Goal: Task Accomplishment & Management: Use online tool/utility

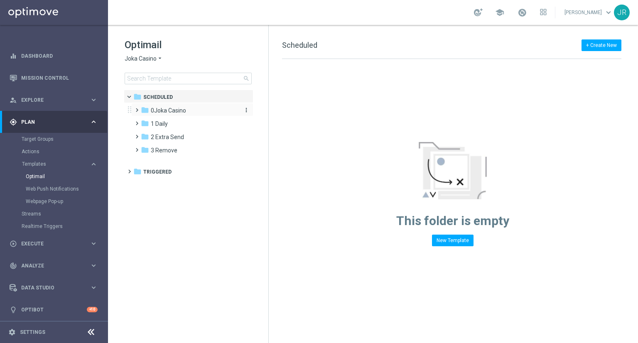
click at [160, 114] on div "folder 0Joka Casino" at bounding box center [189, 111] width 96 height 10
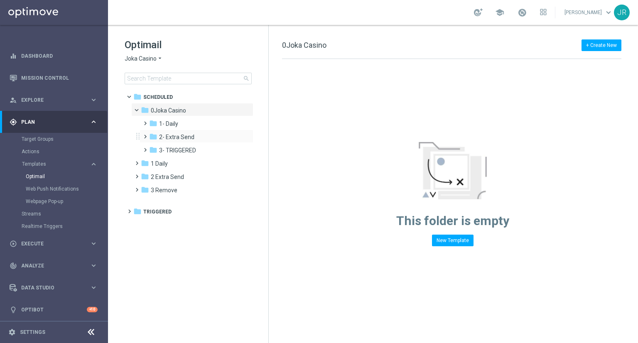
click at [165, 130] on div "folder 2- Extra Send more_vert" at bounding box center [197, 136] width 114 height 13
click at [169, 123] on span "1- Daily" at bounding box center [168, 123] width 19 height 7
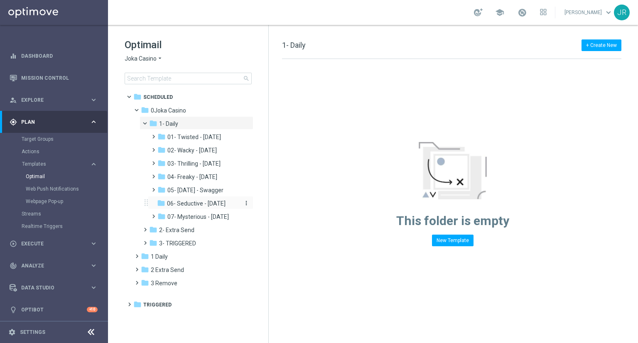
click at [192, 203] on span "06- Seductive - Sunday" at bounding box center [196, 203] width 59 height 7
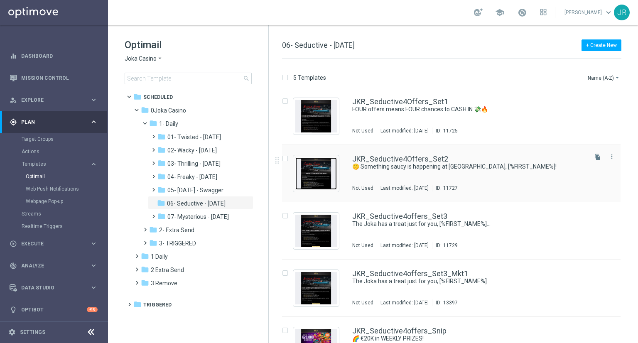
click at [325, 184] on img "Press SPACE to select this row." at bounding box center [316, 174] width 42 height 32
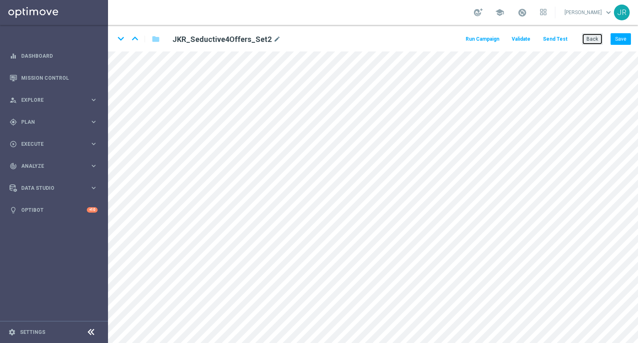
click at [591, 44] on button "Back" at bounding box center [592, 39] width 21 height 12
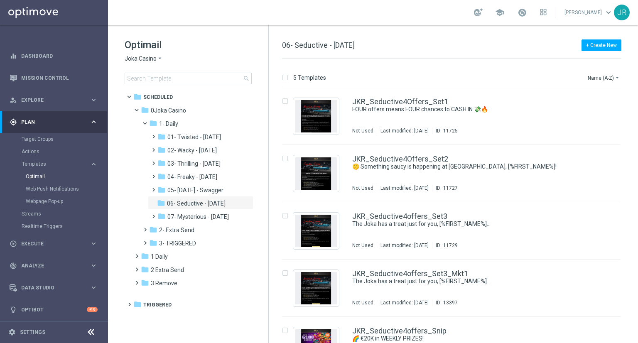
click at [136, 59] on span "Joka Casino" at bounding box center [141, 59] width 32 height 8
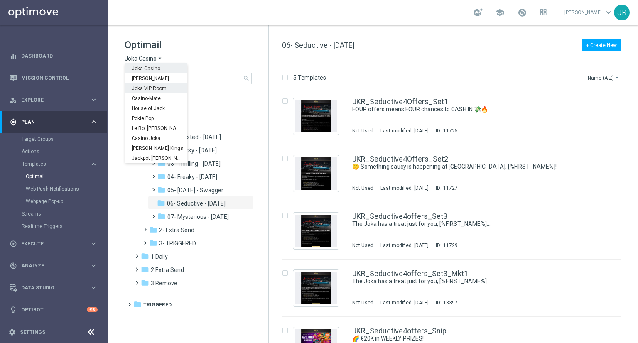
click at [0, 0] on span "Joka VIP Room" at bounding box center [0, 0] width 0 height 0
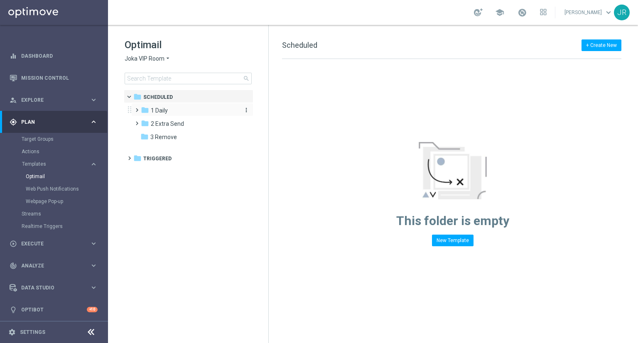
click at [156, 108] on span "1 Daily" at bounding box center [159, 110] width 17 height 7
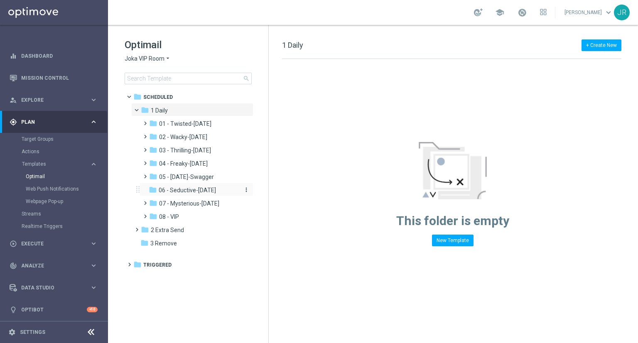
click at [182, 190] on span "06 - Seductive-Sunday" at bounding box center [187, 190] width 57 height 7
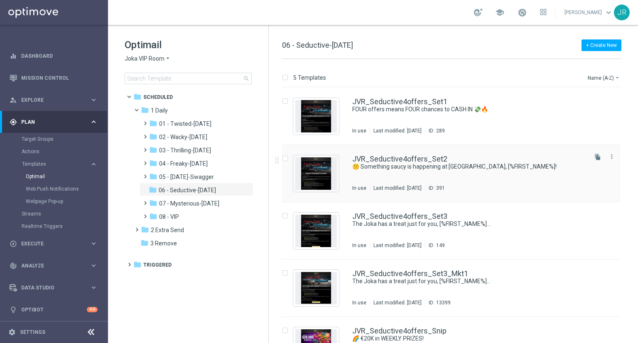
click at [409, 181] on div "JVR_Seductive4offers_Set2 🤫 Something saucy is happening at Joka VIP Room, [%FI…" at bounding box center [469, 173] width 234 height 36
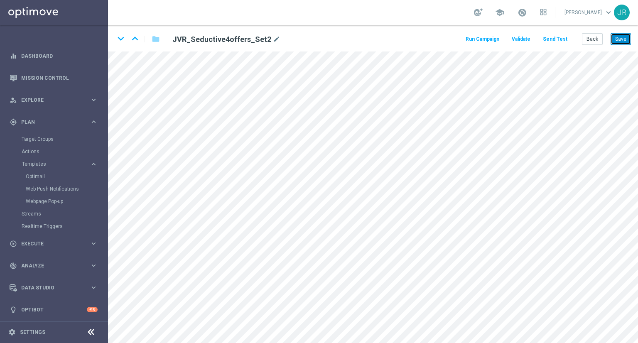
drag, startPoint x: 624, startPoint y: 39, endPoint x: 610, endPoint y: 44, distance: 15.0
click at [624, 39] on button "Save" at bounding box center [621, 39] width 20 height 12
click at [552, 41] on button "Send Test" at bounding box center [555, 39] width 27 height 11
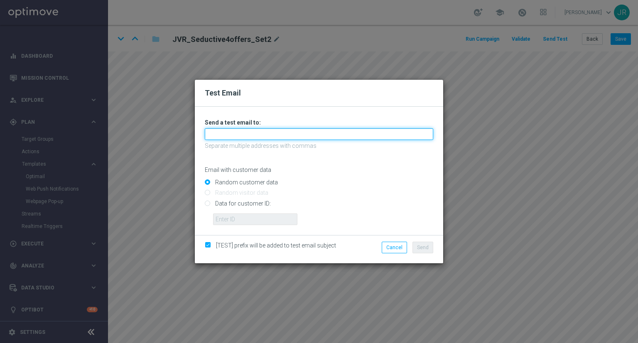
drag, startPoint x: 246, startPoint y: 132, endPoint x: 239, endPoint y: 142, distance: 12.8
click at [246, 132] on input "text" at bounding box center [319, 134] width 229 height 12
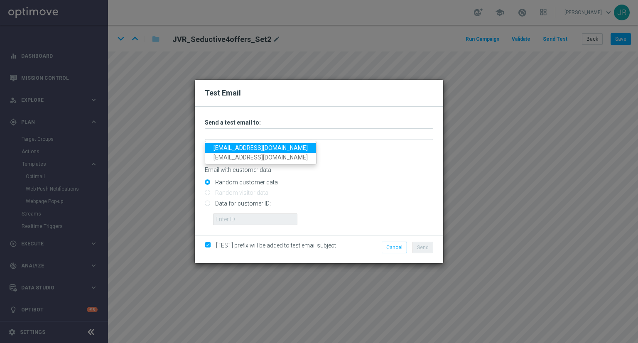
click at [234, 145] on link "testingalltesting@gmail.com" at bounding box center [260, 148] width 111 height 10
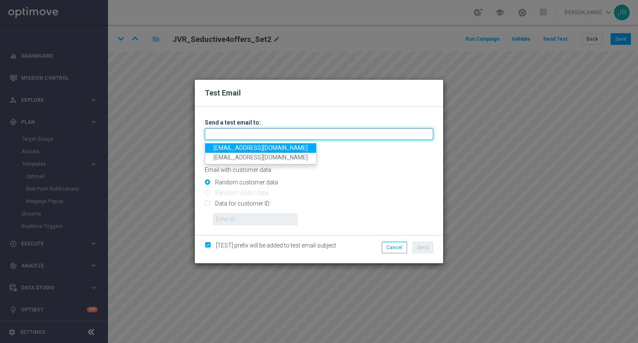
type input "testingalltesting@gmail.com"
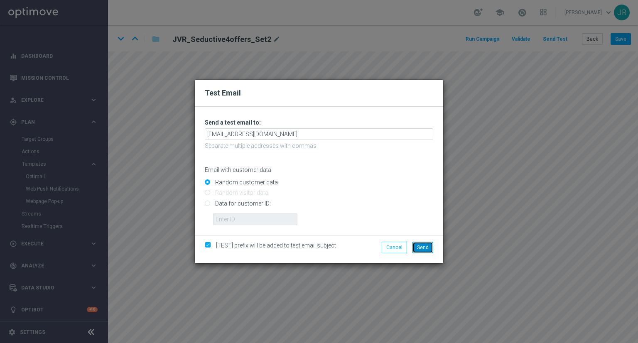
click at [416, 247] on button "Send" at bounding box center [423, 248] width 21 height 12
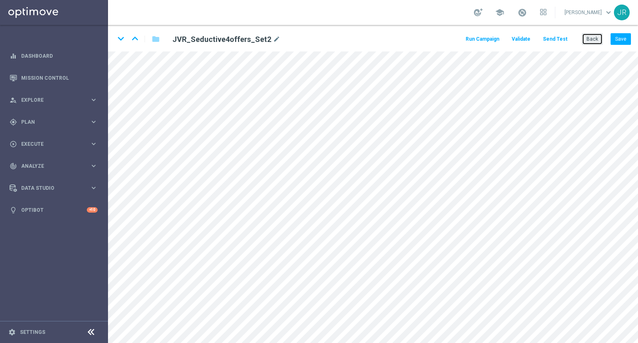
click at [592, 38] on button "Back" at bounding box center [592, 39] width 21 height 12
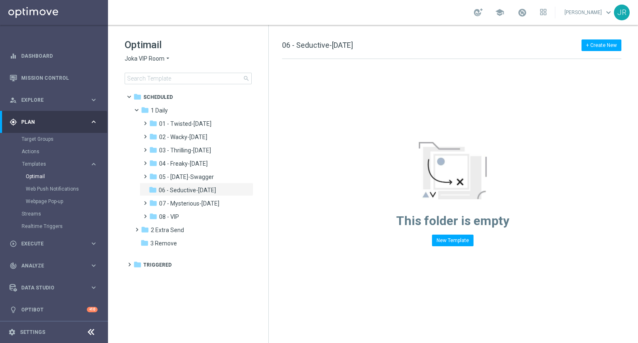
click at [124, 59] on div "Optimail Joka VIP Room arrow_drop_down × Joka VIP Room search folder 1 Folder f…" at bounding box center [188, 82] width 160 height 114
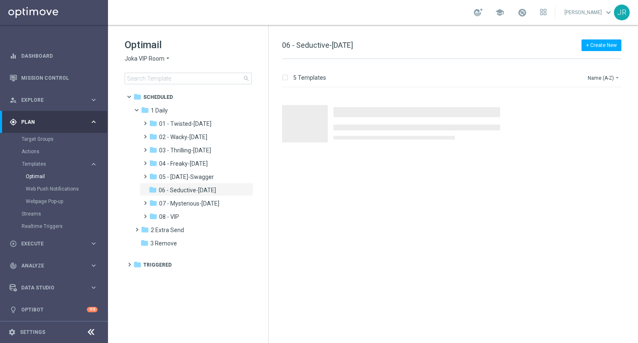
click at [127, 59] on span "Joka VIP Room" at bounding box center [145, 59] width 40 height 8
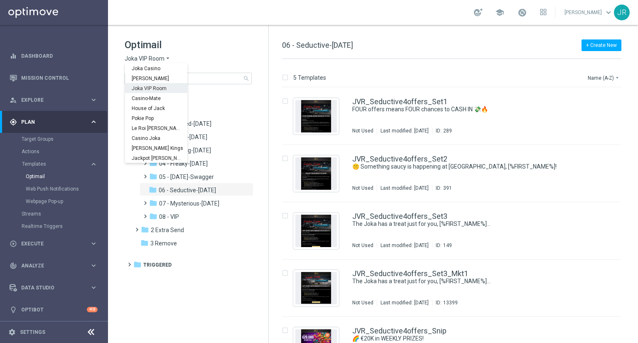
click at [141, 82] on div "[PERSON_NAME]" at bounding box center [156, 78] width 62 height 10
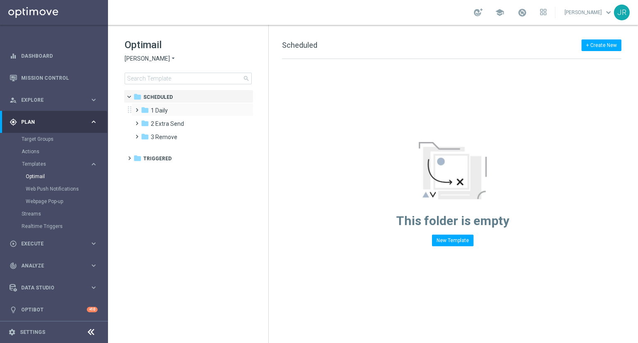
click at [157, 105] on div "folder 1 Daily more_vert" at bounding box center [192, 109] width 122 height 13
click at [173, 114] on div "folder 1 Daily" at bounding box center [189, 111] width 96 height 10
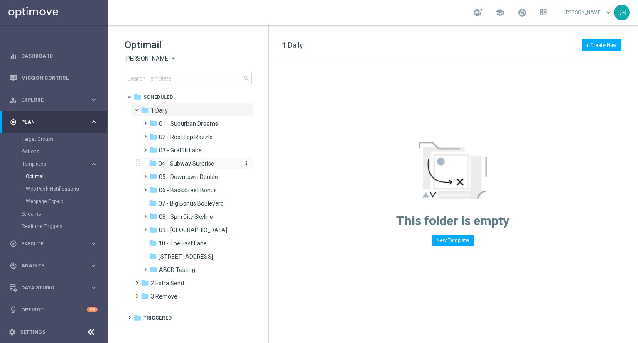
click at [190, 162] on span "04 - Subway Surprise" at bounding box center [187, 163] width 56 height 7
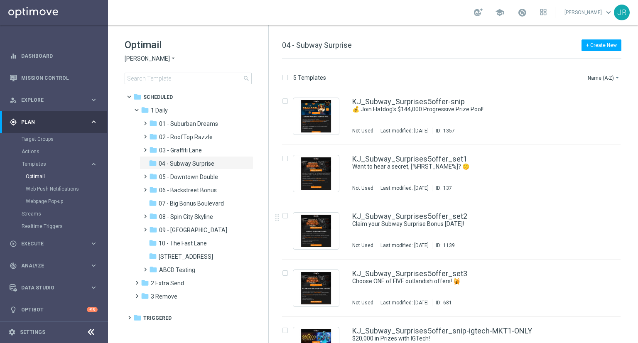
click at [402, 241] on div "KJ_Subway_Surprises5offer_set2 Claim your Subway Surprise Bonus TODAY! Not Used…" at bounding box center [469, 231] width 234 height 36
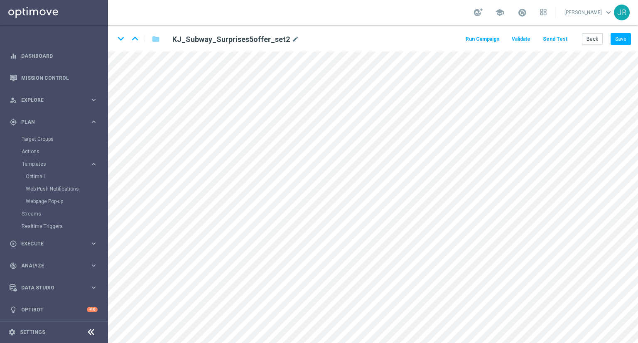
click at [559, 37] on button "Send Test" at bounding box center [555, 39] width 27 height 11
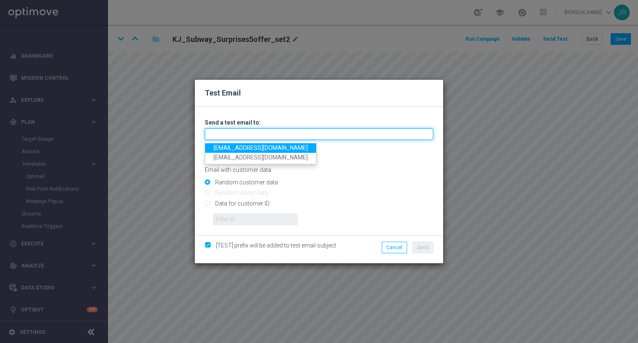
click at [230, 129] on input "text" at bounding box center [319, 134] width 229 height 12
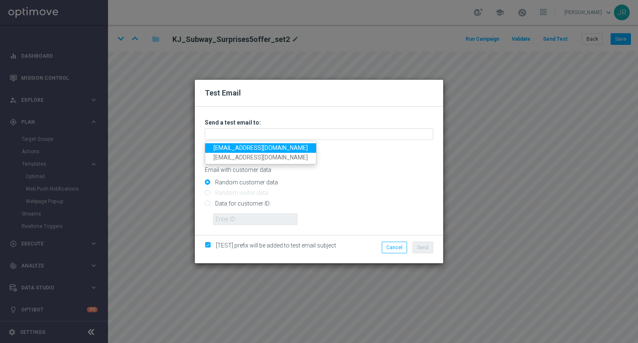
click at [225, 147] on link "testingalltesting@gmail.com" at bounding box center [260, 148] width 111 height 10
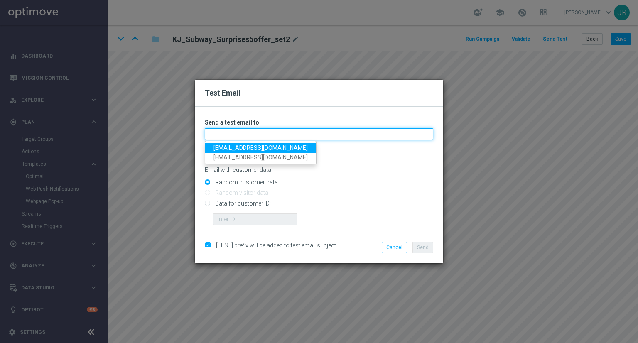
type input "testingalltesting@gmail.com"
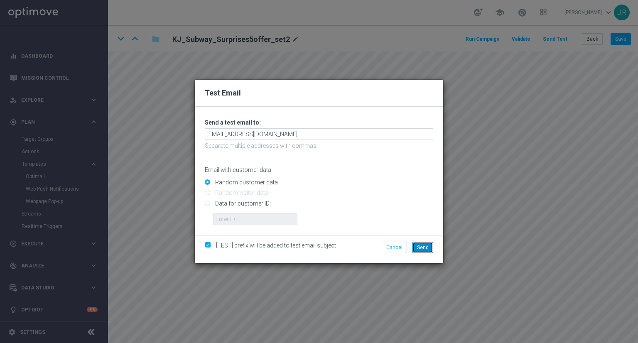
click at [417, 247] on span "Send" at bounding box center [423, 248] width 12 height 6
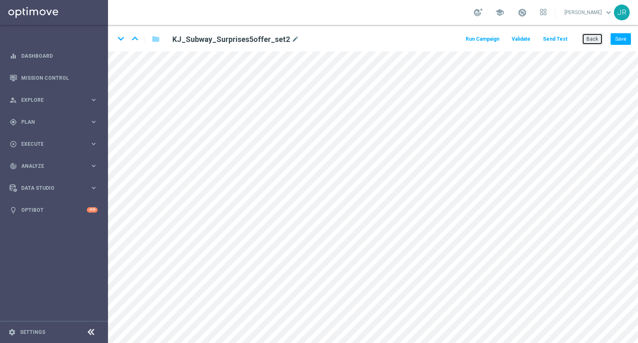
click at [599, 39] on button "Back" at bounding box center [592, 39] width 21 height 12
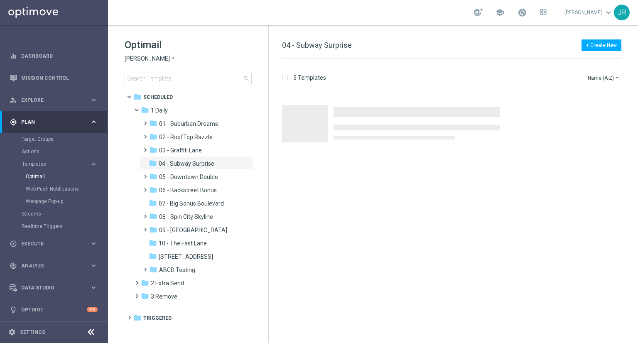
click at [139, 61] on span "[PERSON_NAME]" at bounding box center [147, 59] width 45 height 8
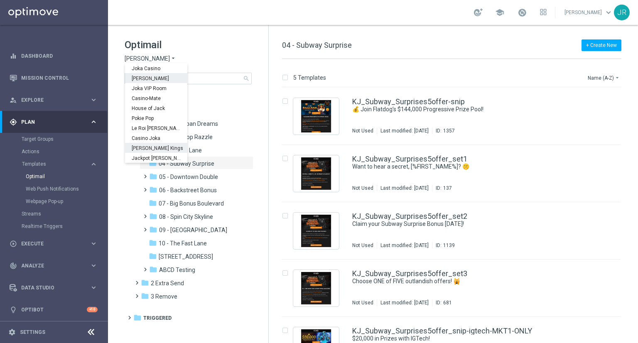
click at [0, 0] on span "[PERSON_NAME] Kings" at bounding box center [0, 0] width 0 height 0
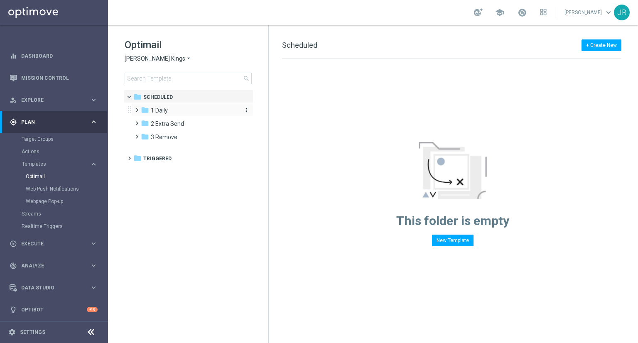
click at [161, 108] on span "1 Daily" at bounding box center [159, 110] width 17 height 7
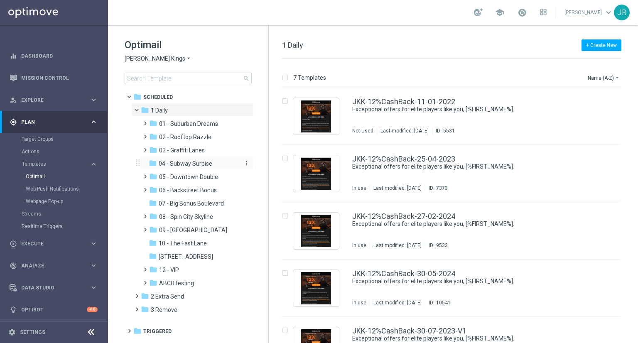
click at [192, 163] on span "04 - Subway Surpise" at bounding box center [186, 163] width 54 height 7
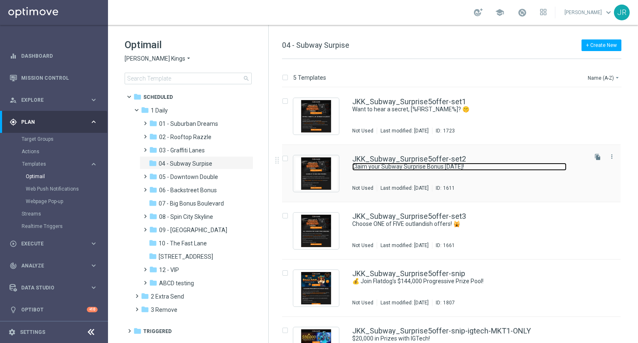
click at [442, 163] on link "Claim your Subway Surprise Bonus [DATE]!" at bounding box center [459, 167] width 214 height 8
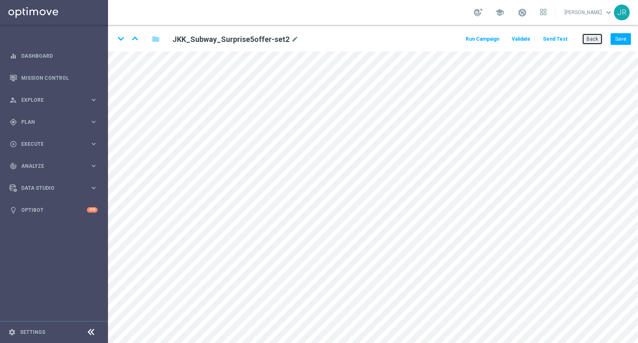
click at [590, 38] on button "Back" at bounding box center [592, 39] width 21 height 12
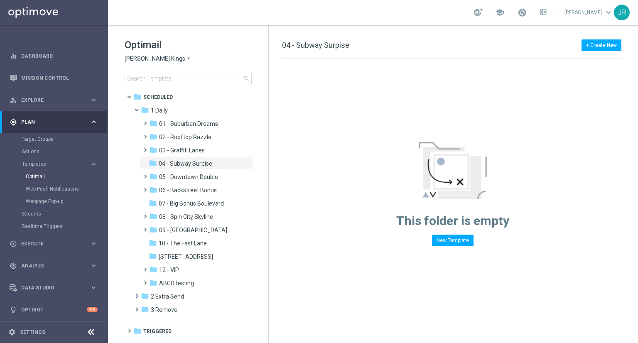
click at [140, 61] on span "[PERSON_NAME] Kings" at bounding box center [155, 59] width 61 height 8
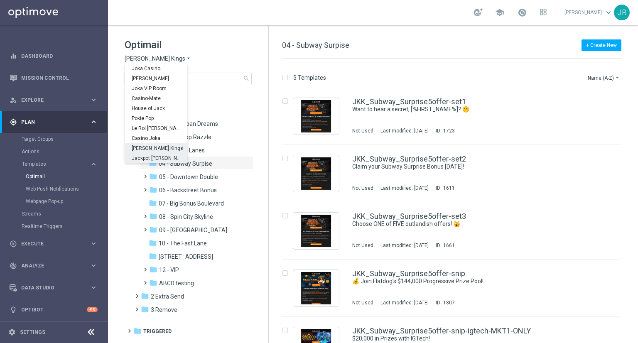
click at [151, 161] on div "Jackpot [PERSON_NAME]" at bounding box center [156, 158] width 62 height 10
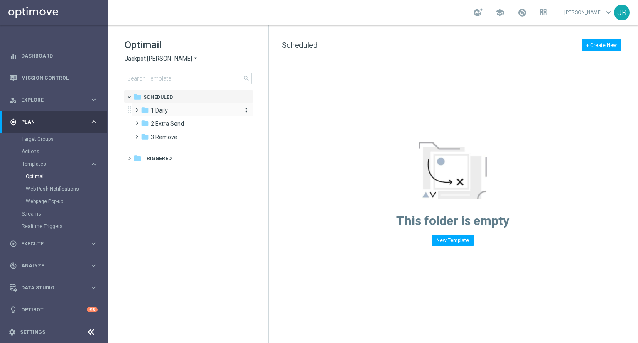
click at [173, 106] on div "folder 1 Daily" at bounding box center [189, 111] width 96 height 10
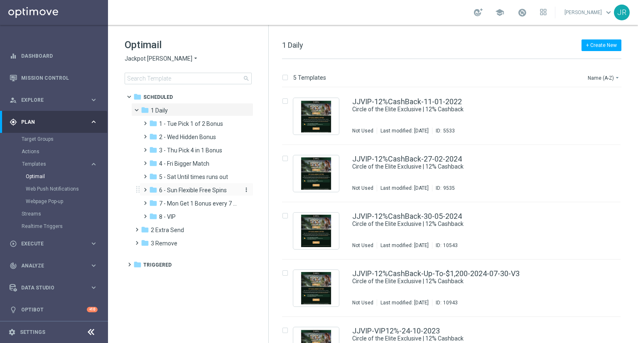
click at [190, 188] on span "6 - Sun Flexible Free Spins" at bounding box center [193, 190] width 68 height 7
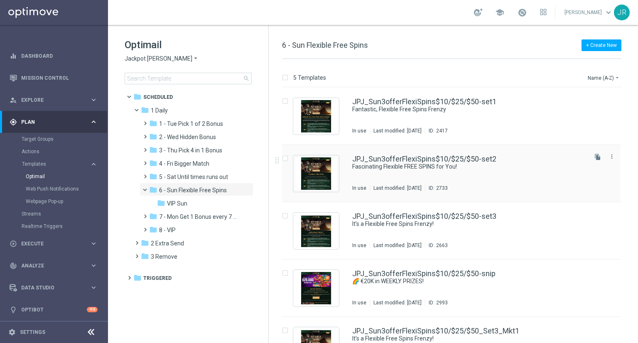
click at [438, 181] on div "JPJ_Sun3offerFlexiSpins$10/$25/$50-set2 Fascinating Flexible FREE SPINS for You…" at bounding box center [469, 173] width 234 height 36
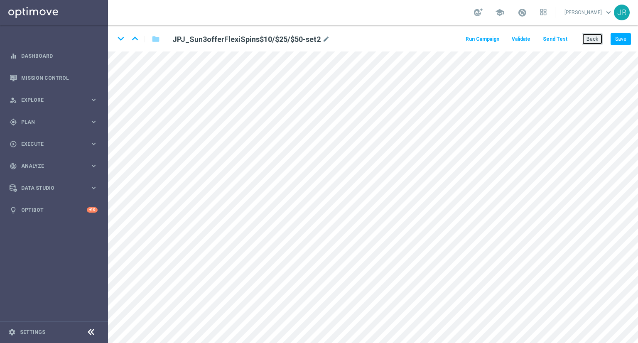
click at [588, 43] on button "Back" at bounding box center [592, 39] width 21 height 12
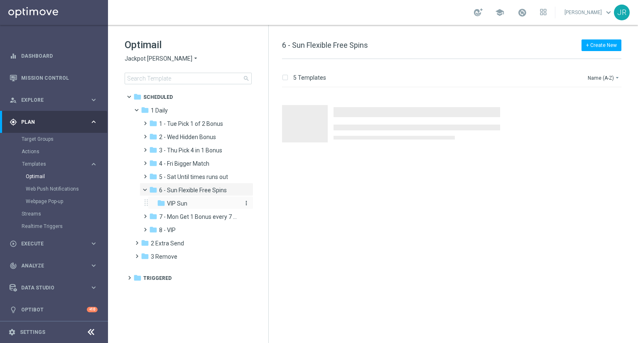
click at [174, 205] on span "VIP Sun" at bounding box center [177, 203] width 20 height 7
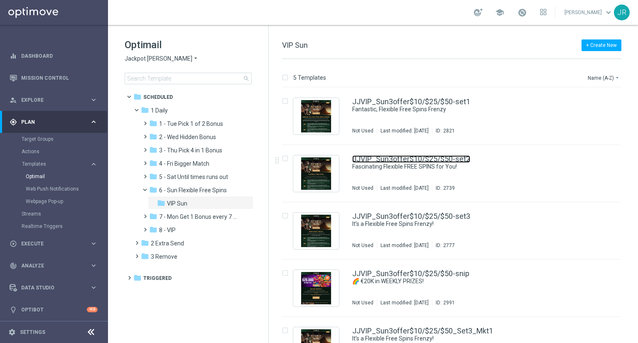
drag, startPoint x: 432, startPoint y: 162, endPoint x: 336, endPoint y: 138, distance: 98.8
click at [432, 162] on link "JJVIP_Sun3offer$10/$25/$50-set2" at bounding box center [411, 158] width 118 height 7
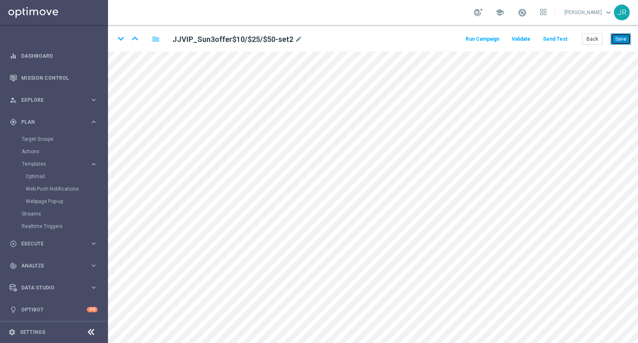
click at [623, 38] on button "Save" at bounding box center [621, 39] width 20 height 12
click at [562, 41] on button "Send Test" at bounding box center [555, 39] width 27 height 11
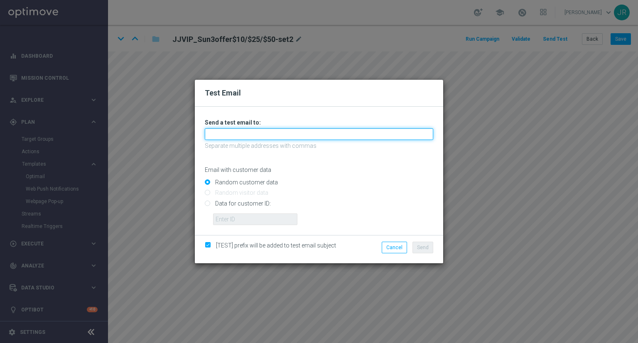
drag, startPoint x: 245, startPoint y: 133, endPoint x: 228, endPoint y: 141, distance: 18.6
click at [244, 134] on input "text" at bounding box center [319, 134] width 229 height 12
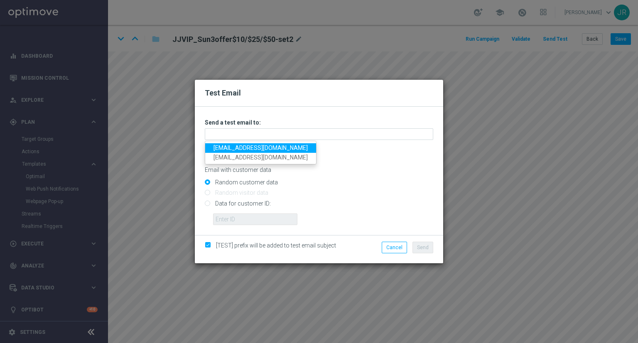
drag, startPoint x: 217, startPoint y: 147, endPoint x: 241, endPoint y: 155, distance: 25.9
click at [217, 147] on link "[EMAIL_ADDRESS][DOMAIN_NAME]" at bounding box center [260, 148] width 111 height 10
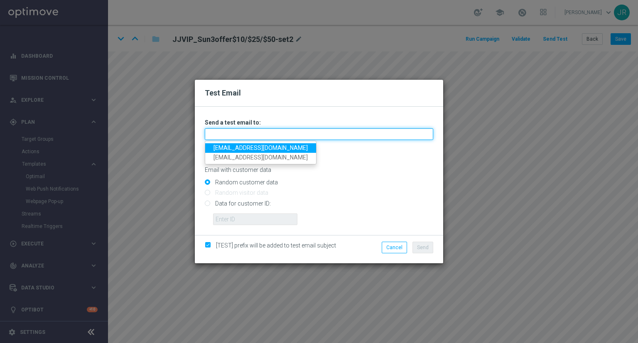
type input "[EMAIL_ADDRESS][DOMAIN_NAME]"
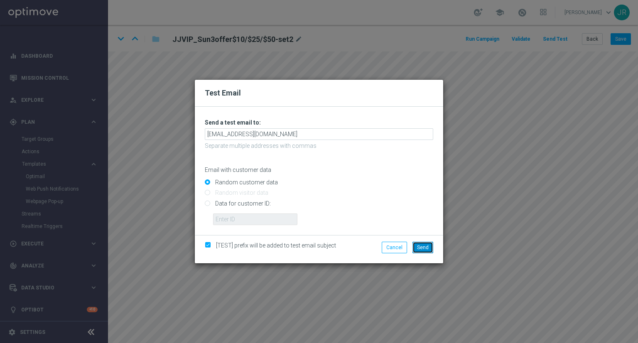
drag, startPoint x: 421, startPoint y: 246, endPoint x: 439, endPoint y: 251, distance: 18.4
click at [421, 247] on span "Send" at bounding box center [423, 248] width 12 height 6
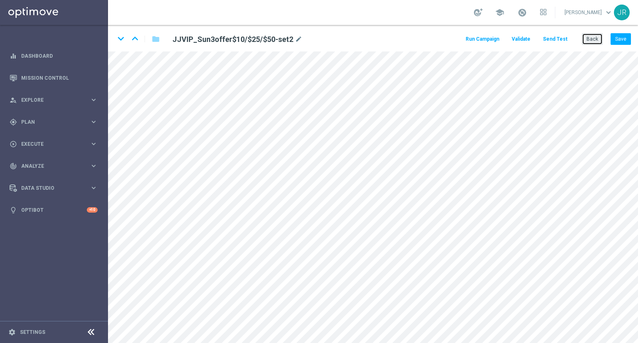
drag, startPoint x: 590, startPoint y: 43, endPoint x: 575, endPoint y: 47, distance: 15.8
click at [590, 43] on button "Back" at bounding box center [592, 39] width 21 height 12
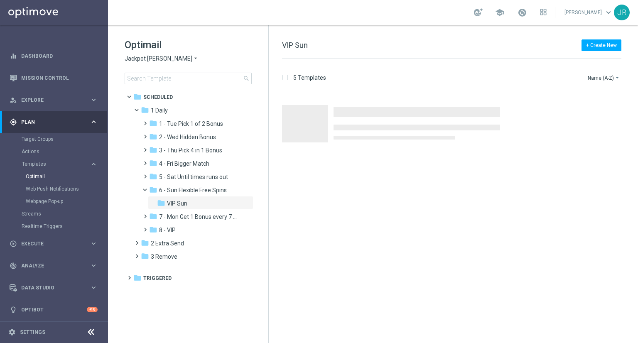
click at [128, 60] on span "Jackpot Jill" at bounding box center [159, 59] width 68 height 8
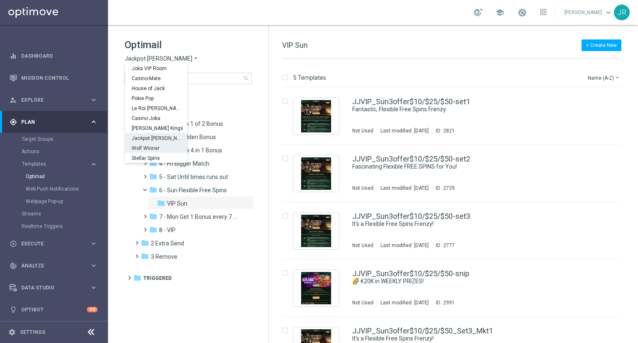
scroll to position [30, 0]
click at [0, 0] on span "Wolf Winner" at bounding box center [0, 0] width 0 height 0
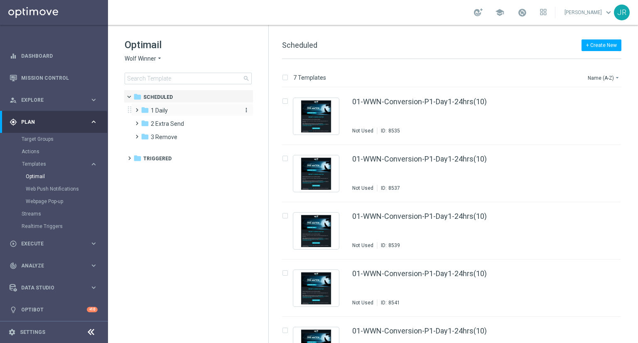
click at [173, 108] on div "folder 1 Daily" at bounding box center [189, 111] width 96 height 10
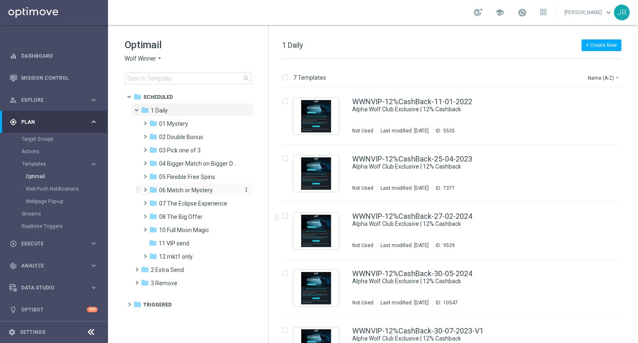
click at [204, 191] on span "06 Match or Mystery" at bounding box center [186, 190] width 54 height 7
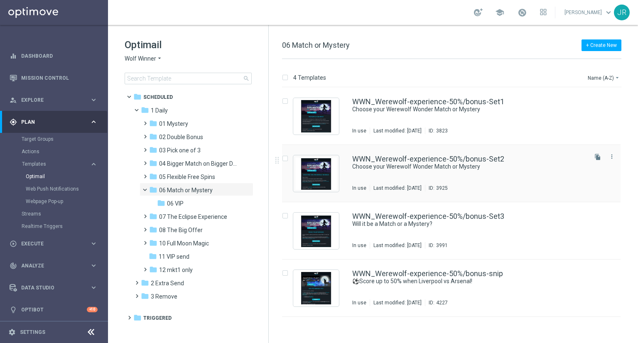
click at [444, 179] on div "WWN_Werewolf-experience-50%/bonus-Set2 Choose your Werewolf Wonder Match or Mys…" at bounding box center [469, 173] width 234 height 36
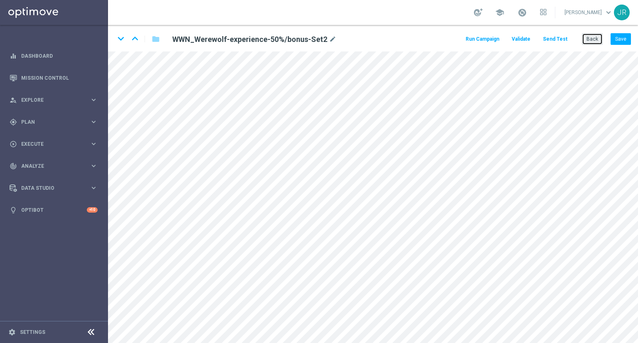
click at [598, 37] on button "Back" at bounding box center [592, 39] width 21 height 12
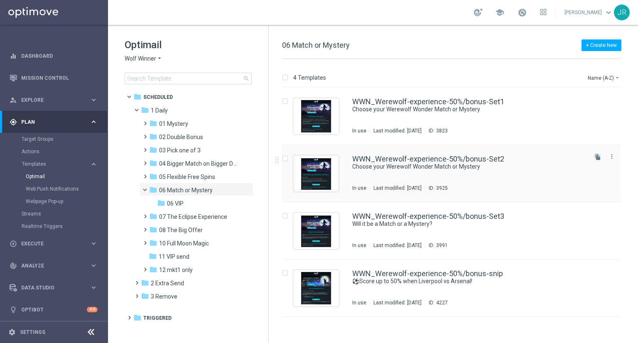
click at [426, 171] on div "WWN_Werewolf-experience-50%/bonus-Set2 Choose your Werewolf Wonder Match or Mys…" at bounding box center [469, 173] width 234 height 36
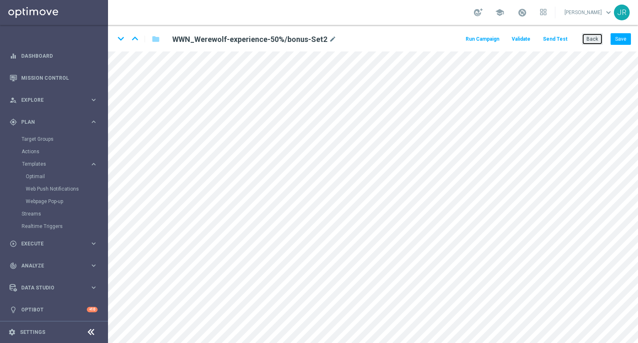
click at [600, 35] on button "Back" at bounding box center [592, 39] width 21 height 12
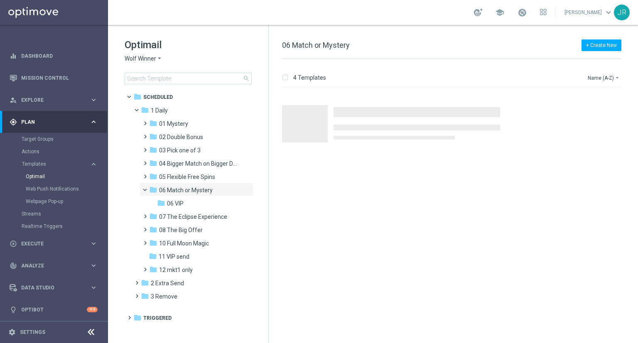
drag, startPoint x: 178, startPoint y: 202, endPoint x: 343, endPoint y: 215, distance: 165.6
click at [178, 202] on span "06 VIP" at bounding box center [175, 203] width 17 height 7
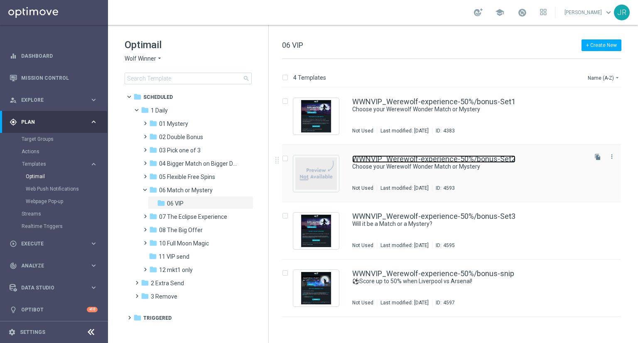
click at [480, 158] on link "WWNVIP_Werewolf-experience-50%/bonus-Set2" at bounding box center [433, 158] width 163 height 7
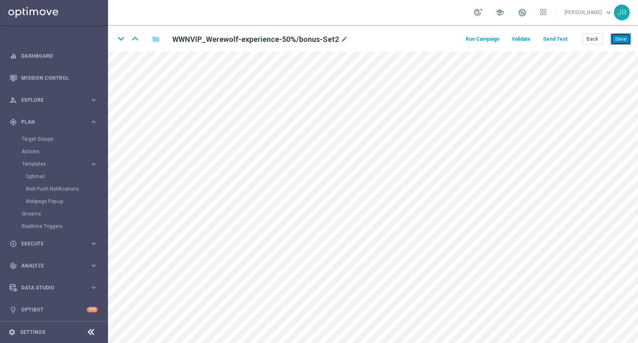
drag, startPoint x: 627, startPoint y: 37, endPoint x: 632, endPoint y: 50, distance: 14.1
click at [626, 37] on button "Save" at bounding box center [621, 39] width 20 height 12
click at [552, 39] on button "Send Test" at bounding box center [555, 39] width 27 height 11
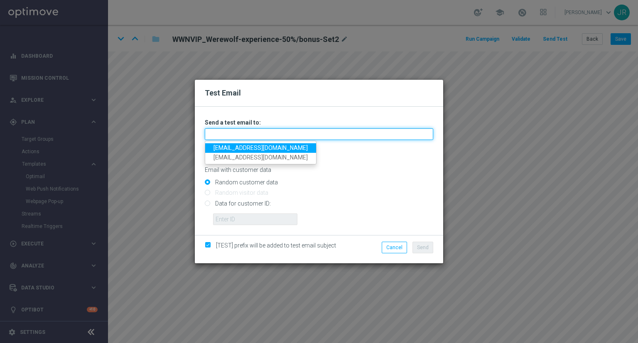
click at [216, 138] on input "text" at bounding box center [319, 134] width 229 height 12
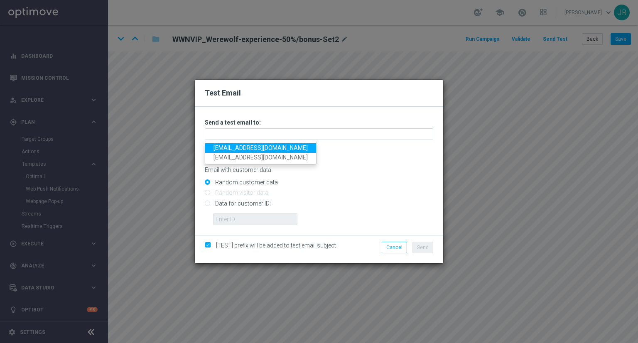
click at [225, 145] on link "[EMAIL_ADDRESS][DOMAIN_NAME]" at bounding box center [260, 148] width 111 height 10
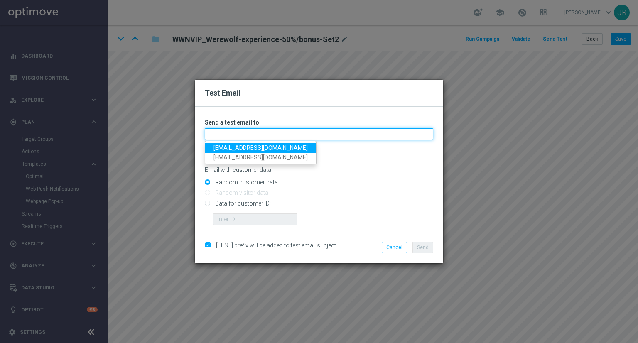
type input "[EMAIL_ADDRESS][DOMAIN_NAME]"
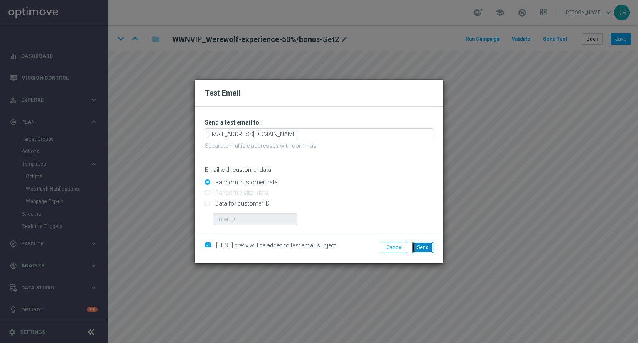
click at [426, 247] on span "Send" at bounding box center [423, 248] width 12 height 6
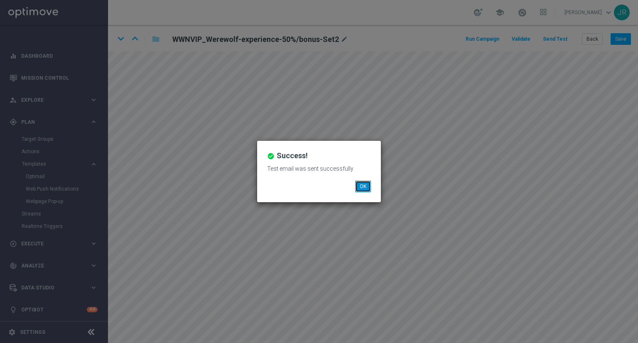
click at [368, 181] on button "OK" at bounding box center [363, 187] width 16 height 12
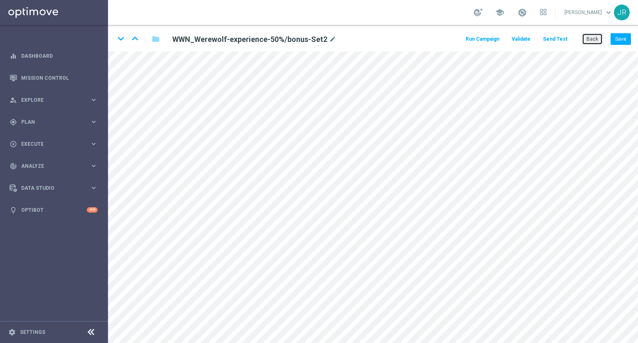
click at [592, 37] on button "Back" at bounding box center [592, 39] width 21 height 12
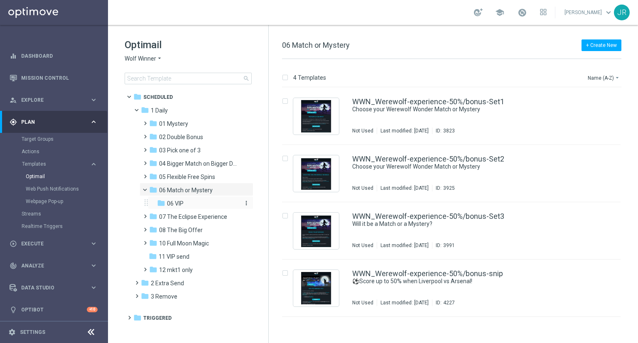
click at [171, 204] on span "06 VIP" at bounding box center [175, 203] width 17 height 7
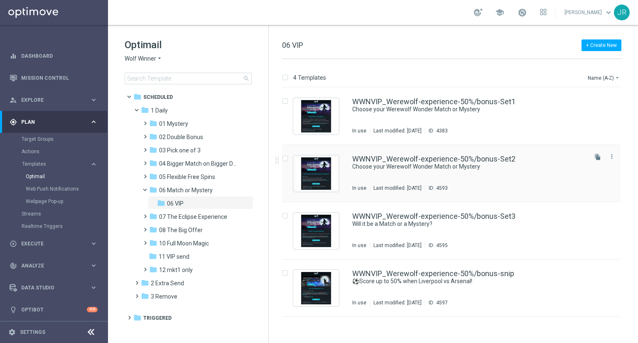
click at [409, 186] on div "Last modified: [DATE]" at bounding box center [397, 188] width 55 height 7
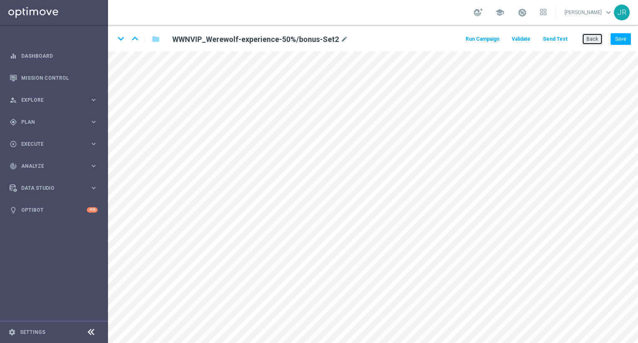
drag, startPoint x: 593, startPoint y: 40, endPoint x: 522, endPoint y: 39, distance: 71.5
click at [592, 39] on button "Back" at bounding box center [592, 39] width 21 height 12
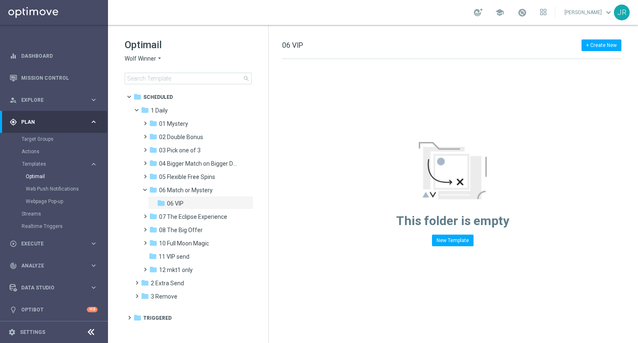
click at [140, 60] on span "Wolf Winner" at bounding box center [141, 59] width 32 height 8
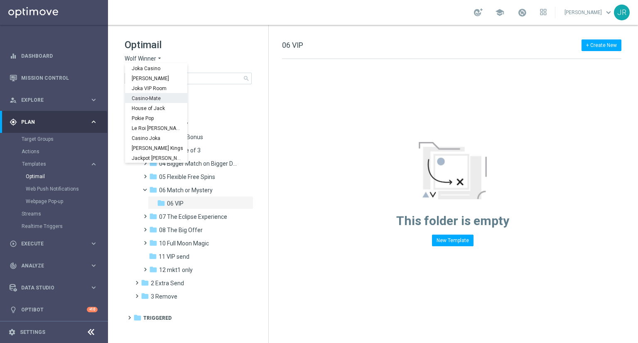
scroll to position [30, 0]
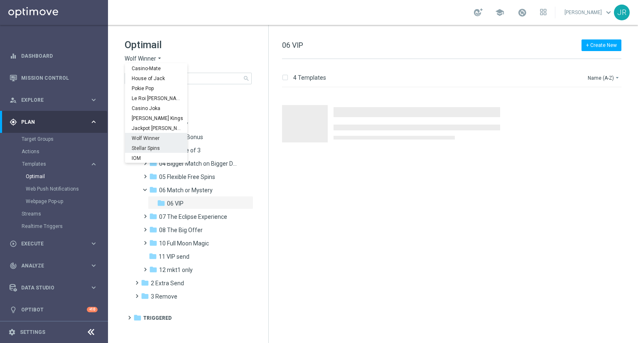
click at [0, 0] on span "Stellar Spins" at bounding box center [0, 0] width 0 height 0
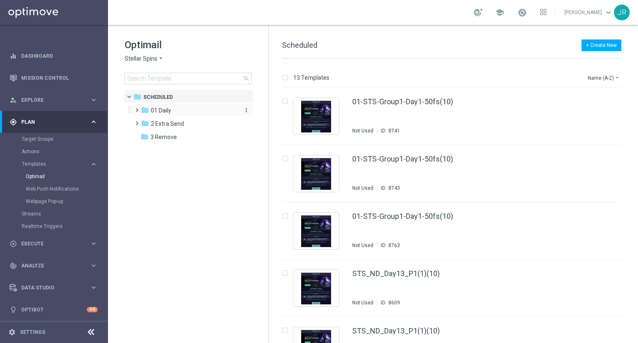
click at [163, 112] on span "01 Daily" at bounding box center [161, 110] width 20 height 7
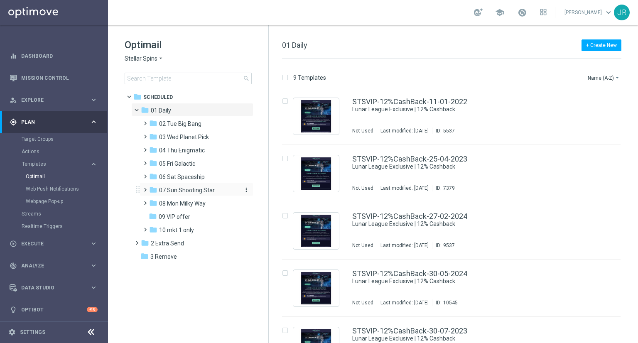
click at [186, 190] on span "07 Sun Shooting Star" at bounding box center [187, 190] width 56 height 7
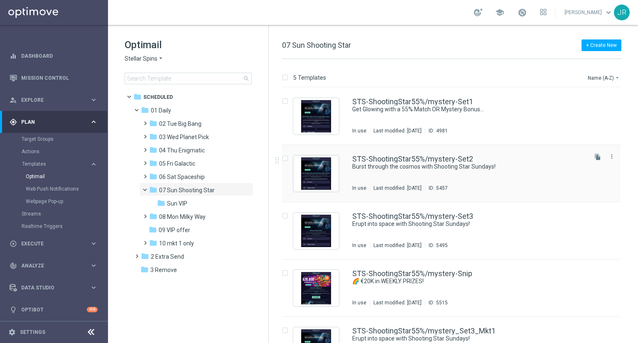
click at [426, 175] on div "STS-ShootingStar55%/mystery-Set2 Burst through the cosmos with Shooting Star Su…" at bounding box center [469, 173] width 234 height 36
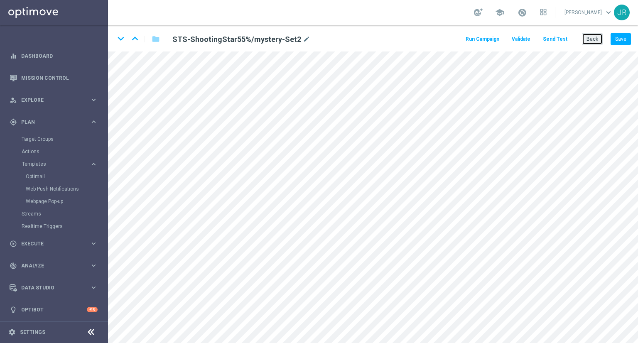
click at [592, 42] on button "Back" at bounding box center [592, 39] width 21 height 12
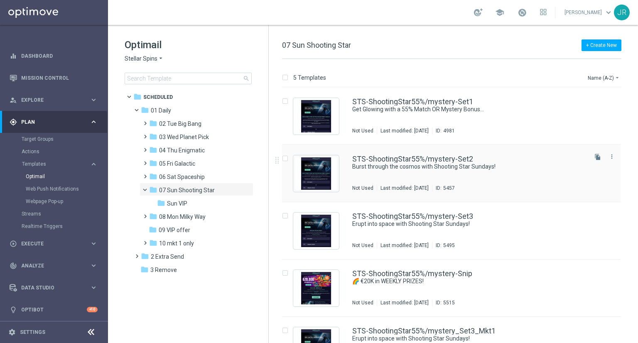
click at [452, 175] on div "STS-ShootingStar55%/mystery-Set2 Burst through the cosmos with Shooting Star Su…" at bounding box center [469, 173] width 234 height 36
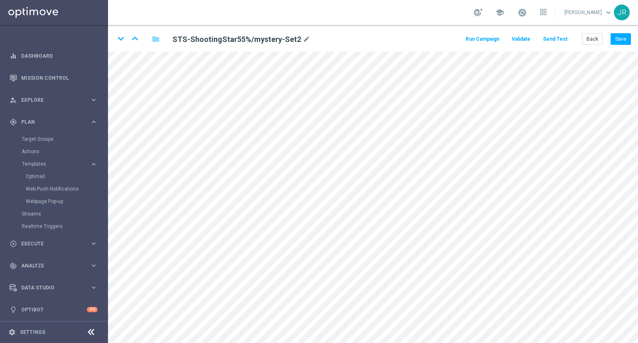
click at [564, 41] on button "Send Test" at bounding box center [555, 39] width 27 height 11
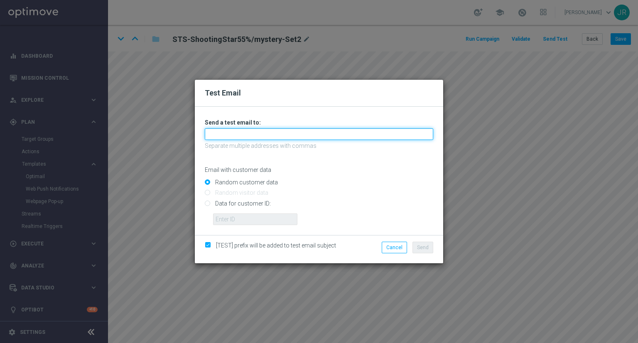
drag, startPoint x: 240, startPoint y: 135, endPoint x: 228, endPoint y: 135, distance: 12.1
click at [238, 135] on input "text" at bounding box center [319, 134] width 229 height 12
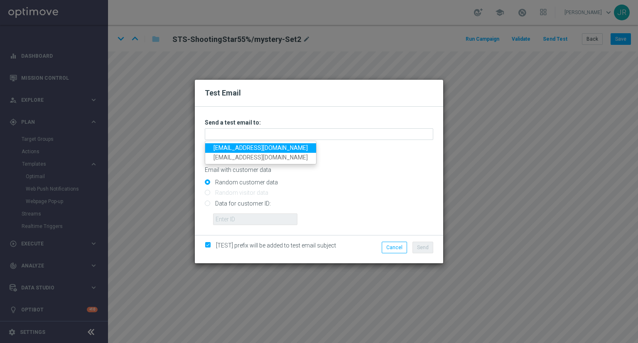
click at [231, 147] on link "[EMAIL_ADDRESS][DOMAIN_NAME]" at bounding box center [260, 148] width 111 height 10
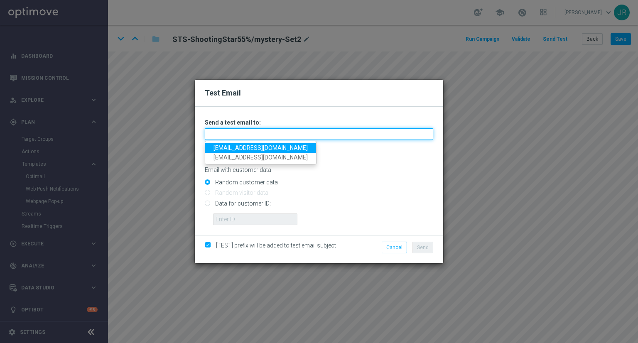
type input "[EMAIL_ADDRESS][DOMAIN_NAME]"
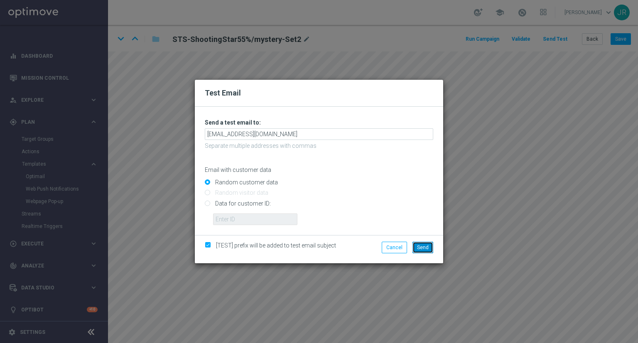
click at [424, 249] on span "Send" at bounding box center [423, 248] width 12 height 6
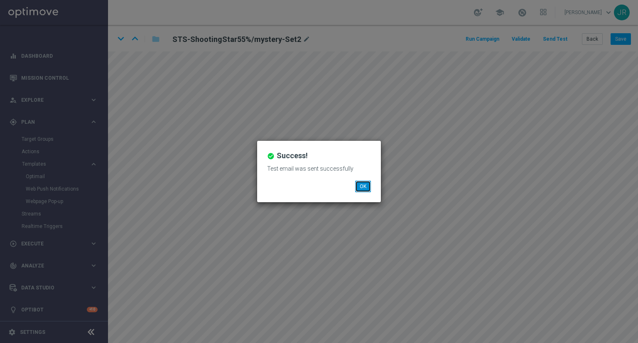
click at [366, 187] on button "OK" at bounding box center [363, 187] width 16 height 12
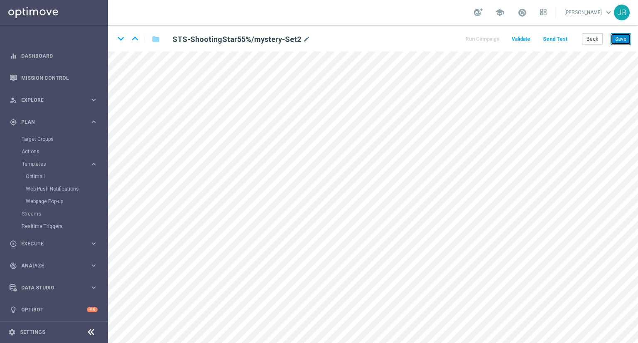
drag, startPoint x: 622, startPoint y: 39, endPoint x: 618, endPoint y: 44, distance: 5.7
click at [620, 40] on button "Save" at bounding box center [621, 39] width 20 height 12
click at [620, 45] on div "keyboard_arrow_down keyboard_arrow_up folder STS-ShootingStar55%/mystery-Set2 m…" at bounding box center [373, 38] width 530 height 27
click at [622, 39] on button "Save" at bounding box center [621, 39] width 20 height 12
click at [620, 35] on button "Save" at bounding box center [621, 39] width 20 height 12
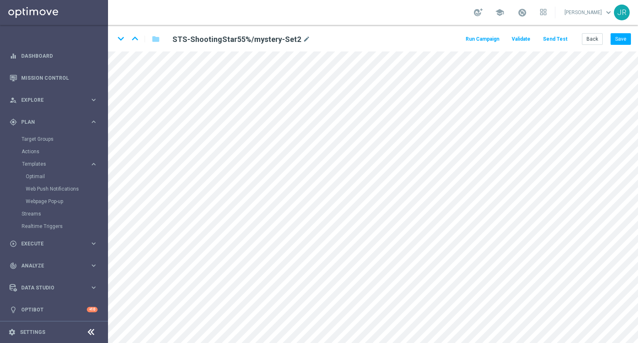
click at [551, 39] on button "Send Test" at bounding box center [555, 39] width 27 height 11
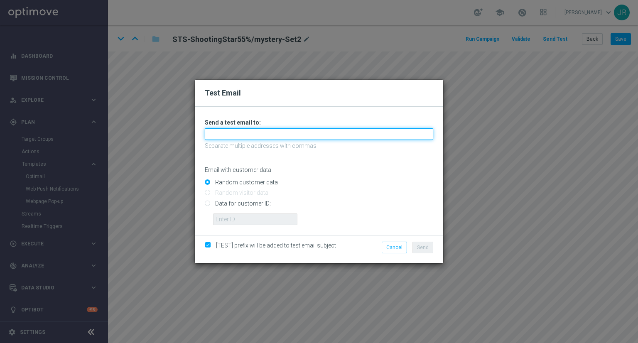
drag, startPoint x: 273, startPoint y: 133, endPoint x: 259, endPoint y: 136, distance: 13.6
click at [273, 133] on input "text" at bounding box center [319, 134] width 229 height 12
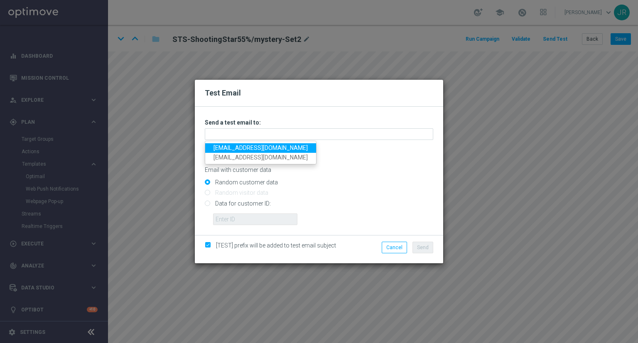
click at [234, 144] on link "[EMAIL_ADDRESS][DOMAIN_NAME]" at bounding box center [260, 148] width 111 height 10
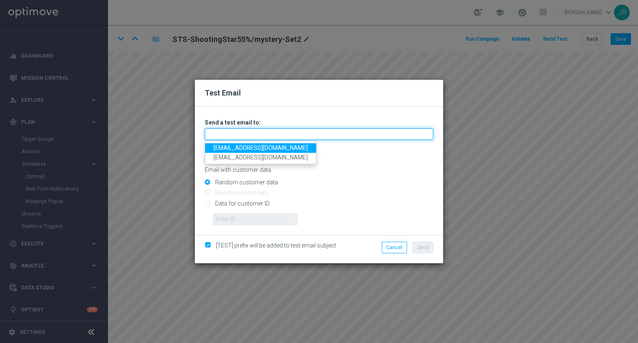
type input "[EMAIL_ADDRESS][DOMAIN_NAME]"
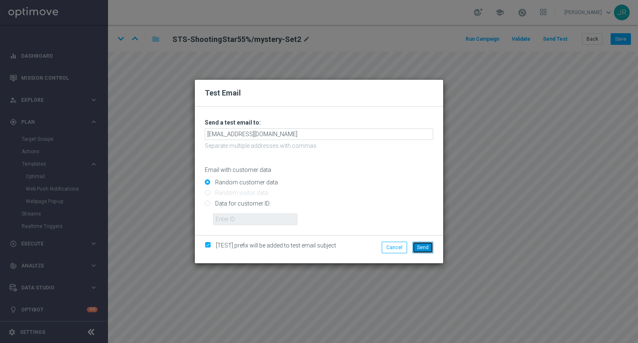
click at [429, 243] on button "Send" at bounding box center [423, 248] width 21 height 12
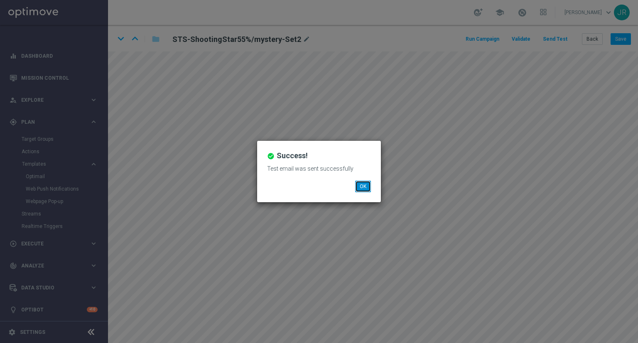
click at [360, 190] on button "OK" at bounding box center [363, 187] width 16 height 12
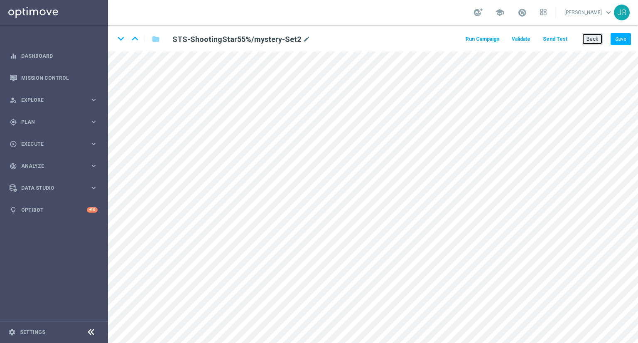
click at [596, 43] on button "Back" at bounding box center [592, 39] width 21 height 12
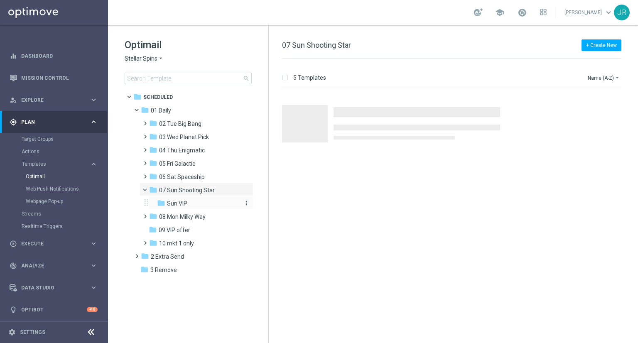
click at [181, 199] on div "folder Sun VIP" at bounding box center [198, 204] width 82 height 10
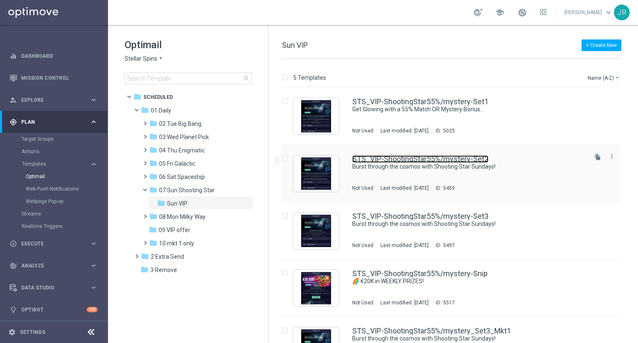
click at [414, 155] on link "STS_VIP-ShootingStar55%/mystery-Set2" at bounding box center [420, 158] width 136 height 7
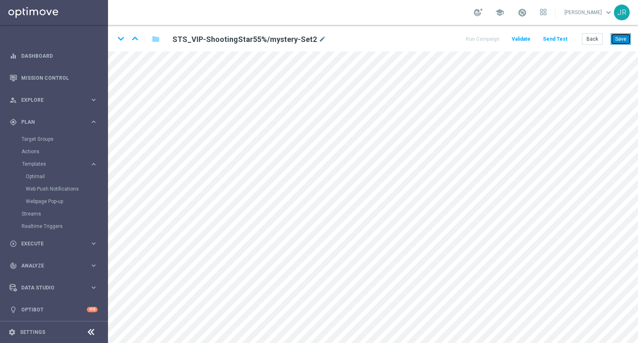
click at [620, 39] on button "Save" at bounding box center [621, 39] width 20 height 12
click at [623, 37] on button "Save" at bounding box center [621, 39] width 20 height 12
click at [555, 37] on button "Send Test" at bounding box center [555, 39] width 27 height 11
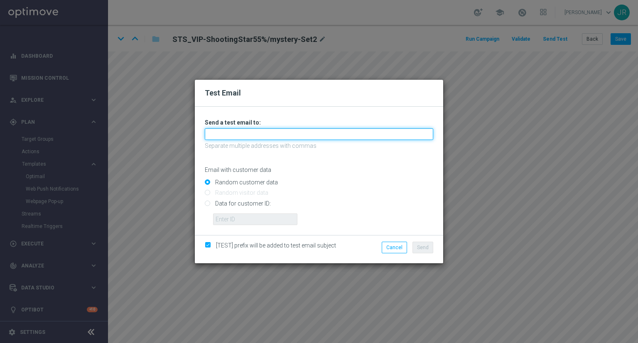
click at [228, 130] on input "text" at bounding box center [319, 134] width 229 height 12
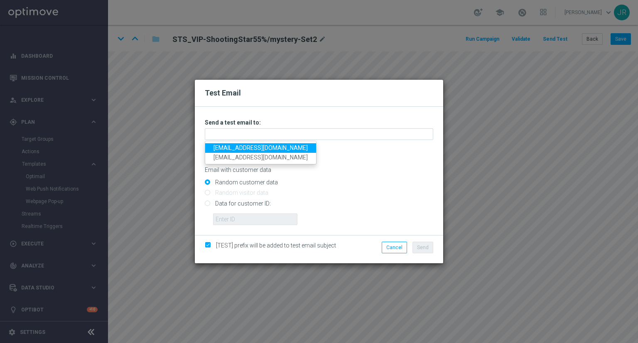
click at [224, 147] on link "[EMAIL_ADDRESS][DOMAIN_NAME]" at bounding box center [260, 148] width 111 height 10
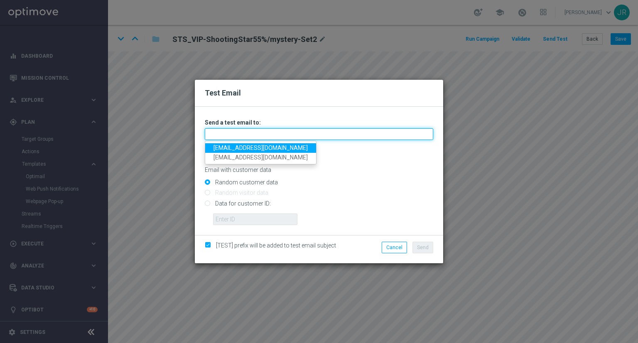
type input "[EMAIL_ADDRESS][DOMAIN_NAME]"
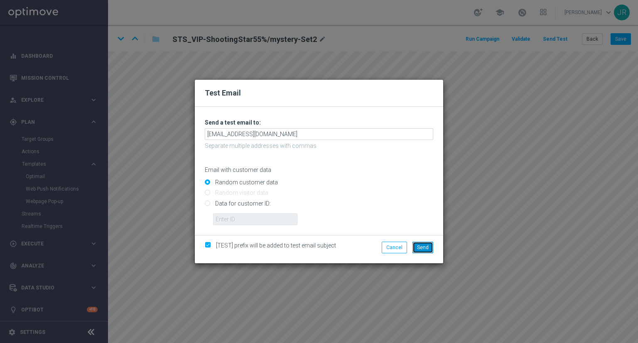
click at [426, 251] on button "Send" at bounding box center [423, 248] width 21 height 12
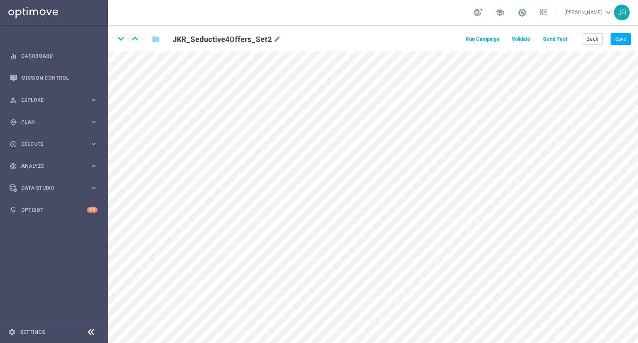
click at [554, 37] on button "Send Test" at bounding box center [555, 39] width 27 height 11
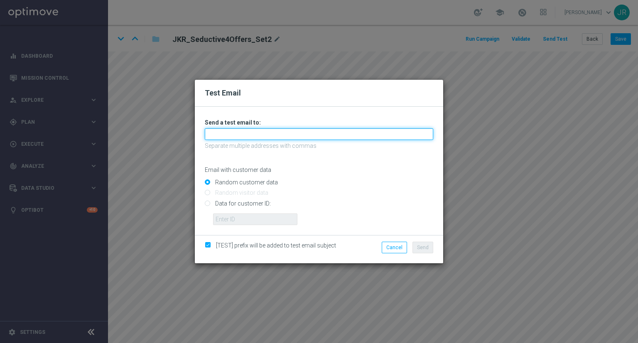
click at [254, 133] on input "text" at bounding box center [319, 134] width 229 height 12
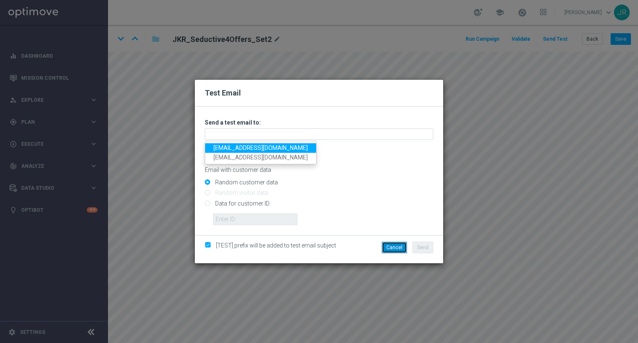
click at [402, 249] on button "Cancel" at bounding box center [394, 248] width 25 height 12
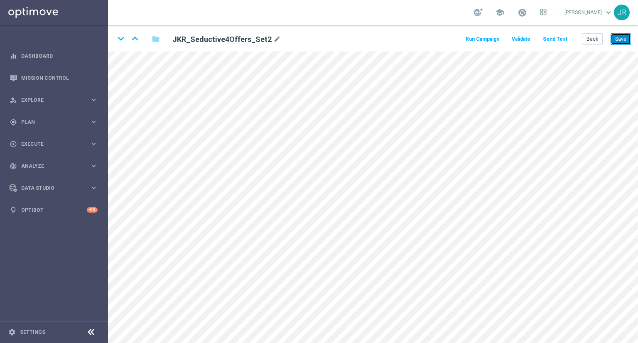
click at [626, 37] on button "Save" at bounding box center [621, 39] width 20 height 12
click at [555, 40] on button "Send Test" at bounding box center [555, 39] width 27 height 11
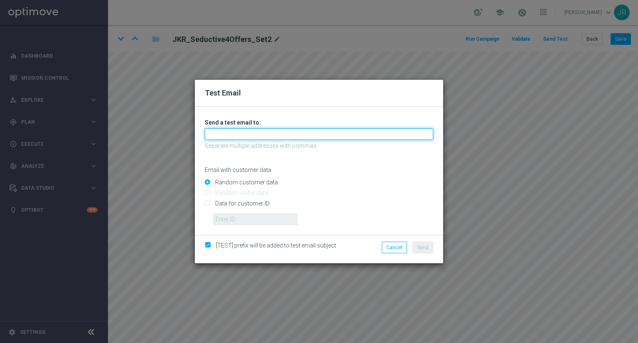
click at [221, 131] on input "text" at bounding box center [319, 134] width 229 height 12
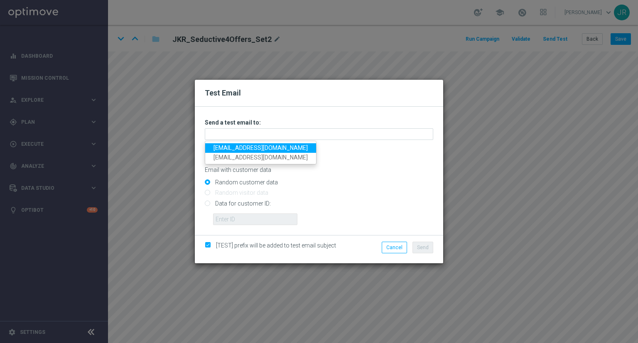
click at [224, 150] on link "[EMAIL_ADDRESS][DOMAIN_NAME]" at bounding box center [260, 148] width 111 height 10
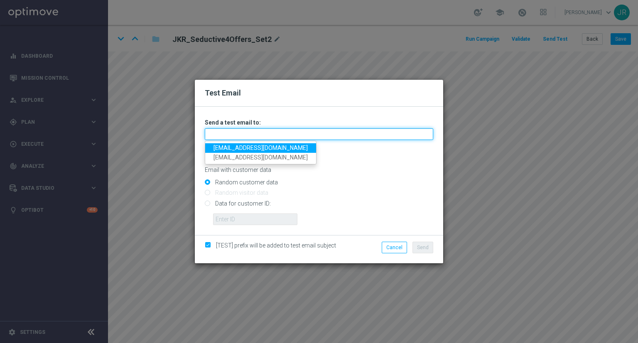
type input "[EMAIL_ADDRESS][DOMAIN_NAME]"
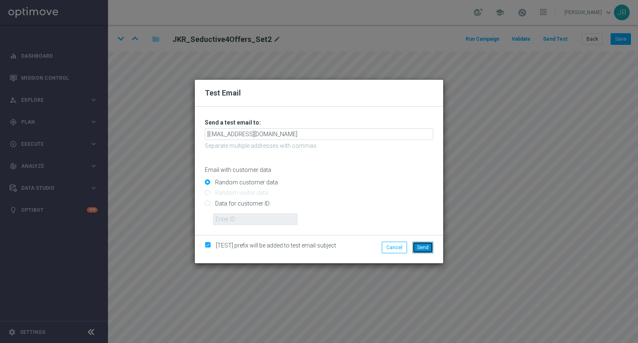
click at [426, 250] on span "Send" at bounding box center [423, 248] width 12 height 6
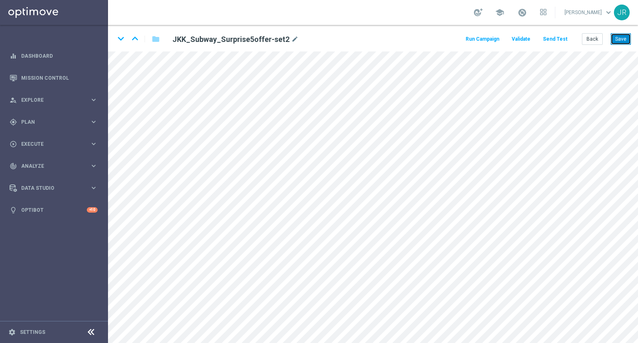
click at [623, 44] on button "Save" at bounding box center [621, 39] width 20 height 12
click at [554, 37] on button "Send Test" at bounding box center [555, 39] width 27 height 11
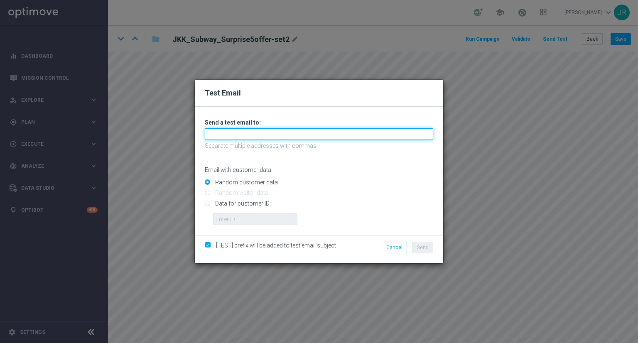
click at [225, 138] on input "text" at bounding box center [319, 134] width 229 height 12
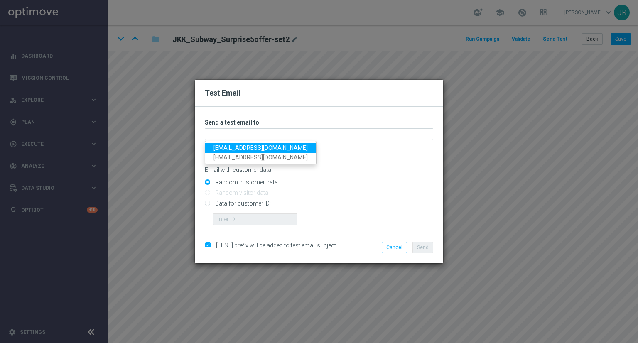
click at [217, 146] on link "[EMAIL_ADDRESS][DOMAIN_NAME]" at bounding box center [260, 148] width 111 height 10
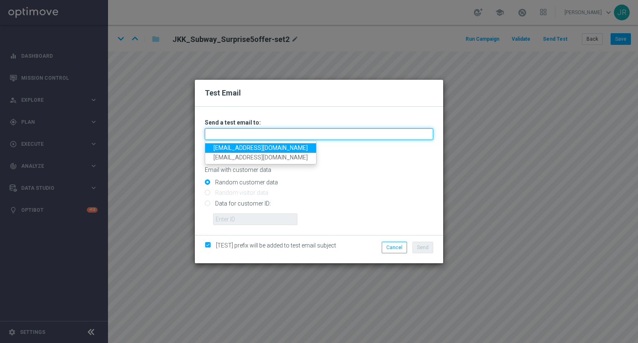
type input "[EMAIL_ADDRESS][DOMAIN_NAME]"
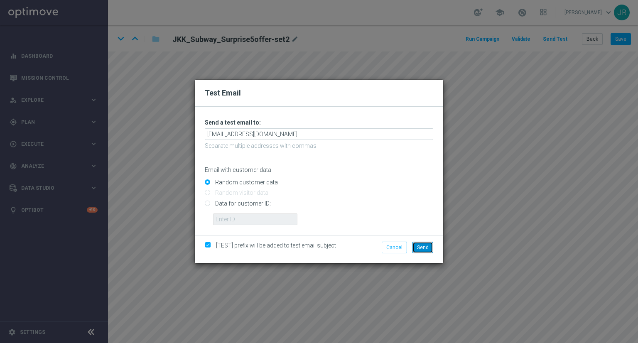
click at [419, 250] on span "Send" at bounding box center [423, 248] width 12 height 6
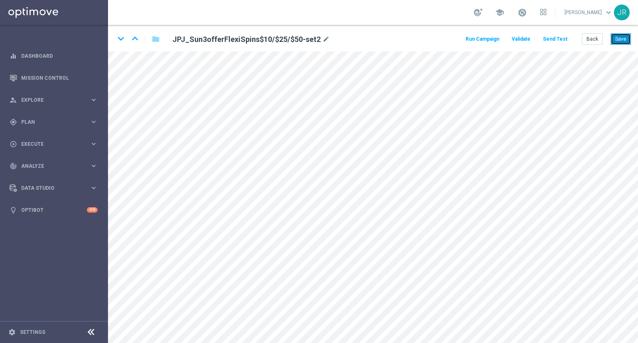
click at [618, 44] on button "Save" at bounding box center [621, 39] width 20 height 12
click at [623, 36] on button "Save" at bounding box center [621, 39] width 20 height 12
click at [568, 40] on button "Send Test" at bounding box center [555, 39] width 27 height 11
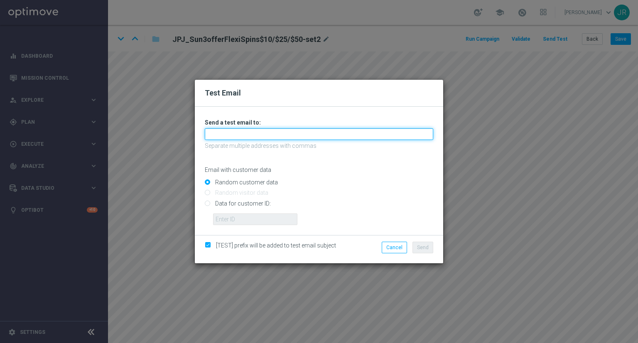
click at [323, 137] on input "text" at bounding box center [319, 134] width 229 height 12
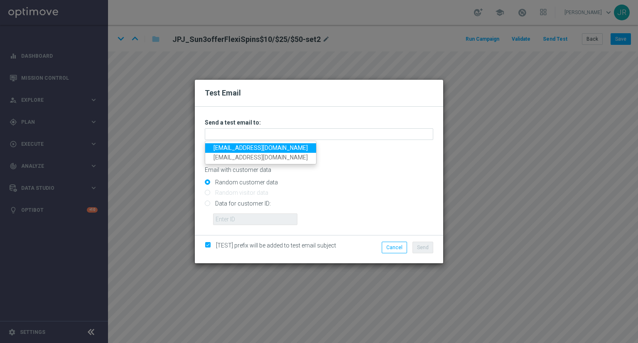
drag, startPoint x: 233, startPoint y: 150, endPoint x: 244, endPoint y: 148, distance: 10.7
click at [234, 149] on link "[EMAIL_ADDRESS][DOMAIN_NAME]" at bounding box center [260, 148] width 111 height 10
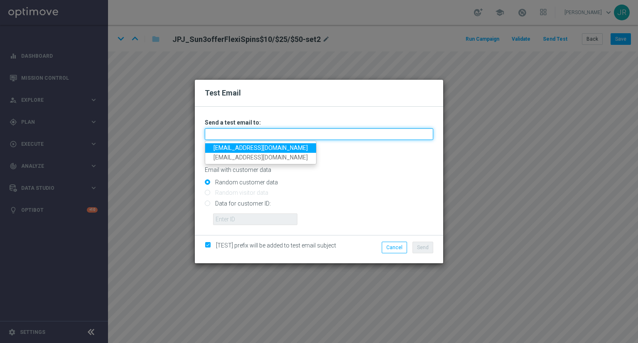
type input "[EMAIL_ADDRESS][DOMAIN_NAME]"
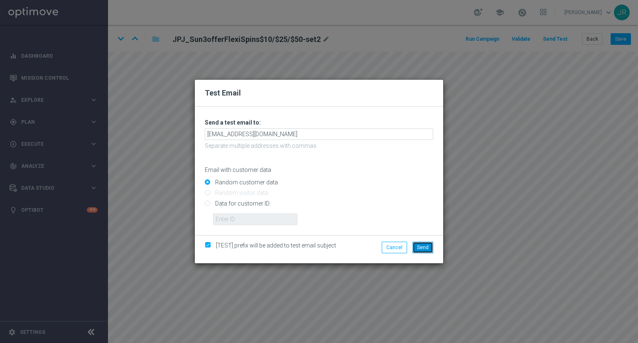
drag, startPoint x: 429, startPoint y: 241, endPoint x: 447, endPoint y: 246, distance: 18.8
click at [429, 242] on button "Send" at bounding box center [423, 248] width 21 height 12
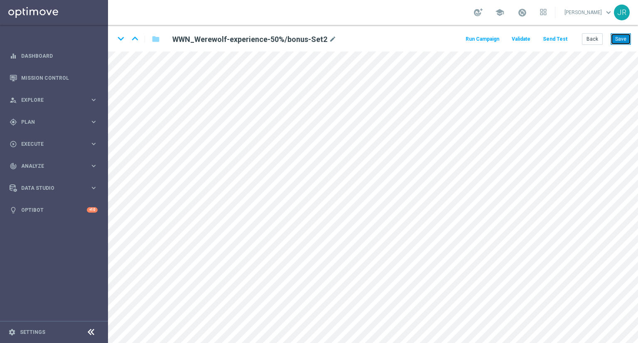
click at [616, 42] on button "Save" at bounding box center [621, 39] width 20 height 12
click at [560, 40] on button "Send Test" at bounding box center [555, 39] width 27 height 11
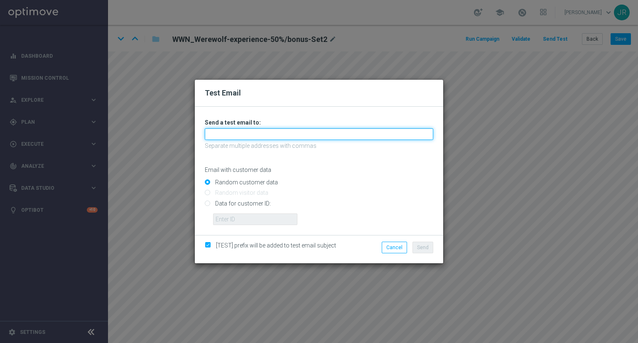
click at [243, 138] on input "text" at bounding box center [319, 134] width 229 height 12
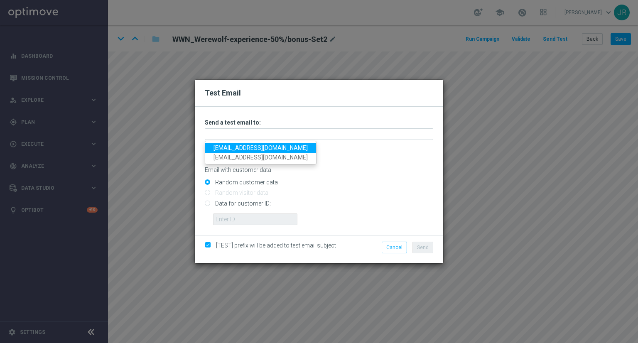
click at [220, 151] on link "[EMAIL_ADDRESS][DOMAIN_NAME]" at bounding box center [260, 148] width 111 height 10
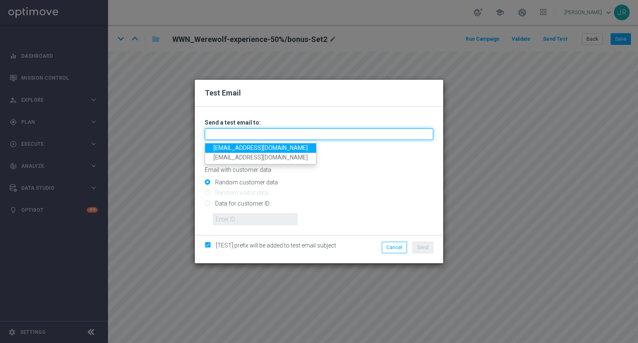
type input "[EMAIL_ADDRESS][DOMAIN_NAME]"
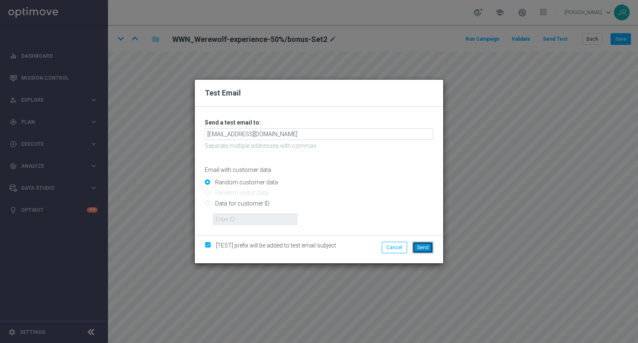
click at [422, 245] on span "Send" at bounding box center [423, 248] width 12 height 6
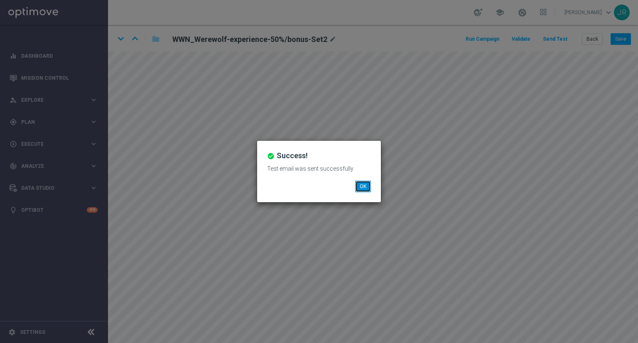
click at [362, 185] on button "OK" at bounding box center [363, 187] width 16 height 12
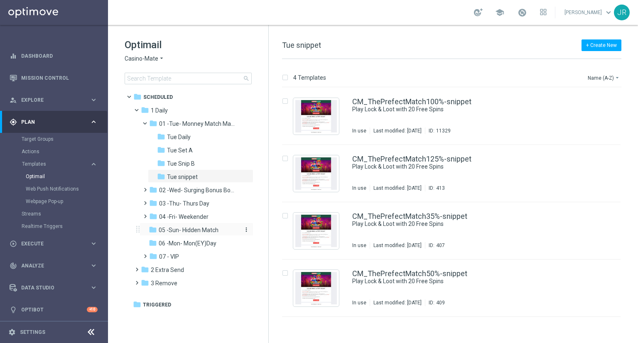
click at [187, 230] on span "05 -Sun- Hidden Match" at bounding box center [189, 229] width 60 height 7
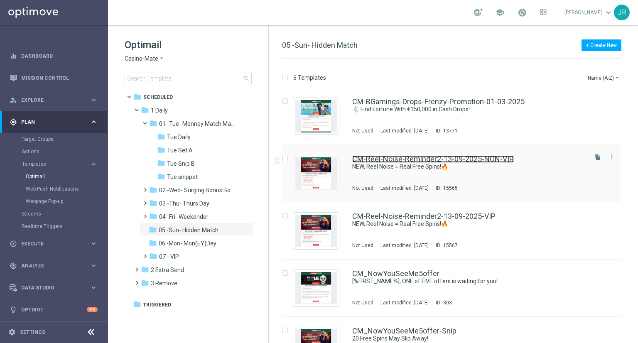
click at [398, 162] on link "CM-Reel-Noise-Reminder2-13-09-2025-NON-VIP" at bounding box center [433, 158] width 162 height 7
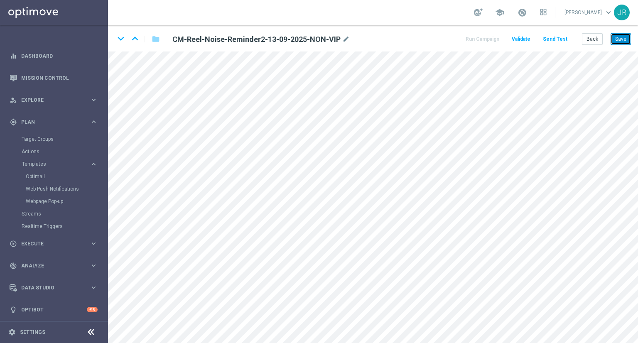
click at [620, 41] on button "Save" at bounding box center [621, 39] width 20 height 12
click at [624, 35] on button "Save" at bounding box center [621, 39] width 20 height 12
click at [560, 34] on button "Send Test" at bounding box center [555, 39] width 27 height 11
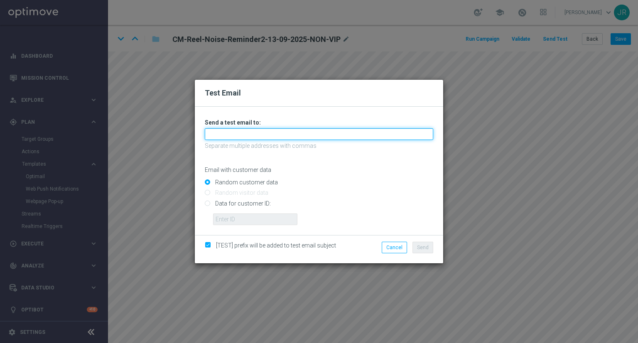
drag, startPoint x: 249, startPoint y: 138, endPoint x: 237, endPoint y: 140, distance: 11.9
click at [248, 138] on input "text" at bounding box center [319, 134] width 229 height 12
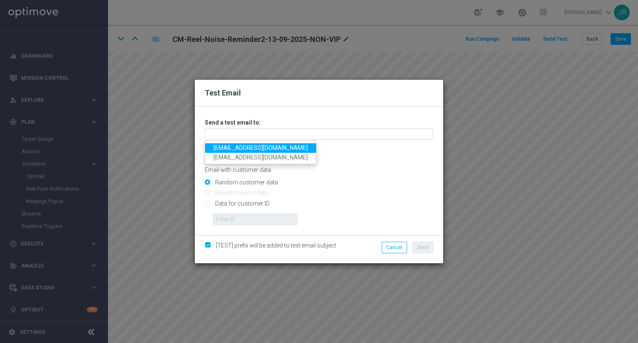
click at [226, 145] on link "testingalltesting@gmail.com" at bounding box center [260, 148] width 111 height 10
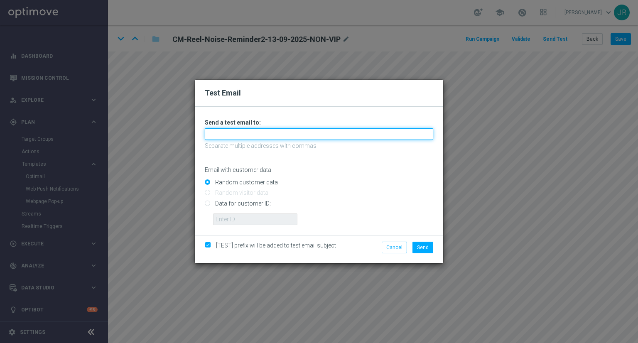
type input "testingalltesting@gmail.com"
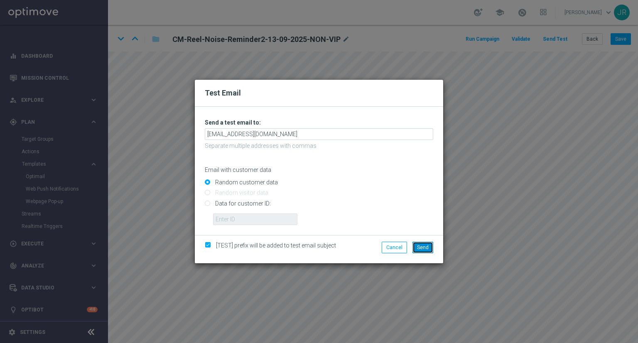
click at [424, 249] on span "Send" at bounding box center [423, 248] width 12 height 6
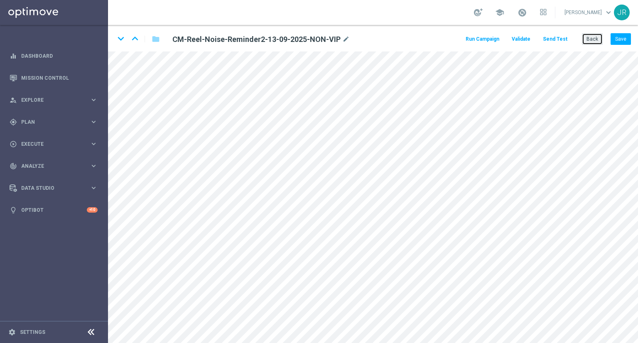
click at [598, 39] on button "Back" at bounding box center [592, 39] width 21 height 12
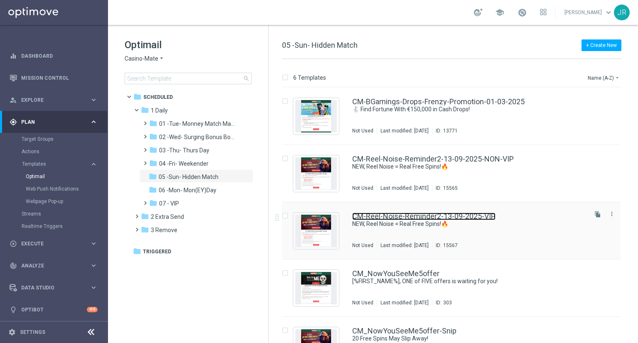
click at [417, 217] on link "CM-Reel-Noise-Reminder2-13-09-2025-VIP" at bounding box center [423, 216] width 143 height 7
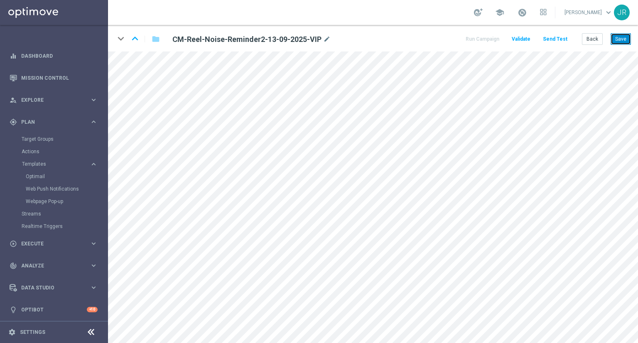
click at [618, 38] on button "Save" at bounding box center [621, 39] width 20 height 12
click at [619, 39] on button "Save" at bounding box center [621, 39] width 20 height 12
click at [616, 39] on button "Save" at bounding box center [621, 39] width 20 height 12
click at [560, 39] on button "Send Test" at bounding box center [555, 39] width 27 height 11
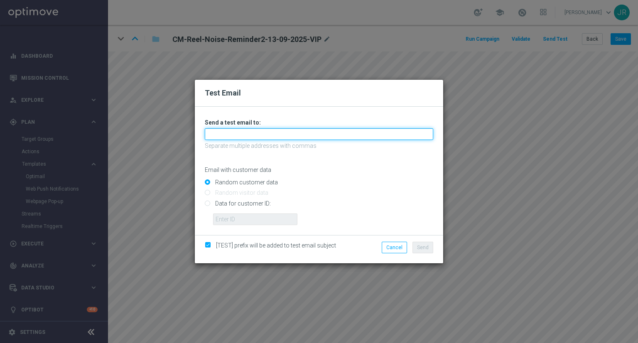
drag, startPoint x: 313, startPoint y: 135, endPoint x: 282, endPoint y: 140, distance: 31.1
click at [313, 135] on input "text" at bounding box center [319, 134] width 229 height 12
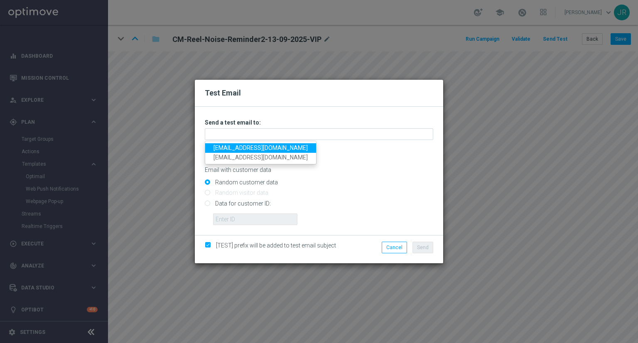
drag, startPoint x: 219, startPoint y: 144, endPoint x: 242, endPoint y: 146, distance: 22.5
click at [220, 144] on link "[EMAIL_ADDRESS][DOMAIN_NAME]" at bounding box center [260, 148] width 111 height 10
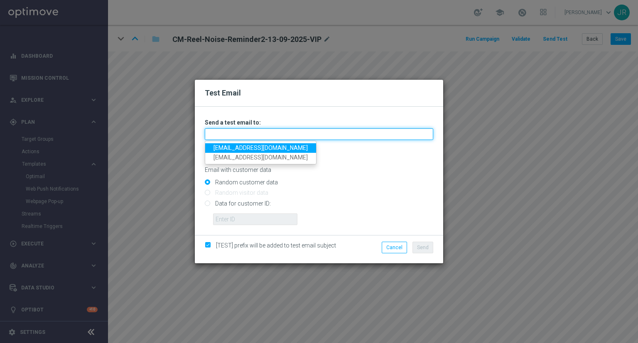
type input "[EMAIL_ADDRESS][DOMAIN_NAME]"
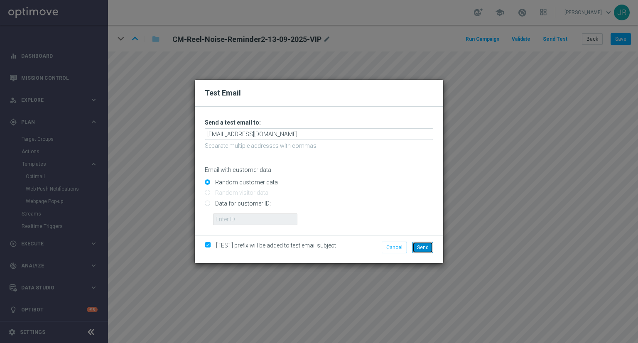
click at [423, 249] on span "Send" at bounding box center [423, 248] width 12 height 6
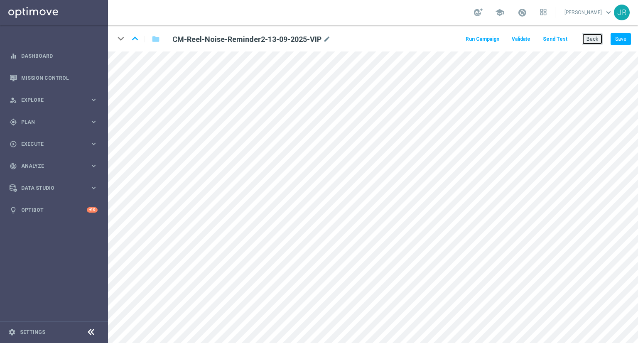
click at [593, 37] on button "Back" at bounding box center [592, 39] width 21 height 12
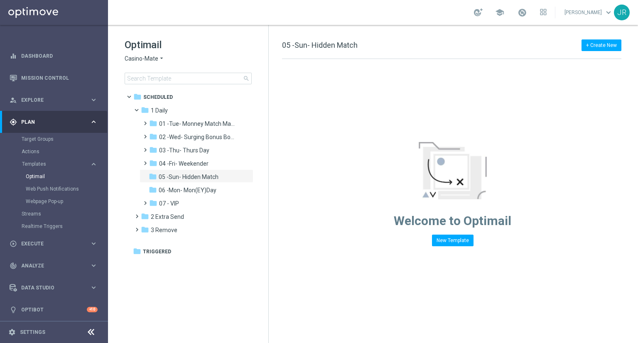
click at [150, 55] on span "Casino-Mate" at bounding box center [142, 59] width 34 height 8
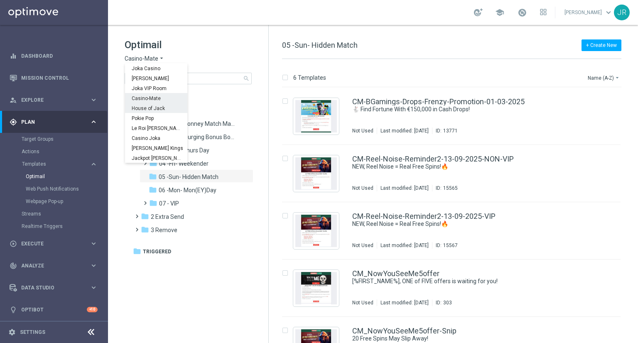
click at [0, 0] on span "House of Jack" at bounding box center [0, 0] width 0 height 0
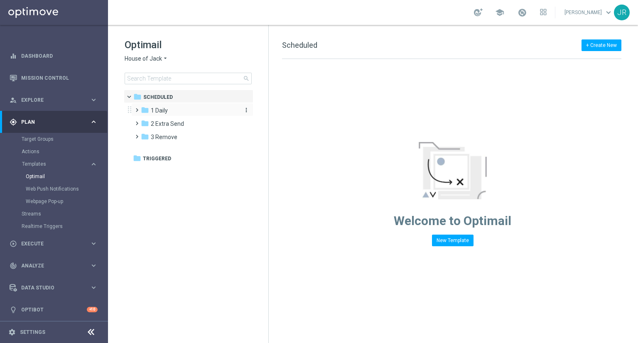
click at [165, 110] on span "1 Daily" at bounding box center [159, 110] width 17 height 7
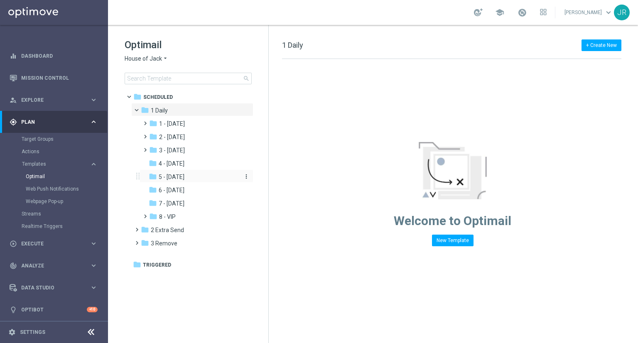
click at [177, 178] on span "5 - [DATE]" at bounding box center [172, 176] width 26 height 7
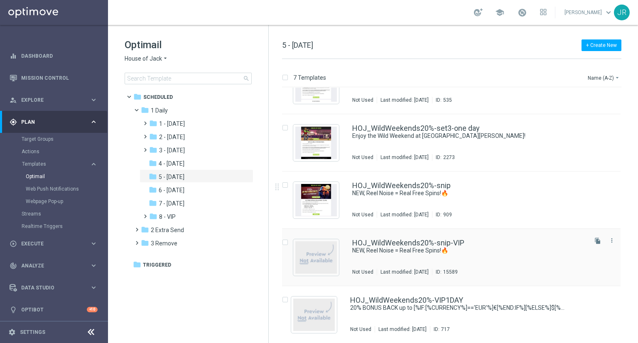
scroll to position [146, 0]
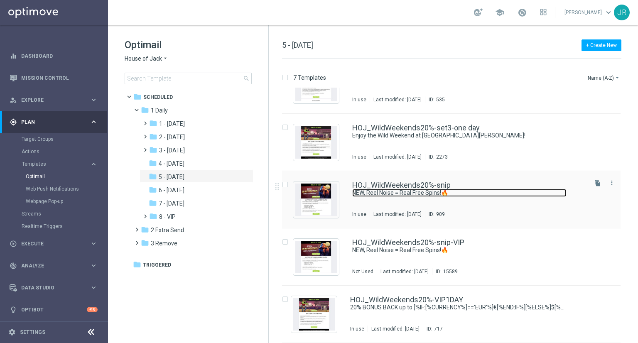
click at [376, 190] on link "NEW, Reel Noise = Real Free Spins!🔥" at bounding box center [459, 193] width 214 height 8
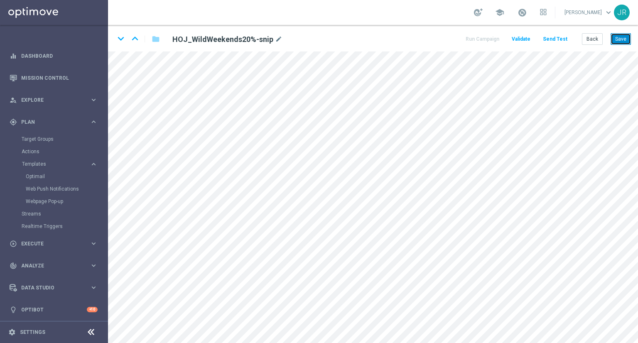
click at [620, 43] on button "Save" at bounding box center [621, 39] width 20 height 12
click at [615, 42] on button "Save" at bounding box center [621, 39] width 20 height 12
click at [623, 37] on button "Save" at bounding box center [621, 39] width 20 height 12
click at [623, 39] on button "Save" at bounding box center [621, 39] width 20 height 12
click at [567, 39] on button "Send Test" at bounding box center [555, 39] width 27 height 11
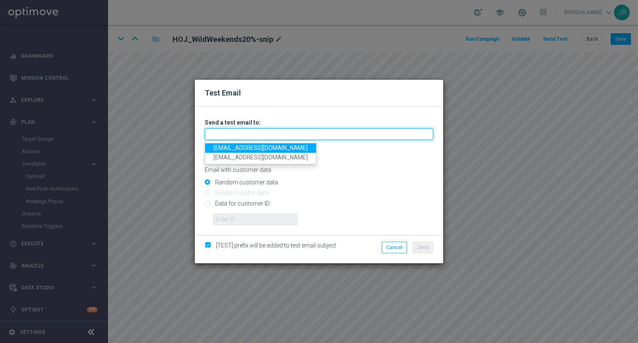
drag, startPoint x: 223, startPoint y: 132, endPoint x: 231, endPoint y: 139, distance: 11.5
click at [223, 132] on input "text" at bounding box center [319, 134] width 229 height 12
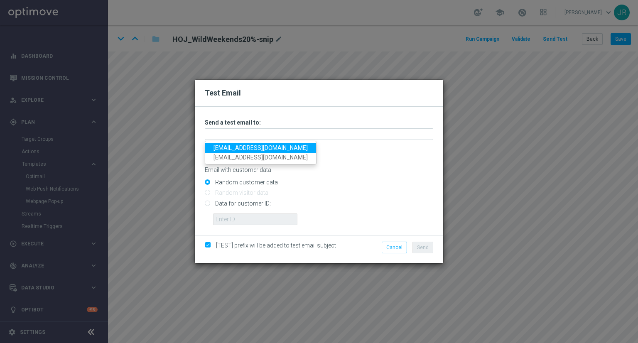
drag, startPoint x: 231, startPoint y: 147, endPoint x: 243, endPoint y: 152, distance: 13.0
click at [231, 147] on link "[EMAIL_ADDRESS][DOMAIN_NAME]" at bounding box center [260, 148] width 111 height 10
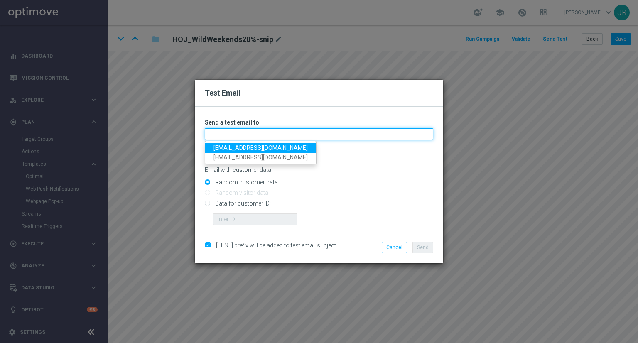
type input "[EMAIL_ADDRESS][DOMAIN_NAME]"
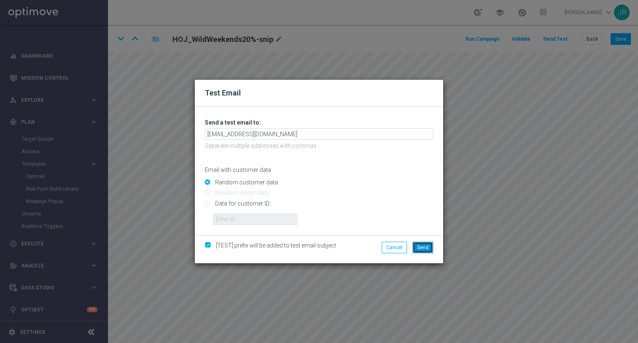
drag, startPoint x: 422, startPoint y: 245, endPoint x: 424, endPoint y: 241, distance: 4.5
click at [422, 244] on button "Send" at bounding box center [423, 248] width 21 height 12
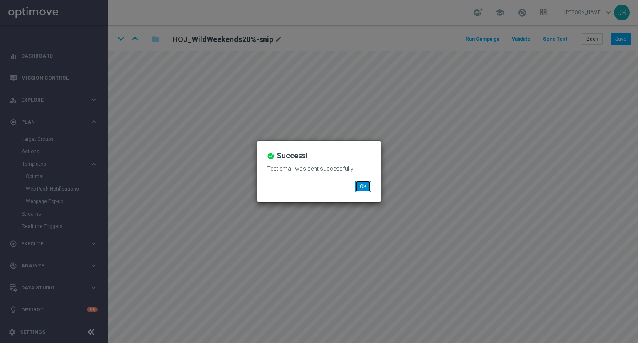
click at [362, 183] on button "OK" at bounding box center [363, 187] width 16 height 12
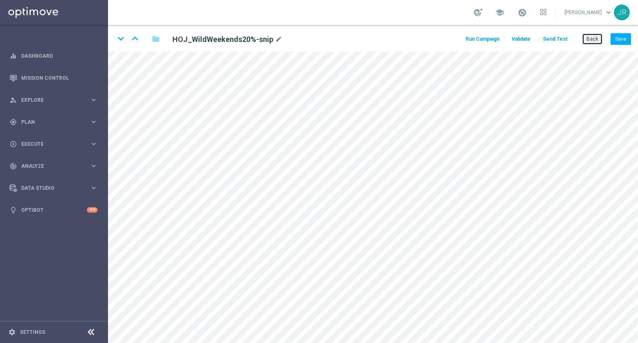
click at [592, 44] on button "Back" at bounding box center [592, 39] width 21 height 12
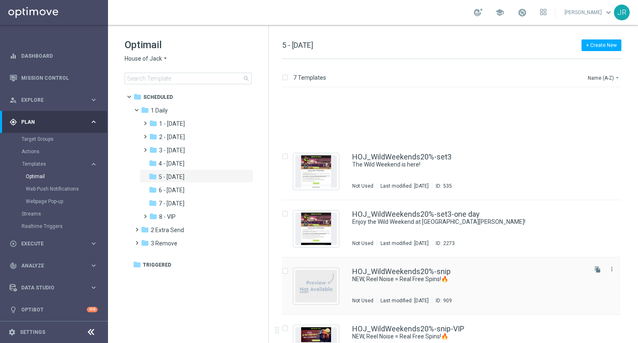
scroll to position [146, 0]
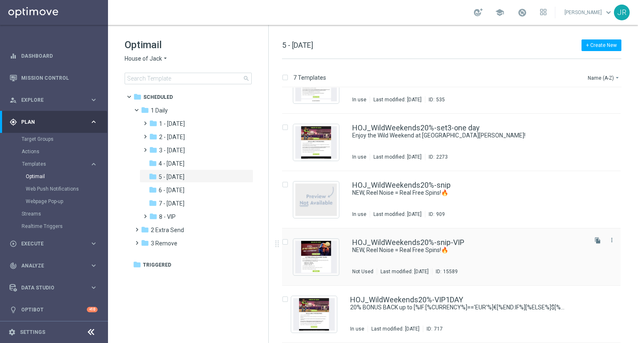
click at [412, 256] on div "HOJ_WildWeekends20%-snip-VIP NEW, Reel Noise = Real Free Spins!🔥 Not Used Last …" at bounding box center [469, 257] width 234 height 36
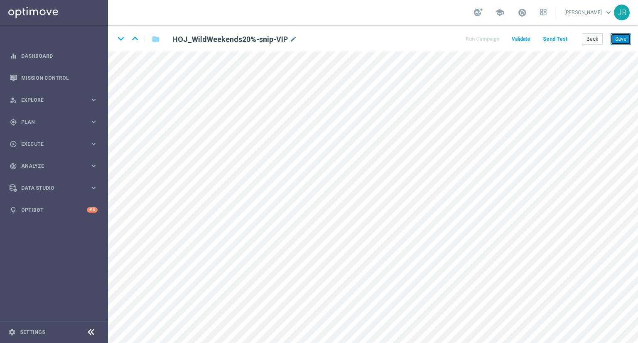
click at [626, 43] on button "Save" at bounding box center [621, 39] width 20 height 12
click at [625, 37] on button "Save" at bounding box center [621, 39] width 20 height 12
click at [620, 40] on button "Save" at bounding box center [621, 39] width 20 height 12
click at [553, 39] on button "Send Test" at bounding box center [555, 39] width 27 height 11
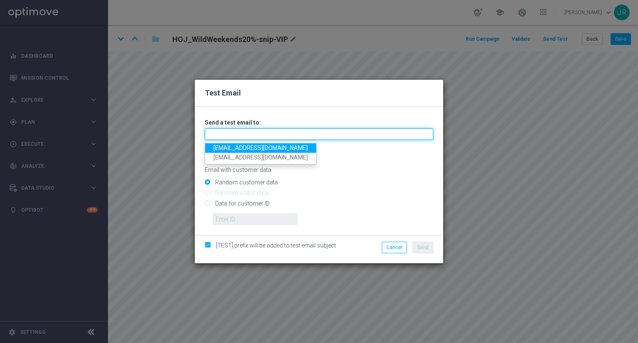
click at [234, 130] on input "text" at bounding box center [319, 134] width 229 height 12
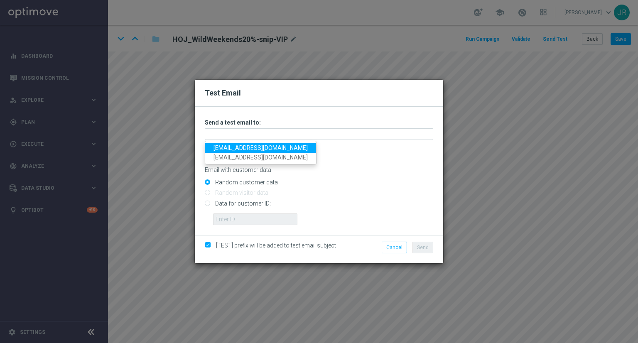
click at [227, 148] on link "[EMAIL_ADDRESS][DOMAIN_NAME]" at bounding box center [260, 148] width 111 height 10
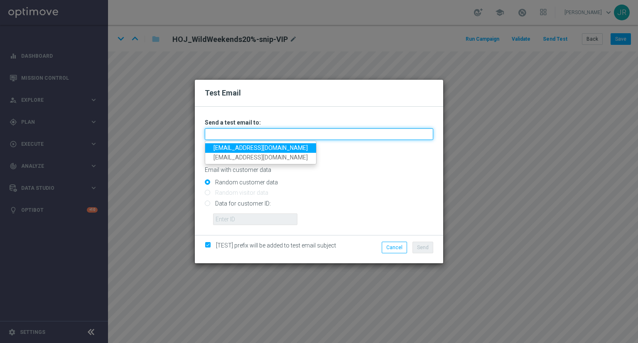
type input "[EMAIL_ADDRESS][DOMAIN_NAME]"
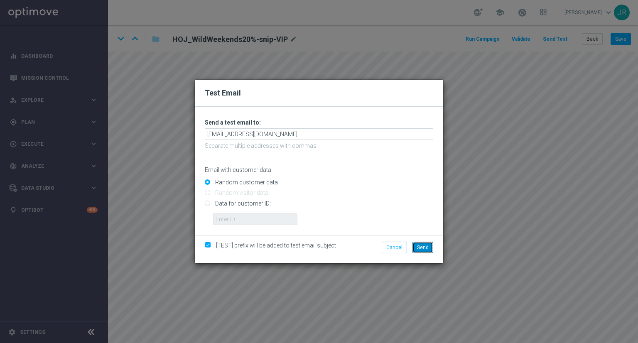
click at [429, 246] on span "Send" at bounding box center [423, 248] width 12 height 6
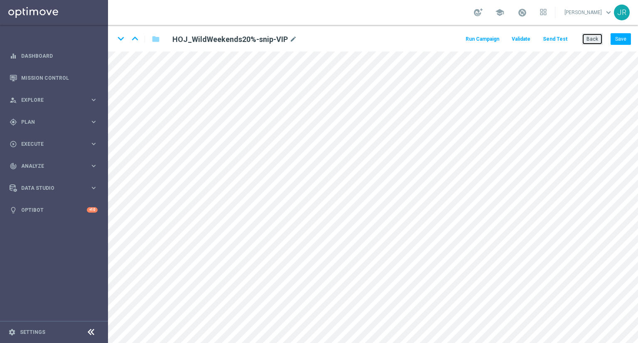
click at [598, 37] on button "Back" at bounding box center [592, 39] width 21 height 12
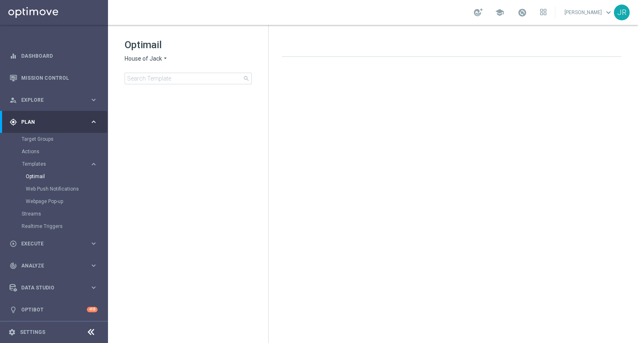
click at [128, 57] on span "House of Jack" at bounding box center [143, 59] width 37 height 8
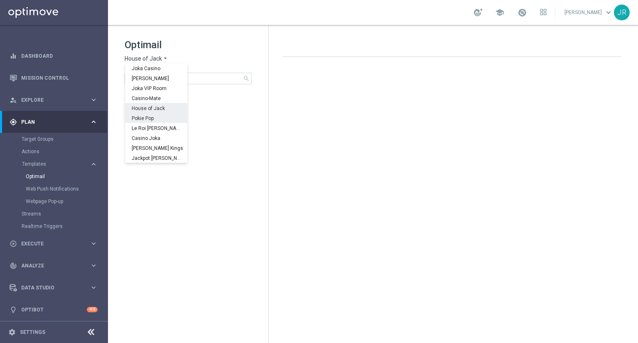
click at [146, 114] on div "Pokie Pop" at bounding box center [156, 118] width 62 height 10
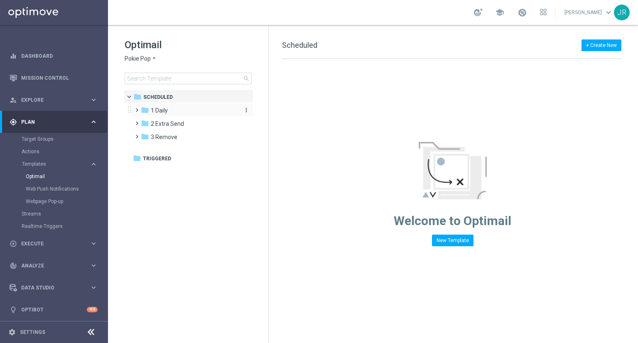
click at [175, 112] on div "folder 1 Daily" at bounding box center [189, 111] width 96 height 10
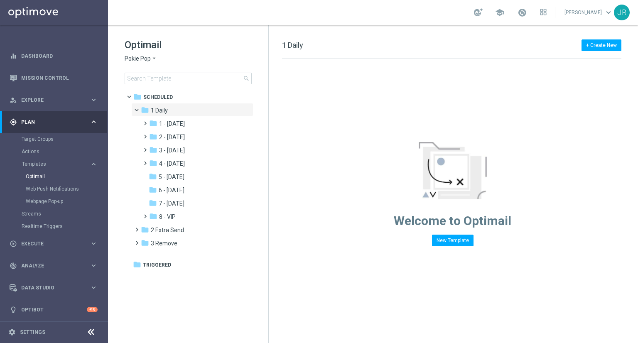
drag, startPoint x: 186, startPoint y: 173, endPoint x: 290, endPoint y: 183, distance: 104.4
click at [186, 172] on div "folder 5 - [DATE]" at bounding box center [193, 177] width 89 height 10
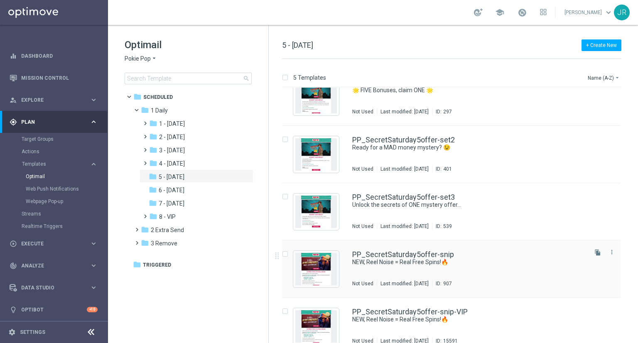
scroll to position [31, 0]
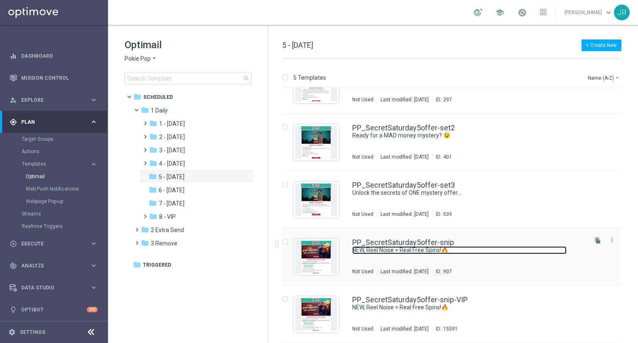
click at [379, 250] on link "NEW, Reel Noise = Real Free Spins!🔥" at bounding box center [459, 250] width 214 height 8
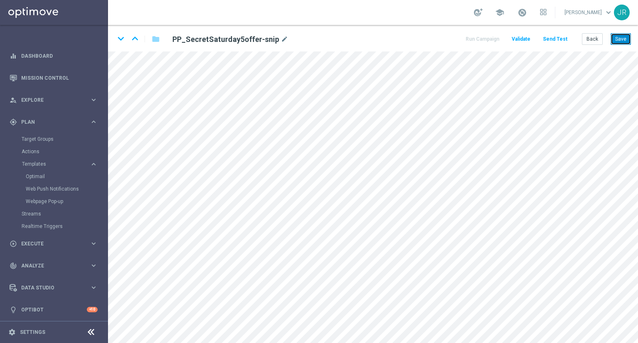
click at [625, 35] on button "Save" at bounding box center [621, 39] width 20 height 12
click at [628, 42] on button "Save" at bounding box center [621, 39] width 20 height 12
click at [627, 42] on button "Save" at bounding box center [621, 39] width 20 height 12
click at [566, 42] on button "Send Test" at bounding box center [555, 39] width 27 height 11
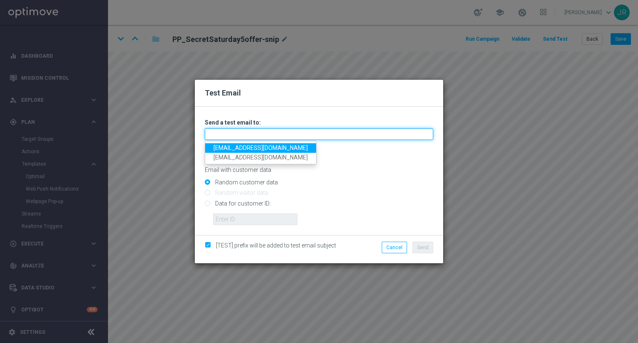
click at [229, 138] on input "text" at bounding box center [319, 134] width 229 height 12
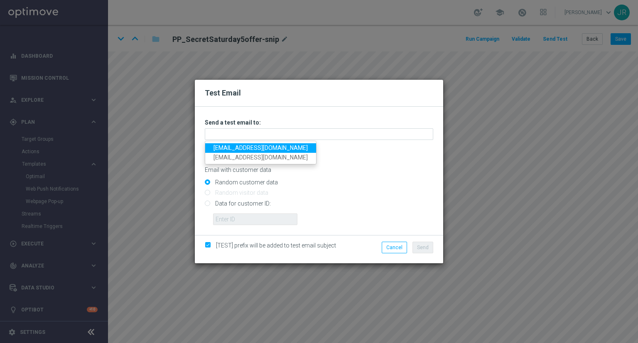
drag, startPoint x: 218, startPoint y: 148, endPoint x: 231, endPoint y: 151, distance: 14.0
click at [218, 148] on link "[EMAIL_ADDRESS][DOMAIN_NAME]" at bounding box center [260, 148] width 111 height 10
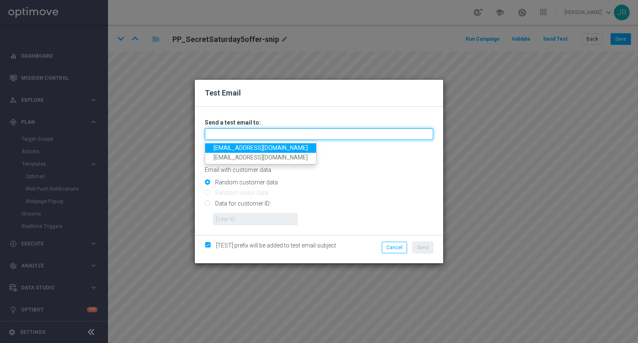
type input "[EMAIL_ADDRESS][DOMAIN_NAME]"
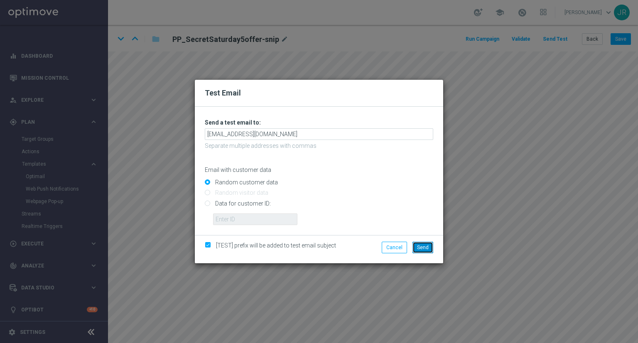
click at [424, 253] on button "Send" at bounding box center [423, 248] width 21 height 12
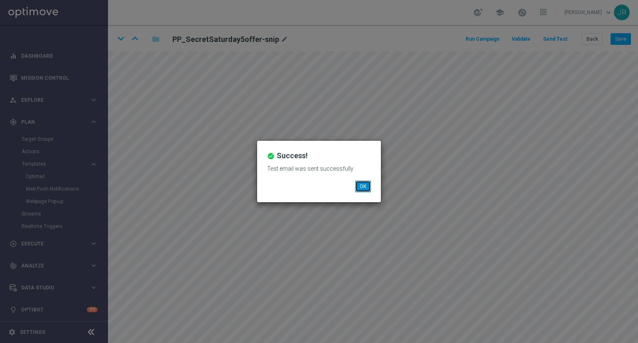
click at [366, 183] on button "OK" at bounding box center [363, 187] width 16 height 12
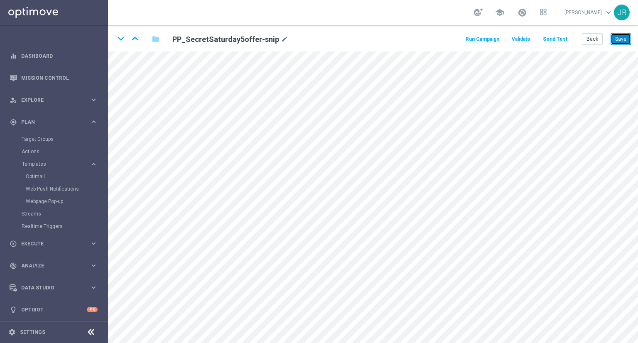
click at [620, 42] on button "Save" at bounding box center [621, 39] width 20 height 12
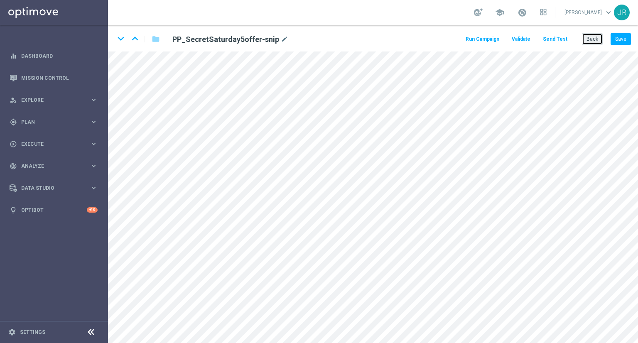
click at [593, 36] on button "Back" at bounding box center [592, 39] width 21 height 12
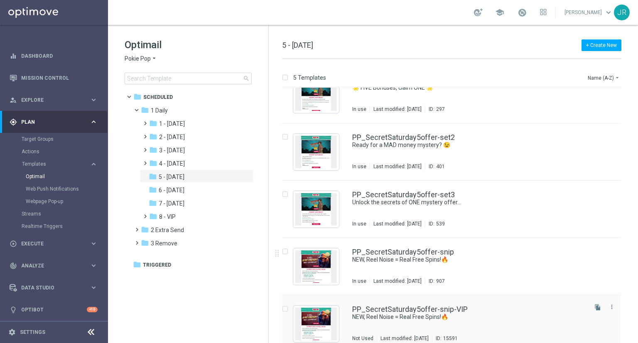
scroll to position [31, 0]
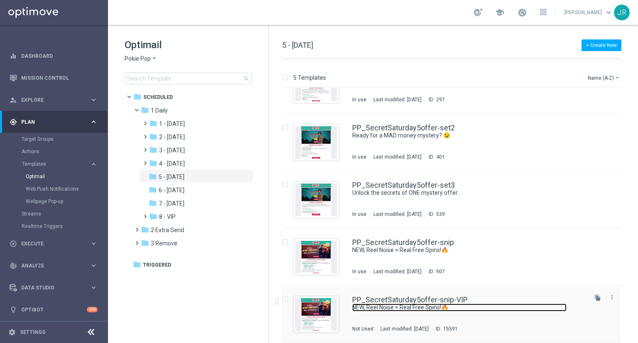
click at [391, 306] on link "NEW, Reel Noise = Real Free Spins!🔥" at bounding box center [459, 308] width 214 height 8
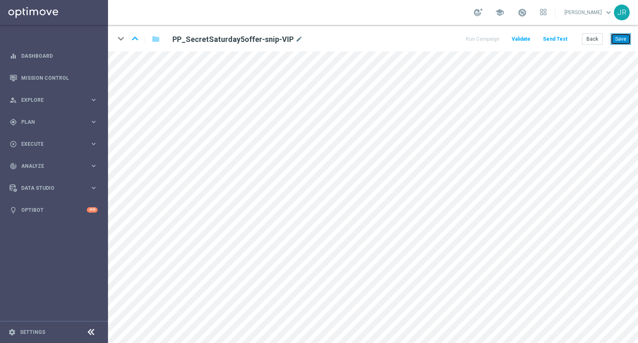
click at [618, 37] on button "Save" at bounding box center [621, 39] width 20 height 12
drag, startPoint x: 623, startPoint y: 40, endPoint x: 612, endPoint y: 46, distance: 12.3
click at [623, 40] on button "Save" at bounding box center [621, 39] width 20 height 12
click at [620, 36] on button "Save" at bounding box center [621, 39] width 20 height 12
click at [560, 38] on button "Send Test" at bounding box center [555, 39] width 27 height 11
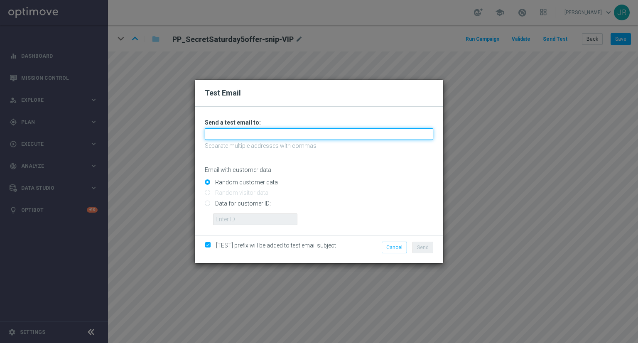
click at [228, 137] on input "text" at bounding box center [319, 134] width 229 height 12
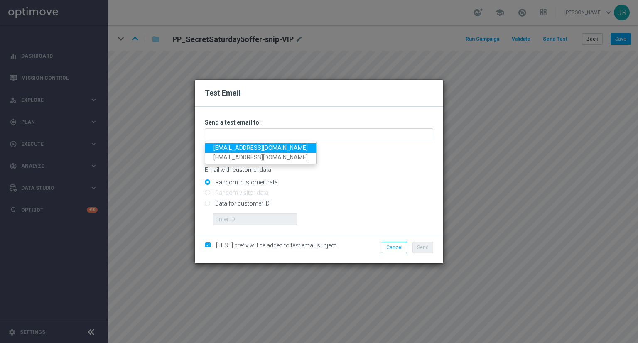
drag, startPoint x: 227, startPoint y: 146, endPoint x: 244, endPoint y: 153, distance: 18.1
click at [228, 146] on link "[EMAIL_ADDRESS][DOMAIN_NAME]" at bounding box center [260, 148] width 111 height 10
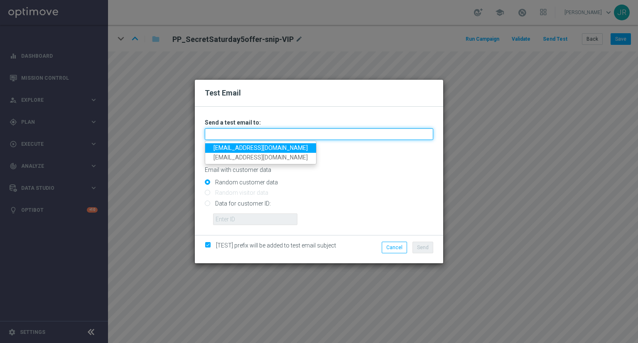
type input "[EMAIL_ADDRESS][DOMAIN_NAME]"
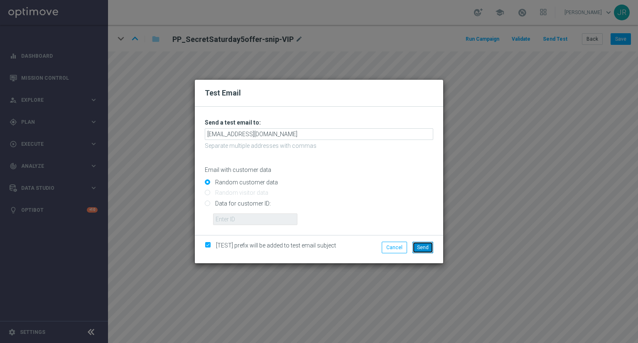
click at [424, 250] on span "Send" at bounding box center [423, 248] width 12 height 6
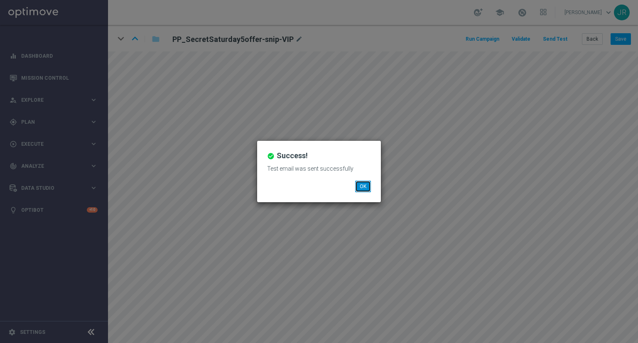
drag, startPoint x: 364, startPoint y: 185, endPoint x: 374, endPoint y: 188, distance: 10.4
click at [366, 185] on button "OK" at bounding box center [363, 187] width 16 height 12
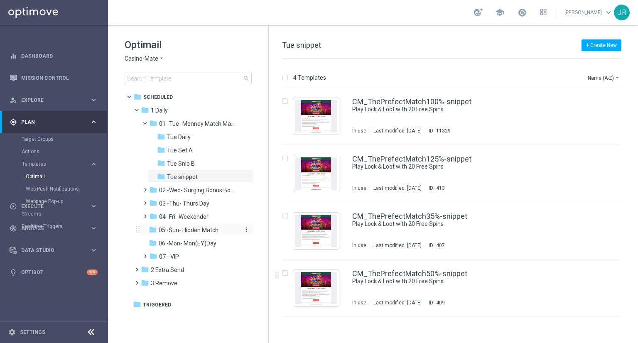
click at [190, 231] on span "05 -Sun- Hidden Match" at bounding box center [189, 229] width 60 height 7
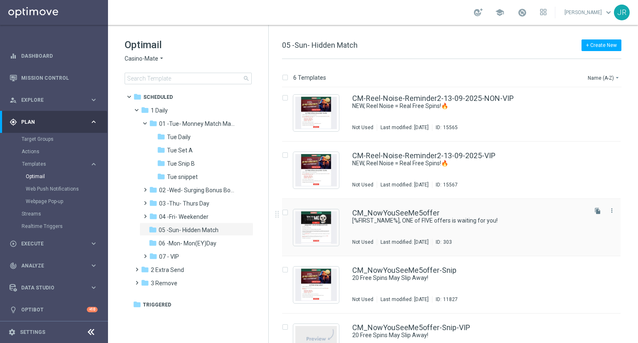
scroll to position [88, 0]
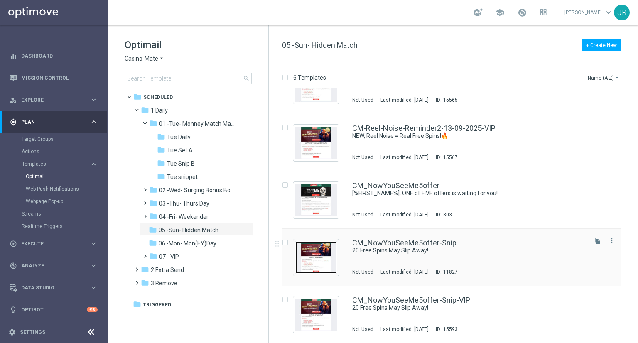
click at [319, 246] on img "Press SPACE to select this row." at bounding box center [316, 257] width 42 height 32
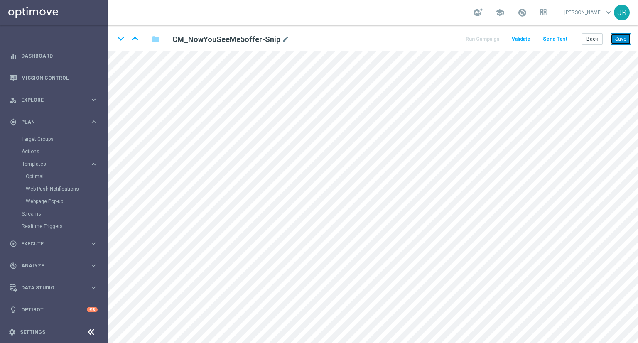
click at [623, 39] on button "Save" at bounding box center [621, 39] width 20 height 12
click at [625, 39] on button "Save" at bounding box center [621, 39] width 20 height 12
click at [560, 37] on button "Send Test" at bounding box center [555, 39] width 27 height 11
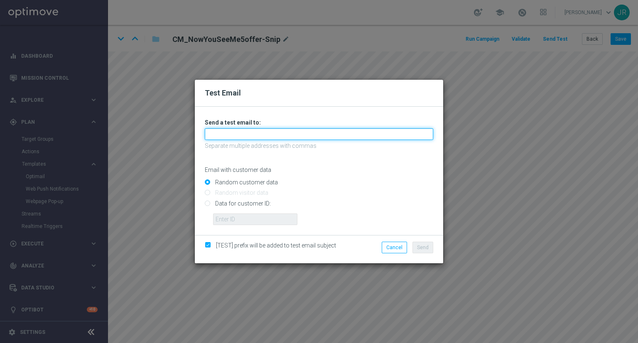
click at [220, 136] on input "text" at bounding box center [319, 134] width 229 height 12
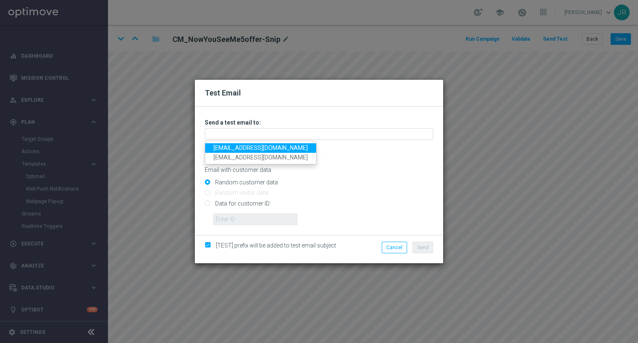
click at [220, 148] on link "testingalltesting@gmail.com" at bounding box center [260, 148] width 111 height 10
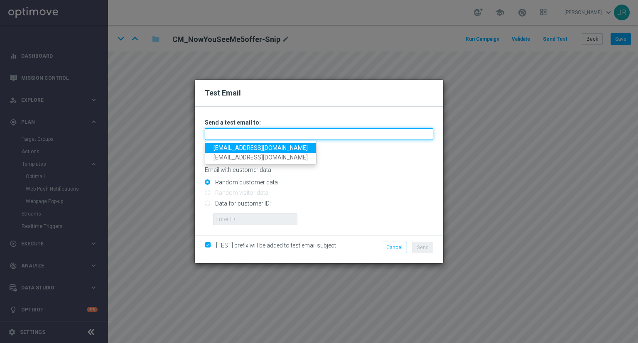
type input "testingalltesting@gmail.com"
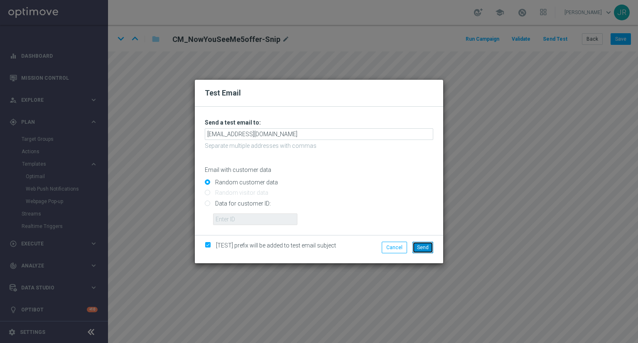
click at [422, 249] on span "Send" at bounding box center [423, 248] width 12 height 6
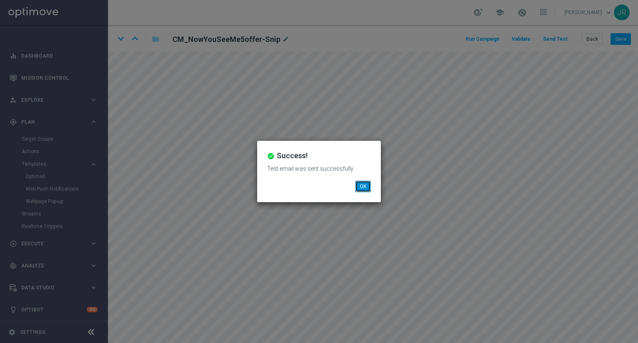
click at [361, 187] on button "OK" at bounding box center [363, 187] width 16 height 12
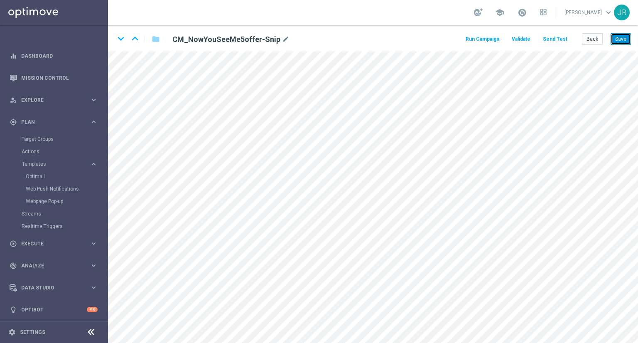
click at [627, 37] on button "Save" at bounding box center [621, 39] width 20 height 12
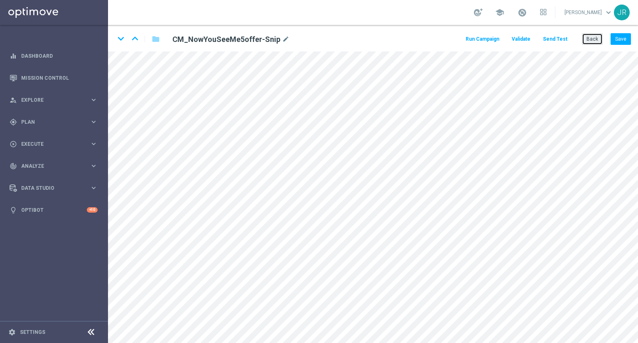
drag, startPoint x: 591, startPoint y: 41, endPoint x: 583, endPoint y: 46, distance: 9.6
click at [591, 40] on button "Back" at bounding box center [592, 39] width 21 height 12
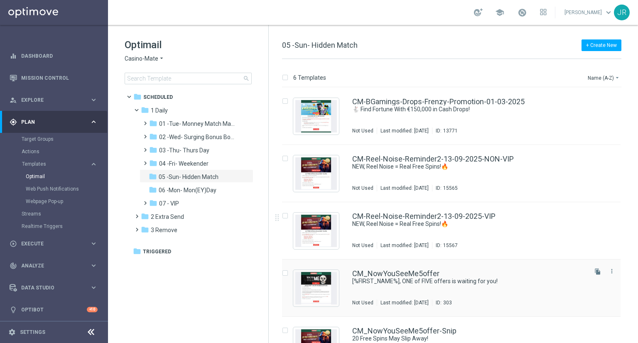
scroll to position [88, 0]
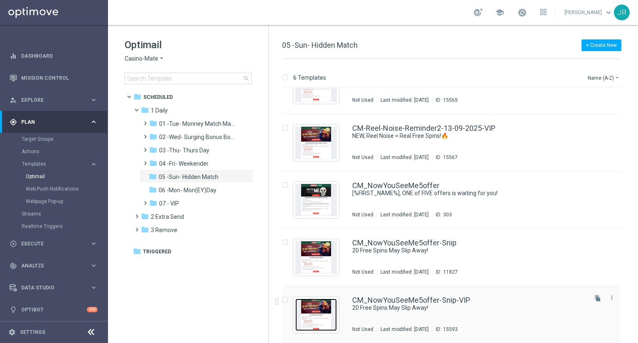
click at [322, 315] on img "Press SPACE to select this row." at bounding box center [316, 315] width 42 height 32
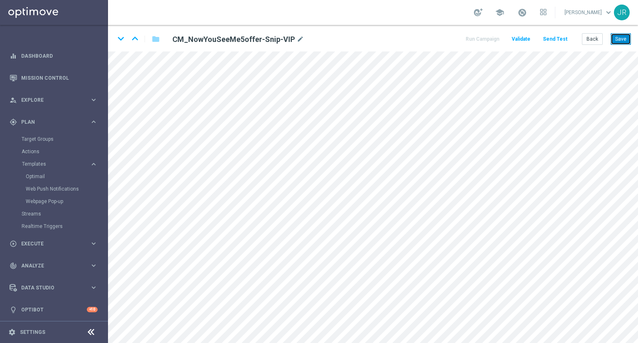
click at [625, 39] on button "Save" at bounding box center [621, 39] width 20 height 12
drag, startPoint x: 623, startPoint y: 36, endPoint x: 600, endPoint y: 50, distance: 27.2
click at [623, 37] on button "Save" at bounding box center [621, 39] width 20 height 12
click at [551, 40] on button "Send Test" at bounding box center [555, 39] width 27 height 11
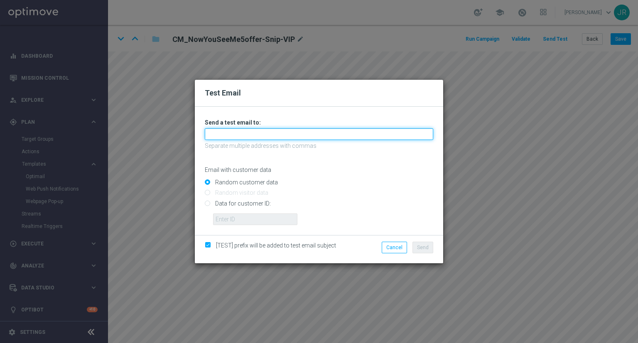
drag, startPoint x: 243, startPoint y: 134, endPoint x: 238, endPoint y: 140, distance: 8.0
click at [243, 134] on input "text" at bounding box center [319, 134] width 229 height 12
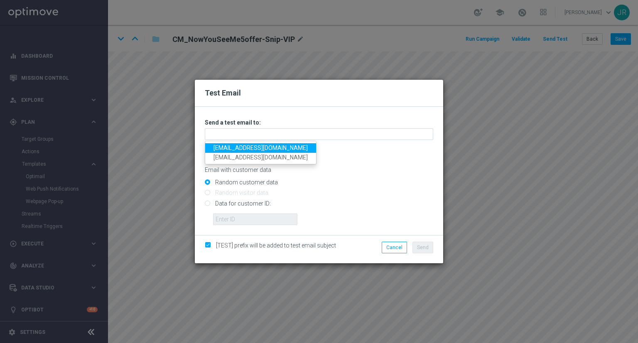
click at [231, 145] on link "[EMAIL_ADDRESS][DOMAIN_NAME]" at bounding box center [260, 148] width 111 height 10
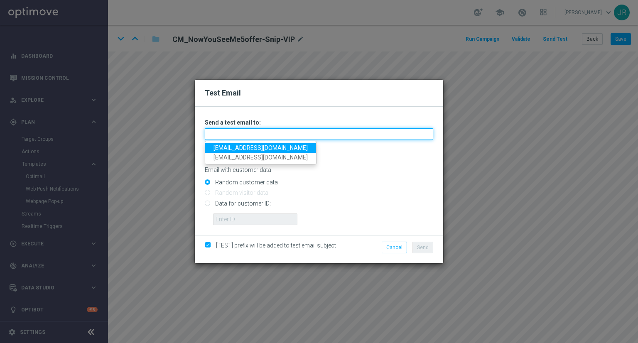
type input "[EMAIL_ADDRESS][DOMAIN_NAME]"
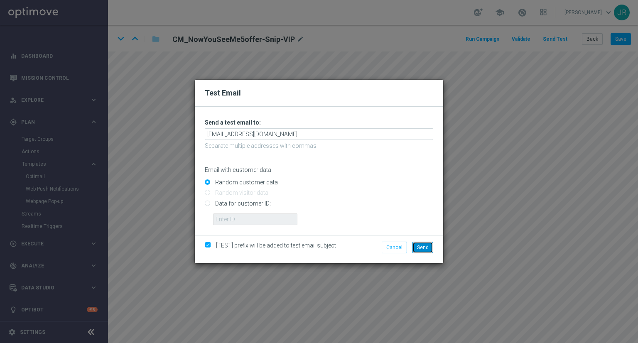
click at [423, 250] on span "Send" at bounding box center [423, 248] width 12 height 6
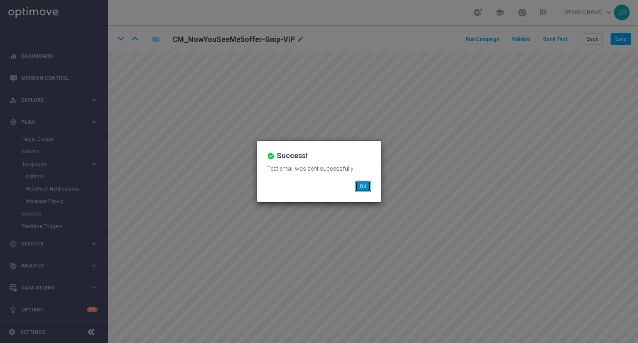
click at [360, 183] on button "OK" at bounding box center [363, 187] width 16 height 12
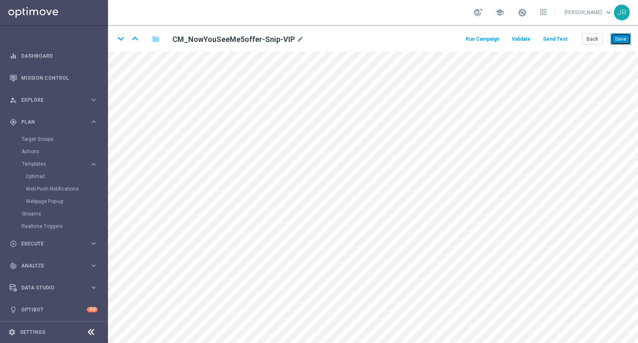
drag, startPoint x: 624, startPoint y: 42, endPoint x: 622, endPoint y: 48, distance: 6.2
click at [624, 42] on button "Save" at bounding box center [621, 39] width 20 height 12
click at [620, 39] on button "Save" at bounding box center [621, 39] width 20 height 12
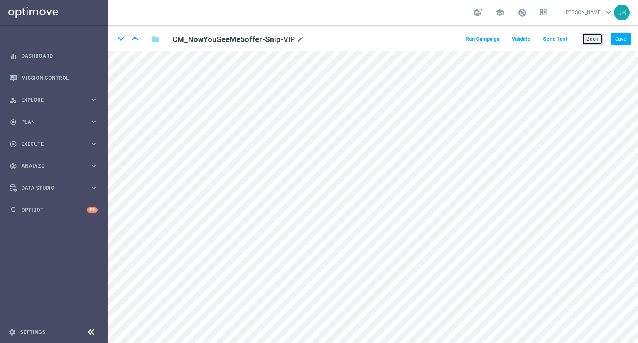
click at [599, 38] on button "Back" at bounding box center [592, 39] width 21 height 12
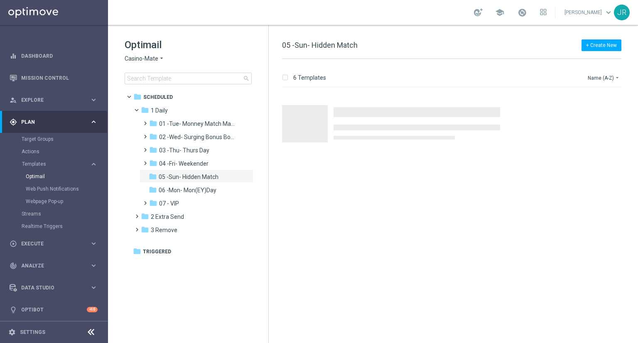
click at [134, 59] on span "Casino-Mate" at bounding box center [142, 59] width 34 height 8
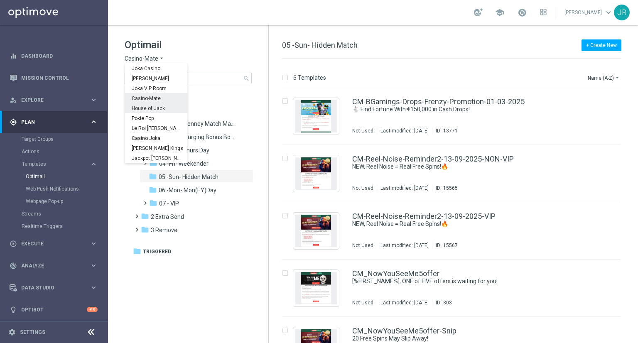
click at [0, 0] on span "House of Jack" at bounding box center [0, 0] width 0 height 0
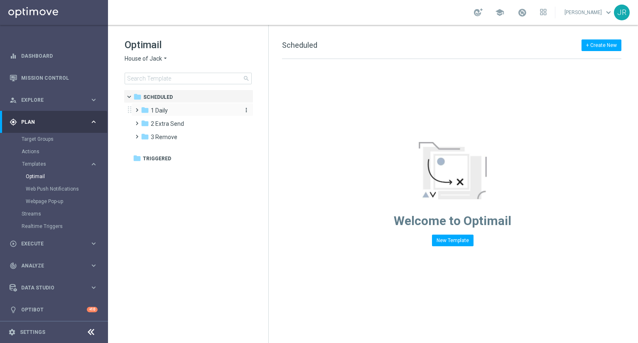
click at [169, 109] on div "folder 1 Daily" at bounding box center [189, 111] width 96 height 10
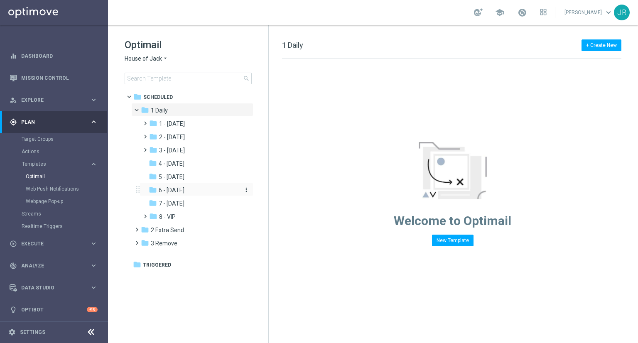
click at [182, 192] on span "6 - Sunday" at bounding box center [172, 190] width 26 height 7
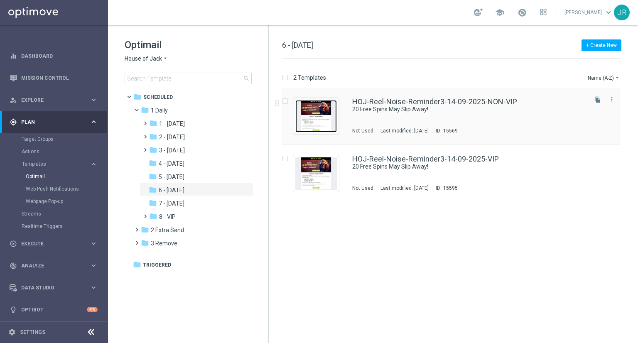
click at [307, 122] on img "Press SPACE to select this row." at bounding box center [316, 116] width 42 height 32
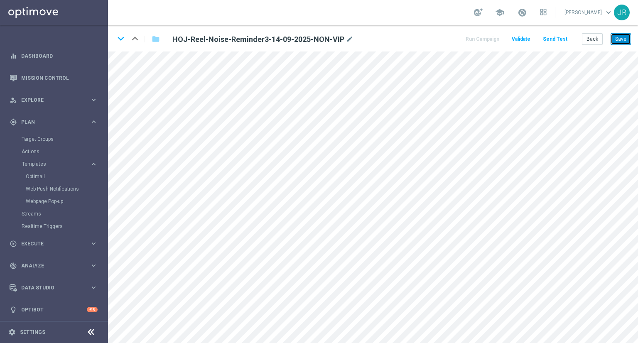
click at [623, 36] on button "Save" at bounding box center [621, 39] width 20 height 12
click at [622, 37] on button "Save" at bounding box center [621, 39] width 20 height 12
click at [625, 42] on button "Save" at bounding box center [621, 39] width 20 height 12
click at [554, 38] on button "Send Test" at bounding box center [555, 39] width 27 height 11
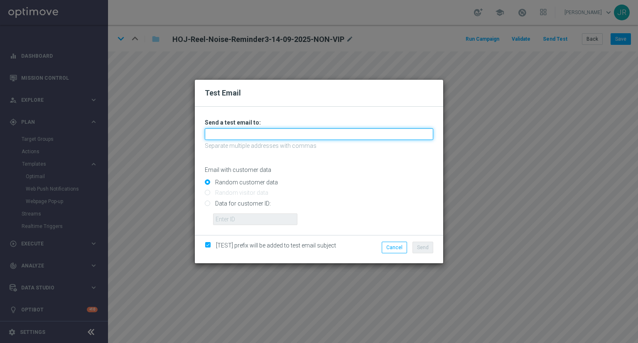
drag, startPoint x: 229, startPoint y: 130, endPoint x: 227, endPoint y: 139, distance: 9.0
click at [229, 130] on input "text" at bounding box center [319, 134] width 229 height 12
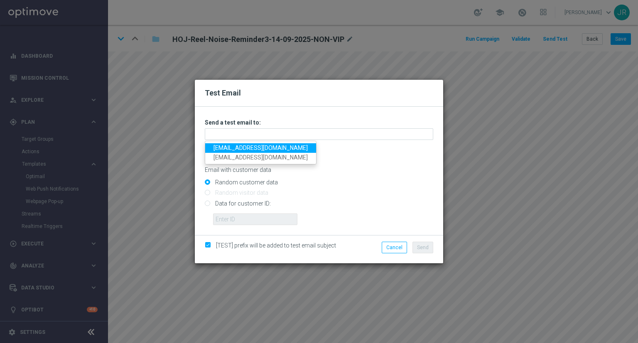
click at [227, 147] on link "testingalltesting@gmail.com" at bounding box center [260, 148] width 111 height 10
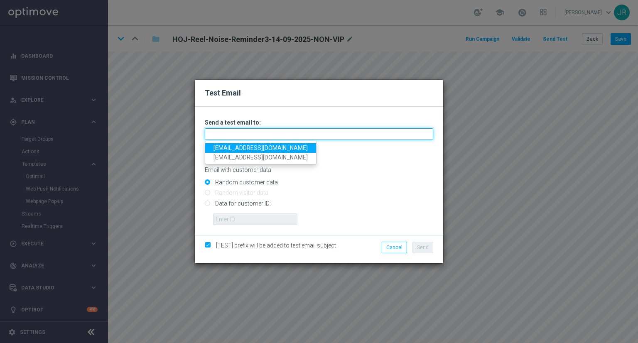
type input "testingalltesting@gmail.com"
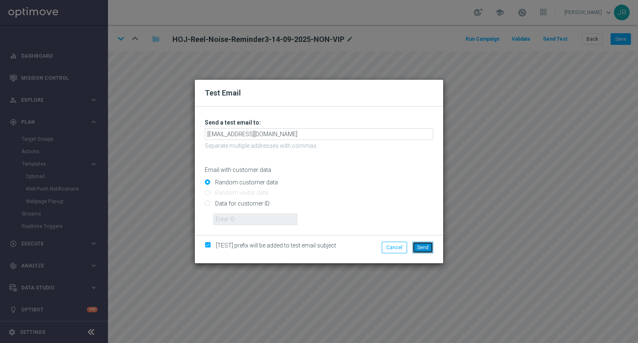
click at [423, 252] on button "Send" at bounding box center [423, 248] width 21 height 12
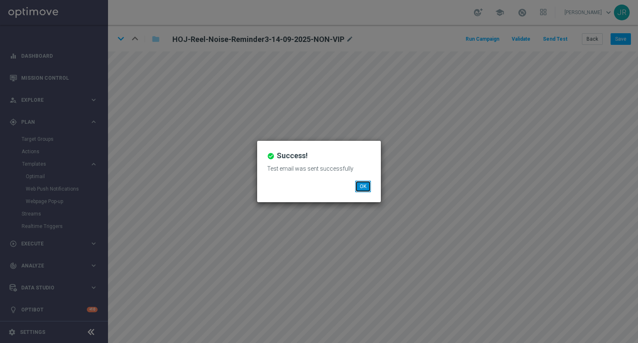
click at [367, 183] on button "OK" at bounding box center [363, 187] width 16 height 12
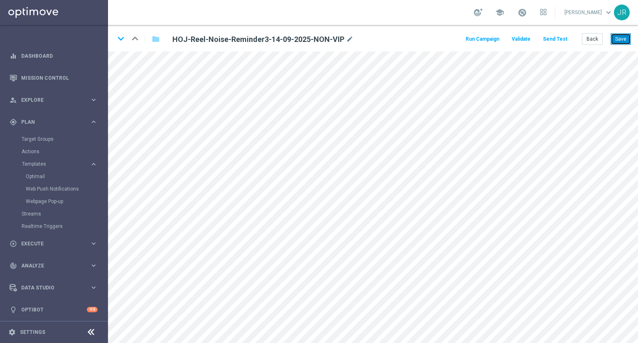
click at [618, 38] on button "Save" at bounding box center [621, 39] width 20 height 12
drag, startPoint x: 621, startPoint y: 39, endPoint x: 622, endPoint y: 44, distance: 6.0
click at [622, 39] on button "Save" at bounding box center [621, 39] width 20 height 12
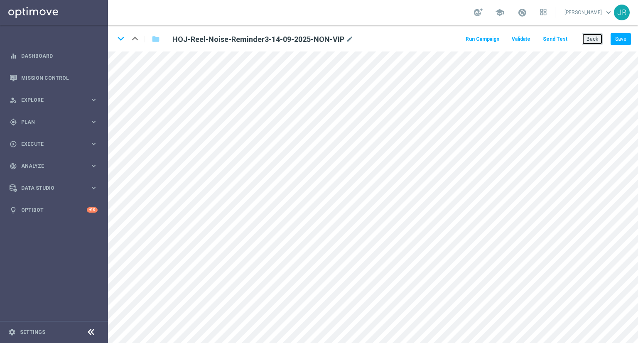
click at [598, 39] on button "Back" at bounding box center [592, 39] width 21 height 12
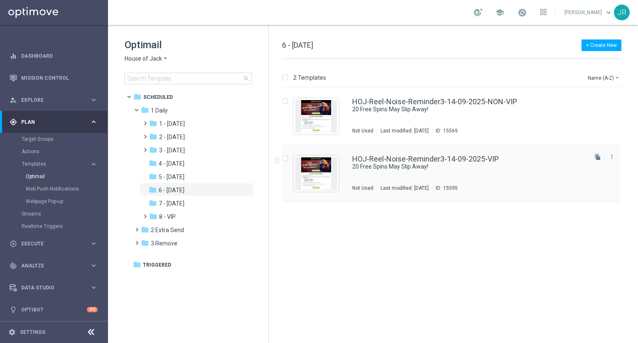
click at [453, 176] on div "HOJ-Reel-Noise-Reminder3-14-09-2025-VIP 20 Free Spins May Slip Away! Not Used L…" at bounding box center [469, 173] width 234 height 36
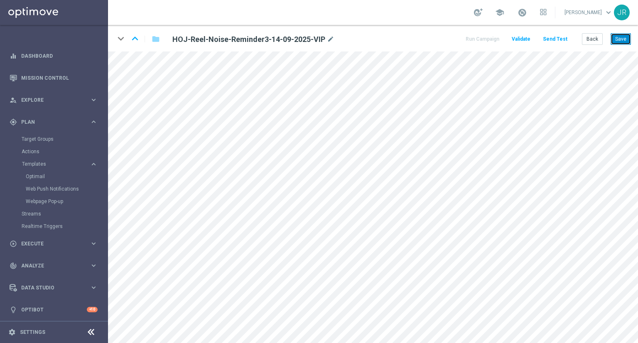
click at [621, 39] on button "Save" at bounding box center [621, 39] width 20 height 12
click at [623, 42] on button "Save" at bounding box center [621, 39] width 20 height 12
click at [557, 41] on button "Send Test" at bounding box center [555, 39] width 27 height 11
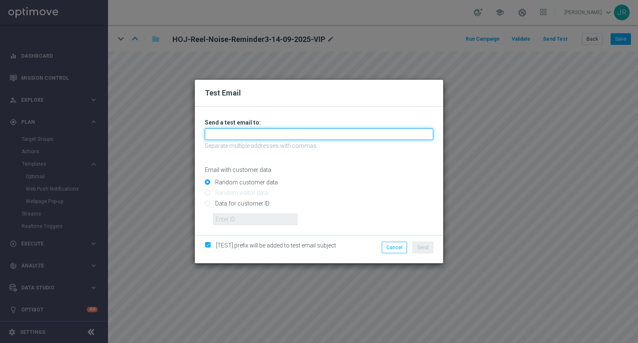
drag, startPoint x: 251, startPoint y: 133, endPoint x: 245, endPoint y: 138, distance: 8.0
click at [251, 133] on input "text" at bounding box center [319, 134] width 229 height 12
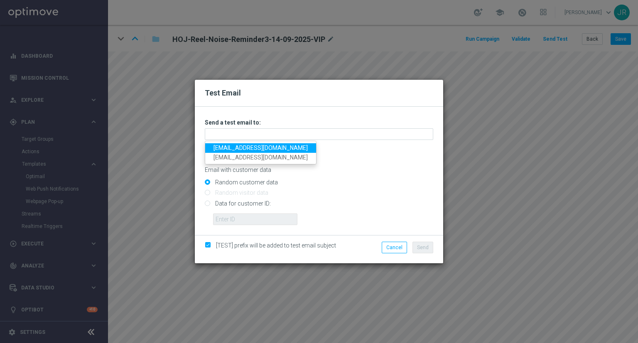
drag, startPoint x: 221, startPoint y: 148, endPoint x: 236, endPoint y: 157, distance: 16.4
click at [221, 148] on link "[EMAIL_ADDRESS][DOMAIN_NAME]" at bounding box center [260, 148] width 111 height 10
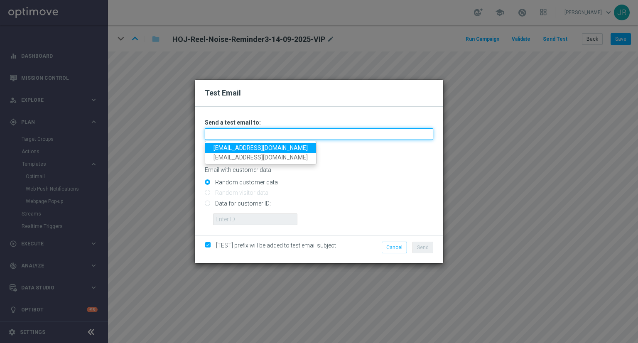
type input "[EMAIL_ADDRESS][DOMAIN_NAME]"
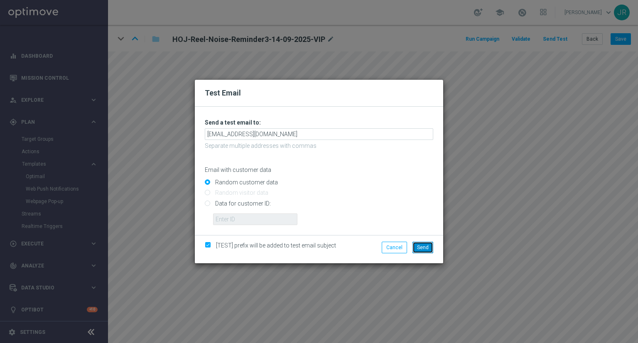
click at [431, 250] on button "Send" at bounding box center [423, 248] width 21 height 12
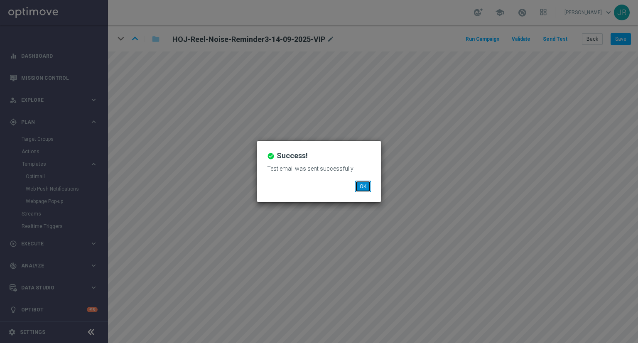
click at [364, 185] on button "OK" at bounding box center [363, 187] width 16 height 12
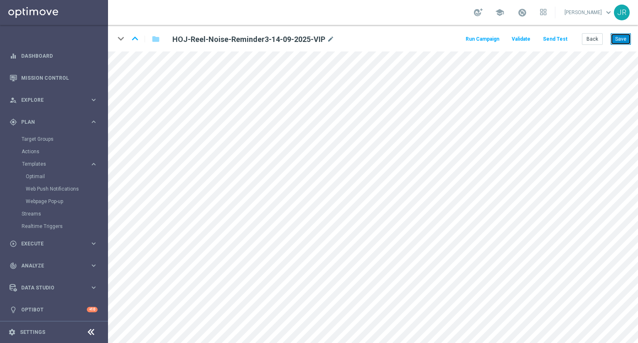
click at [622, 41] on button "Save" at bounding box center [621, 39] width 20 height 12
click at [623, 39] on button "Save" at bounding box center [621, 39] width 20 height 12
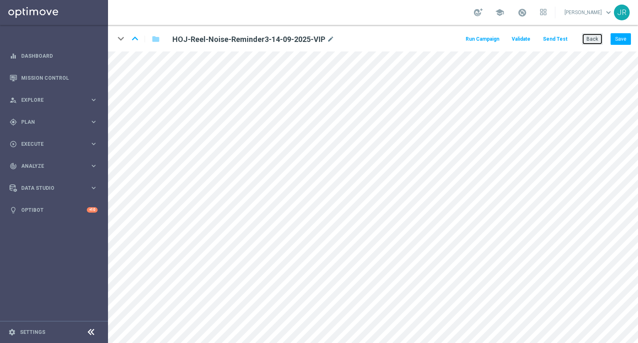
click at [597, 35] on button "Back" at bounding box center [592, 39] width 21 height 12
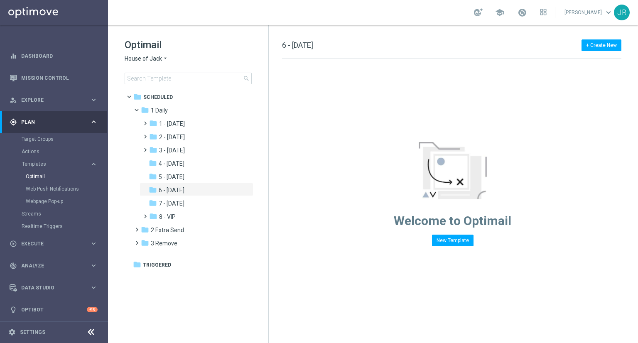
click at [151, 57] on span "House of Jack" at bounding box center [143, 59] width 37 height 8
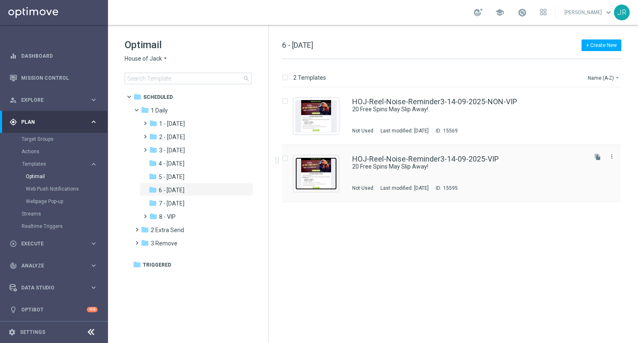
click at [310, 180] on img "Press SPACE to select this row." at bounding box center [316, 174] width 42 height 32
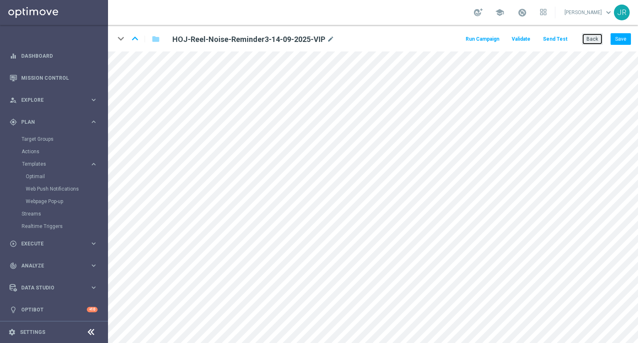
drag, startPoint x: 592, startPoint y: 43, endPoint x: 579, endPoint y: 45, distance: 12.7
click at [591, 43] on button "Back" at bounding box center [592, 39] width 21 height 12
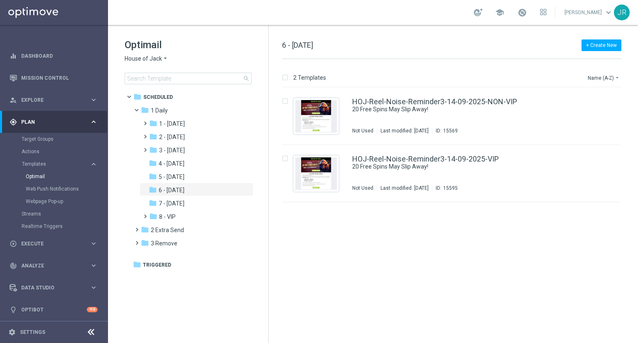
click at [141, 60] on span "House of Jack" at bounding box center [143, 59] width 37 height 8
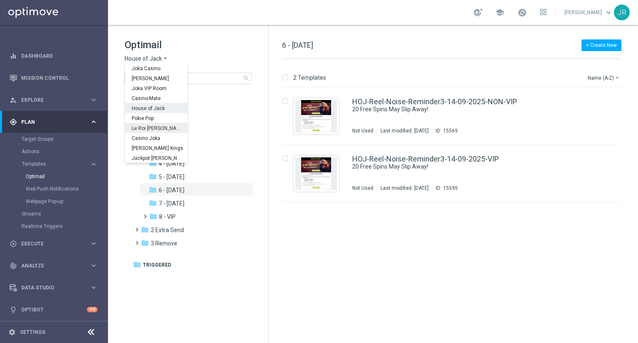
click at [147, 123] on div "Le Roi [PERSON_NAME]" at bounding box center [156, 128] width 62 height 10
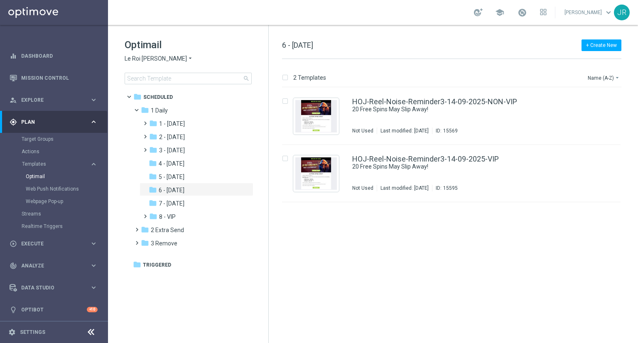
click at [143, 59] on span "Le Roi [PERSON_NAME]" at bounding box center [156, 59] width 62 height 8
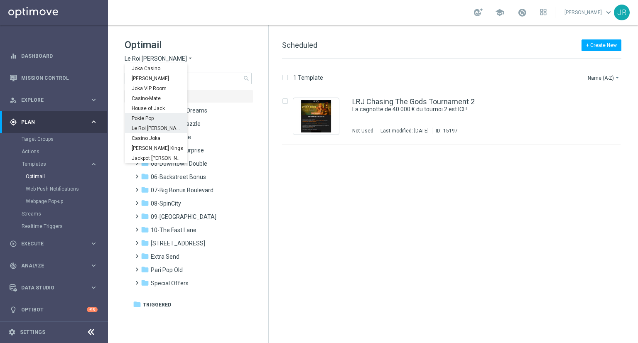
click at [0, 0] on span "Pokie Pop" at bounding box center [0, 0] width 0 height 0
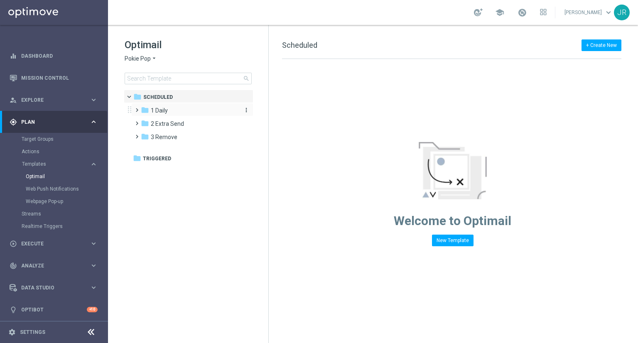
click at [169, 108] on div "folder 1 Daily" at bounding box center [189, 111] width 96 height 10
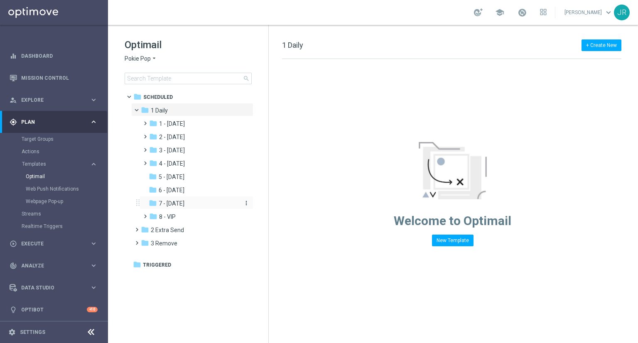
click at [184, 207] on span "7 - [DATE]" at bounding box center [172, 203] width 26 height 7
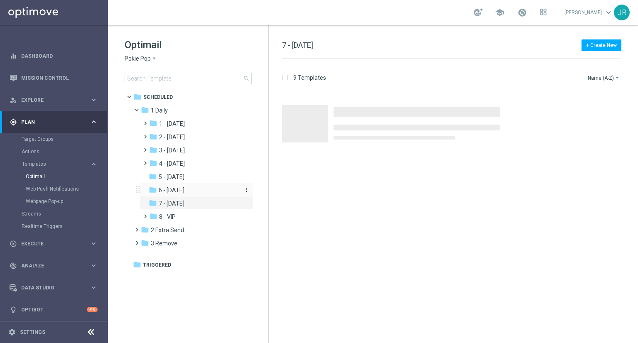
click at [177, 193] on span "6 - [DATE]" at bounding box center [172, 190] width 26 height 7
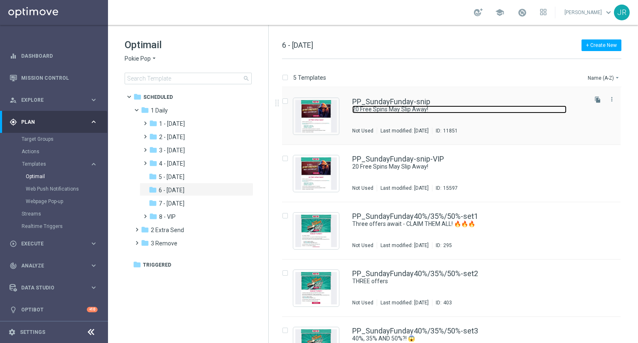
click at [404, 110] on link "20 Free Spins May Slip Away!" at bounding box center [459, 110] width 214 height 8
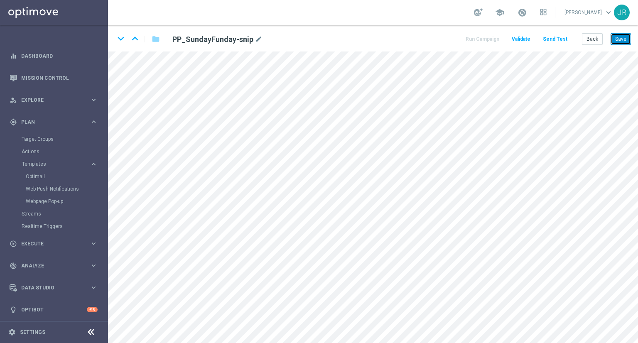
drag, startPoint x: 624, startPoint y: 35, endPoint x: 625, endPoint y: 41, distance: 6.2
click at [624, 35] on button "Save" at bounding box center [621, 39] width 20 height 12
click at [621, 39] on button "Save" at bounding box center [621, 39] width 20 height 12
click at [560, 42] on button "Send Test" at bounding box center [555, 39] width 27 height 11
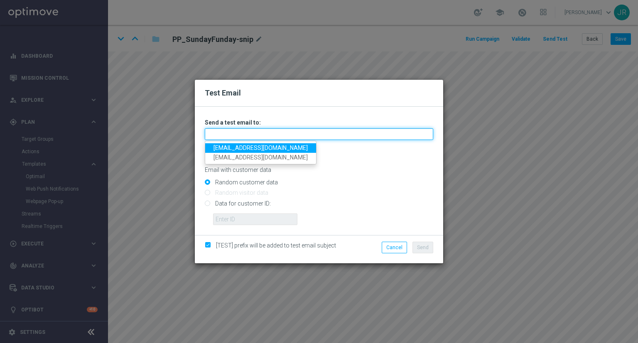
click at [237, 138] on input "text" at bounding box center [319, 134] width 229 height 12
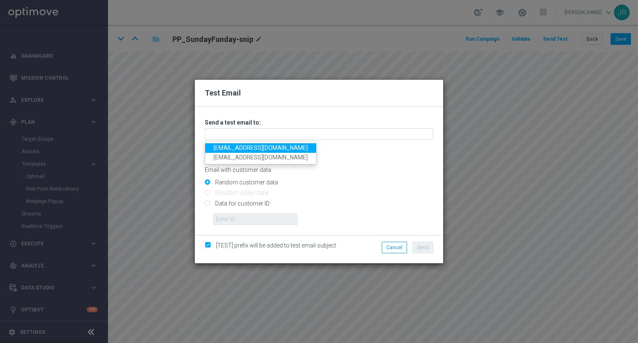
click at [226, 152] on link "testingalltesting@gmail.com" at bounding box center [260, 148] width 111 height 10
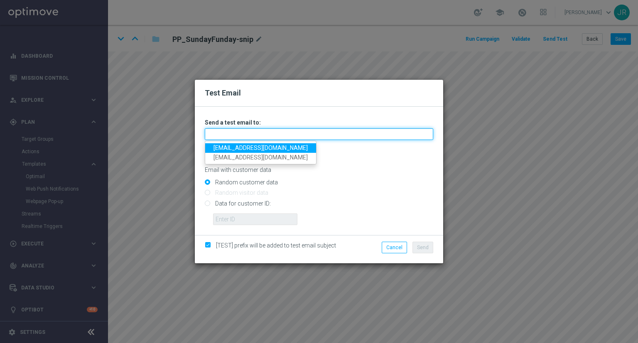
type input "testingalltesting@gmail.com"
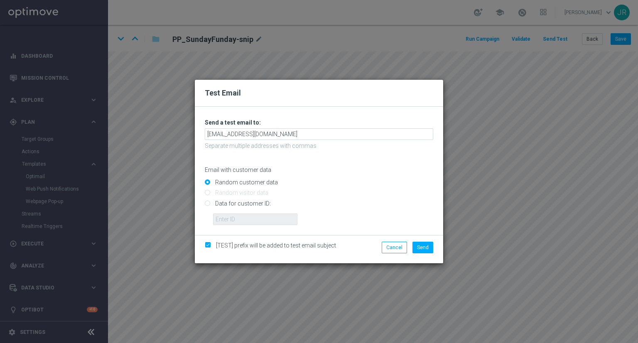
click at [428, 253] on div "Cancel Send" at bounding box center [399, 249] width 80 height 15
click at [425, 247] on span "Send" at bounding box center [423, 248] width 12 height 6
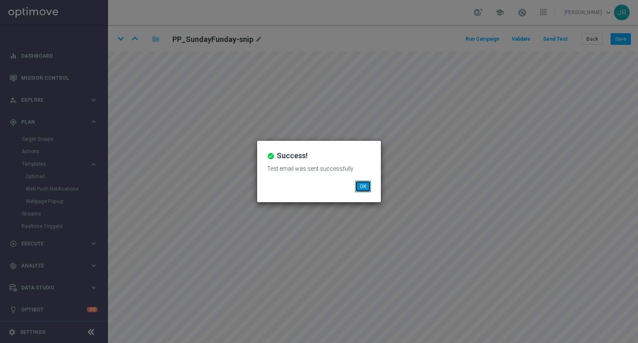
click at [367, 187] on button "OK" at bounding box center [363, 187] width 16 height 12
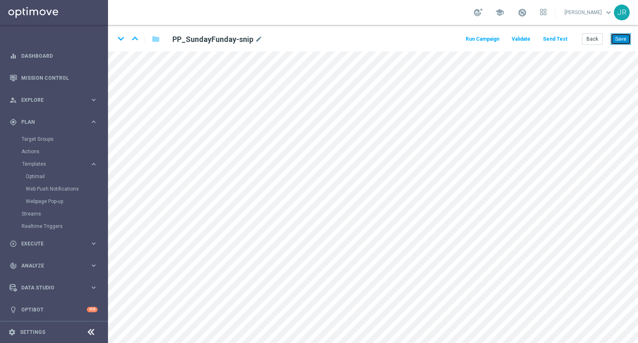
click at [621, 44] on button "Save" at bounding box center [621, 39] width 20 height 12
click at [620, 41] on button "Save" at bounding box center [621, 39] width 20 height 12
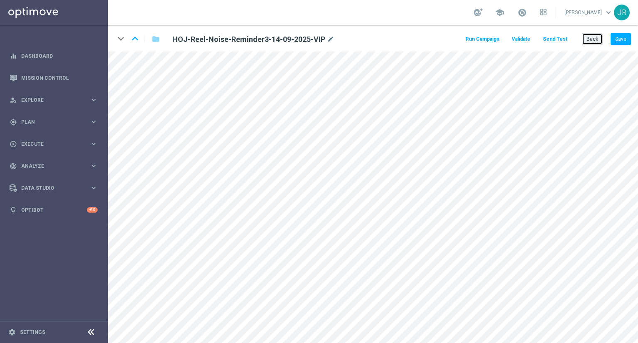
click at [588, 40] on button "Back" at bounding box center [592, 39] width 21 height 12
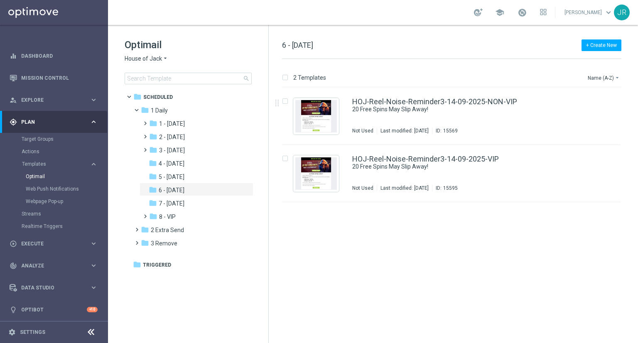
drag, startPoint x: 392, startPoint y: 124, endPoint x: 405, endPoint y: 158, distance: 36.6
click at [391, 124] on div "HOJ-Reel-Noise-Reminder3-14-09-2025-NON-VIP 20 Free Spins May Slip Away! Not Us…" at bounding box center [469, 116] width 234 height 36
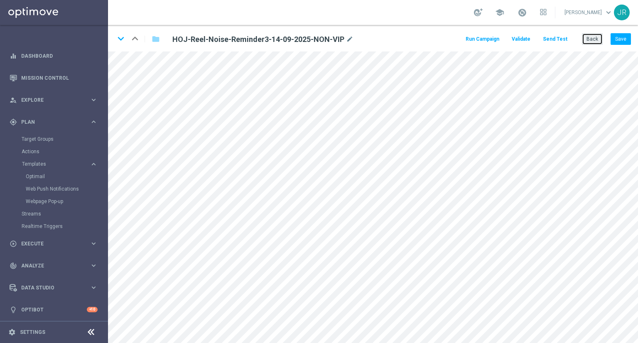
click at [594, 39] on button "Back" at bounding box center [592, 39] width 21 height 12
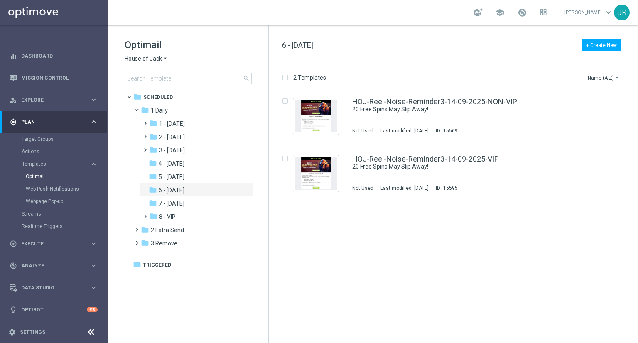
drag, startPoint x: 135, startPoint y: 57, endPoint x: 196, endPoint y: 84, distance: 67.0
click at [135, 57] on span "House of Jack" at bounding box center [143, 59] width 37 height 8
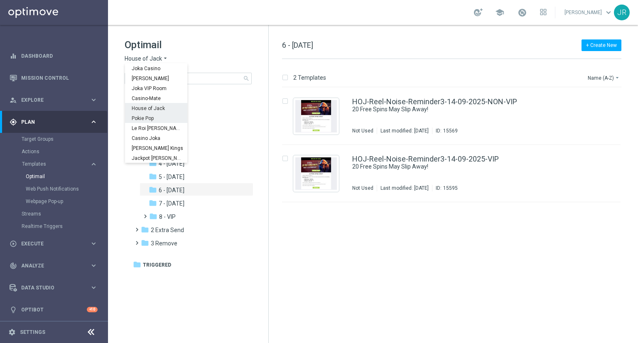
click at [0, 0] on span "Pokie Pop" at bounding box center [0, 0] width 0 height 0
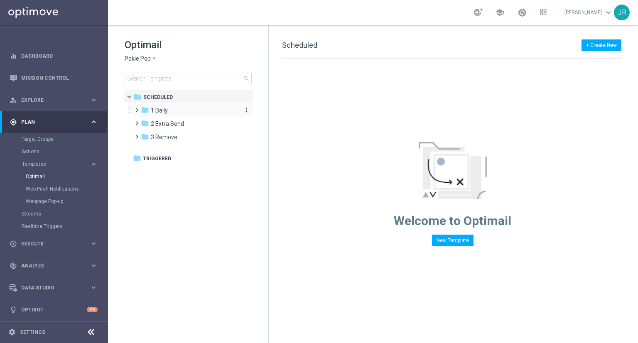
click at [170, 113] on div "folder 1 Daily" at bounding box center [189, 111] width 96 height 10
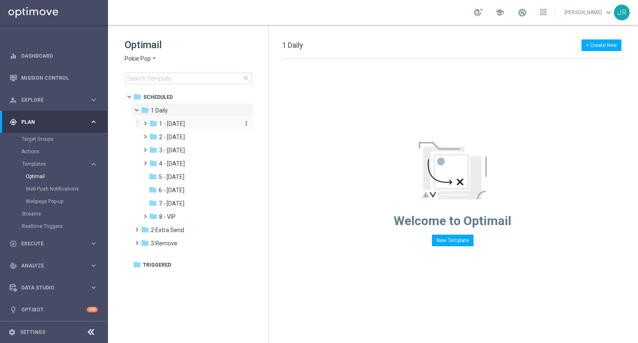
click at [176, 126] on span "1 - [DATE]" at bounding box center [172, 123] width 26 height 7
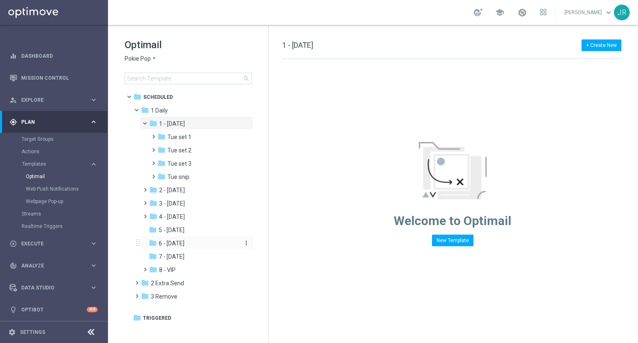
click at [180, 243] on span "6 - [DATE]" at bounding box center [172, 243] width 26 height 7
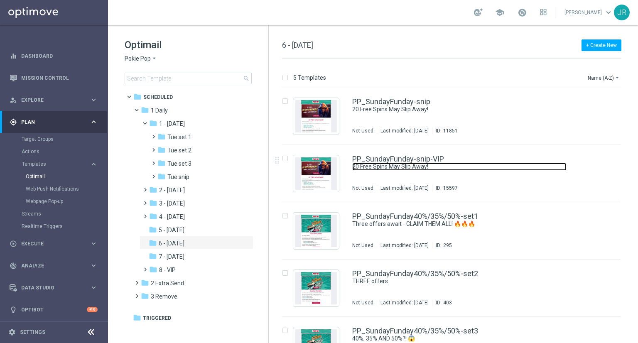
click at [468, 164] on link "20 Free Spins May Slip Away!" at bounding box center [459, 167] width 214 height 8
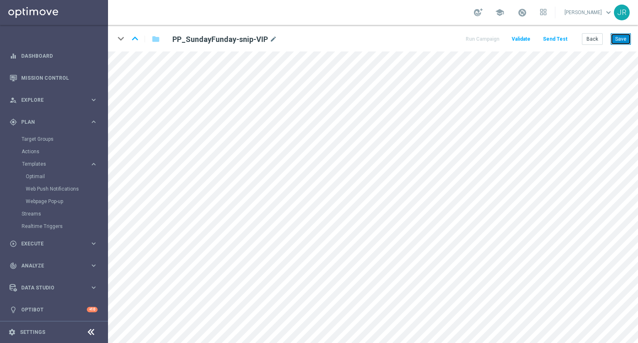
click at [619, 39] on button "Save" at bounding box center [621, 39] width 20 height 12
click at [630, 37] on button "Save" at bounding box center [621, 39] width 20 height 12
drag, startPoint x: 619, startPoint y: 41, endPoint x: 618, endPoint y: 45, distance: 4.6
click at [620, 41] on button "Save" at bounding box center [621, 39] width 20 height 12
click at [558, 41] on button "Send Test" at bounding box center [555, 39] width 27 height 11
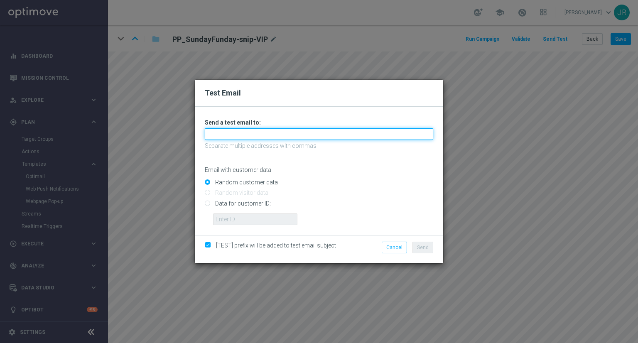
click at [281, 136] on input "text" at bounding box center [319, 134] width 229 height 12
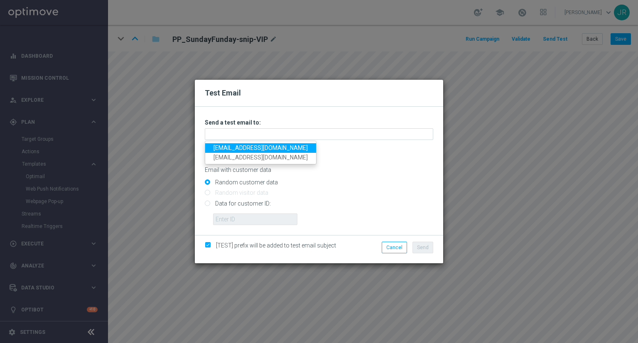
drag, startPoint x: 227, startPoint y: 146, endPoint x: 241, endPoint y: 153, distance: 15.1
click at [227, 146] on link "[EMAIL_ADDRESS][DOMAIN_NAME]" at bounding box center [260, 148] width 111 height 10
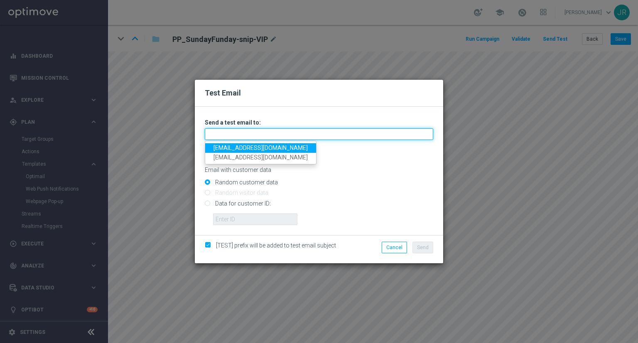
type input "[EMAIL_ADDRESS][DOMAIN_NAME]"
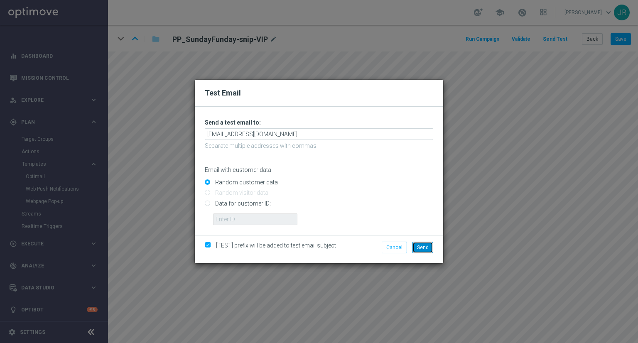
click at [424, 248] on span "Send" at bounding box center [423, 248] width 12 height 6
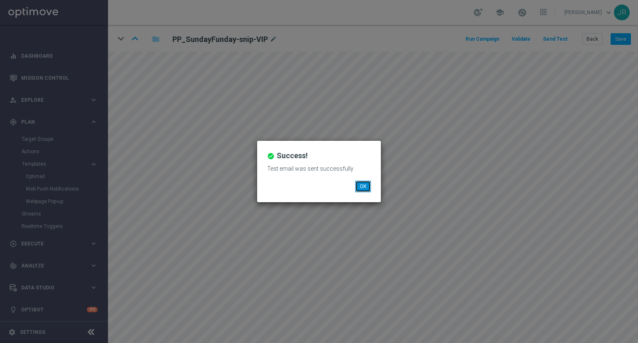
click at [367, 185] on button "OK" at bounding box center [363, 187] width 16 height 12
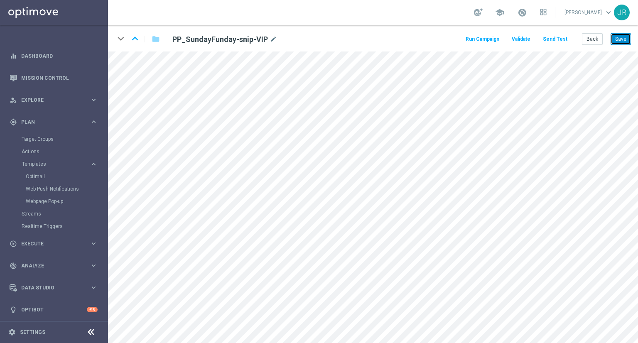
click at [620, 37] on button "Save" at bounding box center [621, 39] width 20 height 12
click at [621, 39] on button "Save" at bounding box center [621, 39] width 20 height 12
click at [620, 41] on button "Save" at bounding box center [621, 39] width 20 height 12
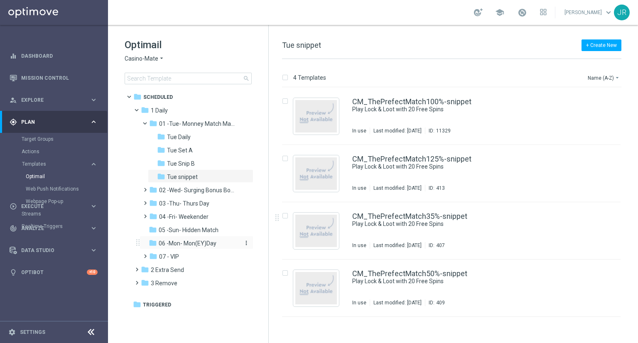
click at [217, 246] on div "folder 06 -Mon- Mon(EY)Day" at bounding box center [193, 244] width 89 height 10
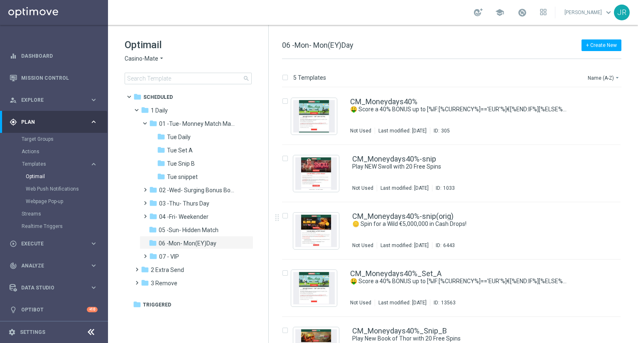
click at [143, 59] on span "Casino-Mate" at bounding box center [142, 59] width 34 height 8
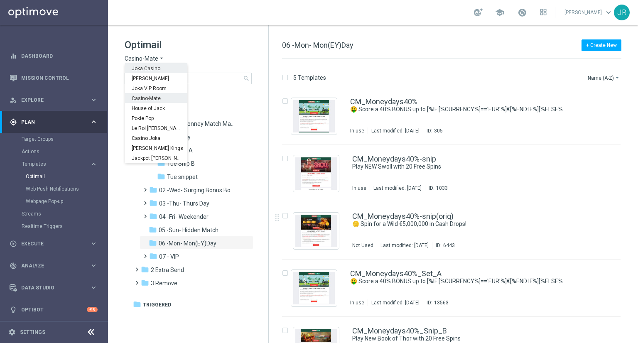
click at [0, 0] on span "Joka Casino" at bounding box center [0, 0] width 0 height 0
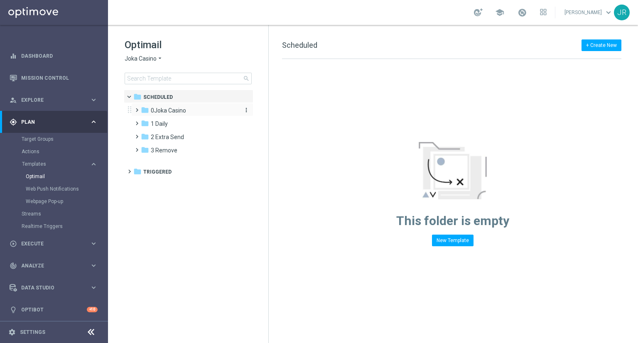
click at [168, 107] on span "0Joka Casino" at bounding box center [168, 110] width 35 height 7
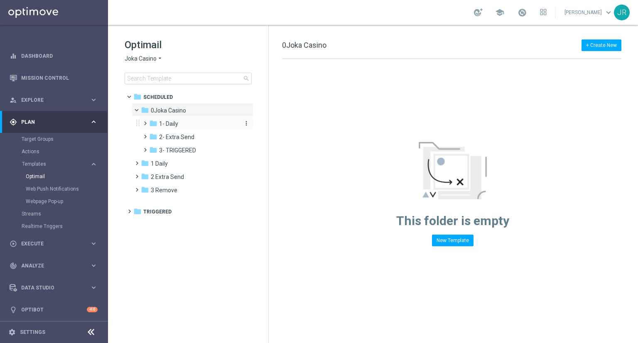
click at [177, 123] on span "1- Daily" at bounding box center [168, 123] width 19 height 7
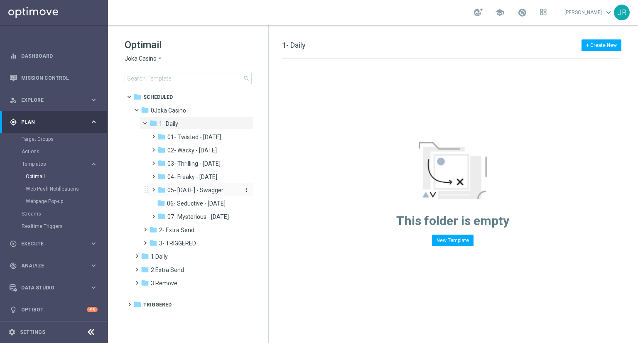
click at [194, 192] on span "05- Saturday - Swagger" at bounding box center [195, 190] width 56 height 7
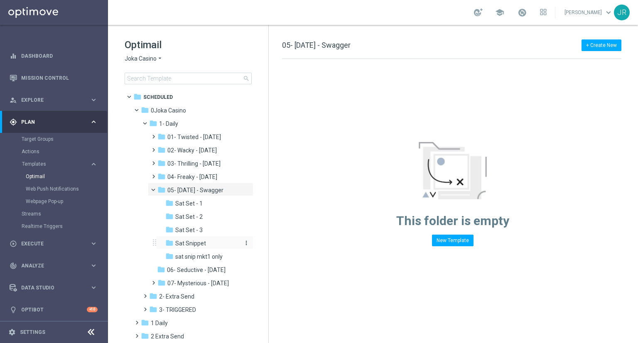
click at [194, 246] on span "Sat Snippet" at bounding box center [190, 243] width 31 height 7
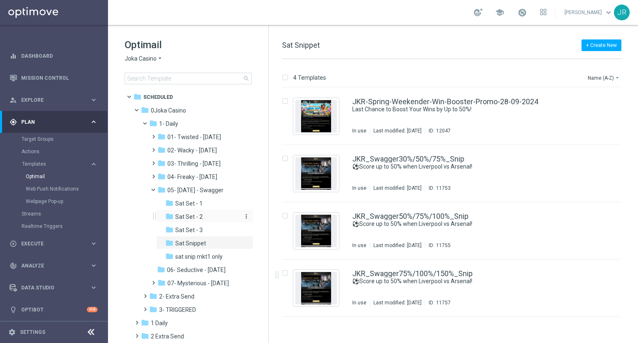
drag, startPoint x: 184, startPoint y: 219, endPoint x: 322, endPoint y: 170, distance: 145.9
click at [189, 219] on span "Sat Set - 2" at bounding box center [188, 216] width 27 height 7
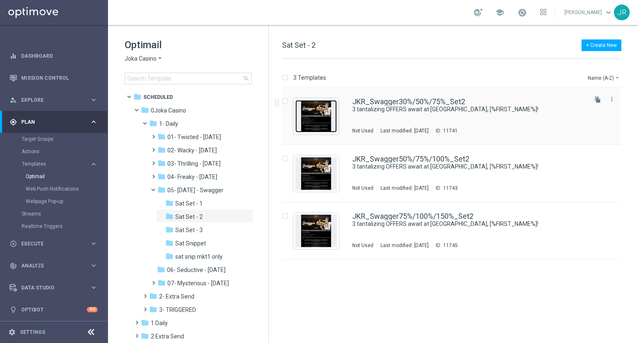
click at [303, 108] on img "Press SPACE to select this row." at bounding box center [316, 116] width 42 height 32
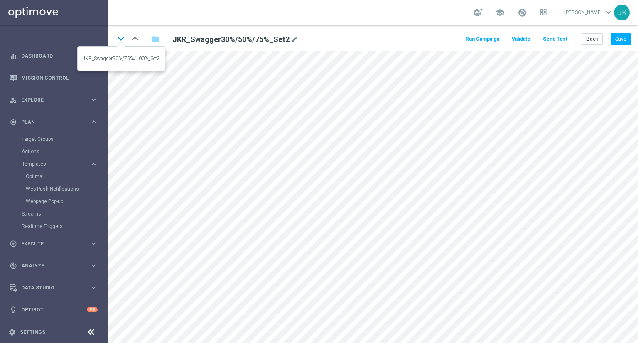
click at [116, 39] on icon "keyboard_arrow_down" at bounding box center [121, 38] width 12 height 12
click at [119, 40] on icon "keyboard_arrow_down" at bounding box center [121, 38] width 12 height 12
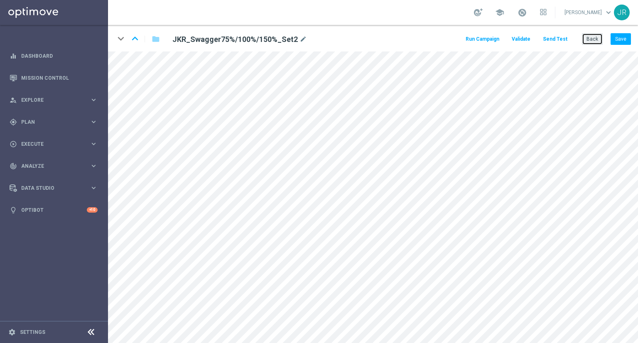
click at [602, 37] on button "Back" at bounding box center [592, 39] width 21 height 12
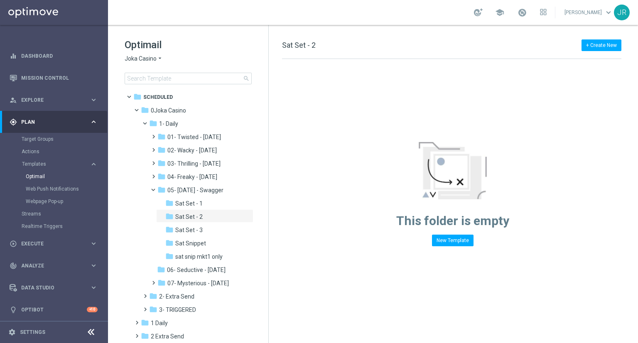
click at [149, 57] on span "Joka Casino" at bounding box center [141, 59] width 32 height 8
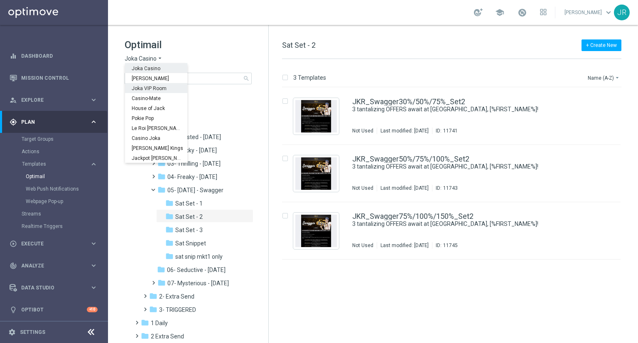
click at [0, 0] on span "Joka VIP Room" at bounding box center [0, 0] width 0 height 0
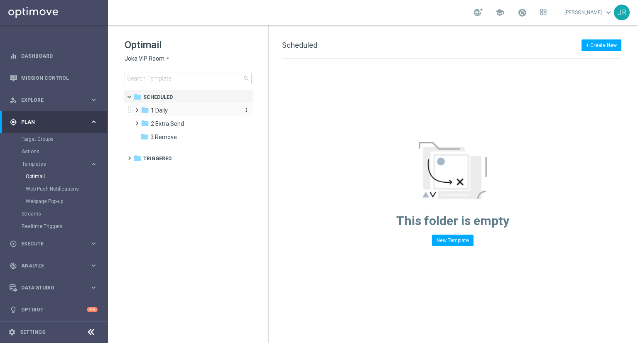
click at [161, 109] on span "1 Daily" at bounding box center [159, 110] width 17 height 7
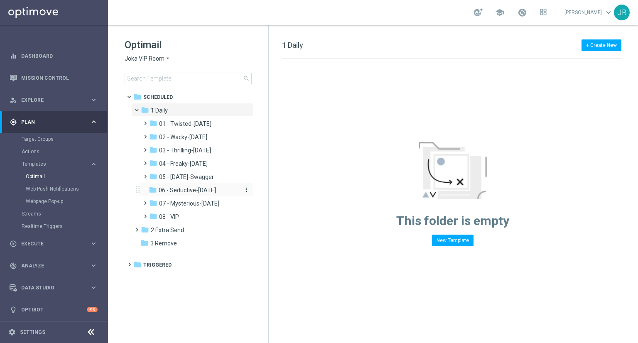
click at [190, 189] on span "06 - Seductive-[DATE]" at bounding box center [187, 190] width 57 height 7
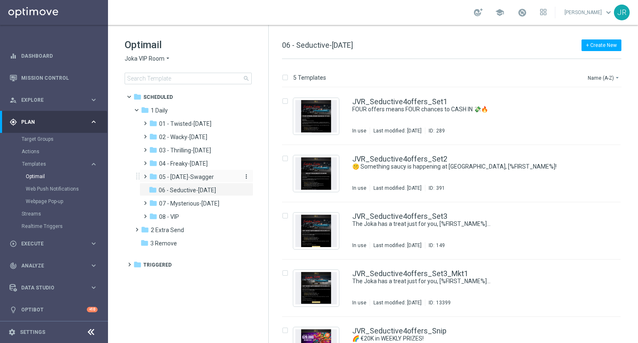
click at [180, 180] on span "05 - [DATE]-Swagger" at bounding box center [186, 176] width 55 height 7
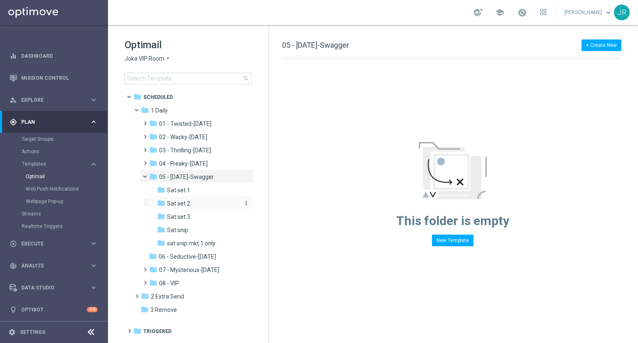
click at [189, 202] on span "Sat set 2" at bounding box center [178, 203] width 23 height 7
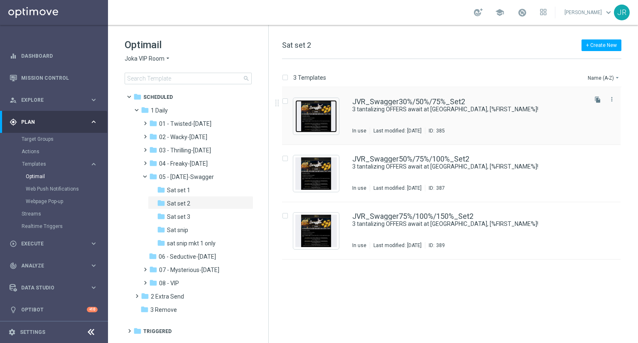
click at [321, 123] on img "Press SPACE to select this row." at bounding box center [316, 116] width 42 height 32
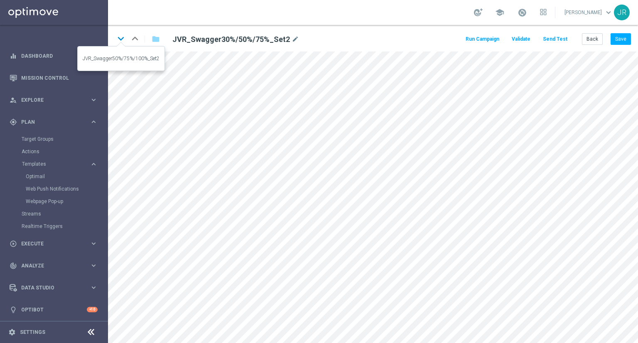
click at [123, 40] on icon "keyboard_arrow_down" at bounding box center [121, 38] width 12 height 12
click at [122, 36] on icon "keyboard_arrow_down" at bounding box center [121, 38] width 12 height 12
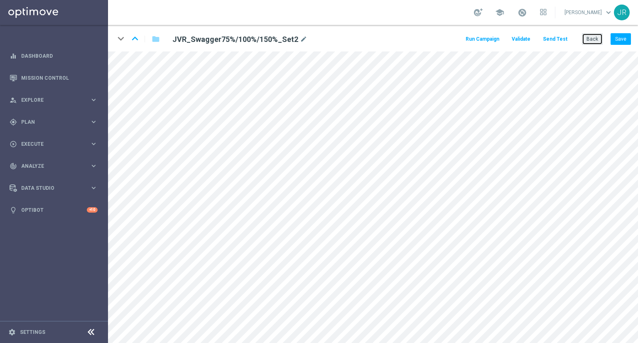
click at [594, 36] on button "Back" at bounding box center [592, 39] width 21 height 12
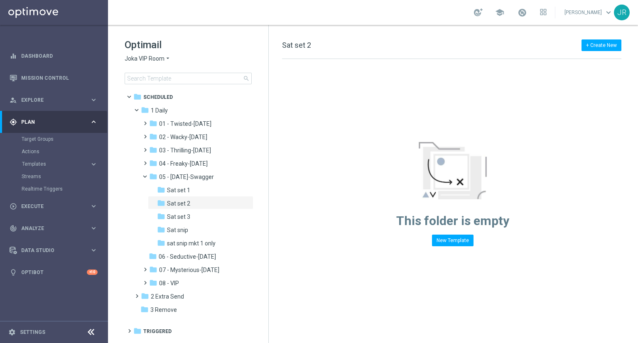
click at [159, 56] on span "Joka VIP Room" at bounding box center [145, 59] width 40 height 8
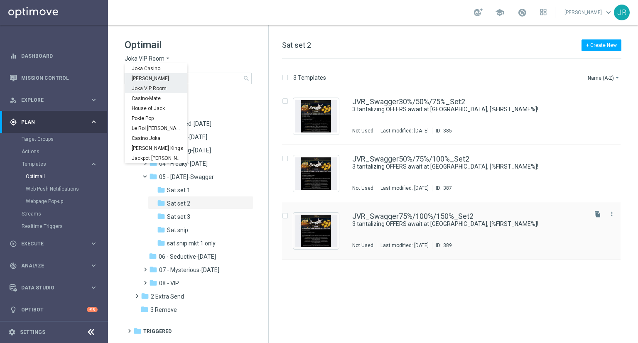
drag, startPoint x: 139, startPoint y: 77, endPoint x: 307, endPoint y: 245, distance: 237.4
click at [0, 0] on span "[PERSON_NAME]" at bounding box center [0, 0] width 0 height 0
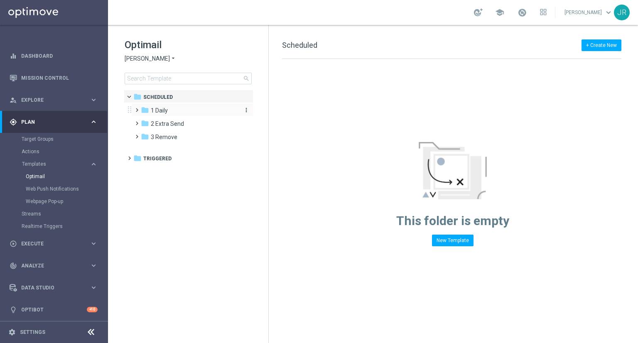
click at [170, 111] on div "folder 1 Daily" at bounding box center [189, 111] width 96 height 10
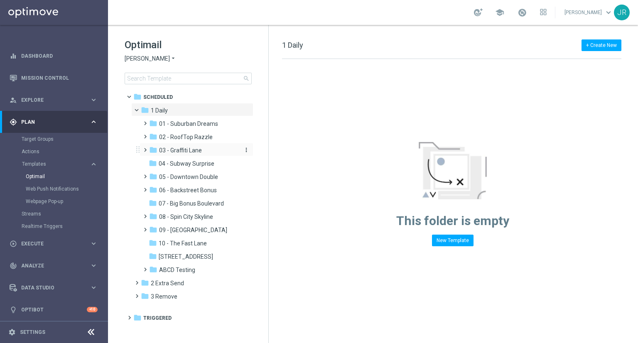
click at [175, 148] on span "03 - Graffiti Lane" at bounding box center [180, 150] width 43 height 7
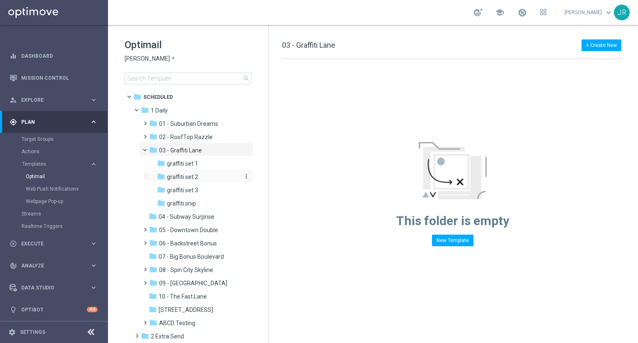
click at [194, 173] on span "graffiti set 2" at bounding box center [182, 176] width 31 height 7
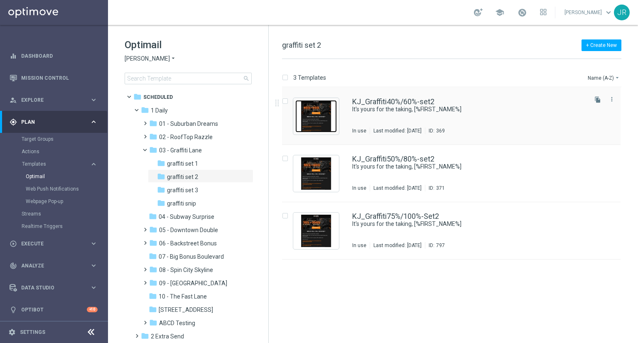
click at [316, 116] on img "Press SPACE to select this row." at bounding box center [316, 116] width 42 height 32
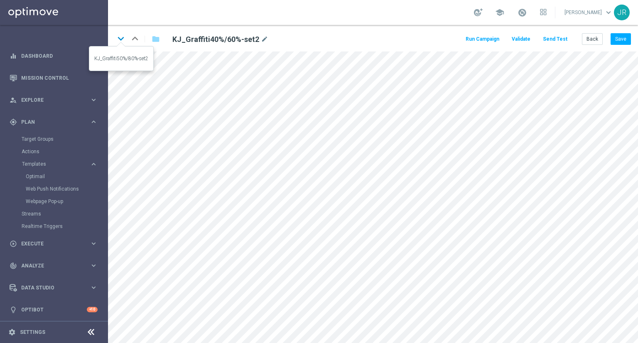
click at [118, 39] on icon "keyboard_arrow_down" at bounding box center [121, 38] width 12 height 12
click at [121, 39] on icon "keyboard_arrow_down" at bounding box center [121, 38] width 12 height 12
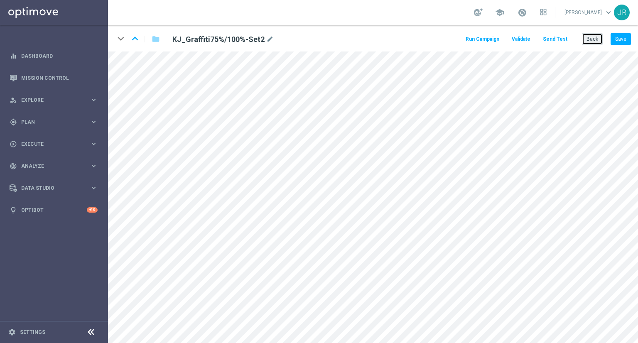
click at [595, 39] on button "Back" at bounding box center [592, 39] width 21 height 12
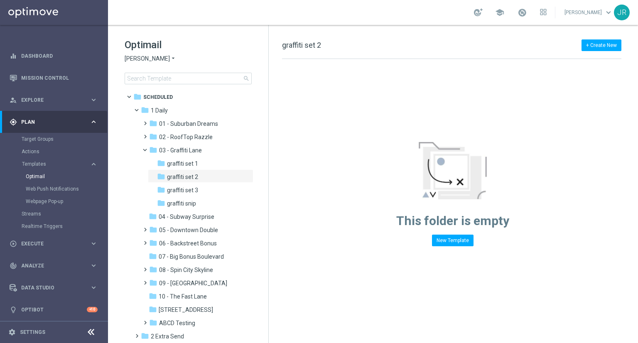
click at [148, 61] on span "[PERSON_NAME]" at bounding box center [147, 59] width 45 height 8
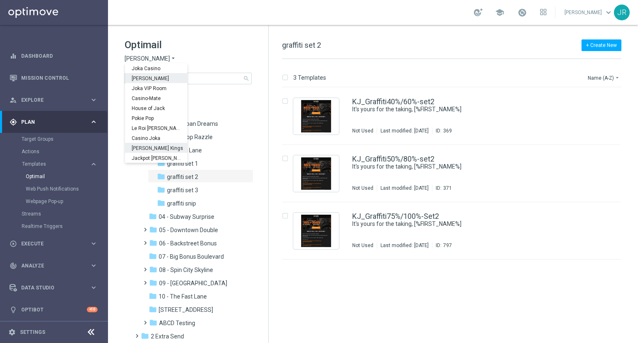
click at [0, 0] on span "[PERSON_NAME] Kings" at bounding box center [0, 0] width 0 height 0
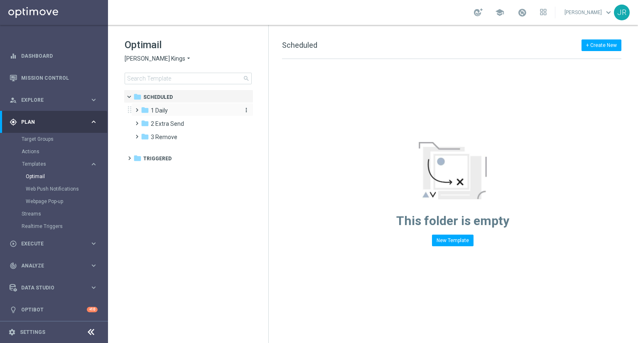
click at [202, 110] on div "folder 1 Daily" at bounding box center [189, 111] width 96 height 10
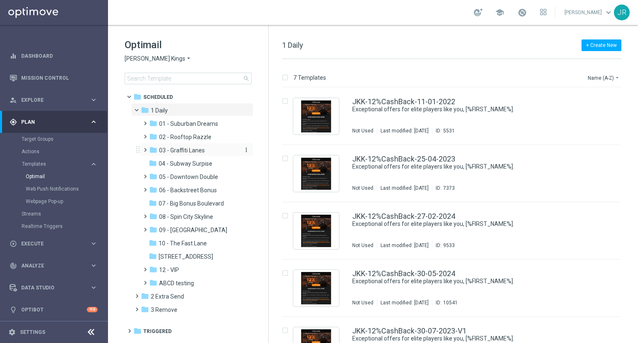
click at [203, 149] on span "03 - Graffiti Lanes" at bounding box center [182, 150] width 46 height 7
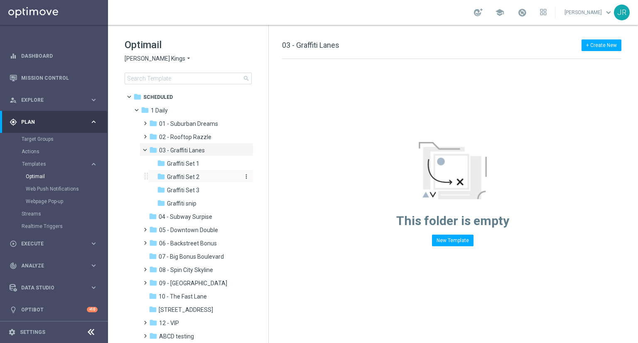
click at [204, 177] on div "folder Graffiti Set 2" at bounding box center [198, 177] width 82 height 10
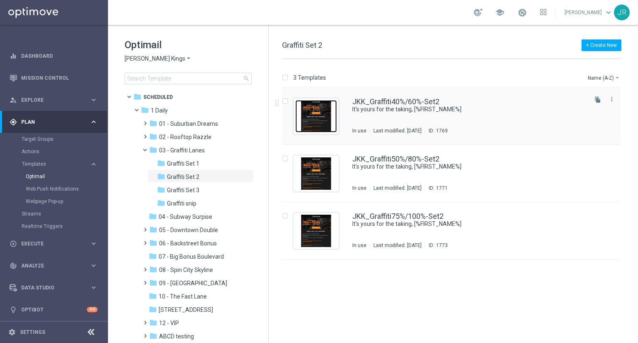
click at [331, 112] on img "Press SPACE to select this row." at bounding box center [316, 116] width 42 height 32
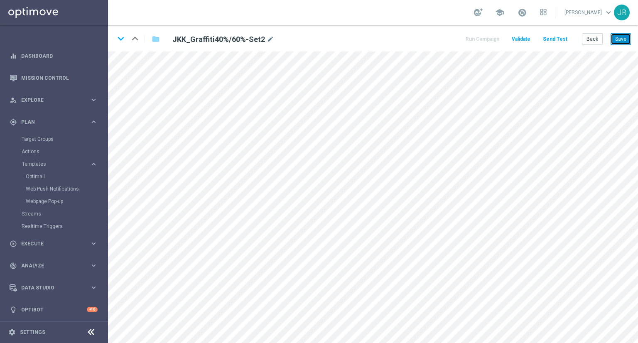
click at [624, 41] on button "Save" at bounding box center [621, 39] width 20 height 12
drag, startPoint x: 617, startPoint y: 37, endPoint x: 620, endPoint y: 49, distance: 12.1
click at [617, 37] on button "Save" at bounding box center [621, 39] width 20 height 12
click at [118, 39] on icon "keyboard_arrow_down" at bounding box center [121, 38] width 12 height 12
drag, startPoint x: 617, startPoint y: 38, endPoint x: 619, endPoint y: 50, distance: 12.2
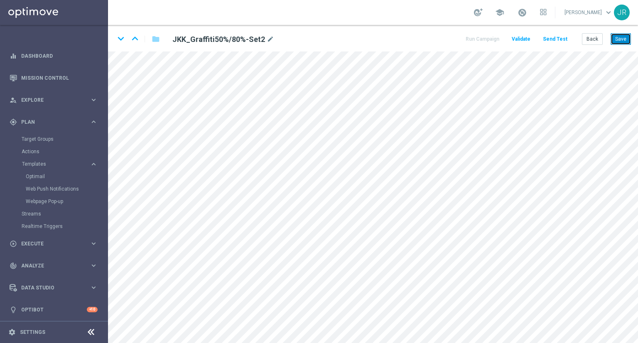
click at [617, 39] on button "Save" at bounding box center [621, 39] width 20 height 12
click at [121, 37] on icon "keyboard_arrow_down" at bounding box center [121, 38] width 12 height 12
click at [623, 40] on button "Save" at bounding box center [621, 39] width 20 height 12
click at [624, 40] on button "Save" at bounding box center [621, 39] width 20 height 12
click at [623, 42] on button "Save" at bounding box center [621, 39] width 20 height 12
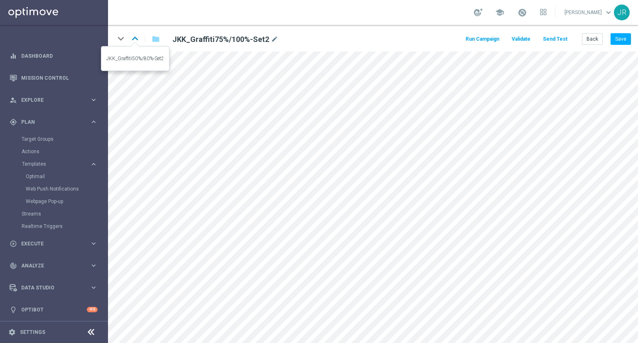
click at [138, 38] on icon "keyboard_arrow_up" at bounding box center [135, 38] width 12 height 12
click at [134, 42] on icon "keyboard_arrow_up" at bounding box center [135, 38] width 12 height 12
click at [620, 40] on button "Save" at bounding box center [621, 39] width 20 height 12
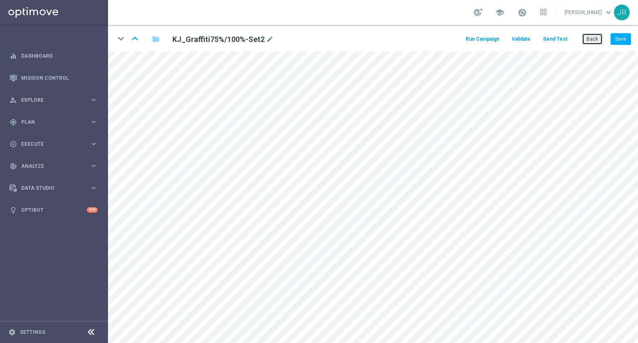
click at [590, 34] on button "Back" at bounding box center [592, 39] width 21 height 12
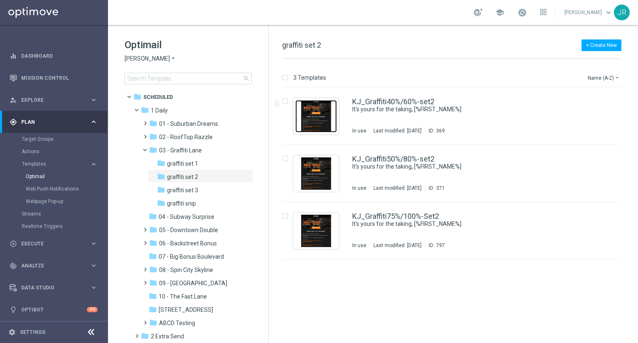
drag, startPoint x: 326, startPoint y: 108, endPoint x: 380, endPoint y: 145, distance: 66.0
click at [326, 108] on img "Press SPACE to select this row." at bounding box center [316, 116] width 42 height 32
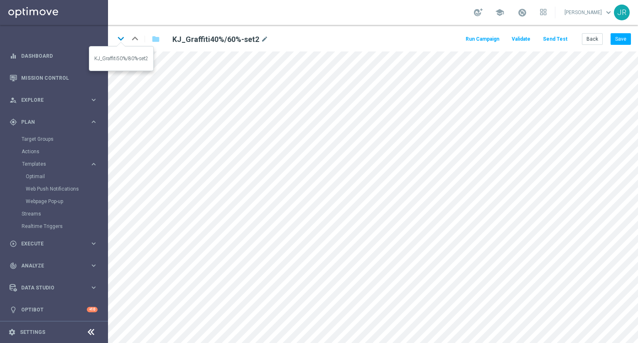
click at [119, 37] on icon "keyboard_arrow_down" at bounding box center [121, 38] width 12 height 12
click at [121, 39] on icon "keyboard_arrow_down" at bounding box center [121, 38] width 12 height 12
click at [132, 39] on icon "keyboard_arrow_up" at bounding box center [135, 38] width 12 height 12
click at [135, 37] on icon "keyboard_arrow_up" at bounding box center [135, 38] width 12 height 12
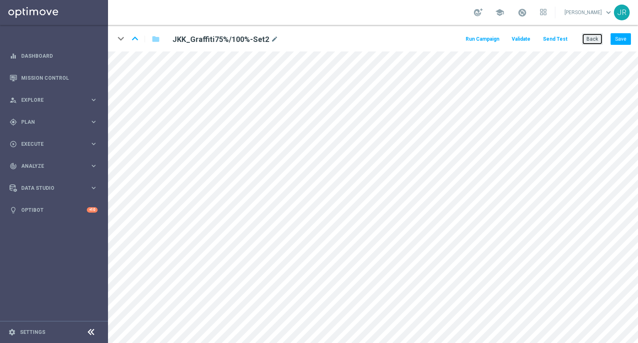
drag, startPoint x: 595, startPoint y: 42, endPoint x: 530, endPoint y: 42, distance: 64.8
click at [593, 42] on button "Back" at bounding box center [592, 39] width 21 height 12
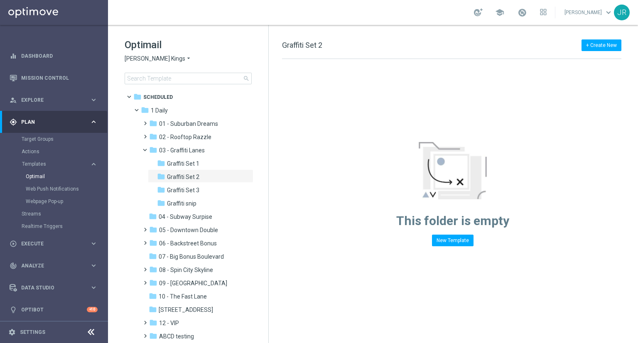
drag, startPoint x: 133, startPoint y: 60, endPoint x: 154, endPoint y: 81, distance: 30.0
click at [142, 65] on div "Optimail [PERSON_NAME] Kings arrow_drop_down × [PERSON_NAME] Kings search" at bounding box center [197, 61] width 144 height 46
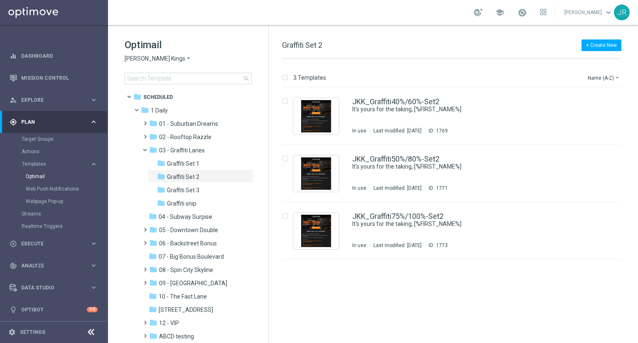
click at [146, 63] on div "Optimail [PERSON_NAME] Kings arrow_drop_down × [PERSON_NAME] Kings search" at bounding box center [197, 61] width 144 height 46
click at [138, 59] on span "[PERSON_NAME] Kings" at bounding box center [155, 59] width 61 height 8
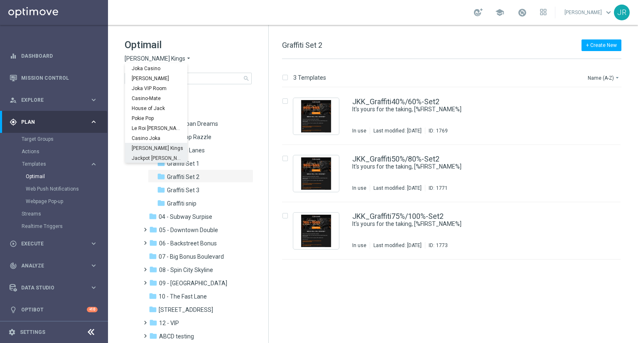
click at [0, 0] on span "Jackpot [PERSON_NAME]" at bounding box center [0, 0] width 0 height 0
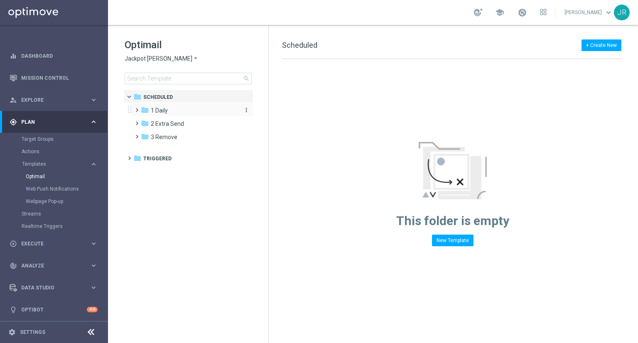
click at [185, 114] on div "folder 1 Daily" at bounding box center [189, 111] width 96 height 10
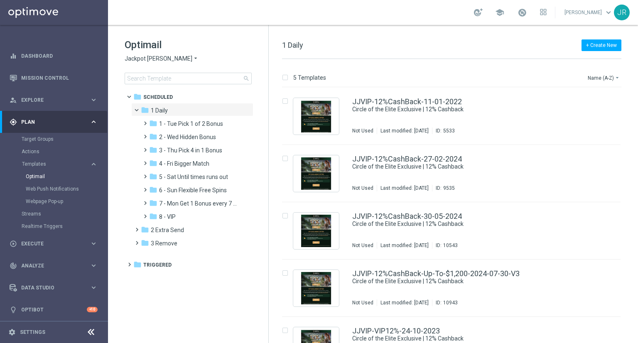
click at [175, 177] on span "5 - Sat Until times runs out" at bounding box center [193, 176] width 69 height 7
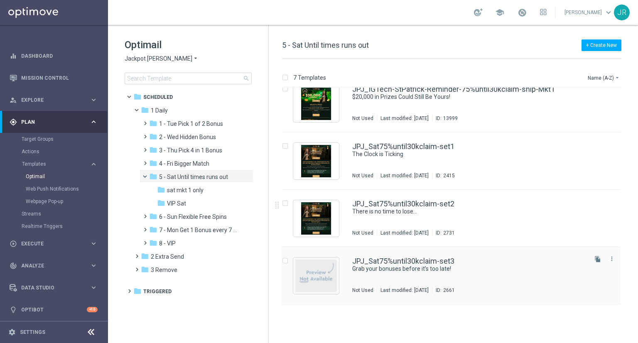
scroll to position [146, 0]
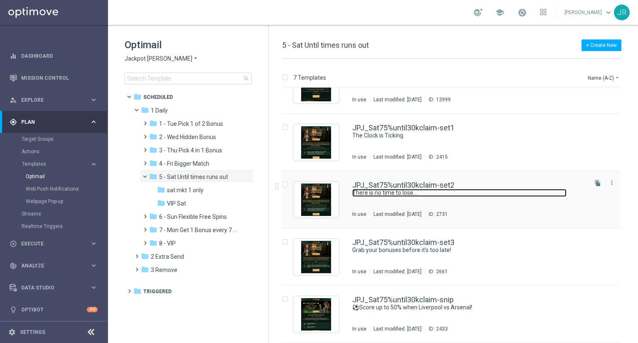
click at [394, 193] on link "There is no time to lose…" at bounding box center [459, 193] width 214 height 8
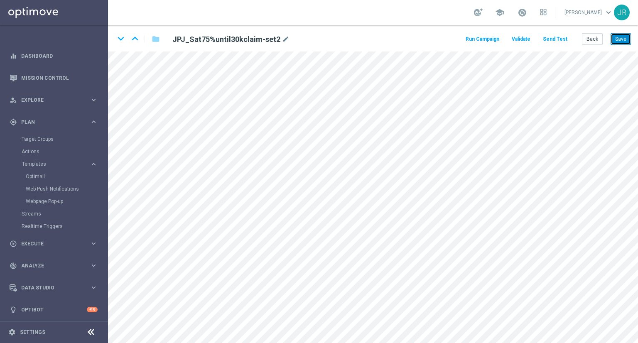
click at [622, 38] on button "Save" at bounding box center [621, 39] width 20 height 12
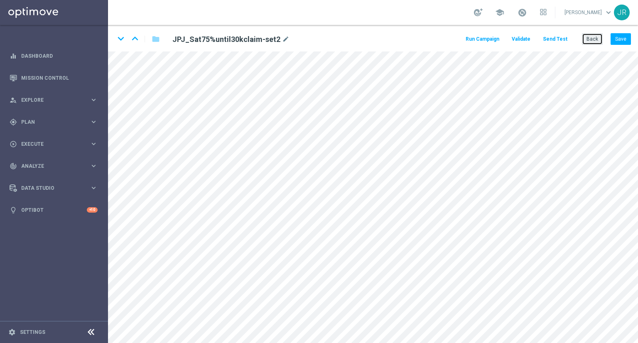
click at [600, 38] on button "Back" at bounding box center [592, 39] width 21 height 12
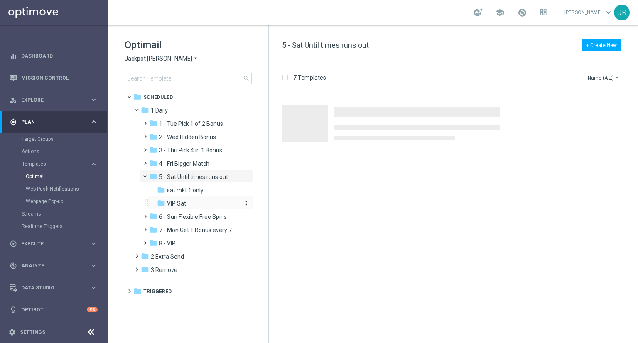
click at [171, 199] on div "folder VIP Sat" at bounding box center [198, 204] width 82 height 10
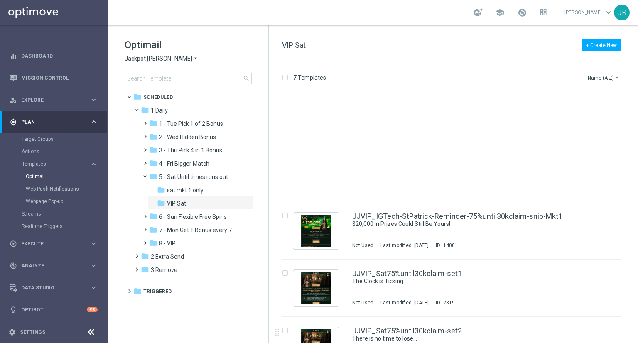
scroll to position [146, 0]
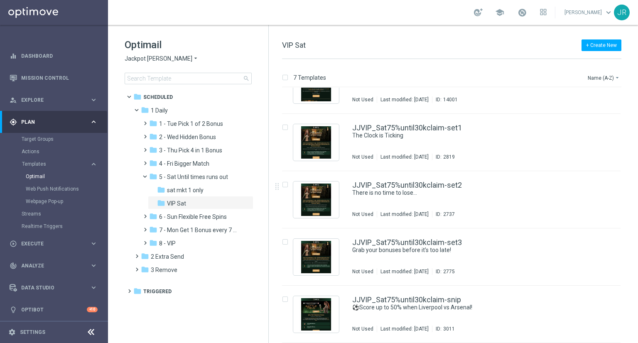
drag, startPoint x: 448, startPoint y: 199, endPoint x: 447, endPoint y: 204, distance: 5.8
click at [448, 199] on div "JJVIP_Sat75%until30kclaim-set2 There is no time to lose… Not Used Last modified…" at bounding box center [469, 200] width 234 height 36
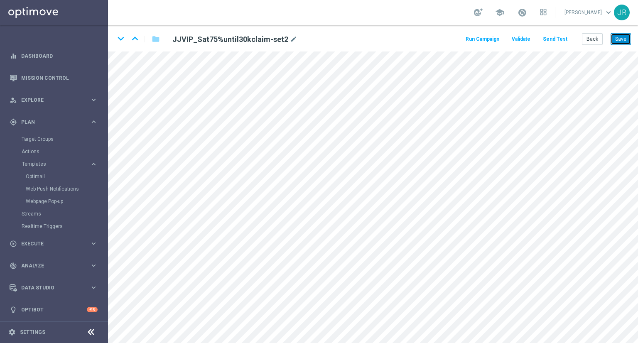
click at [627, 40] on button "Save" at bounding box center [621, 39] width 20 height 12
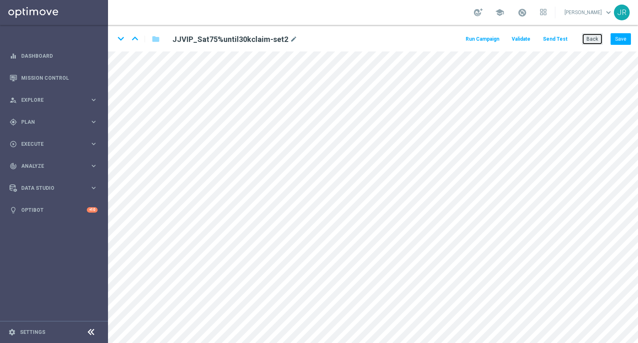
click at [593, 41] on button "Back" at bounding box center [592, 39] width 21 height 12
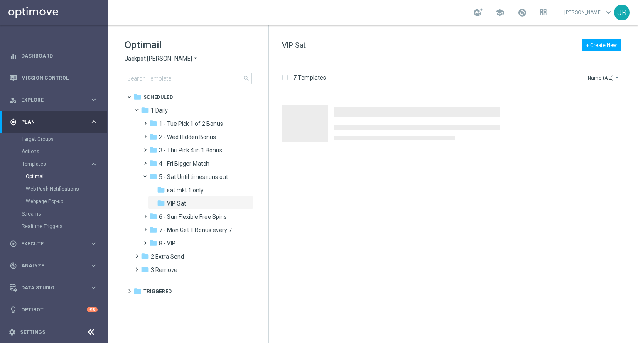
click at [131, 59] on span "Jackpot Jill" at bounding box center [159, 59] width 68 height 8
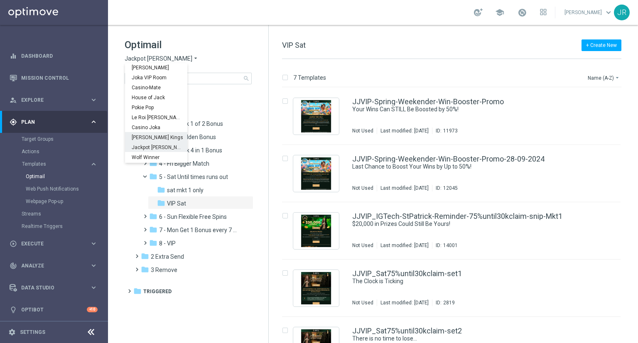
scroll to position [30, 0]
click at [0, 0] on span "Wolf Winner" at bounding box center [0, 0] width 0 height 0
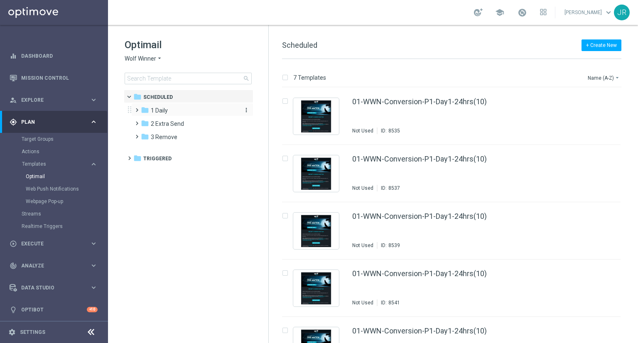
click at [161, 111] on span "1 Daily" at bounding box center [159, 110] width 17 height 7
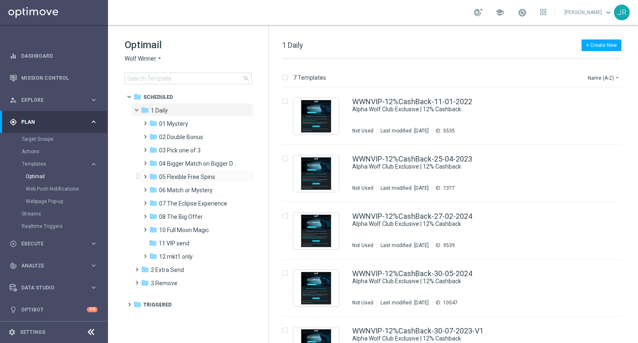
click at [197, 172] on div "folder 05 Flexible Free Spins more_vert" at bounding box center [197, 176] width 114 height 13
click at [231, 180] on div "folder 05 Flexible Free Spins" at bounding box center [193, 177] width 89 height 10
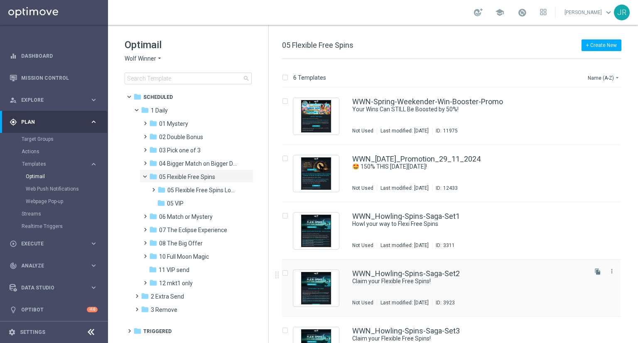
click at [391, 284] on div "WWN_Howling-Spins-Saga-Set2 Claim your Flexible Free Spins! Not Used Last modif…" at bounding box center [469, 288] width 234 height 36
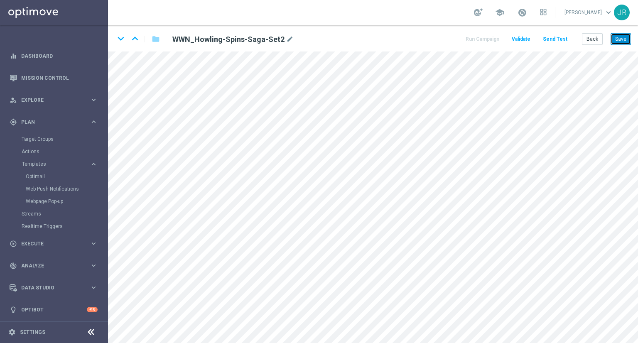
drag, startPoint x: 625, startPoint y: 34, endPoint x: 629, endPoint y: 37, distance: 5.7
click at [625, 34] on button "Save" at bounding box center [621, 39] width 20 height 12
click at [623, 39] on button "Save" at bounding box center [621, 39] width 20 height 12
click at [620, 41] on button "Save" at bounding box center [621, 39] width 20 height 12
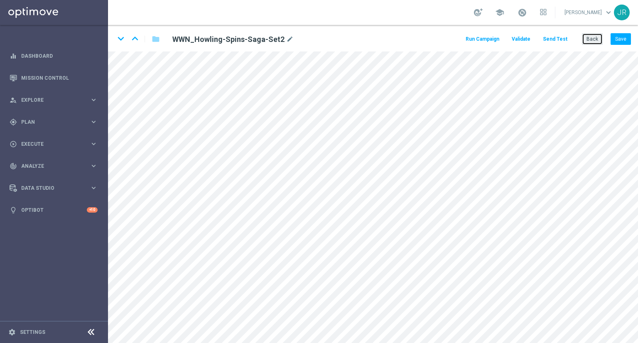
drag, startPoint x: 595, startPoint y: 35, endPoint x: 583, endPoint y: 38, distance: 12.4
click at [595, 35] on button "Back" at bounding box center [592, 39] width 21 height 12
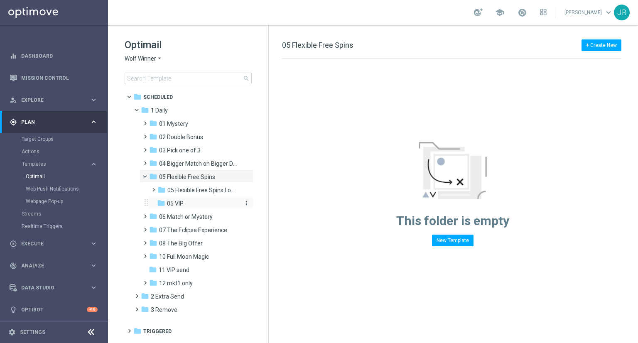
click at [196, 207] on div "folder 05 VIP" at bounding box center [198, 204] width 82 height 10
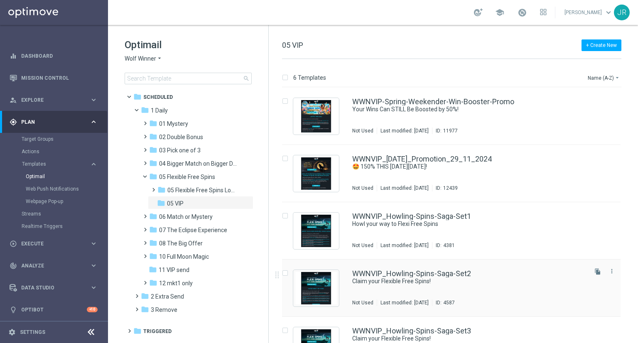
click at [421, 286] on div "WWNVIP_Howling-Spins-Saga-Set2 Claim your Flexible Free Spins! Not Used Last mo…" at bounding box center [469, 288] width 234 height 36
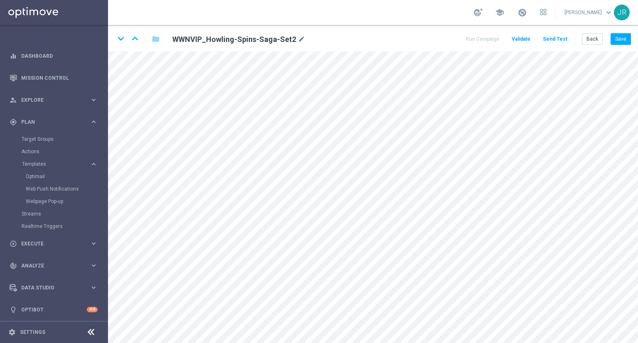
click at [624, 32] on div "keyboard_arrow_down keyboard_arrow_up folder WWNVIP_Howling-Spins-Saga-Set2 mod…" at bounding box center [373, 38] width 530 height 27
click at [621, 37] on button "Save" at bounding box center [621, 39] width 20 height 12
click at [623, 36] on button "Save" at bounding box center [621, 39] width 20 height 12
drag, startPoint x: 619, startPoint y: 38, endPoint x: 623, endPoint y: 45, distance: 8.2
click at [619, 39] on button "Save" at bounding box center [621, 39] width 20 height 12
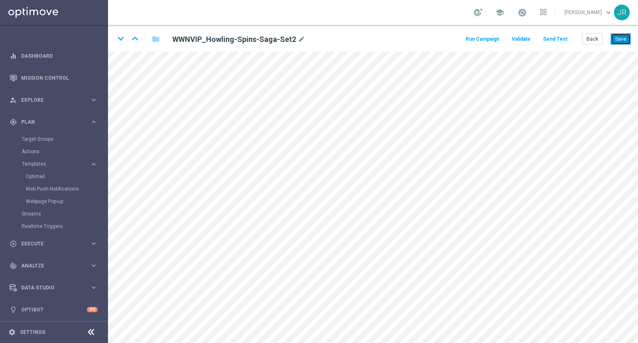
click at [623, 37] on button "Save" at bounding box center [621, 39] width 20 height 12
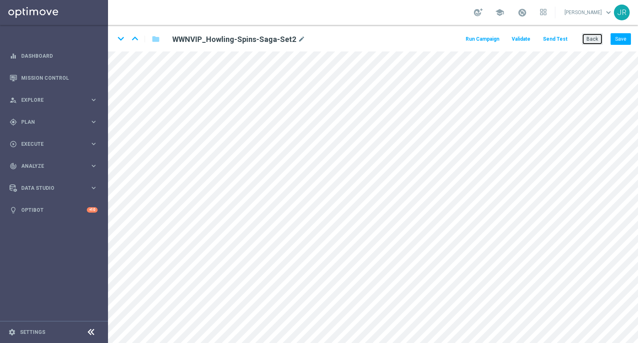
click at [595, 42] on button "Back" at bounding box center [592, 39] width 21 height 12
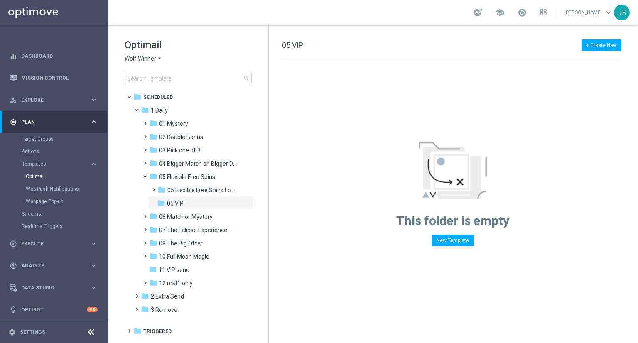
click at [129, 55] on span "Wolf Winner" at bounding box center [141, 59] width 32 height 8
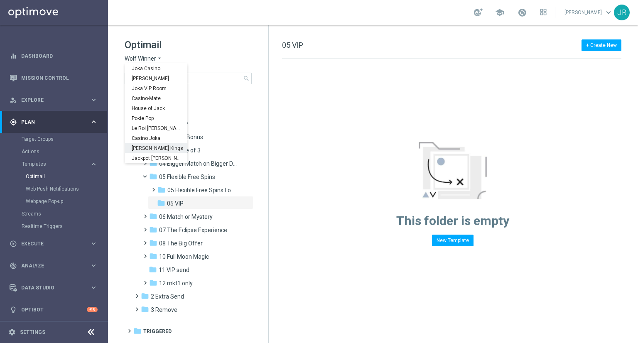
scroll to position [30, 0]
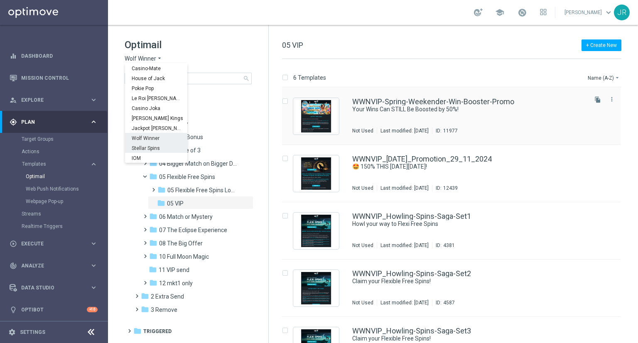
drag, startPoint x: 146, startPoint y: 150, endPoint x: 339, endPoint y: 143, distance: 192.9
click at [0, 0] on span "Stellar Spins" at bounding box center [0, 0] width 0 height 0
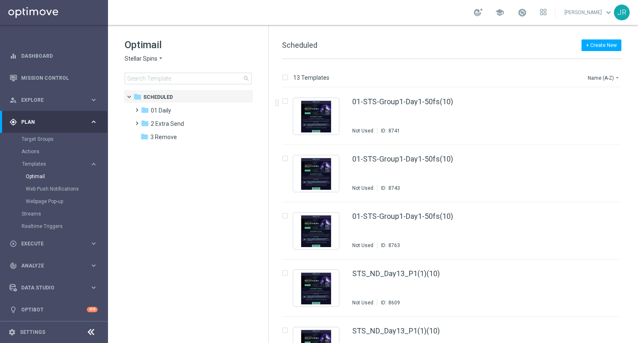
drag, startPoint x: 176, startPoint y: 112, endPoint x: 266, endPoint y: 148, distance: 96.2
click at [180, 113] on div "folder 01 Daily" at bounding box center [189, 111] width 96 height 10
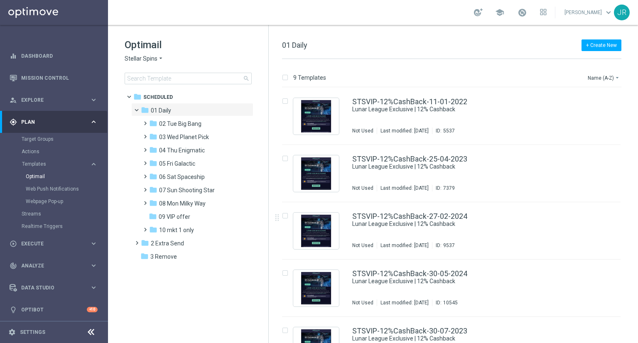
drag, startPoint x: 180, startPoint y: 177, endPoint x: 298, endPoint y: 177, distance: 118.4
click at [180, 177] on span "06 Sat Spaceship" at bounding box center [182, 176] width 46 height 7
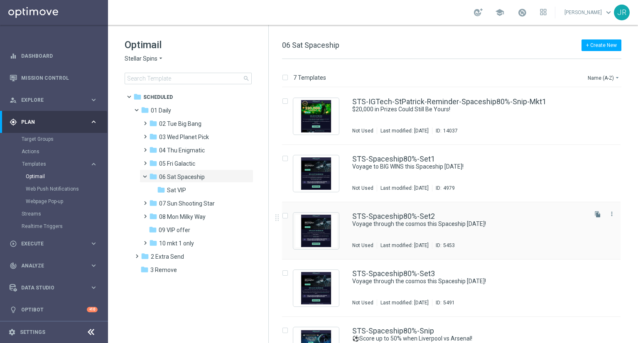
click at [396, 230] on div "STS-Spaceship80%-Set2 Voyage through the cosmos this Spaceship [DATE]! Not Used…" at bounding box center [469, 231] width 234 height 36
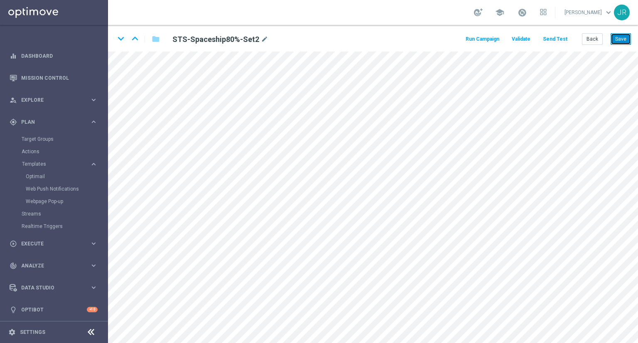
click at [621, 39] on button "Save" at bounding box center [621, 39] width 20 height 12
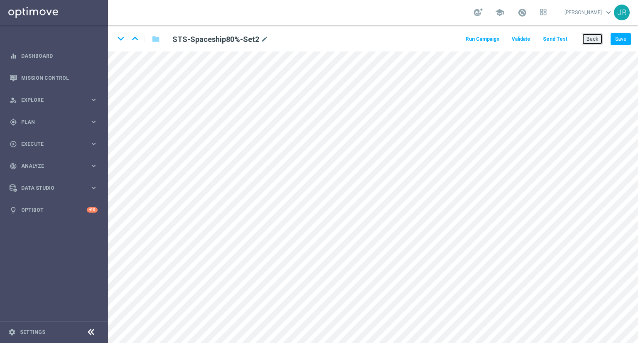
click at [598, 39] on button "Back" at bounding box center [592, 39] width 21 height 12
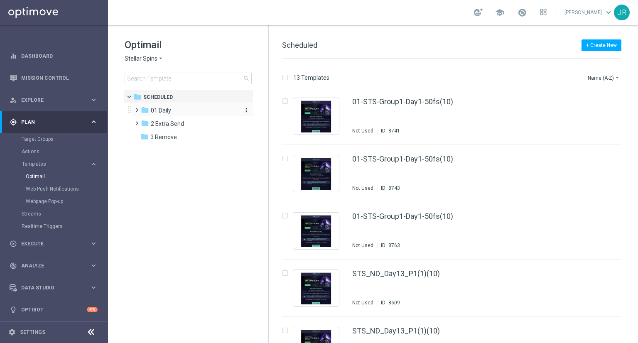
click at [159, 108] on span "01 Daily" at bounding box center [161, 110] width 20 height 7
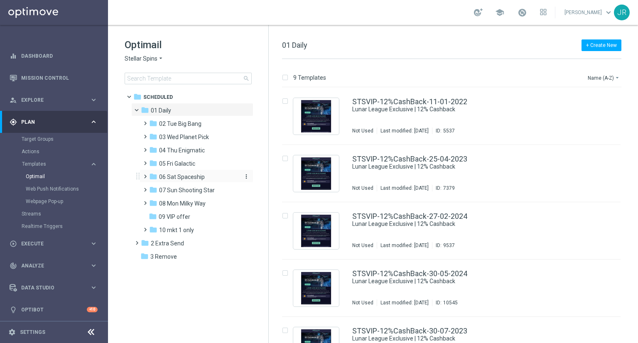
click at [181, 178] on span "06 Sat Spaceship" at bounding box center [182, 176] width 46 height 7
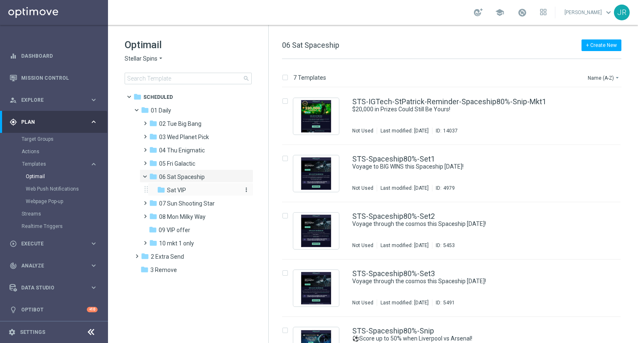
click at [192, 194] on div "folder Sat VIP" at bounding box center [198, 191] width 82 height 10
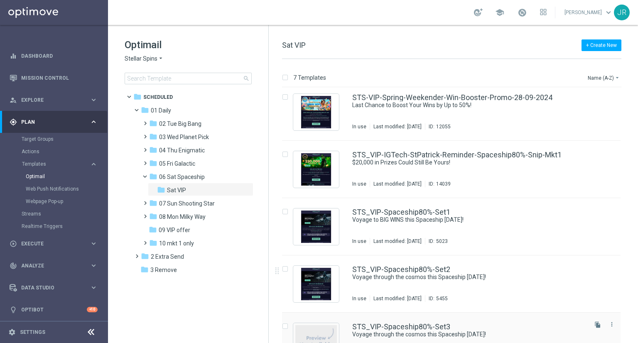
scroll to position [83, 0]
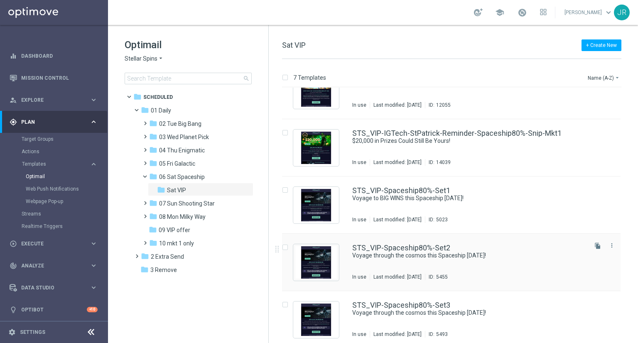
click at [406, 271] on div "STS_VIP-Spaceship80%-Set2 Voyage through the cosmos this Spaceship Saturday! In…" at bounding box center [469, 262] width 234 height 36
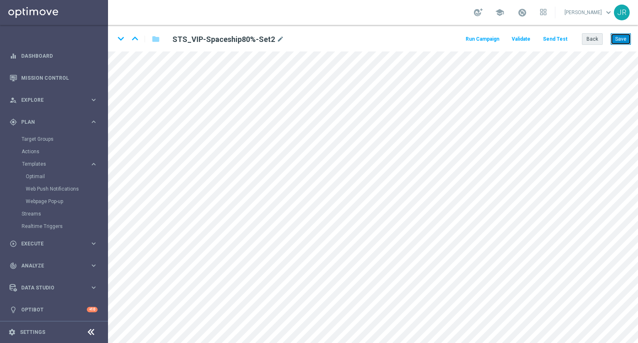
drag, startPoint x: 618, startPoint y: 35, endPoint x: 596, endPoint y: 33, distance: 22.1
click at [618, 35] on button "Save" at bounding box center [621, 39] width 20 height 12
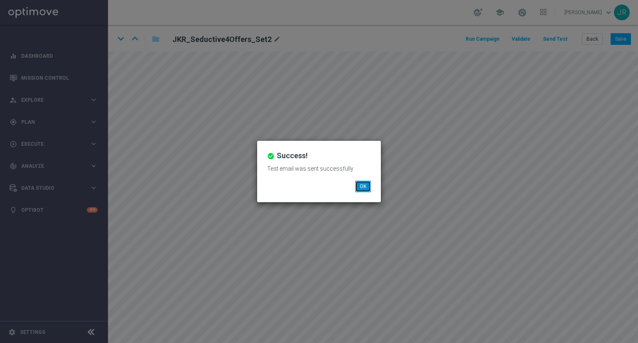
click at [366, 183] on button "OK" at bounding box center [363, 187] width 16 height 12
click at [364, 188] on button "OK" at bounding box center [363, 187] width 16 height 12
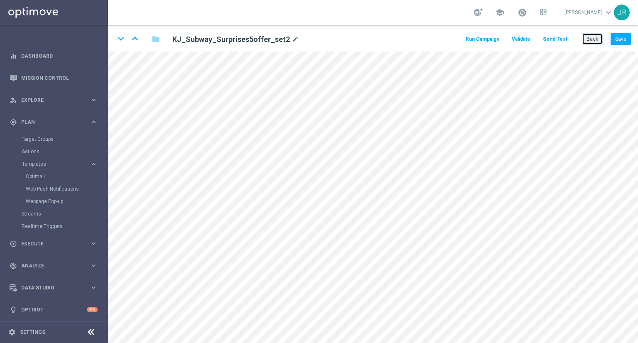
drag, startPoint x: 597, startPoint y: 37, endPoint x: 585, endPoint y: 45, distance: 13.8
click at [596, 38] on button "Back" at bounding box center [592, 39] width 21 height 12
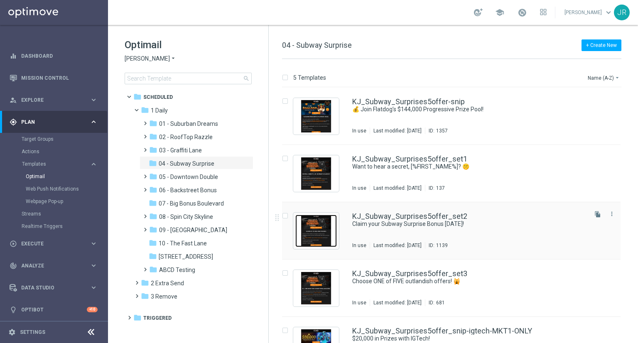
click at [311, 237] on img "Press SPACE to select this row." at bounding box center [316, 231] width 42 height 32
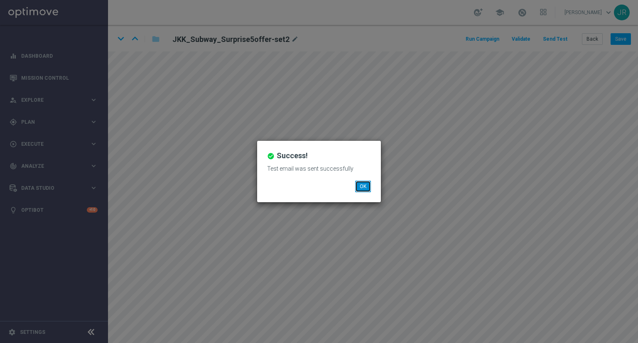
click at [361, 182] on button "OK" at bounding box center [363, 187] width 16 height 12
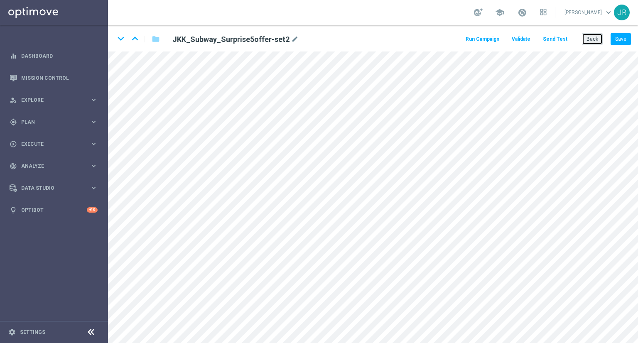
drag, startPoint x: 593, startPoint y: 44, endPoint x: 560, endPoint y: 61, distance: 37.2
click at [593, 44] on button "Back" at bounding box center [592, 39] width 21 height 12
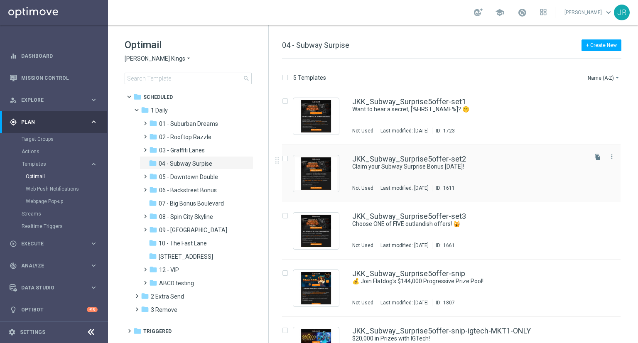
click at [440, 175] on div "JKK_Subway_Surprise5offer-set2 Claim your Subway Surprise Bonus TODAY! Not Used…" at bounding box center [469, 173] width 234 height 36
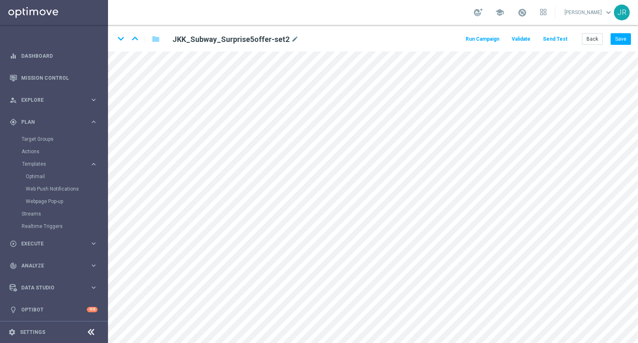
click at [618, 45] on div "keyboard_arrow_down keyboard_arrow_up folder JKK_Subway_Surprise5offer-set2 mod…" at bounding box center [373, 38] width 530 height 27
click at [618, 42] on button "Save" at bounding box center [621, 39] width 20 height 12
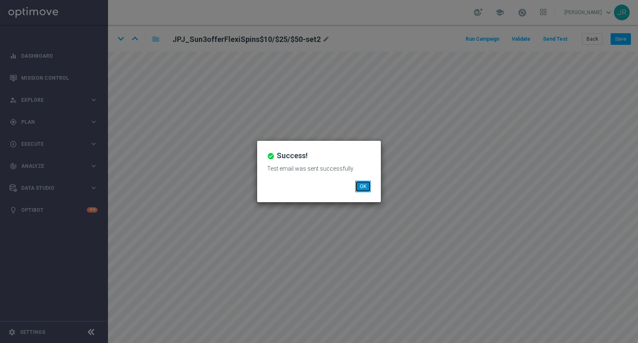
click at [364, 189] on button "OK" at bounding box center [363, 187] width 16 height 12
click at [365, 183] on button "OK" at bounding box center [363, 187] width 16 height 12
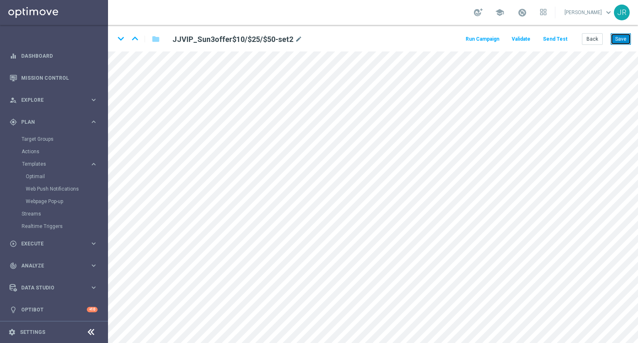
click at [617, 42] on button "Save" at bounding box center [621, 39] width 20 height 12
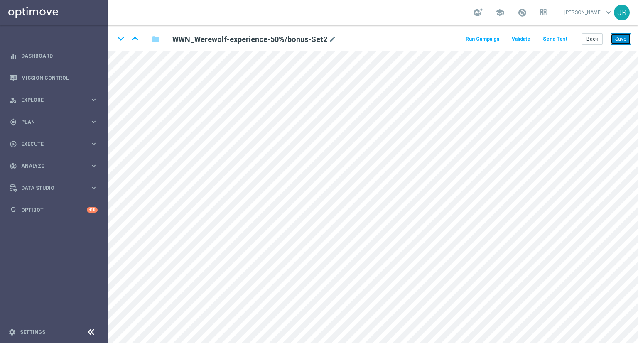
click at [625, 43] on button "Save" at bounding box center [621, 39] width 20 height 12
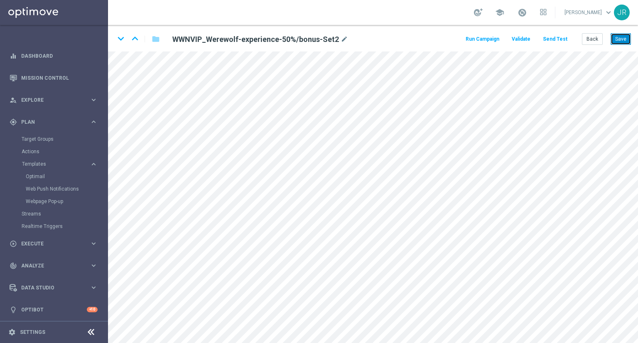
click at [625, 42] on button "Save" at bounding box center [621, 39] width 20 height 12
click at [625, 38] on button "Save" at bounding box center [621, 39] width 20 height 12
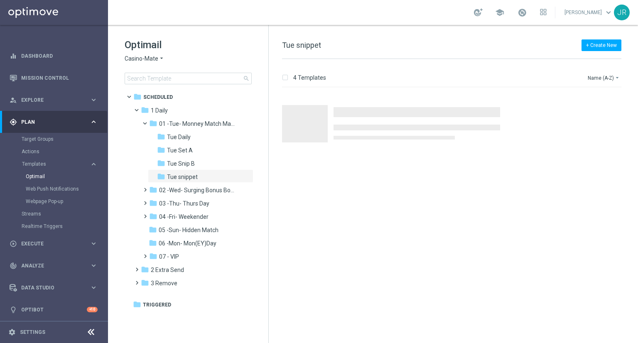
click at [153, 59] on span "Casino-Mate" at bounding box center [142, 59] width 34 height 8
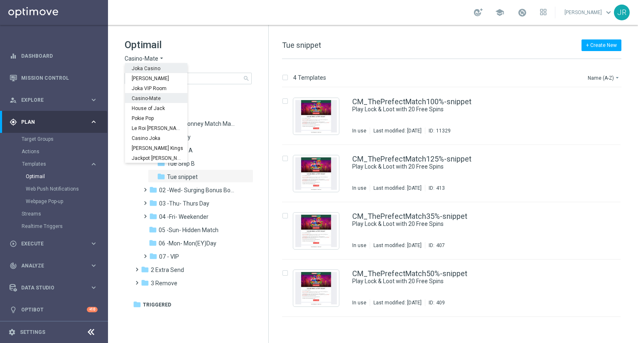
click at [0, 0] on span "Joka Casino" at bounding box center [0, 0] width 0 height 0
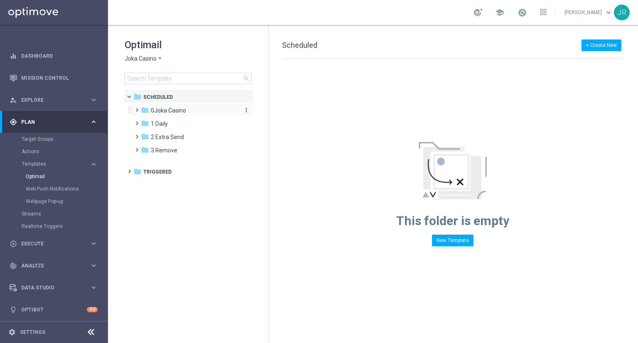
click at [163, 111] on span "0Joka Casino" at bounding box center [168, 110] width 35 height 7
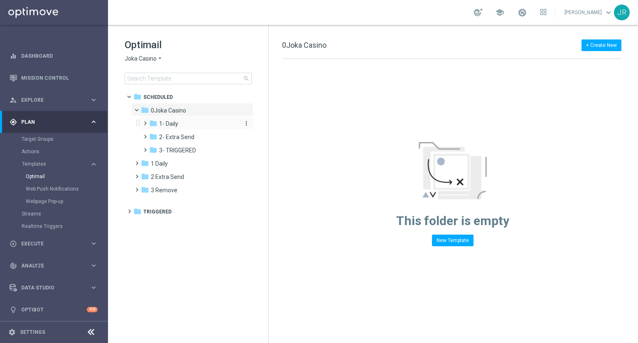
click at [168, 128] on div "folder 1- Daily" at bounding box center [193, 124] width 89 height 10
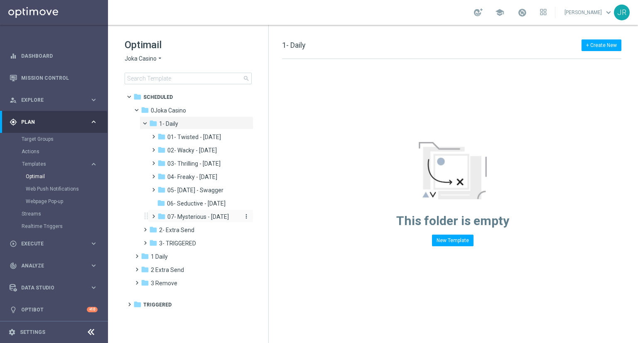
click at [201, 216] on span "07- Mysterious - Monday" at bounding box center [198, 216] width 62 height 7
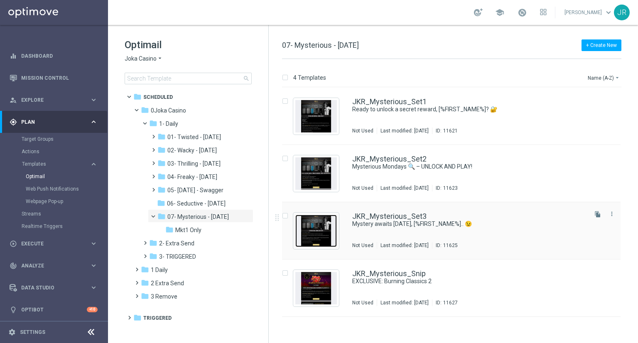
click at [321, 228] on img "Press SPACE to select this row." at bounding box center [316, 231] width 42 height 32
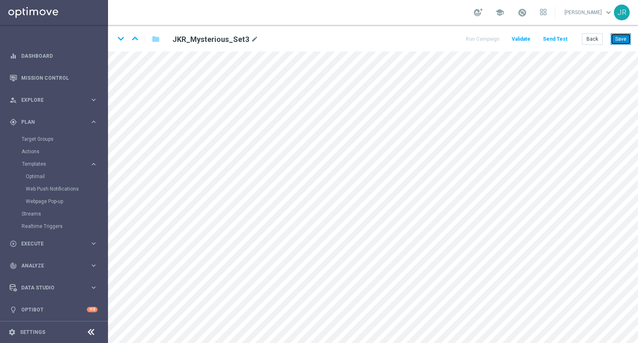
click at [620, 33] on button "Save" at bounding box center [621, 39] width 20 height 12
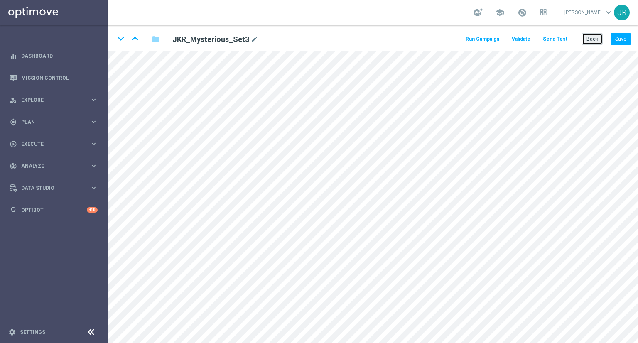
click at [588, 39] on button "Back" at bounding box center [592, 39] width 21 height 12
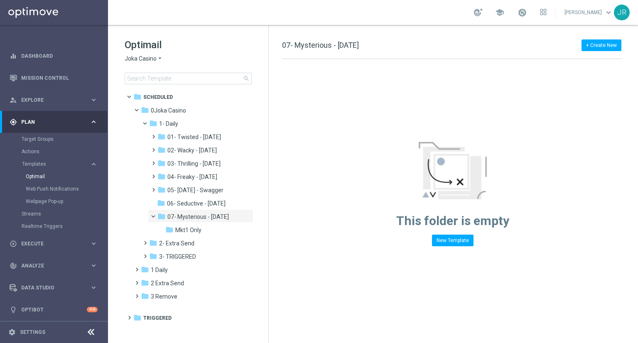
click at [149, 60] on span "Joka Casino" at bounding box center [141, 59] width 32 height 8
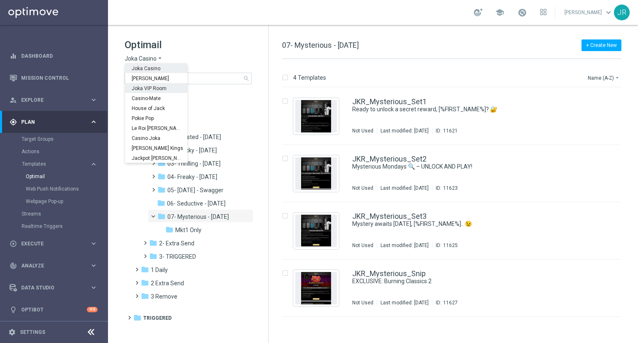
click at [0, 0] on span "Joka VIP Room" at bounding box center [0, 0] width 0 height 0
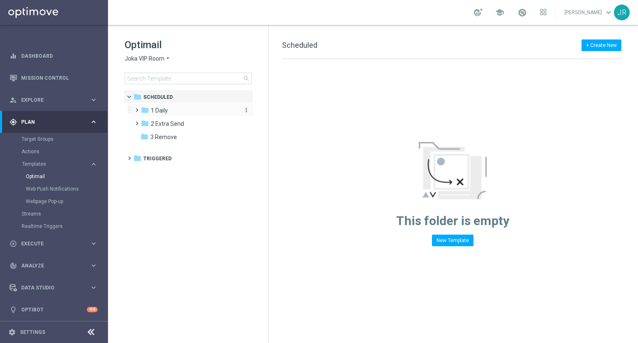
click at [177, 111] on div "folder 1 Daily" at bounding box center [189, 111] width 96 height 10
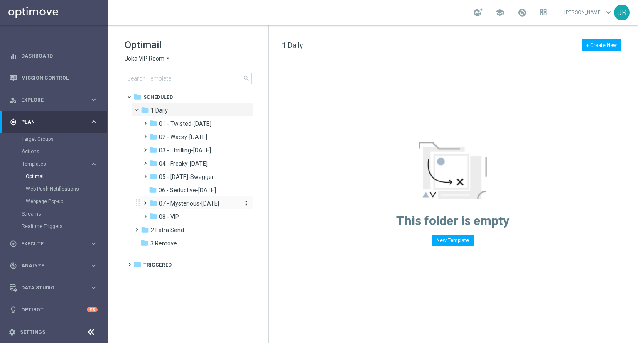
click at [177, 205] on span "07 - Mysterious-Monday" at bounding box center [189, 203] width 60 height 7
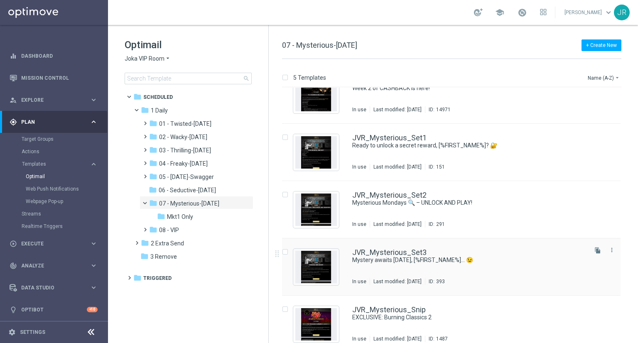
scroll to position [31, 0]
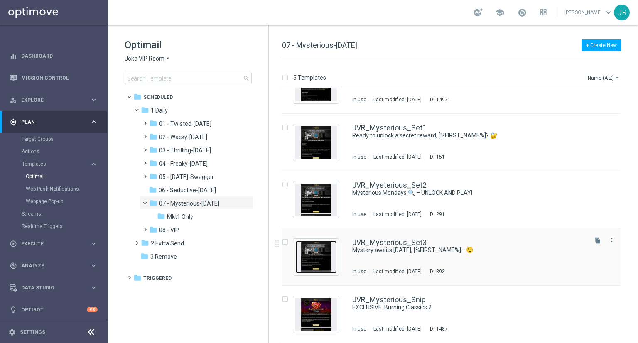
click at [332, 248] on img "Press SPACE to select this row." at bounding box center [316, 257] width 42 height 32
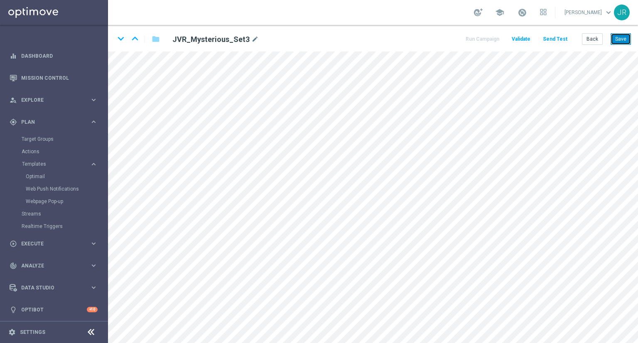
click at [623, 40] on button "Save" at bounding box center [621, 39] width 20 height 12
click at [628, 40] on button "Save" at bounding box center [621, 39] width 20 height 12
click at [623, 35] on button "Save" at bounding box center [621, 39] width 20 height 12
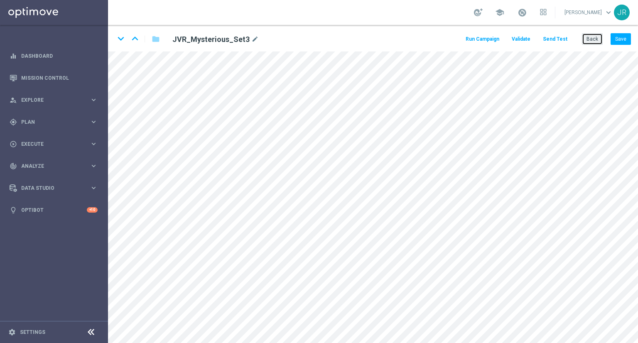
drag, startPoint x: 592, startPoint y: 38, endPoint x: 567, endPoint y: 38, distance: 24.9
click at [591, 38] on button "Back" at bounding box center [592, 39] width 21 height 12
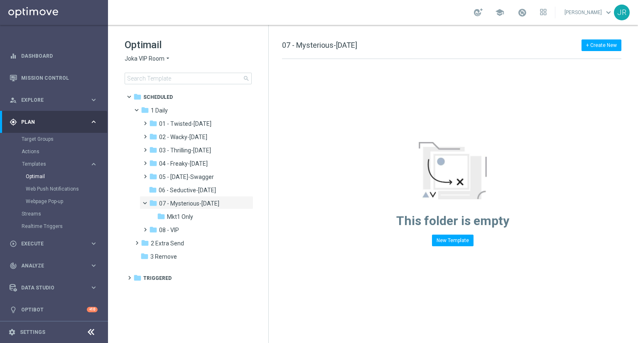
click at [129, 57] on span "Joka VIP Room" at bounding box center [145, 59] width 40 height 8
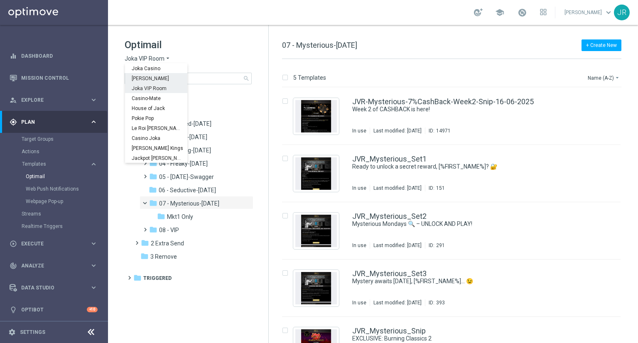
drag, startPoint x: 143, startPoint y: 78, endPoint x: 309, endPoint y: 253, distance: 241.3
click at [145, 81] on div "[PERSON_NAME]" at bounding box center [156, 78] width 62 height 10
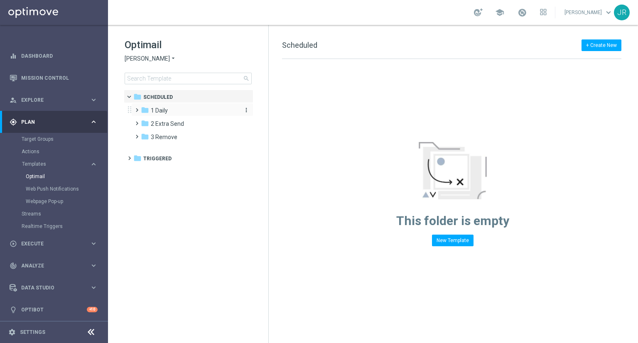
click at [165, 109] on span "1 Daily" at bounding box center [159, 110] width 17 height 7
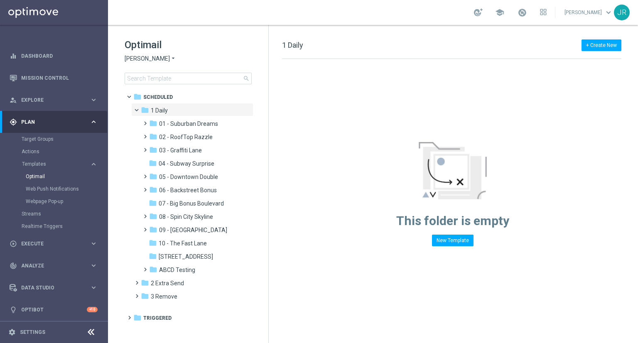
click at [188, 177] on span "05 - Downtown Double" at bounding box center [188, 176] width 59 height 7
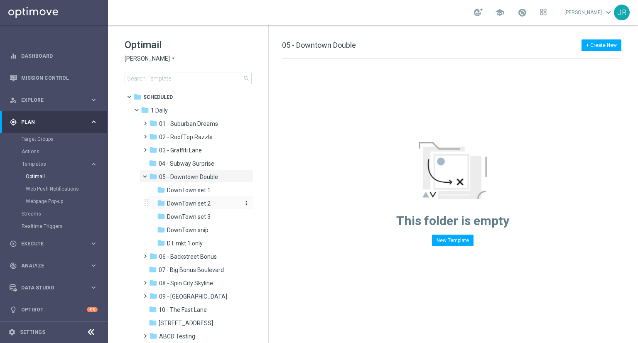
click at [181, 207] on span "DownTown set 2" at bounding box center [189, 203] width 44 height 7
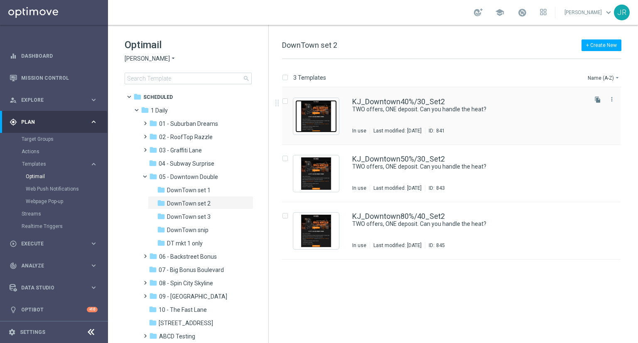
click at [324, 120] on img "Press SPACE to select this row." at bounding box center [316, 116] width 42 height 32
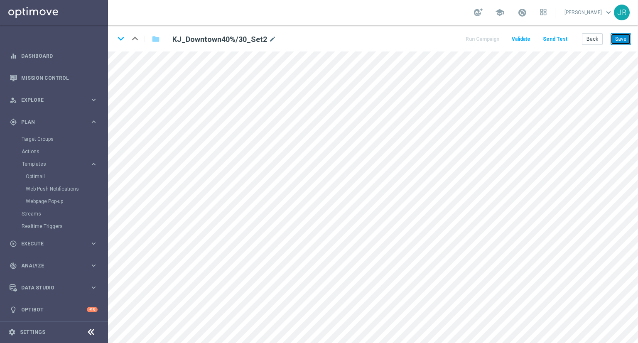
click at [620, 38] on button "Save" at bounding box center [621, 39] width 20 height 12
click at [120, 39] on icon "keyboard_arrow_down" at bounding box center [121, 38] width 12 height 12
click at [630, 38] on button "Save" at bounding box center [621, 39] width 20 height 12
click at [623, 37] on button "Save" at bounding box center [621, 39] width 20 height 12
drag, startPoint x: 622, startPoint y: 34, endPoint x: 638, endPoint y: 35, distance: 15.9
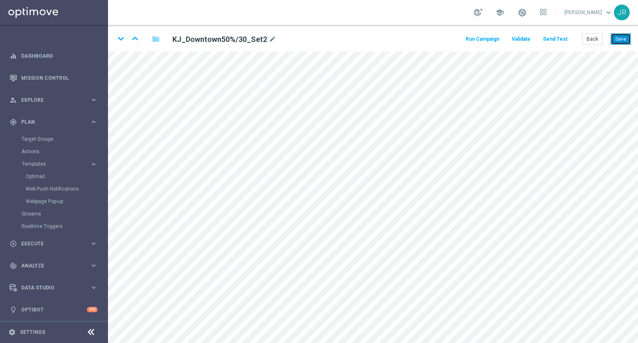
click at [625, 34] on button "Save" at bounding box center [621, 39] width 20 height 12
click at [122, 38] on icon "keyboard_arrow_down" at bounding box center [121, 38] width 12 height 12
click at [620, 40] on button "Save" at bounding box center [621, 39] width 20 height 12
click at [619, 35] on button "Save" at bounding box center [621, 39] width 20 height 12
click at [621, 44] on button "Save" at bounding box center [621, 39] width 20 height 12
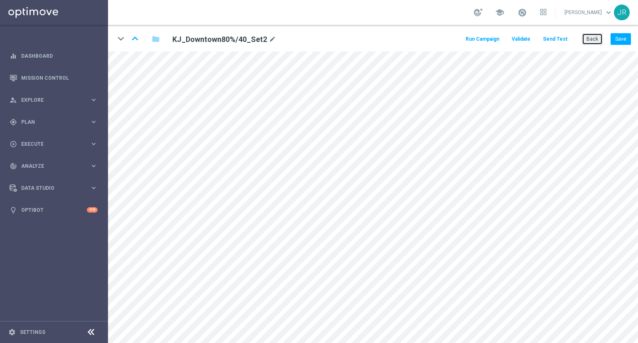
click at [584, 42] on button "Back" at bounding box center [592, 39] width 21 height 12
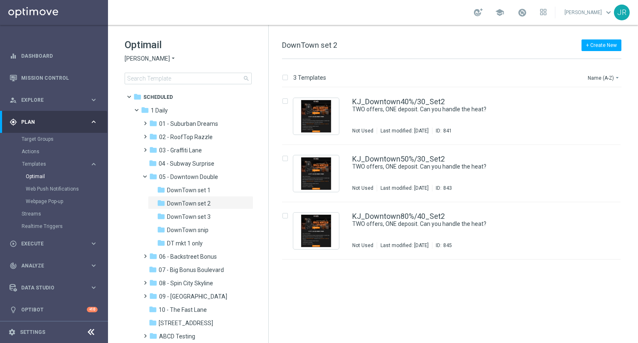
click at [124, 58] on div "Optimail [PERSON_NAME] × [PERSON_NAME] search folder 1 Folder folder Scheduled …" at bounding box center [188, 82] width 160 height 114
click at [138, 57] on span "[PERSON_NAME]" at bounding box center [147, 59] width 45 height 8
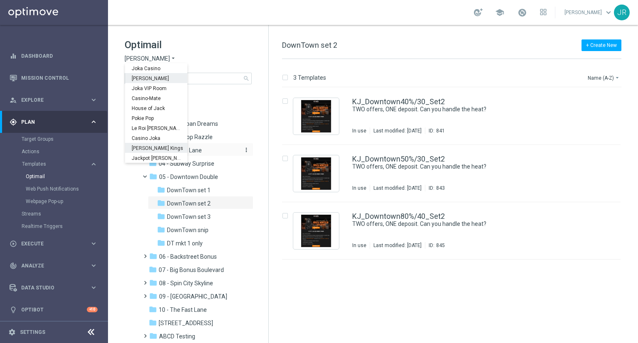
drag, startPoint x: 155, startPoint y: 149, endPoint x: 160, endPoint y: 149, distance: 4.2
click at [0, 0] on span "[PERSON_NAME] Kings" at bounding box center [0, 0] width 0 height 0
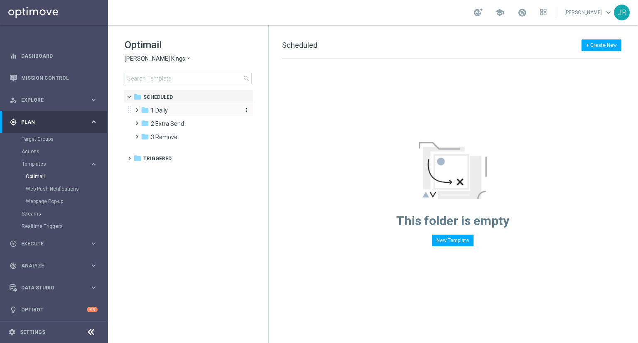
click at [168, 112] on div "folder 1 Daily" at bounding box center [189, 111] width 96 height 10
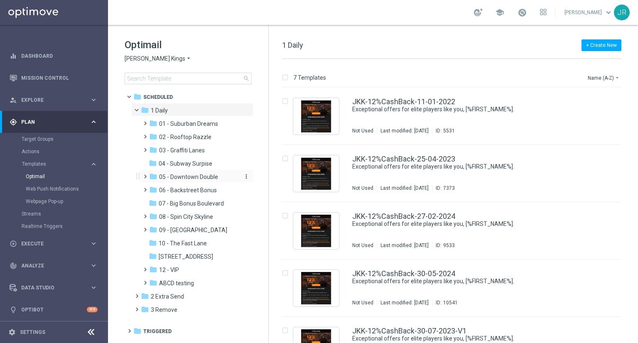
click at [195, 173] on span "05 - Downtown Double" at bounding box center [188, 176] width 59 height 7
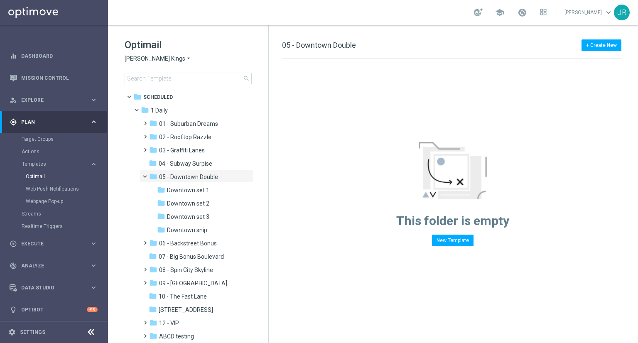
drag, startPoint x: 203, startPoint y: 203, endPoint x: 350, endPoint y: 199, distance: 147.6
click at [205, 203] on span "Downtown set 2" at bounding box center [188, 203] width 42 height 7
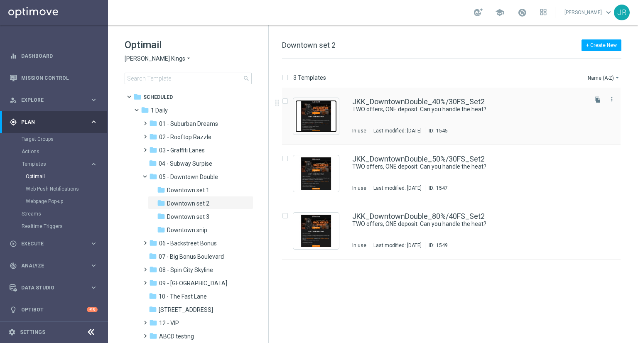
click at [320, 111] on img "Press SPACE to select this row." at bounding box center [316, 116] width 42 height 32
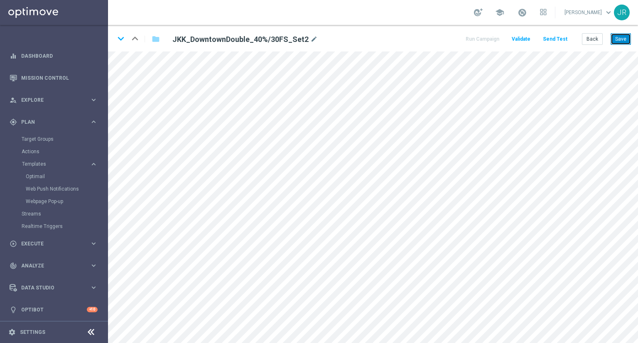
click at [617, 35] on button "Save" at bounding box center [621, 39] width 20 height 12
click at [623, 40] on button "Save" at bounding box center [621, 39] width 20 height 12
click at [116, 37] on icon "keyboard_arrow_down" at bounding box center [121, 38] width 12 height 12
click at [622, 37] on button "Save" at bounding box center [621, 39] width 20 height 12
click at [119, 39] on icon "keyboard_arrow_down" at bounding box center [121, 38] width 12 height 12
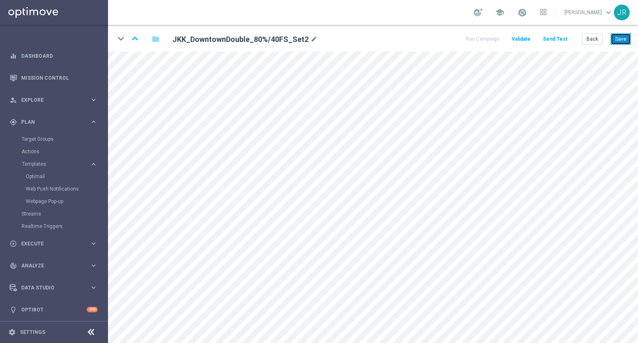
click at [627, 44] on button "Save" at bounding box center [621, 39] width 20 height 12
drag, startPoint x: 623, startPoint y: 36, endPoint x: 628, endPoint y: 49, distance: 13.3
click at [623, 37] on button "Save" at bounding box center [621, 39] width 20 height 12
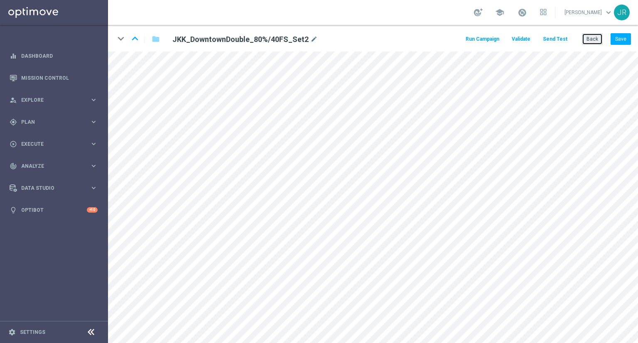
click at [597, 39] on button "Back" at bounding box center [592, 39] width 21 height 12
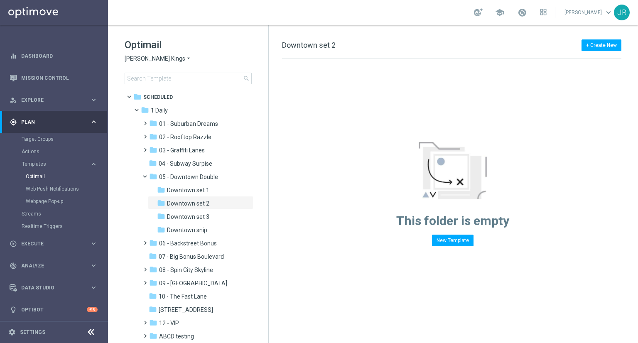
click at [148, 57] on span "[PERSON_NAME] Kings" at bounding box center [155, 59] width 61 height 8
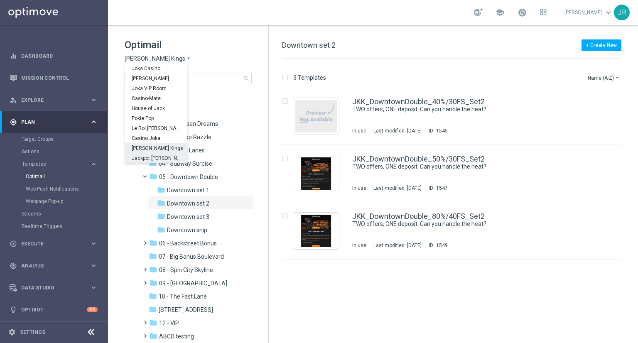
click at [0, 0] on span "Jackpot [PERSON_NAME]" at bounding box center [0, 0] width 0 height 0
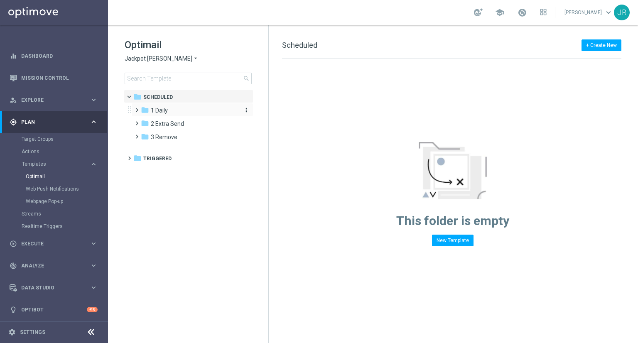
click at [165, 108] on span "1 Daily" at bounding box center [159, 110] width 17 height 7
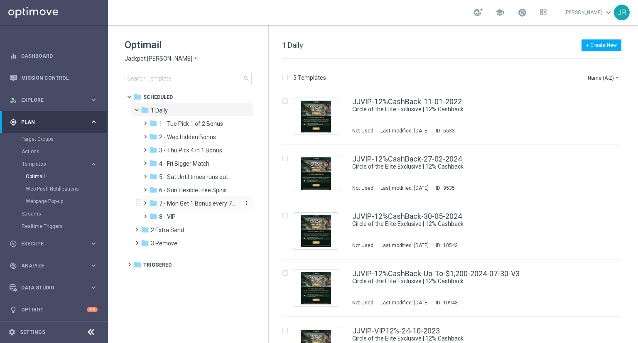
click at [183, 202] on span "7 - Mon Get 1 Bonus every 7 Hours" at bounding box center [198, 203] width 79 height 7
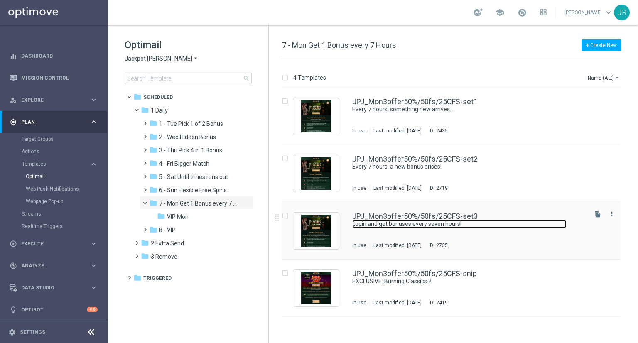
click at [428, 225] on link "Login and get bonuses every seven hours!" at bounding box center [459, 224] width 214 height 8
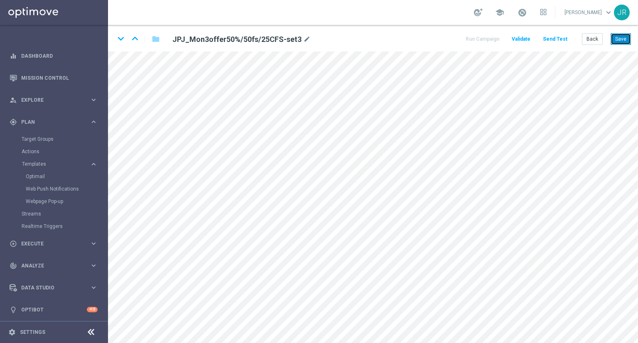
click at [620, 37] on button "Save" at bounding box center [621, 39] width 20 height 12
drag, startPoint x: 624, startPoint y: 37, endPoint x: 629, endPoint y: 45, distance: 9.6
click at [625, 39] on button "Save" at bounding box center [621, 39] width 20 height 12
click at [620, 37] on button "Save" at bounding box center [621, 39] width 20 height 12
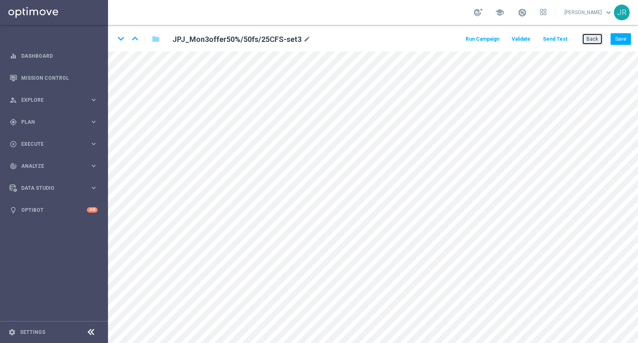
click at [593, 37] on button "Back" at bounding box center [592, 39] width 21 height 12
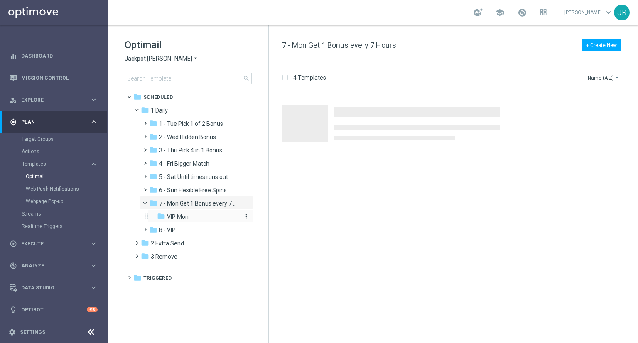
click at [185, 215] on span "VIP Mon" at bounding box center [178, 216] width 22 height 7
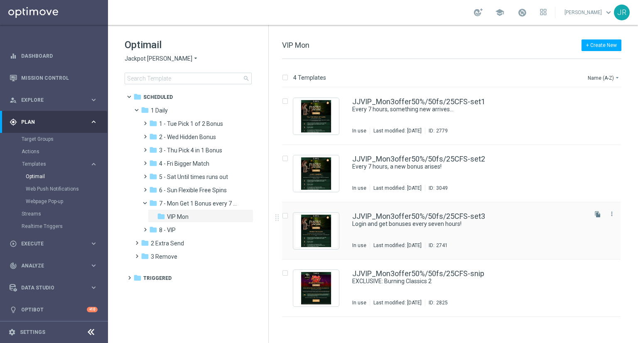
click at [425, 233] on div "JJVIP_Mon3offer50%/50fs/25CFS-set3 Login and get bonuses every seven hours! In …" at bounding box center [469, 231] width 234 height 36
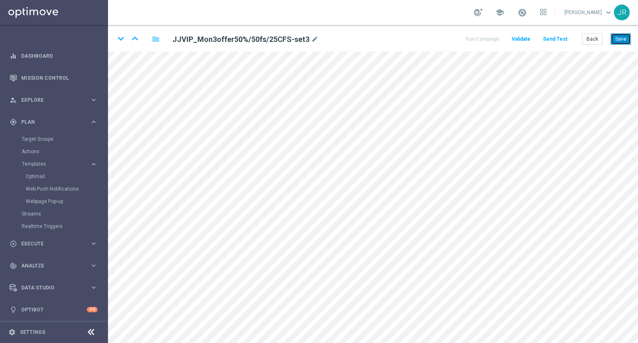
click at [620, 39] on button "Save" at bounding box center [621, 39] width 20 height 12
click at [618, 44] on button "Save" at bounding box center [621, 39] width 20 height 12
click at [624, 38] on button "Save" at bounding box center [621, 39] width 20 height 12
click at [617, 40] on button "Save" at bounding box center [621, 39] width 20 height 12
click at [624, 36] on button "Save" at bounding box center [621, 39] width 20 height 12
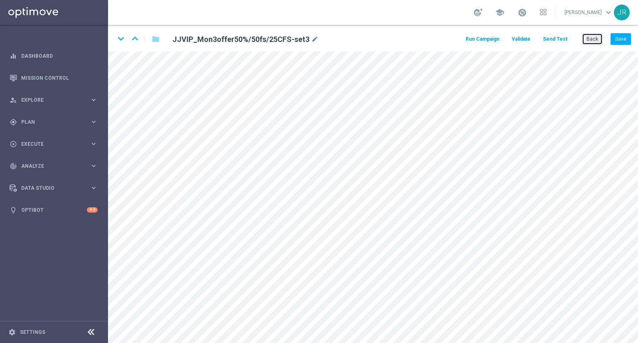
click at [597, 41] on button "Back" at bounding box center [592, 39] width 21 height 12
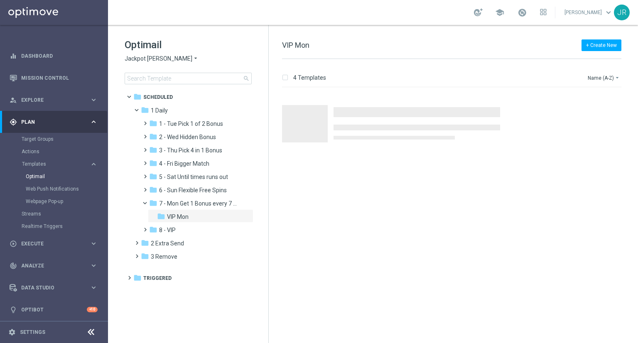
click at [146, 56] on span "Jackpot [PERSON_NAME]" at bounding box center [159, 59] width 68 height 8
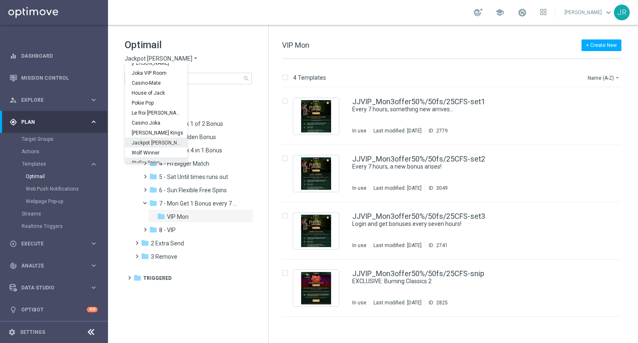
scroll to position [30, 0]
click at [0, 0] on span "Wolf Winner" at bounding box center [0, 0] width 0 height 0
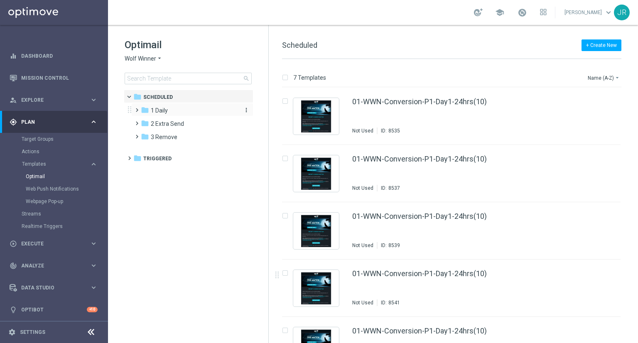
click at [165, 111] on span "1 Daily" at bounding box center [159, 110] width 17 height 7
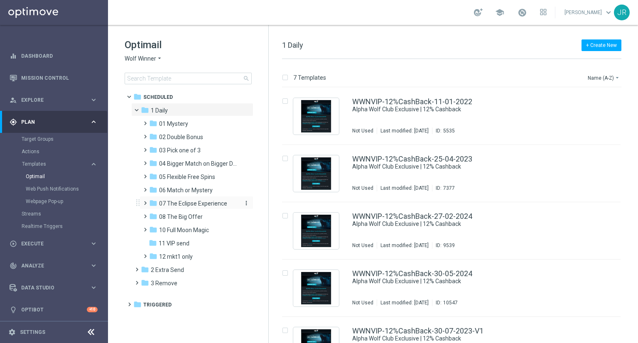
click at [202, 204] on span "07 The Eclipse Experience" at bounding box center [193, 203] width 68 height 7
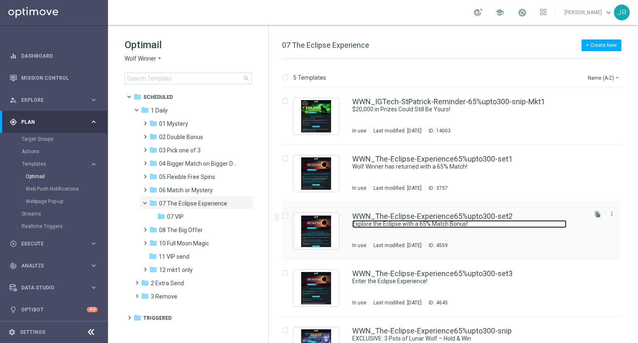
click at [444, 227] on link "Explore the Eclipse with a 65% Match Bonus!" at bounding box center [459, 224] width 214 height 8
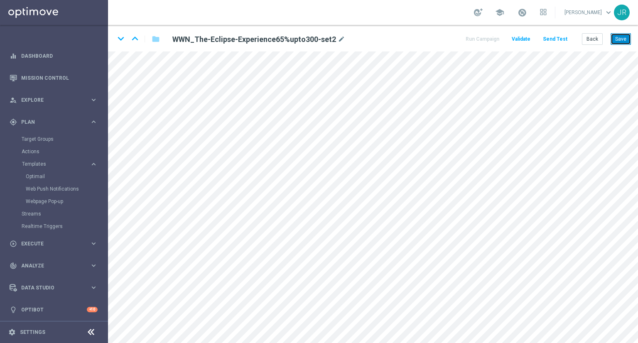
click at [621, 43] on button "Save" at bounding box center [621, 39] width 20 height 12
drag, startPoint x: 620, startPoint y: 40, endPoint x: 624, endPoint y: 43, distance: 4.4
click at [621, 40] on button "Save" at bounding box center [621, 39] width 20 height 12
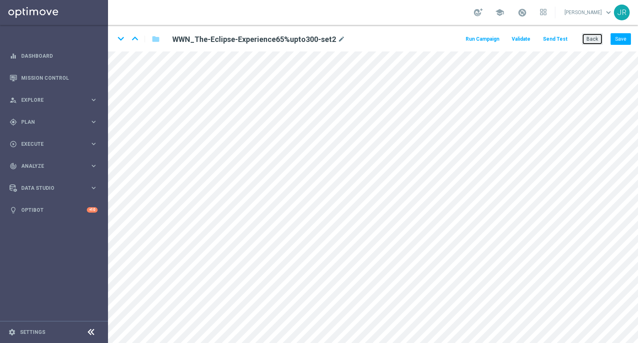
click at [596, 42] on button "Back" at bounding box center [592, 39] width 21 height 12
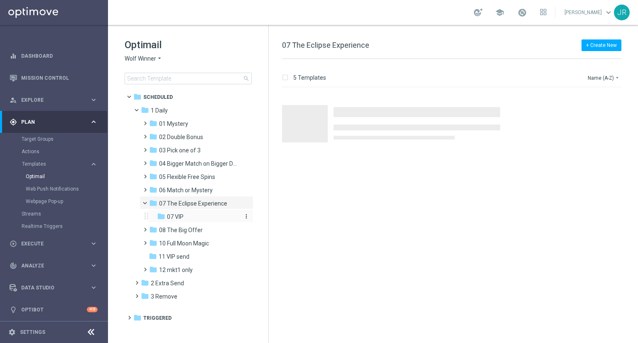
click at [190, 212] on div "folder 07 VIP" at bounding box center [198, 217] width 82 height 10
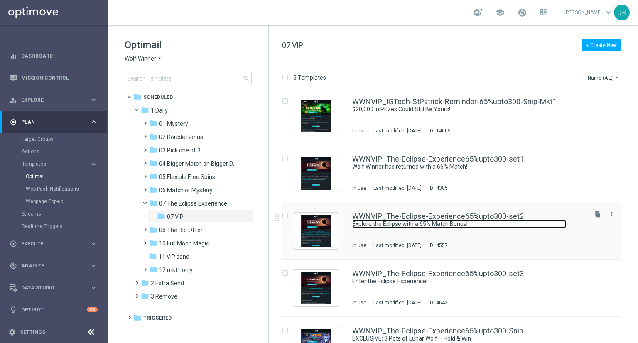
click at [437, 225] on link "Explore the Eclipse with a 65% Match Bonus!" at bounding box center [459, 224] width 214 height 8
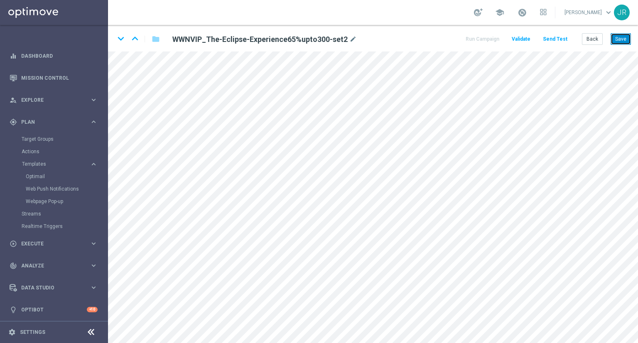
click at [623, 34] on button "Save" at bounding box center [621, 39] width 20 height 12
drag, startPoint x: 620, startPoint y: 37, endPoint x: 622, endPoint y: 44, distance: 7.7
click at [620, 37] on button "Save" at bounding box center [621, 39] width 20 height 12
drag, startPoint x: 625, startPoint y: 42, endPoint x: 628, endPoint y: 46, distance: 5.1
click at [625, 43] on button "Save" at bounding box center [621, 39] width 20 height 12
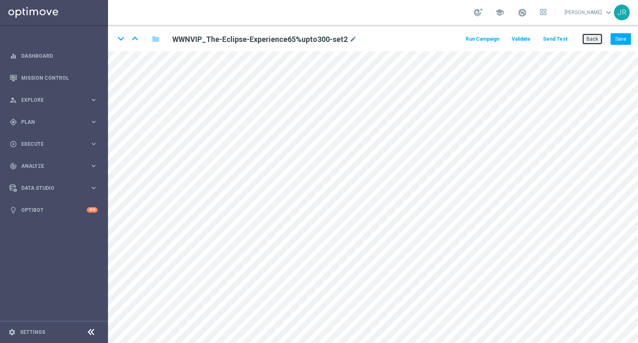
click at [589, 35] on button "Back" at bounding box center [592, 39] width 21 height 12
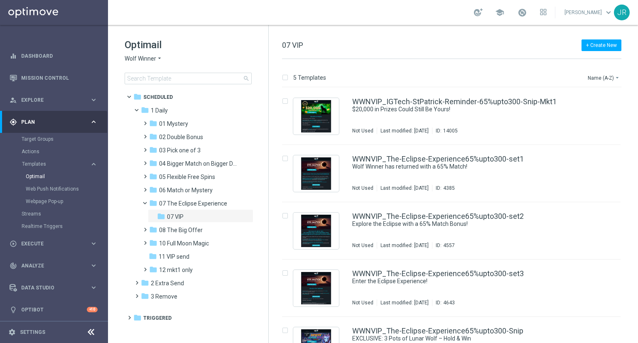
click at [128, 59] on span "Wolf Winner" at bounding box center [141, 59] width 32 height 8
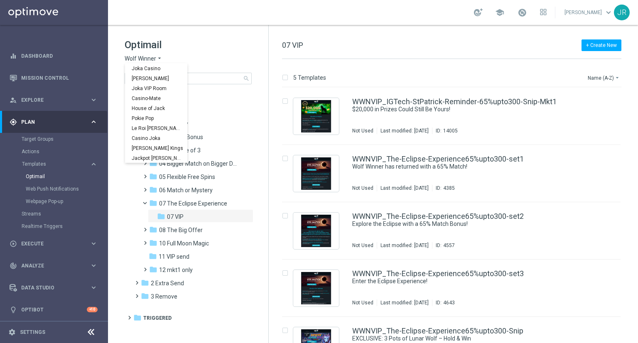
scroll to position [30, 0]
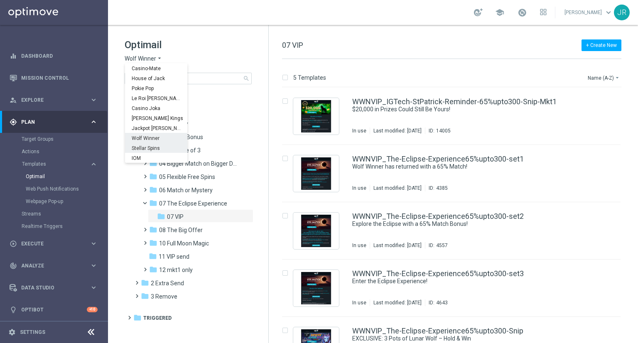
click at [141, 151] on div "Stellar Spins" at bounding box center [156, 148] width 62 height 10
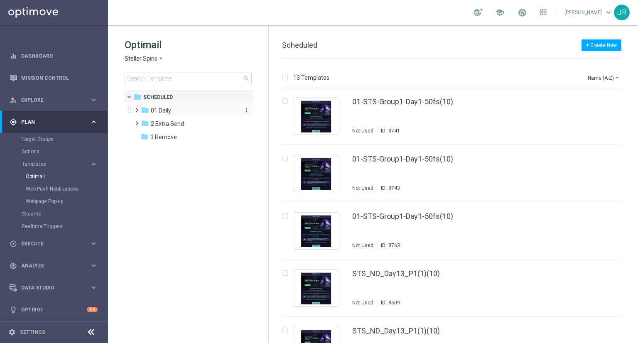
click at [160, 111] on span "01 Daily" at bounding box center [161, 110] width 20 height 7
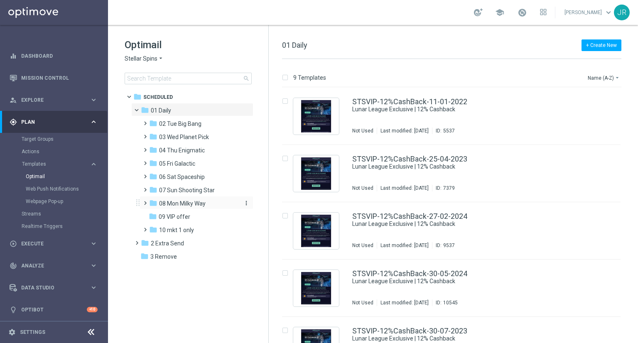
click at [175, 206] on span "08 Mon Milky Way" at bounding box center [182, 203] width 47 height 7
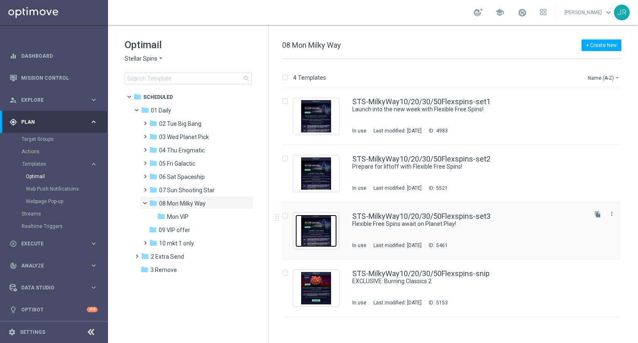
click at [332, 235] on img "Press SPACE to select this row." at bounding box center [316, 231] width 42 height 32
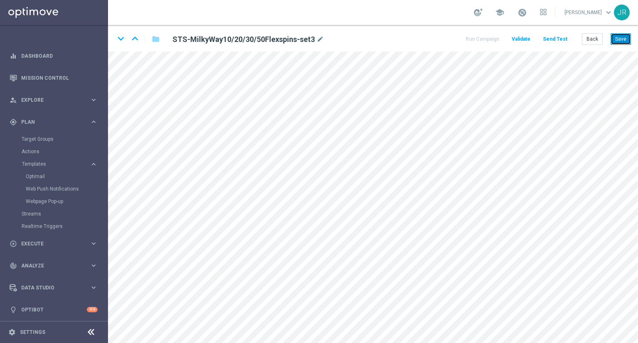
click at [617, 44] on button "Save" at bounding box center [621, 39] width 20 height 12
click at [618, 37] on button "Save" at bounding box center [621, 39] width 20 height 12
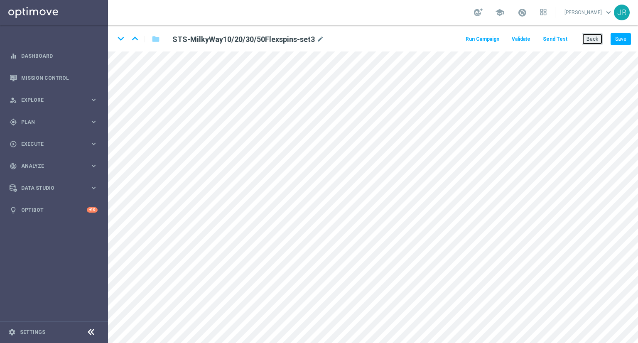
drag, startPoint x: 585, startPoint y: 39, endPoint x: 565, endPoint y: 48, distance: 21.4
click at [577, 44] on div "Run Campaign Validate Send Test Back Save" at bounding box center [548, 39] width 167 height 12
click at [597, 40] on button "Back" at bounding box center [592, 39] width 21 height 12
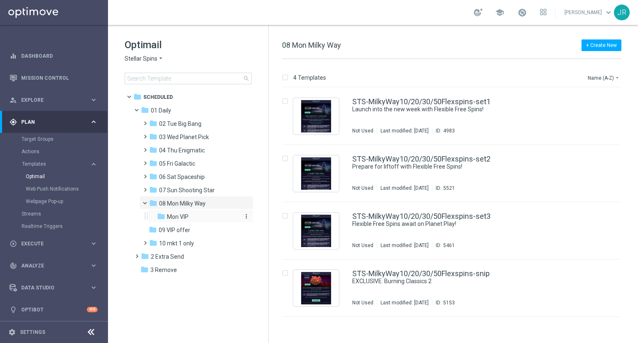
click at [165, 218] on div "folder Mon VIP" at bounding box center [198, 217] width 82 height 10
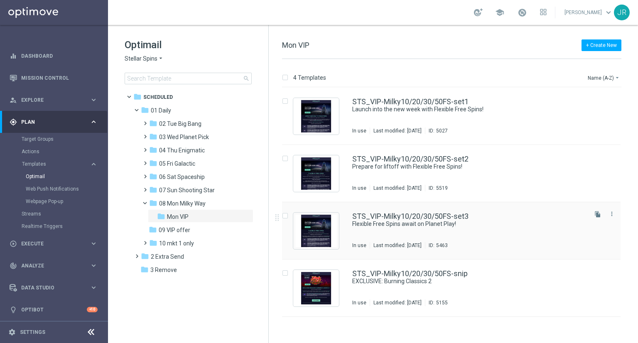
click at [429, 235] on div "STS_VIP-Milky10/20/30/50FS-set3 Flexible Free Spins await on Planet Play! In us…" at bounding box center [469, 231] width 234 height 36
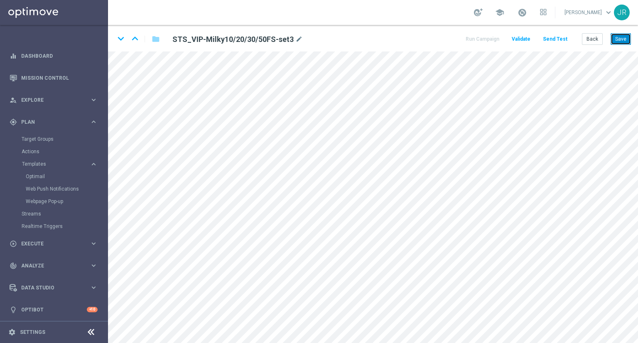
drag, startPoint x: 620, startPoint y: 42, endPoint x: 620, endPoint y: 50, distance: 8.7
click at [620, 42] on button "Save" at bounding box center [621, 39] width 20 height 12
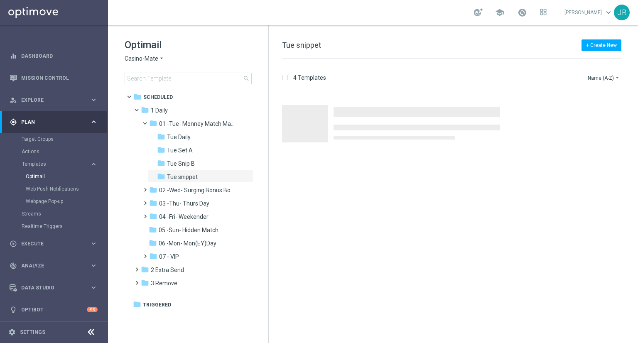
click at [152, 62] on span "Casino-Mate" at bounding box center [142, 59] width 34 height 8
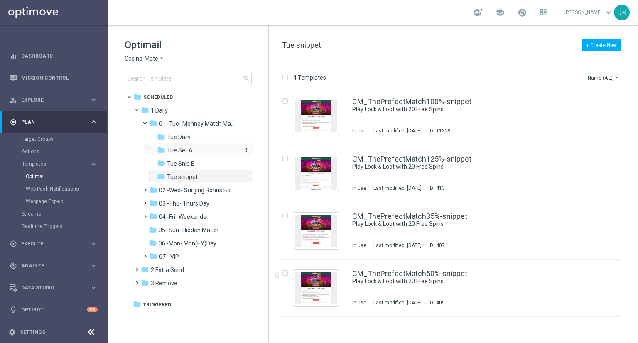
click at [212, 149] on div "folder Tue Set A" at bounding box center [198, 151] width 82 height 10
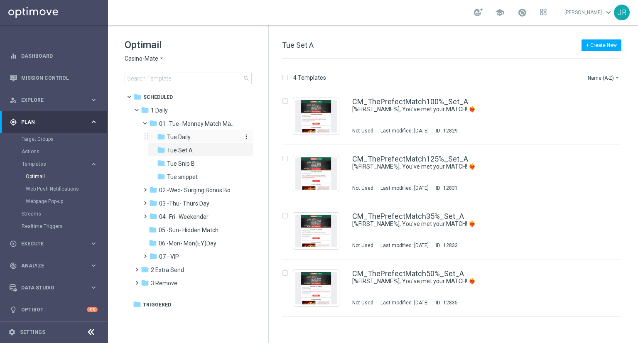
click at [196, 138] on div "folder Tue Daily" at bounding box center [198, 138] width 82 height 10
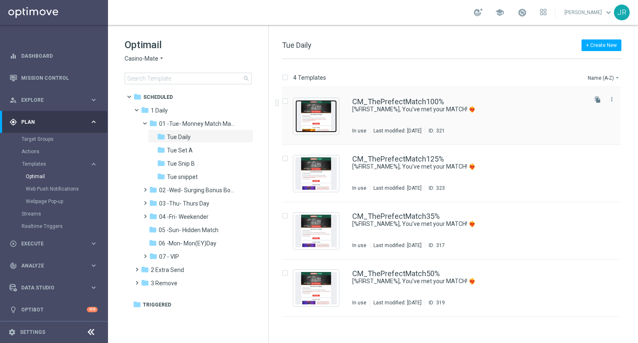
click at [311, 125] on img "Press SPACE to select this row." at bounding box center [316, 116] width 42 height 32
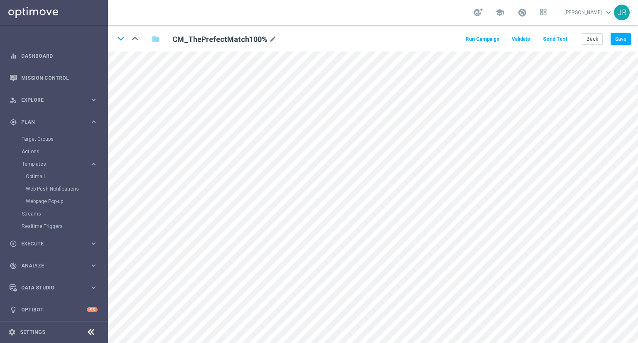
click at [556, 34] on button "Send Test" at bounding box center [555, 39] width 27 height 11
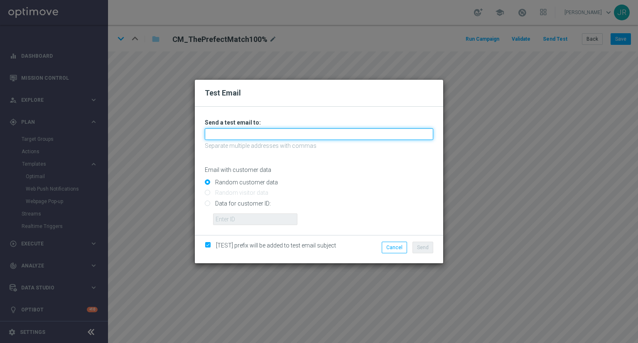
click at [278, 133] on input "text" at bounding box center [319, 134] width 229 height 12
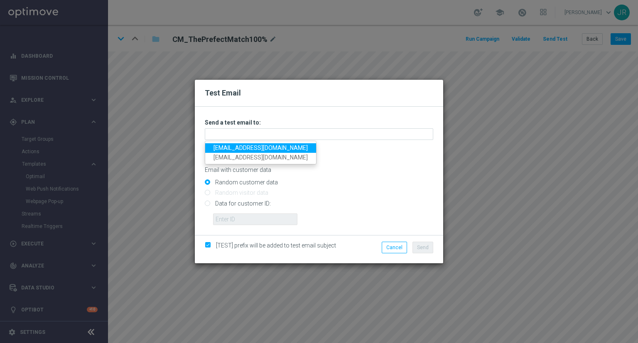
click at [219, 150] on link "testingalltesting@gmail.com" at bounding box center [260, 148] width 111 height 10
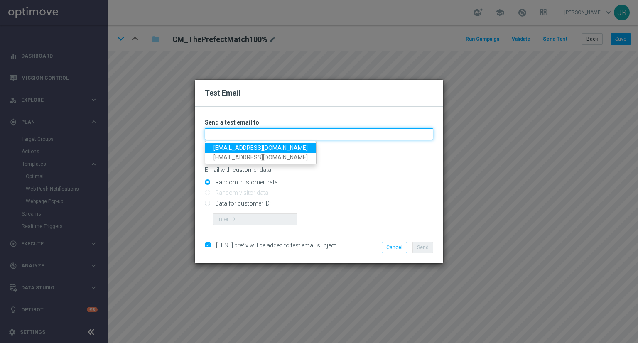
type input "testingalltesting@gmail.com"
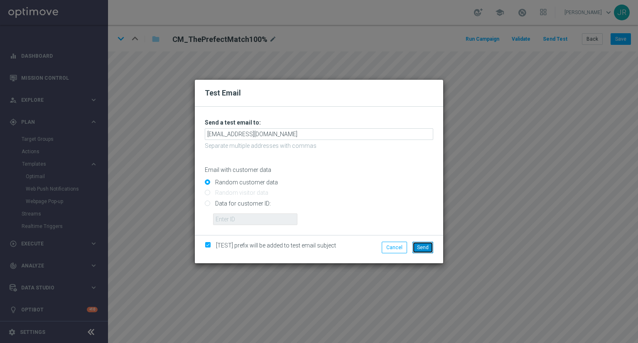
click at [414, 249] on button "Send" at bounding box center [423, 248] width 21 height 12
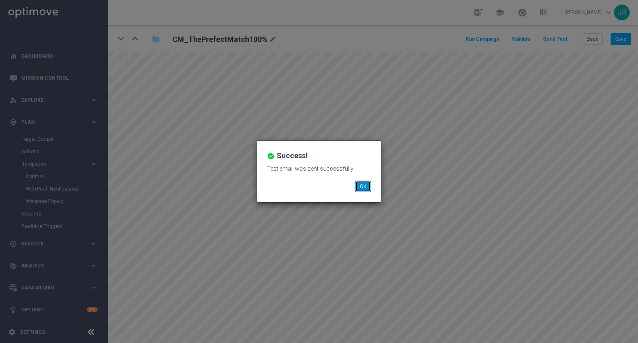
click at [359, 189] on button "OK" at bounding box center [363, 187] width 16 height 12
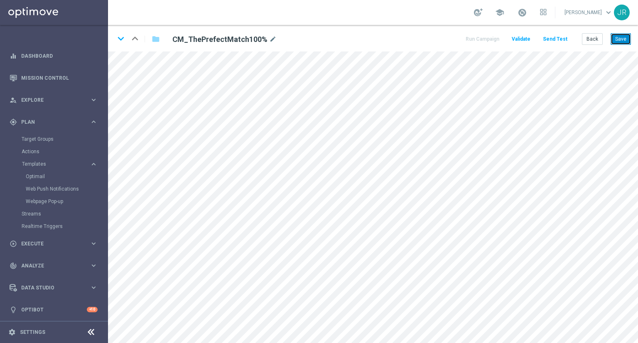
click at [623, 35] on button "Save" at bounding box center [621, 39] width 20 height 12
click at [622, 38] on button "Save" at bounding box center [621, 39] width 20 height 12
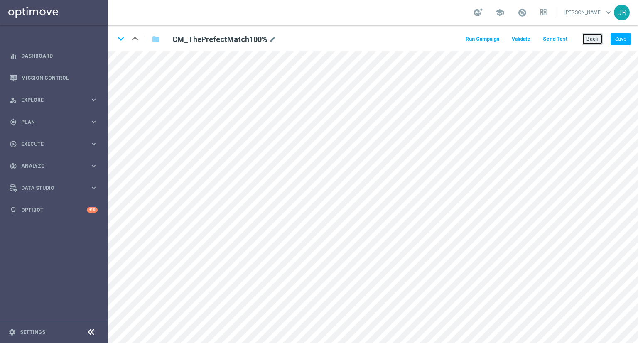
drag, startPoint x: 591, startPoint y: 39, endPoint x: 303, endPoint y: 20, distance: 288.2
click at [591, 40] on button "Back" at bounding box center [592, 39] width 21 height 12
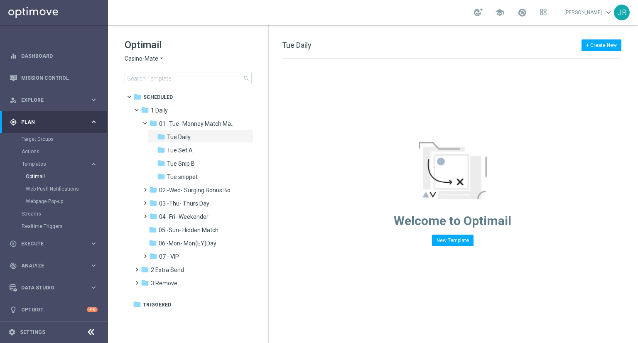
click at [140, 59] on span "Casino-Mate" at bounding box center [142, 59] width 34 height 8
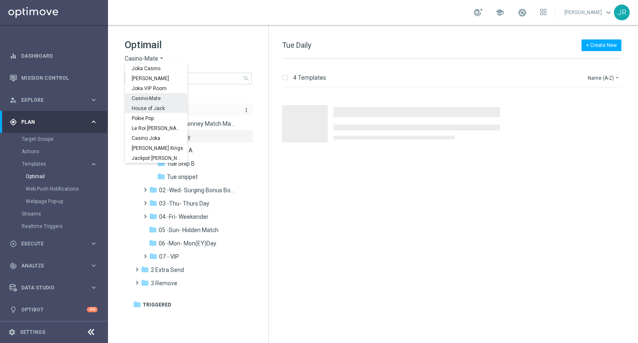
click at [165, 109] on div "House of Jack" at bounding box center [156, 108] width 62 height 10
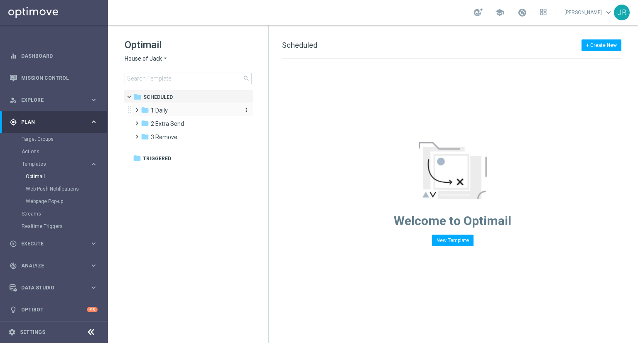
click at [168, 106] on div "folder 1 Daily" at bounding box center [189, 111] width 96 height 10
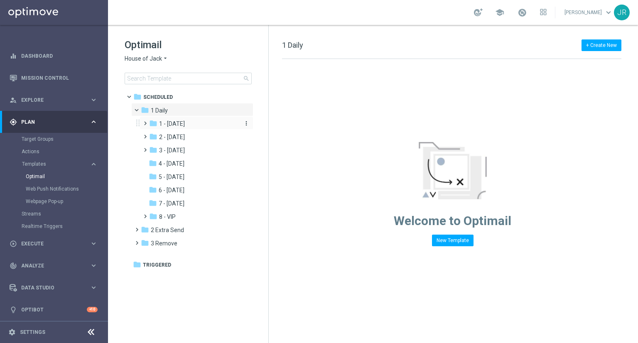
click at [184, 122] on span "1 - Tuesday" at bounding box center [172, 123] width 26 height 7
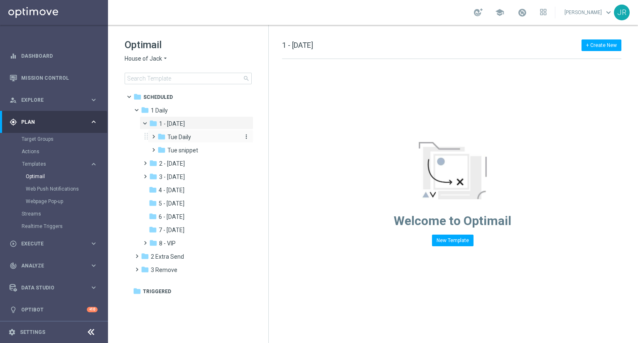
click at [177, 135] on span "Tue Daily" at bounding box center [179, 136] width 24 height 7
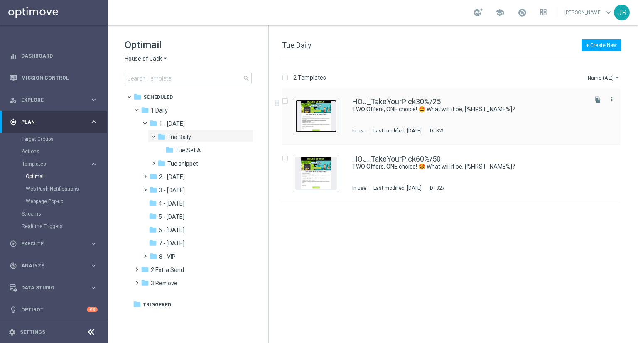
click at [316, 118] on img "Press SPACE to select this row." at bounding box center [316, 116] width 42 height 32
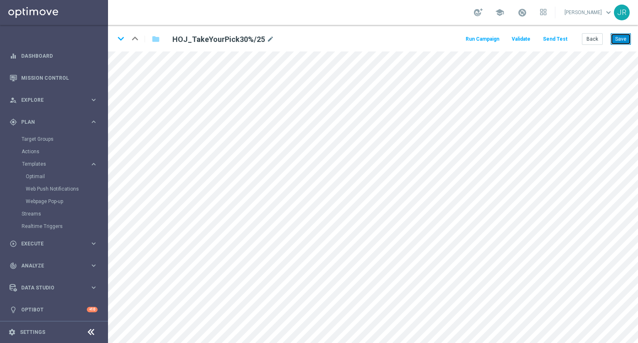
click at [621, 36] on button "Save" at bounding box center [621, 39] width 20 height 12
click at [557, 38] on button "Send Test" at bounding box center [555, 39] width 27 height 11
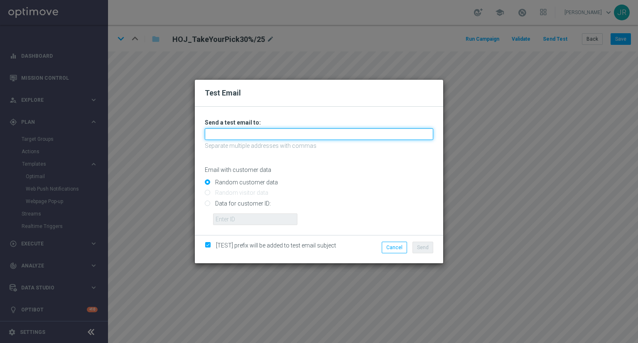
click at [238, 139] on input "text" at bounding box center [319, 134] width 229 height 12
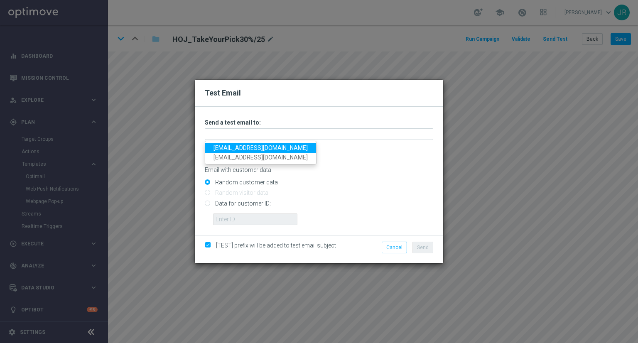
click at [225, 151] on link "testingalltesting@gmail.com" at bounding box center [260, 148] width 111 height 10
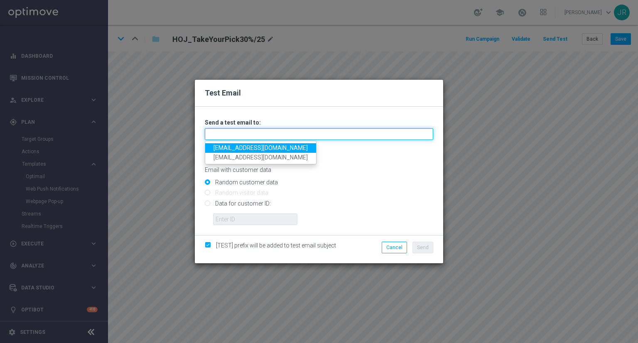
type input "[EMAIL_ADDRESS][DOMAIN_NAME]"
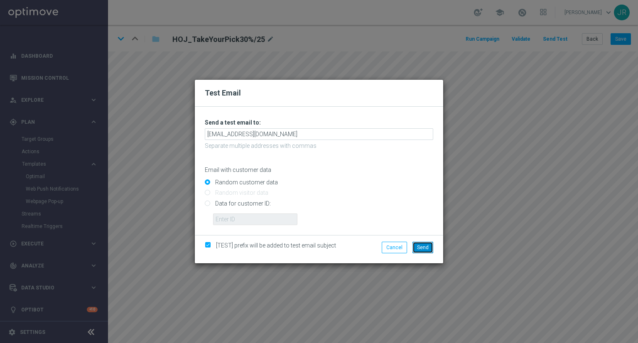
click at [430, 243] on button "Send" at bounding box center [423, 248] width 21 height 12
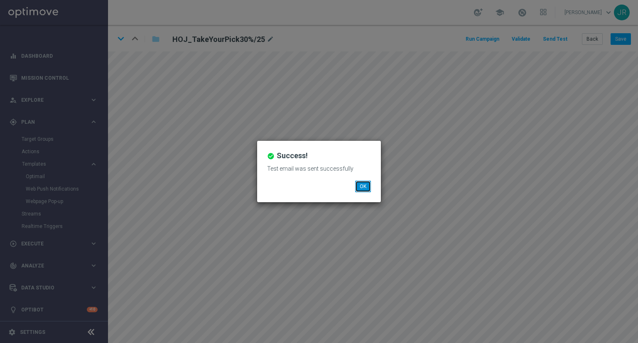
click at [366, 183] on button "OK" at bounding box center [363, 187] width 16 height 12
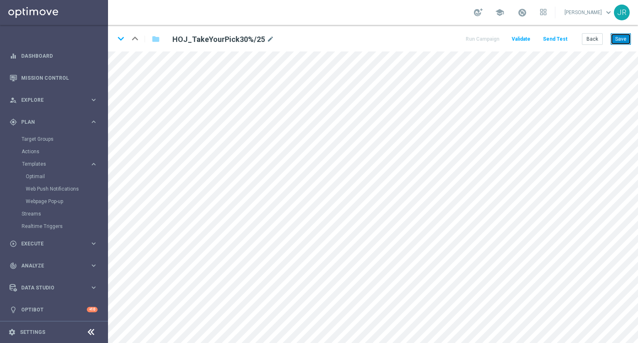
click at [622, 42] on button "Save" at bounding box center [621, 39] width 20 height 12
drag, startPoint x: 628, startPoint y: 39, endPoint x: 638, endPoint y: 50, distance: 14.7
click at [633, 43] on div "keyboard_arrow_down keyboard_arrow_up folder HOJ_TakeYourPick30%/25 mode_edit R…" at bounding box center [373, 38] width 530 height 27
click at [618, 37] on button "Save" at bounding box center [621, 39] width 20 height 12
click at [623, 39] on button "Save" at bounding box center [621, 39] width 20 height 12
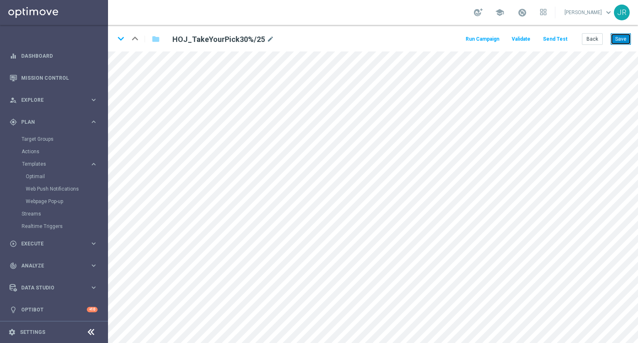
click at [628, 38] on button "Save" at bounding box center [621, 39] width 20 height 12
click at [621, 36] on button "Save" at bounding box center [621, 39] width 20 height 12
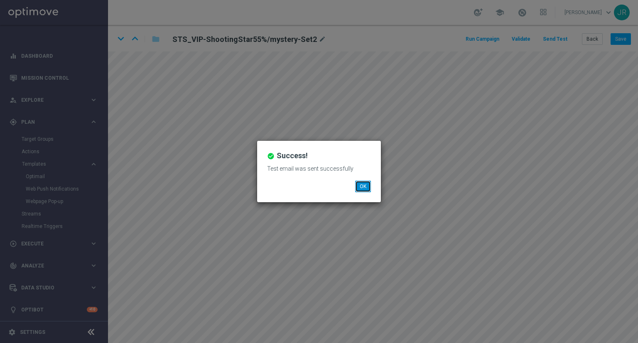
click at [363, 183] on button "OK" at bounding box center [363, 187] width 16 height 12
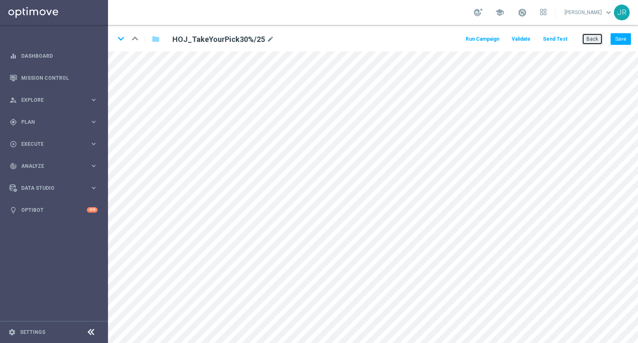
click at [595, 40] on button "Back" at bounding box center [592, 39] width 21 height 12
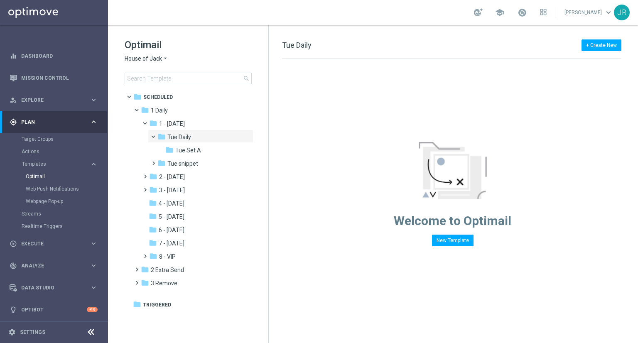
click at [149, 59] on span "House of Jack" at bounding box center [143, 59] width 37 height 8
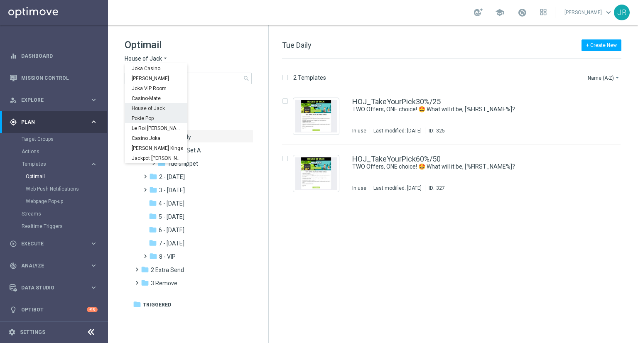
click at [0, 0] on span "Pokie Pop" at bounding box center [0, 0] width 0 height 0
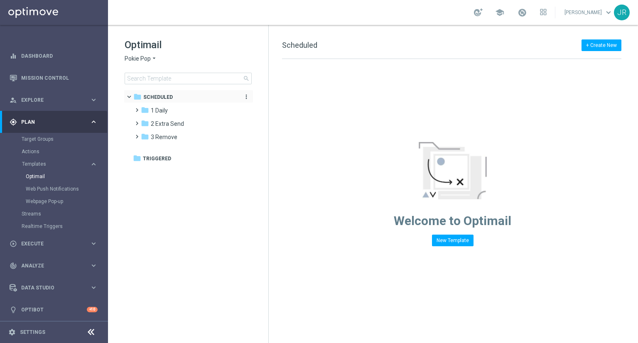
click at [172, 101] on div "folder Scheduled" at bounding box center [184, 98] width 102 height 10
click at [154, 95] on span "Scheduled" at bounding box center [158, 97] width 30 height 7
click at [160, 113] on span "1 Daily" at bounding box center [159, 110] width 17 height 7
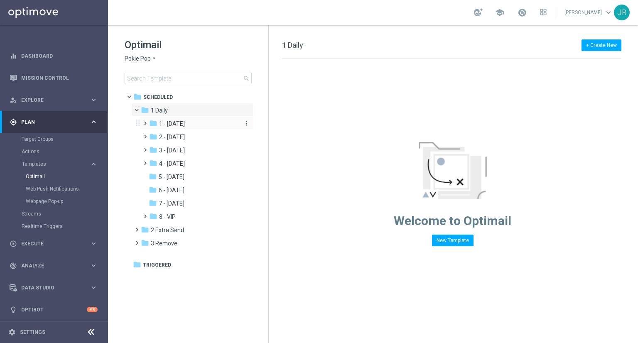
click at [171, 123] on span "1 - Tuesday" at bounding box center [172, 123] width 26 height 7
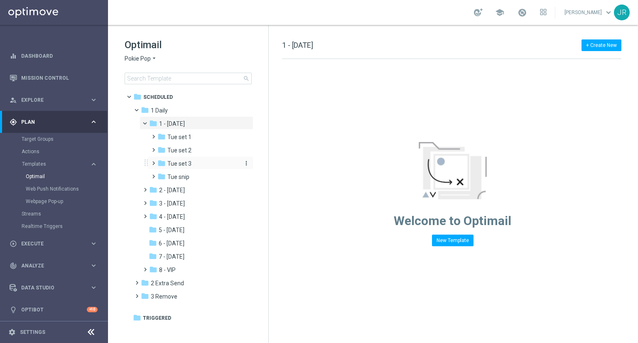
click at [183, 163] on span "Tue set 3" at bounding box center [179, 163] width 24 height 7
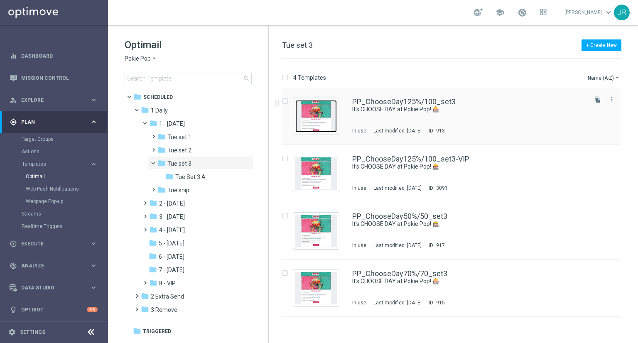
click at [314, 105] on img "Press SPACE to select this row." at bounding box center [316, 116] width 42 height 32
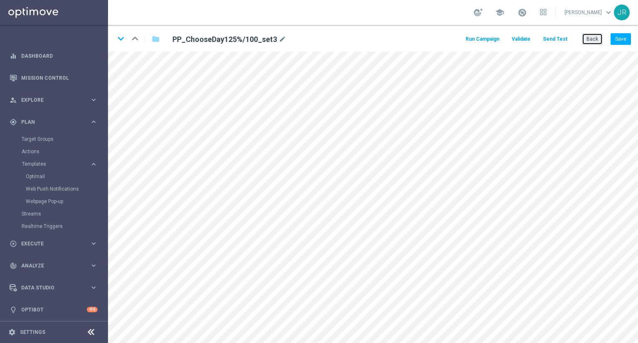
click at [599, 42] on button "Back" at bounding box center [592, 39] width 21 height 12
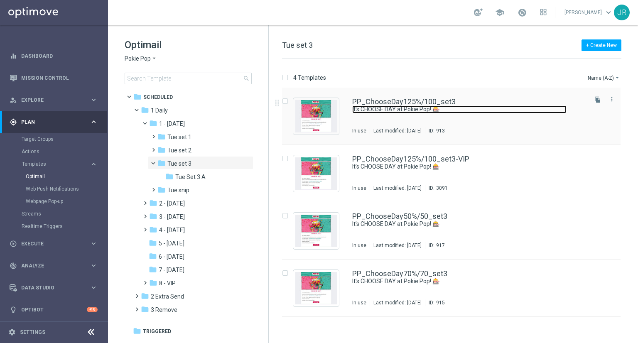
click at [382, 109] on link "It’s CHOOSE DAY at Pokie Pop! 🎰" at bounding box center [459, 110] width 214 height 8
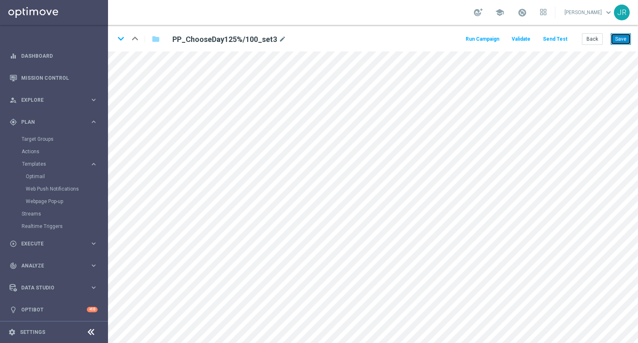
click at [625, 36] on button "Save" at bounding box center [621, 39] width 20 height 12
click at [616, 35] on button "Save" at bounding box center [621, 39] width 20 height 12
click at [554, 35] on button "Send Test" at bounding box center [555, 39] width 27 height 11
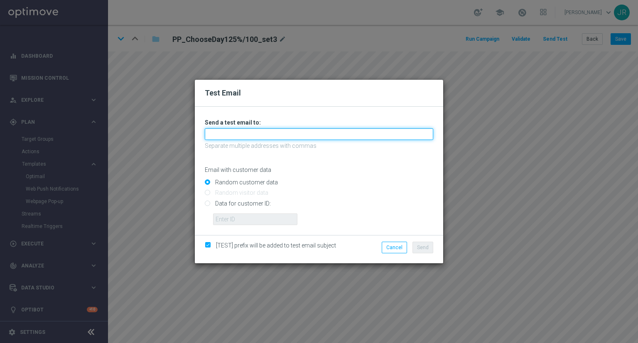
click at [233, 133] on input "text" at bounding box center [319, 134] width 229 height 12
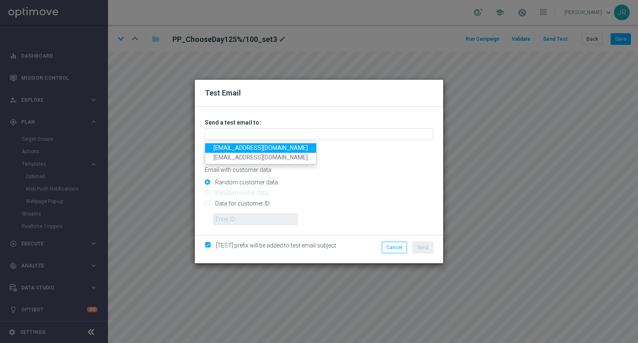
click at [223, 148] on link "[EMAIL_ADDRESS][DOMAIN_NAME]" at bounding box center [260, 148] width 111 height 10
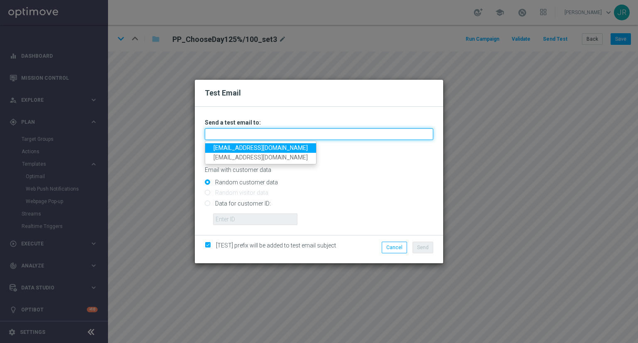
type input "[EMAIL_ADDRESS][DOMAIN_NAME]"
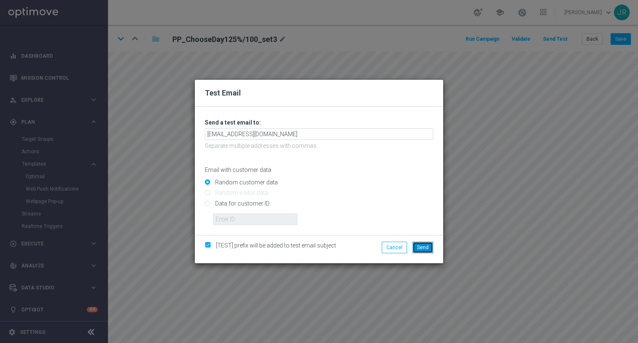
click at [426, 246] on span "Send" at bounding box center [423, 248] width 12 height 6
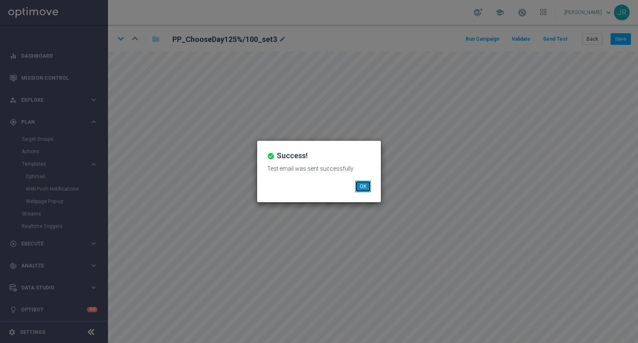
click at [363, 186] on button "OK" at bounding box center [363, 187] width 16 height 12
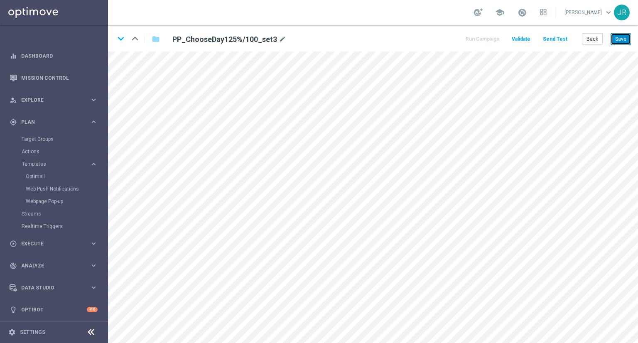
click at [625, 44] on button "Save" at bounding box center [621, 39] width 20 height 12
click at [623, 35] on button "Save" at bounding box center [621, 39] width 20 height 12
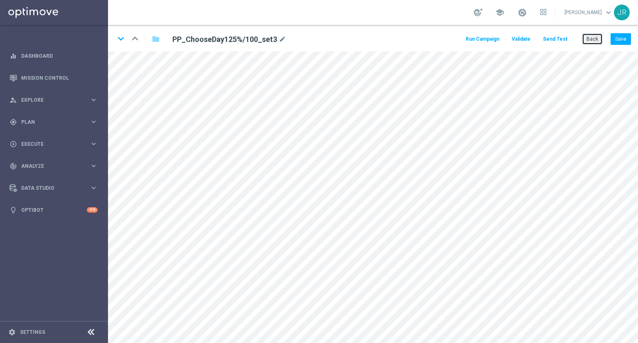
click at [590, 36] on button "Back" at bounding box center [592, 39] width 21 height 12
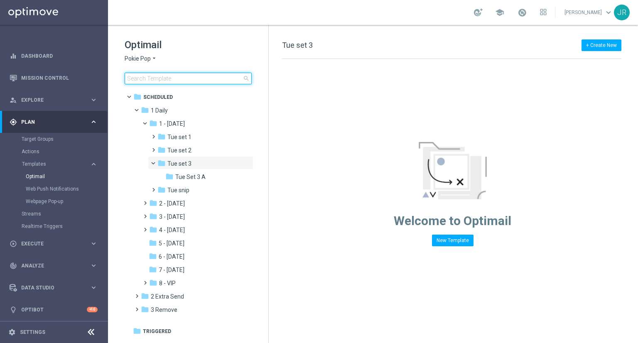
click at [185, 82] on input at bounding box center [188, 79] width 127 height 12
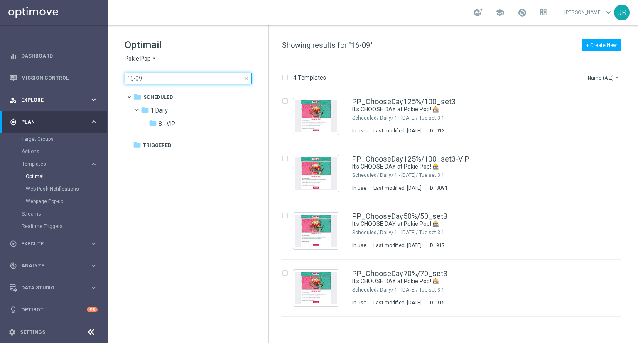
type input "16-09"
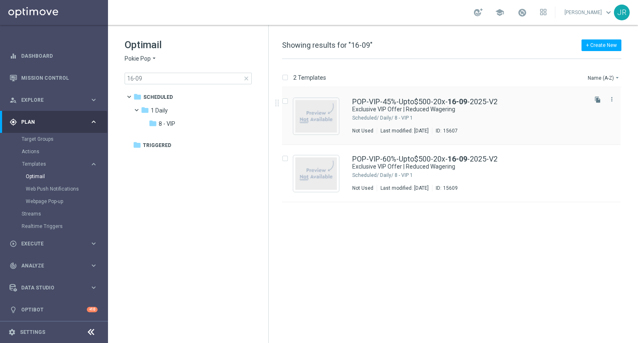
click at [448, 124] on div "POP-VIP-45%-Upto$500-20x- 16-09 -2025-V2 Exclusive VIP Offer | Reduced Wagering…" at bounding box center [469, 116] width 234 height 36
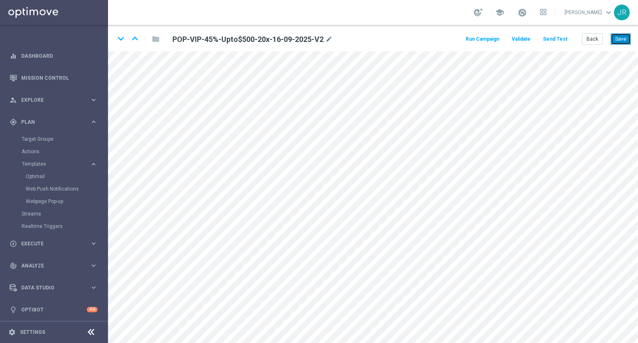
click at [618, 39] on button "Save" at bounding box center [621, 39] width 20 height 12
click at [625, 40] on button "Save" at bounding box center [621, 39] width 20 height 12
drag, startPoint x: 621, startPoint y: 37, endPoint x: 614, endPoint y: 45, distance: 10.6
click at [621, 39] on button "Save" at bounding box center [621, 39] width 20 height 12
drag, startPoint x: 616, startPoint y: 38, endPoint x: 619, endPoint y: 49, distance: 12.0
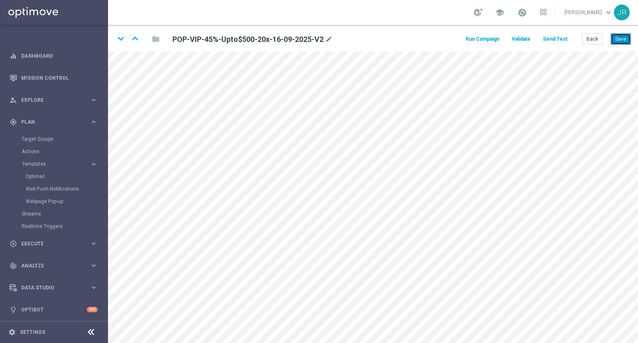
click at [617, 38] on button "Save" at bounding box center [621, 39] width 20 height 12
click at [561, 40] on button "Send Test" at bounding box center [555, 39] width 27 height 11
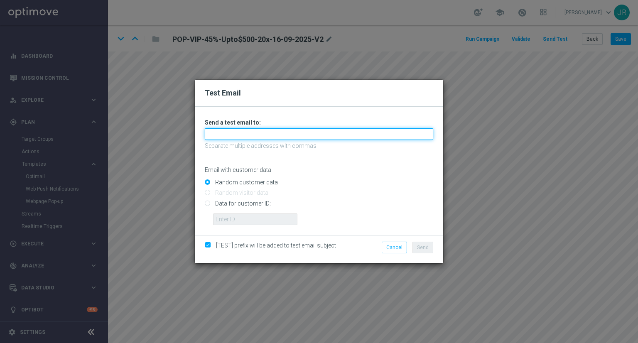
click at [248, 133] on input "text" at bounding box center [319, 134] width 229 height 12
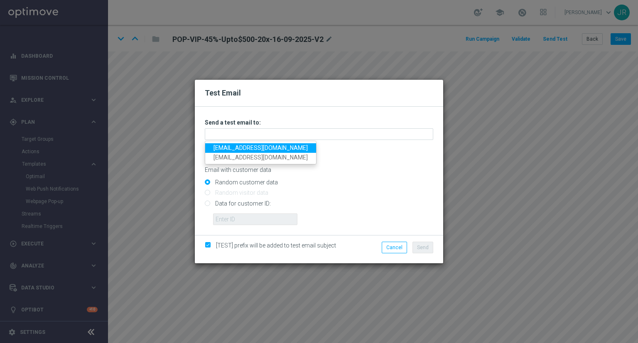
drag, startPoint x: 222, startPoint y: 149, endPoint x: 235, endPoint y: 152, distance: 13.3
click at [222, 149] on link "testingalltesting@gmail.com" at bounding box center [260, 148] width 111 height 10
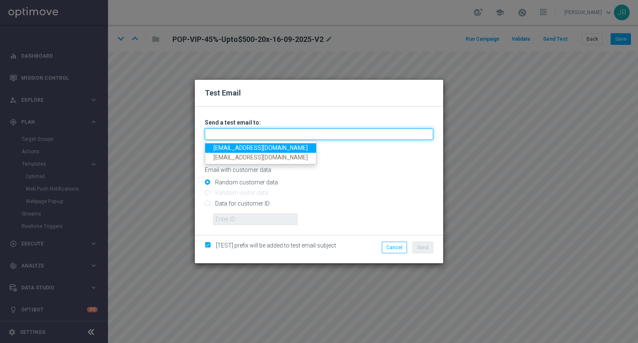
type input "[EMAIL_ADDRESS][DOMAIN_NAME]"
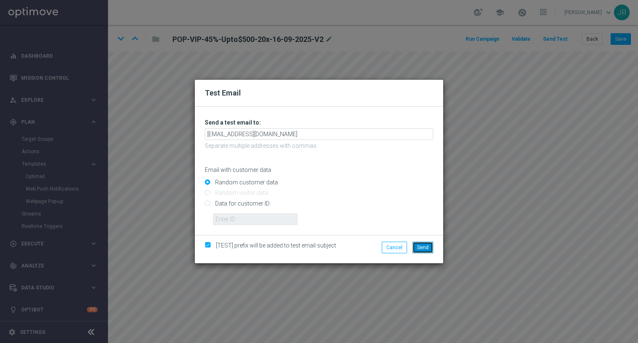
click at [424, 247] on span "Send" at bounding box center [423, 248] width 12 height 6
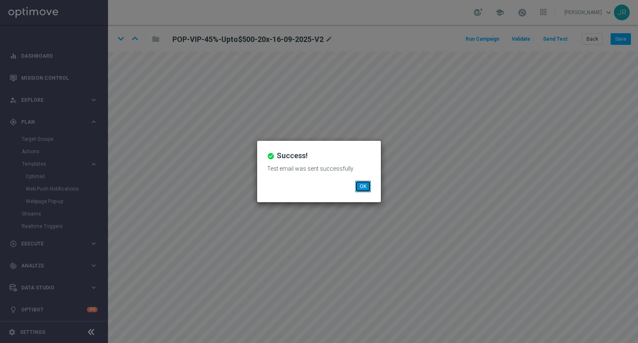
click at [362, 190] on button "OK" at bounding box center [363, 187] width 16 height 12
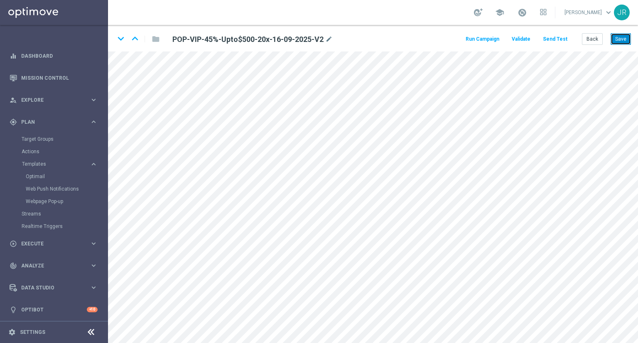
click at [628, 37] on button "Save" at bounding box center [621, 39] width 20 height 12
click at [627, 37] on button "Save" at bounding box center [621, 39] width 20 height 12
click at [623, 35] on button "Save" at bounding box center [621, 39] width 20 height 12
click at [624, 40] on button "Save" at bounding box center [621, 39] width 20 height 12
click at [626, 39] on button "Save" at bounding box center [621, 39] width 20 height 12
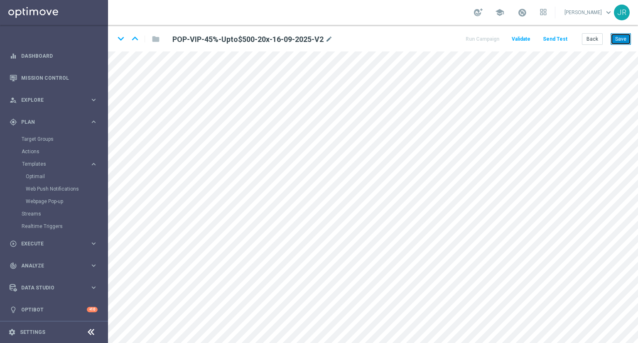
drag, startPoint x: 625, startPoint y: 34, endPoint x: 625, endPoint y: 39, distance: 5.4
click at [625, 34] on button "Save" at bounding box center [621, 39] width 20 height 12
click at [628, 39] on button "Save" at bounding box center [621, 39] width 20 height 12
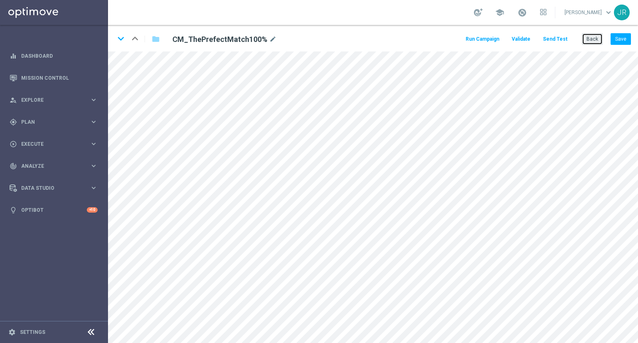
click at [597, 37] on button "Back" at bounding box center [592, 39] width 21 height 12
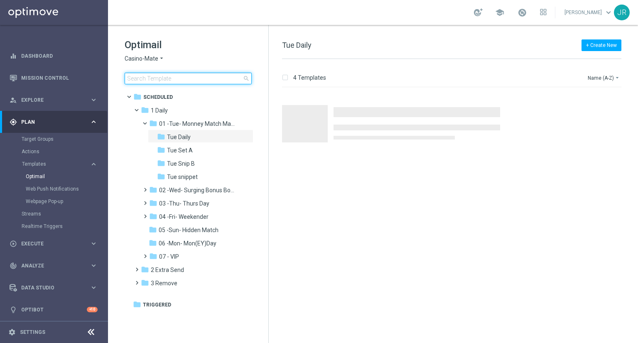
click at [139, 77] on input at bounding box center [188, 79] width 127 height 12
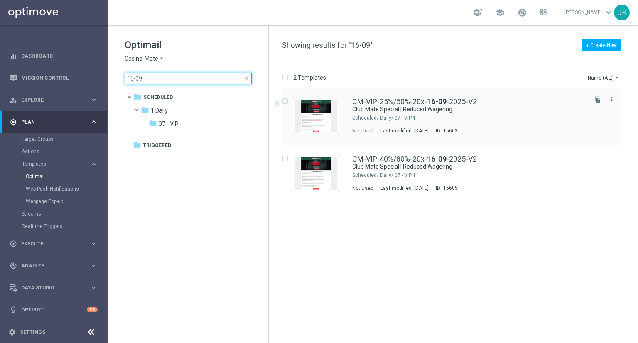
type input "16-09"
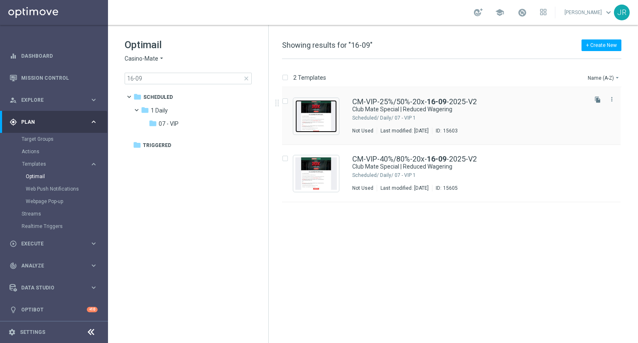
click at [327, 113] on img "Press SPACE to select this row." at bounding box center [316, 116] width 42 height 32
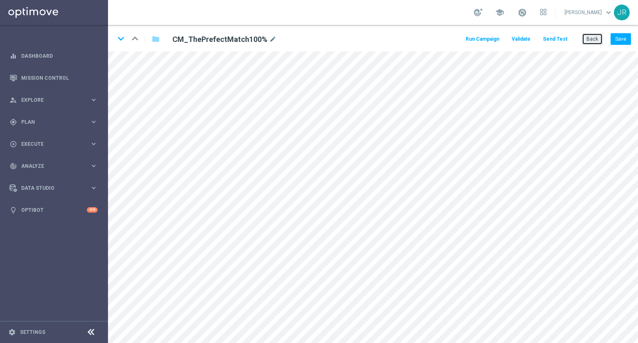
click at [597, 40] on button "Back" at bounding box center [592, 39] width 21 height 12
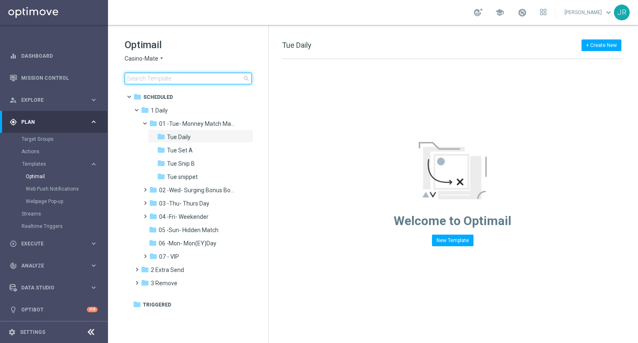
click at [150, 76] on input at bounding box center [188, 79] width 127 height 12
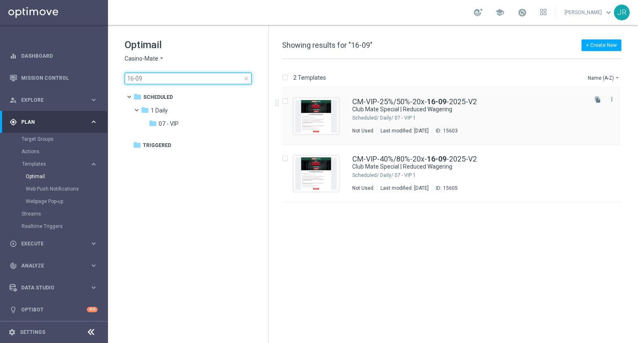
type input "16-09"
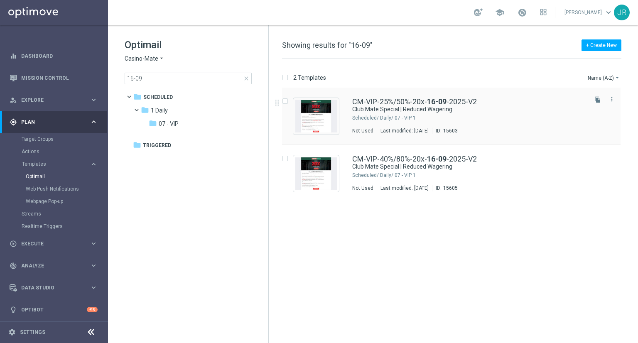
click at [384, 118] on div "1 Daily/ 07 - VIP" at bounding box center [483, 118] width 206 height 7
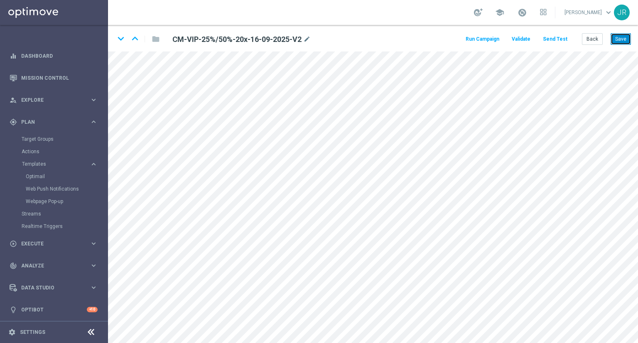
click at [618, 43] on button "Save" at bounding box center [621, 39] width 20 height 12
click at [557, 42] on button "Send Test" at bounding box center [555, 39] width 27 height 11
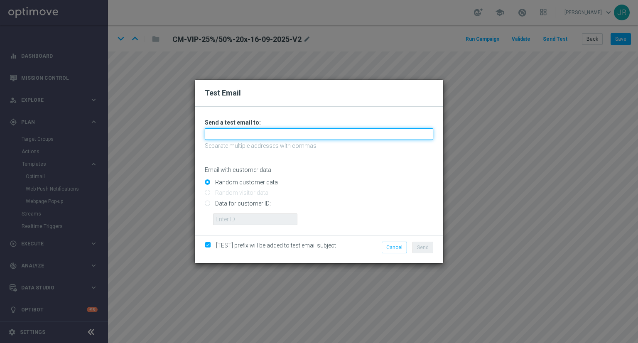
drag, startPoint x: 261, startPoint y: 128, endPoint x: 252, endPoint y: 132, distance: 10.0
click at [261, 128] on input "text" at bounding box center [319, 134] width 229 height 12
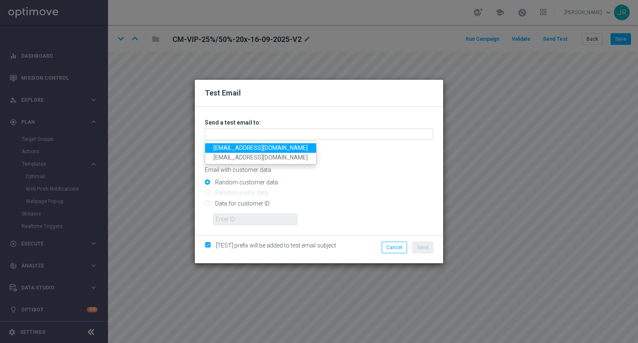
click at [231, 145] on link "[EMAIL_ADDRESS][DOMAIN_NAME]" at bounding box center [260, 148] width 111 height 10
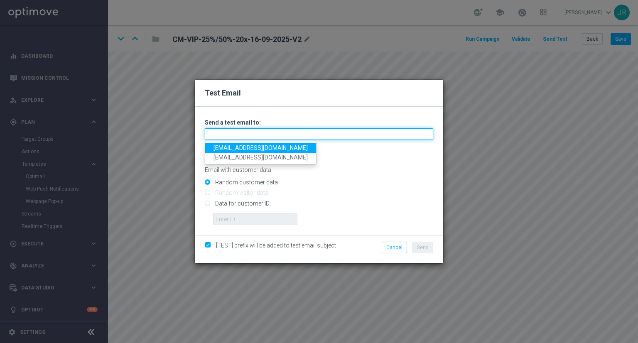
type input "[EMAIL_ADDRESS][DOMAIN_NAME]"
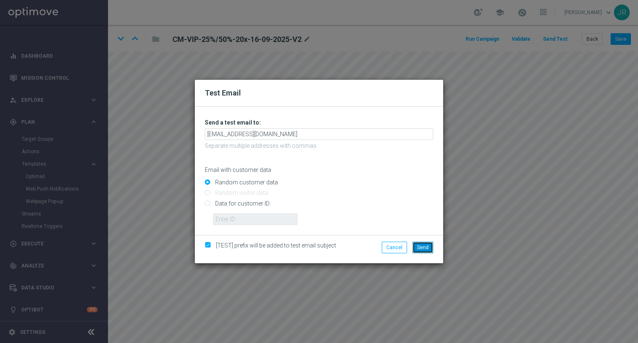
drag, startPoint x: 424, startPoint y: 247, endPoint x: 441, endPoint y: 246, distance: 16.7
click at [424, 247] on span "Send" at bounding box center [423, 248] width 12 height 6
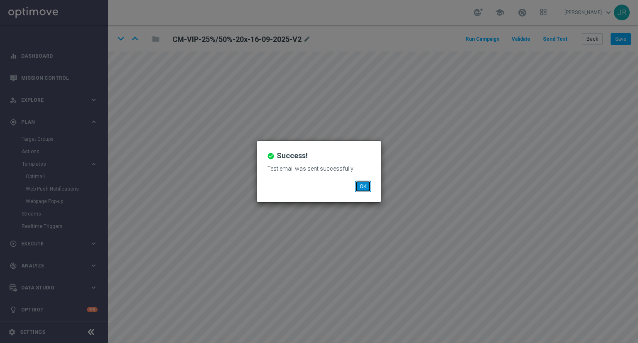
click at [369, 187] on button "OK" at bounding box center [363, 187] width 16 height 12
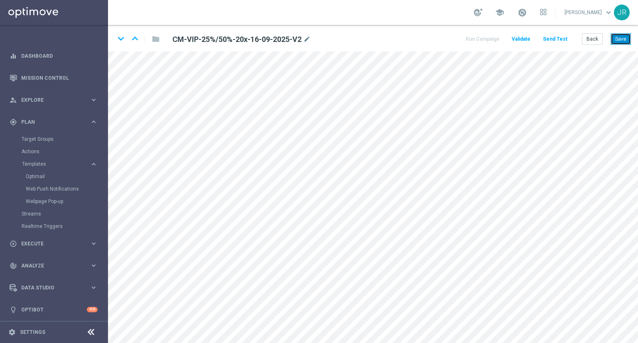
click at [623, 41] on button "Save" at bounding box center [621, 39] width 20 height 12
click at [628, 39] on button "Save" at bounding box center [621, 39] width 20 height 12
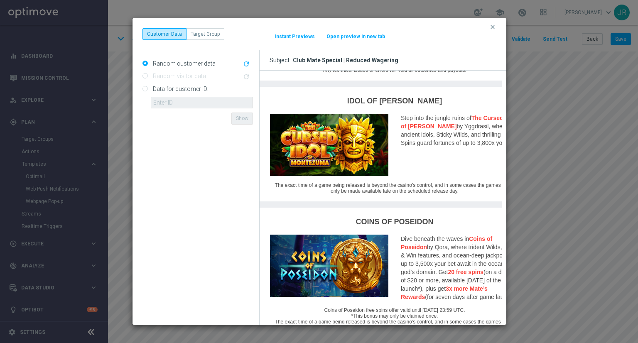
scroll to position [608, 0]
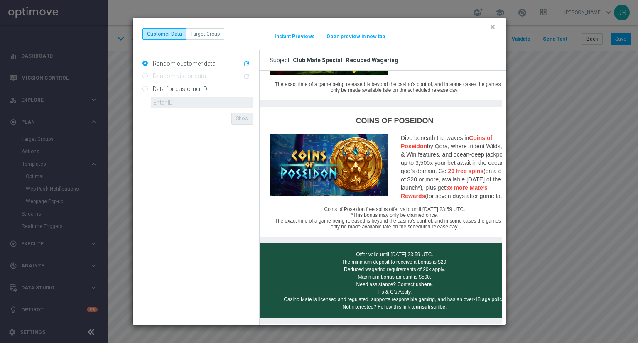
drag, startPoint x: 494, startPoint y: 27, endPoint x: 503, endPoint y: 27, distance: 9.1
click at [494, 27] on icon "clear" at bounding box center [493, 27] width 7 height 7
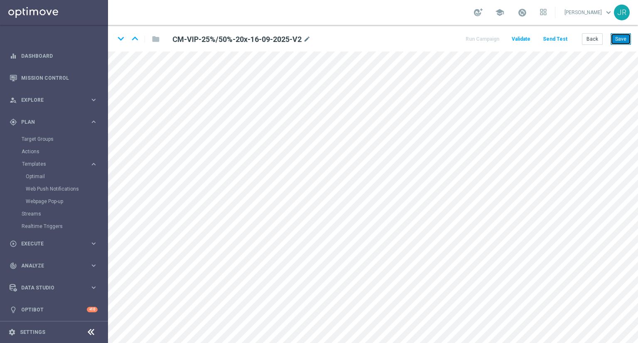
click at [620, 40] on button "Save" at bounding box center [621, 39] width 20 height 12
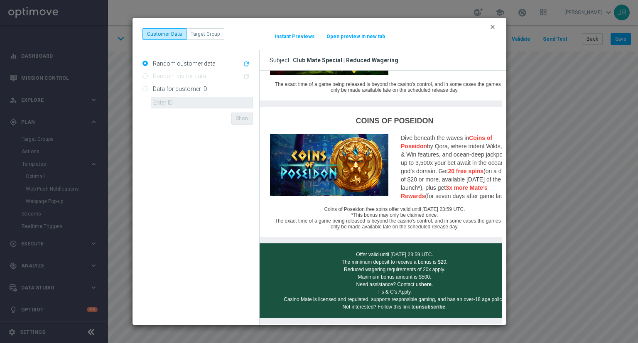
click at [494, 25] on icon "clear" at bounding box center [493, 27] width 7 height 7
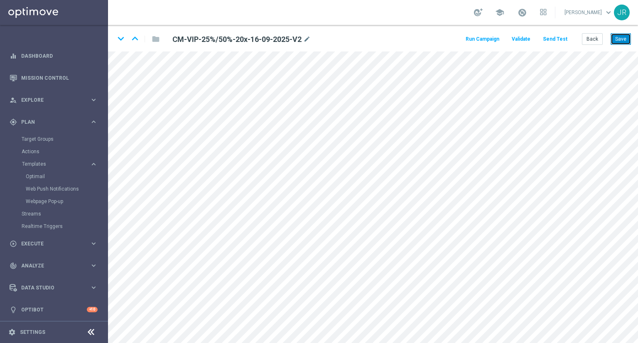
click at [620, 43] on button "Save" at bounding box center [621, 39] width 20 height 12
click at [627, 37] on button "Save" at bounding box center [621, 39] width 20 height 12
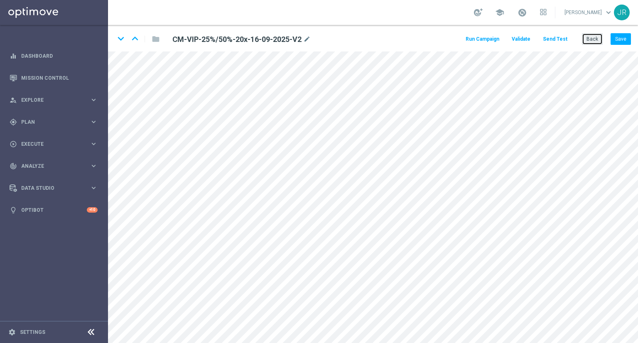
click at [589, 40] on button "Back" at bounding box center [592, 39] width 21 height 12
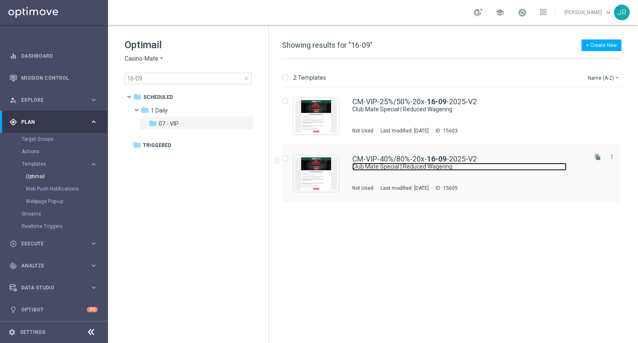
click at [423, 169] on link "Club Mate Special | Reduced Wagering" at bounding box center [459, 167] width 214 height 8
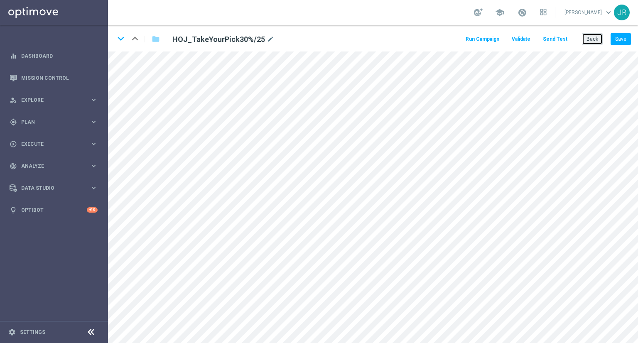
click at [595, 34] on button "Back" at bounding box center [592, 39] width 21 height 12
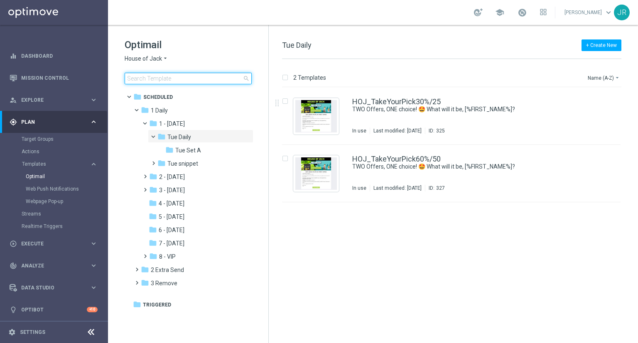
click at [147, 74] on input at bounding box center [188, 79] width 127 height 12
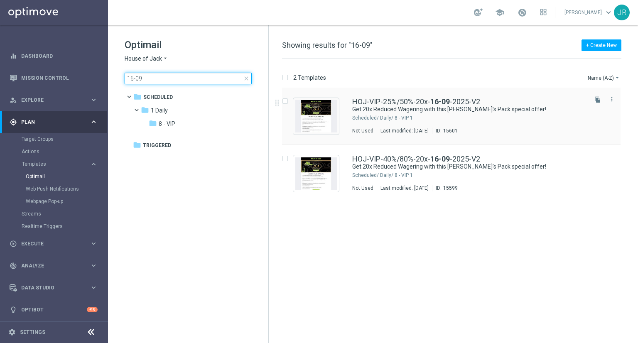
type input "16-09"
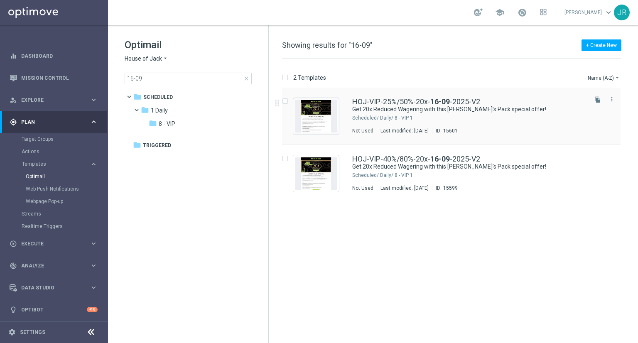
click at [418, 113] on div "HOJ-VIP-25%/50%-20x- [DATE]-V2 Get 20x Reduced Wagering with this [PERSON_NAME]…" at bounding box center [469, 116] width 234 height 36
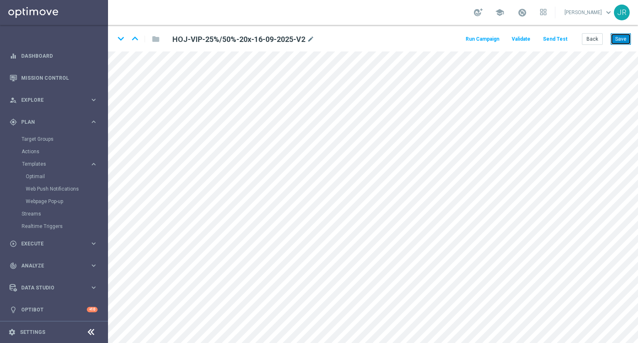
click at [628, 36] on button "Save" at bounding box center [621, 39] width 20 height 12
drag, startPoint x: 625, startPoint y: 41, endPoint x: 626, endPoint y: 49, distance: 8.8
click at [625, 41] on button "Save" at bounding box center [621, 39] width 20 height 12
click at [554, 38] on button "Send Test" at bounding box center [555, 39] width 27 height 11
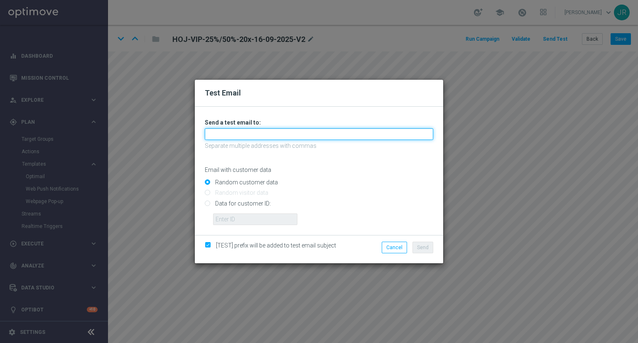
click at [235, 135] on input "text" at bounding box center [319, 134] width 229 height 12
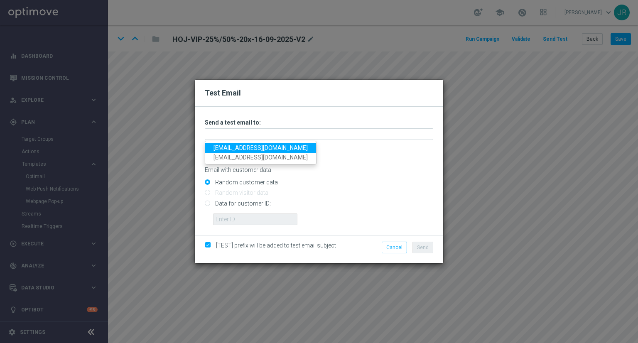
click at [223, 149] on link "[EMAIL_ADDRESS][DOMAIN_NAME]" at bounding box center [260, 148] width 111 height 10
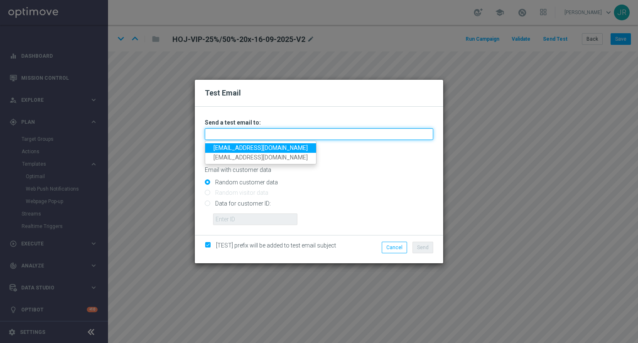
type input "[EMAIL_ADDRESS][DOMAIN_NAME]"
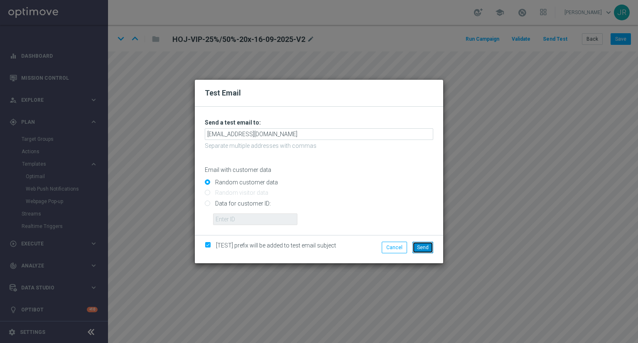
click at [419, 250] on span "Send" at bounding box center [423, 248] width 12 height 6
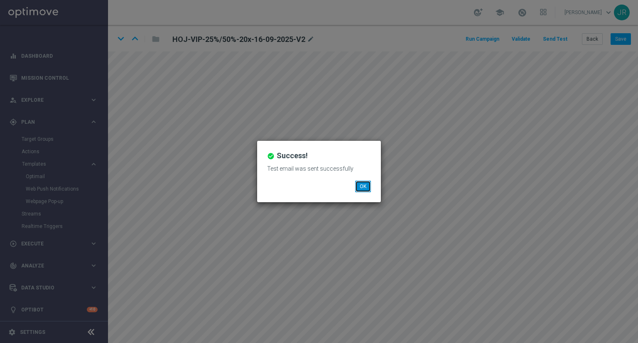
click at [363, 183] on button "OK" at bounding box center [363, 187] width 16 height 12
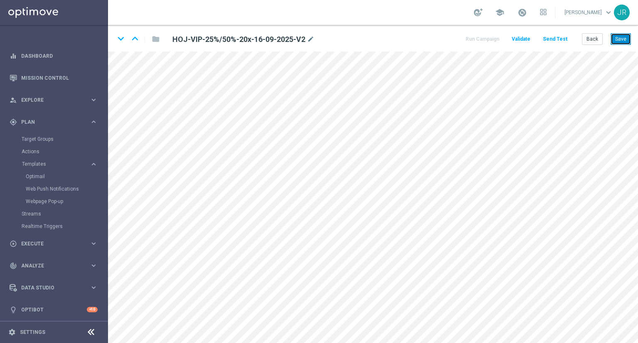
click at [620, 40] on button "Save" at bounding box center [621, 39] width 20 height 12
click at [623, 37] on button "Save" at bounding box center [621, 39] width 20 height 12
click at [620, 39] on button "Save" at bounding box center [621, 39] width 20 height 12
click at [624, 35] on button "Save" at bounding box center [621, 39] width 20 height 12
click at [621, 38] on button "Save" at bounding box center [621, 39] width 20 height 12
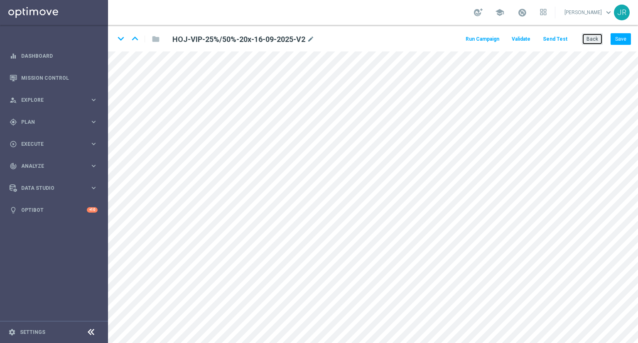
click at [598, 42] on button "Back" at bounding box center [592, 39] width 21 height 12
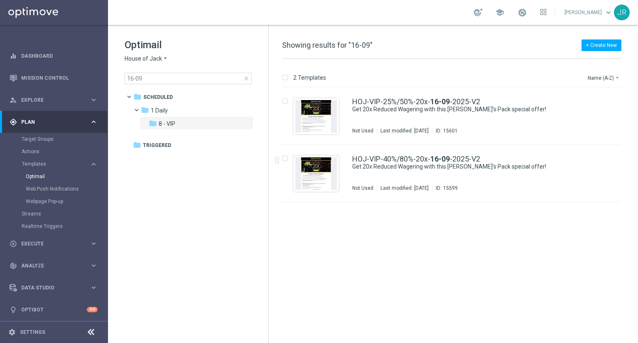
drag, startPoint x: 400, startPoint y: 182, endPoint x: 420, endPoint y: 198, distance: 24.9
click at [400, 182] on div "HOJ-VIP-40%/80%-20x- 16-09 -2025-V2 Get 20x Reduced Wagering with this Jack’s P…" at bounding box center [469, 173] width 234 height 36
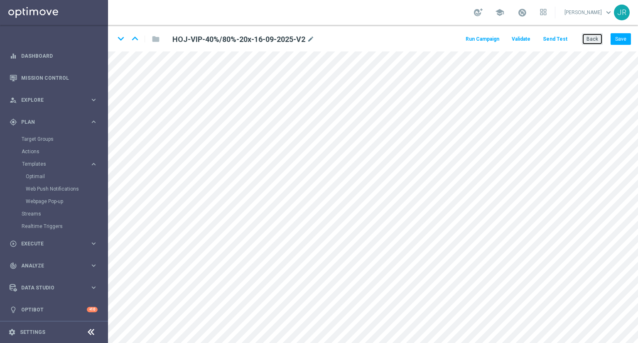
click at [596, 37] on button "Back" at bounding box center [592, 39] width 21 height 12
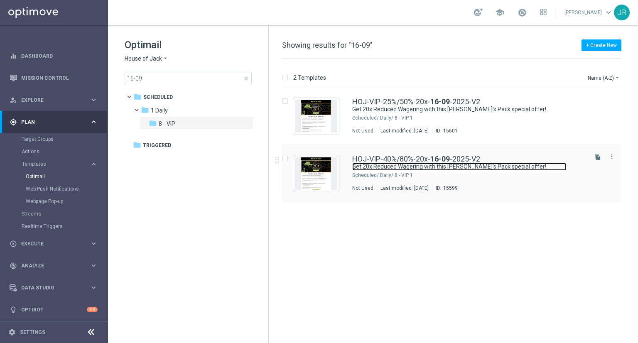
click at [409, 167] on link "Get 20x Reduced Wagering with this Jack’s Pack special offer!" at bounding box center [459, 167] width 214 height 8
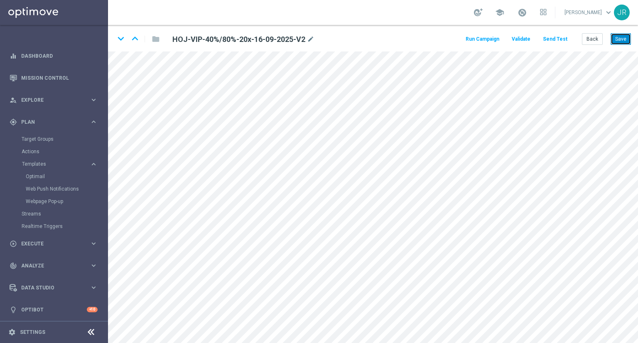
click at [620, 42] on button "Save" at bounding box center [621, 39] width 20 height 12
click at [555, 39] on button "Send Test" at bounding box center [555, 39] width 27 height 11
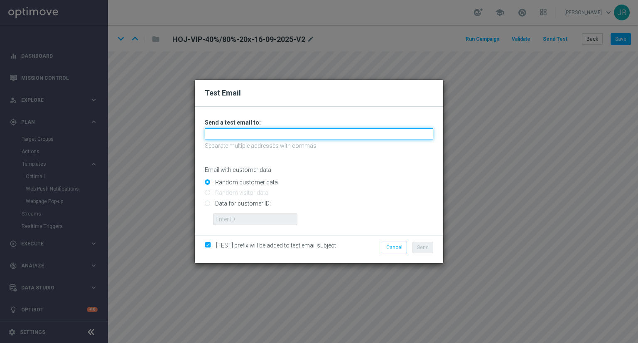
click at [249, 133] on input "text" at bounding box center [319, 134] width 229 height 12
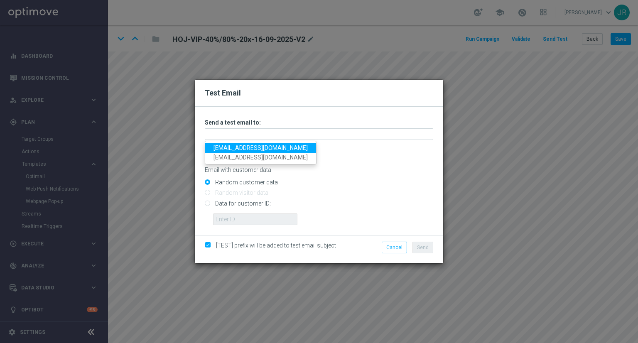
click at [224, 145] on link "testingalltesting@gmail.com" at bounding box center [260, 148] width 111 height 10
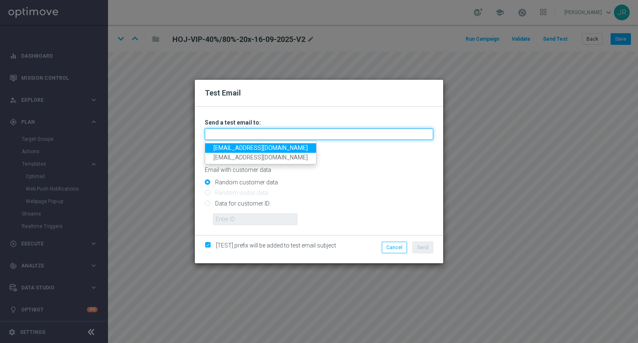
type input "[EMAIL_ADDRESS][DOMAIN_NAME]"
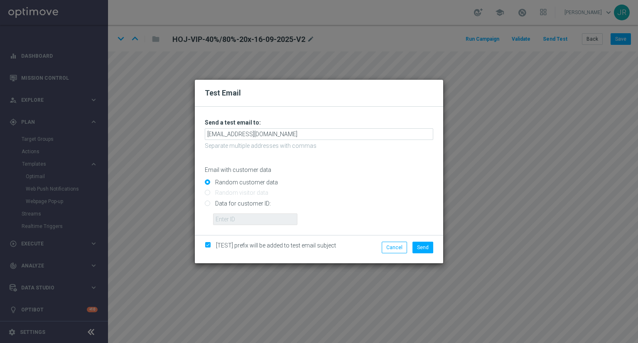
click at [435, 252] on div "Cancel Send" at bounding box center [399, 249] width 80 height 15
click at [426, 248] on span "Send" at bounding box center [423, 248] width 12 height 6
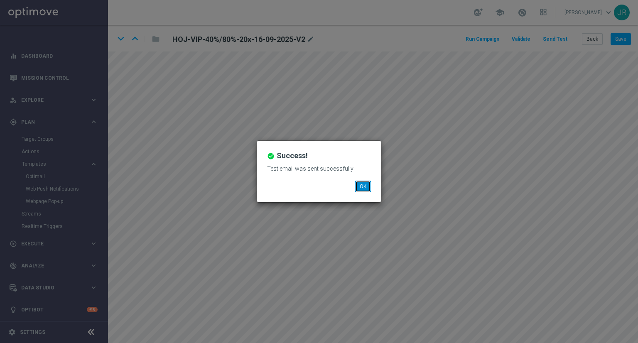
click at [362, 185] on button "OK" at bounding box center [363, 187] width 16 height 12
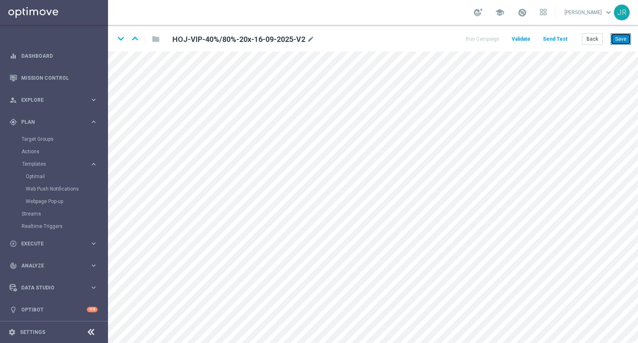
click at [624, 39] on button "Save" at bounding box center [621, 39] width 20 height 12
click at [622, 42] on button "Save" at bounding box center [621, 39] width 20 height 12
drag, startPoint x: 618, startPoint y: 40, endPoint x: 618, endPoint y: 45, distance: 5.0
click at [618, 39] on button "Save" at bounding box center [621, 39] width 20 height 12
click at [620, 36] on button "Save" at bounding box center [621, 39] width 20 height 12
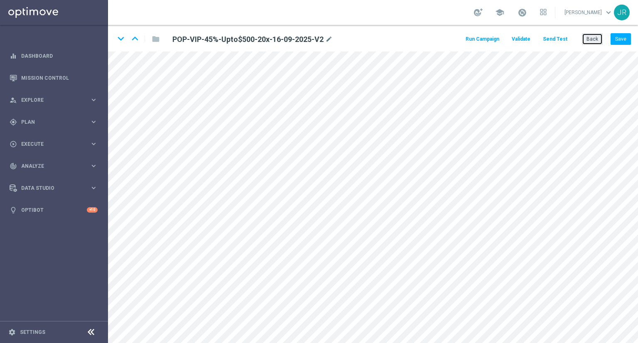
click at [594, 44] on button "Back" at bounding box center [592, 39] width 21 height 12
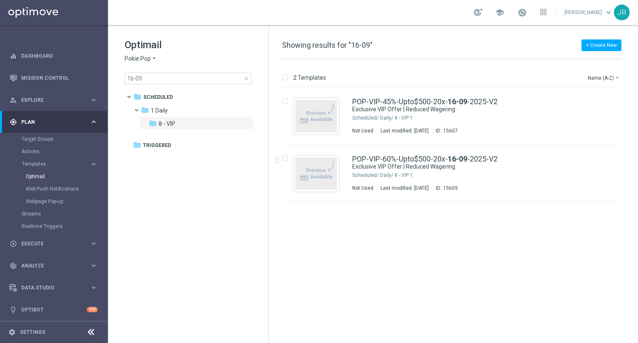
drag, startPoint x: 452, startPoint y: 176, endPoint x: 458, endPoint y: 179, distance: 7.1
click at [453, 175] on div "1 Daily/ 8 - VIP" at bounding box center [483, 175] width 206 height 7
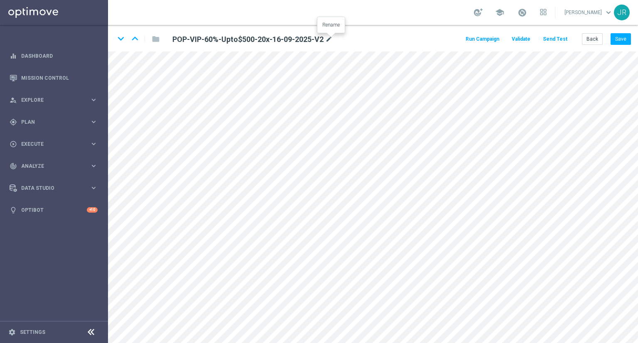
click at [328, 39] on icon "mode_edit" at bounding box center [328, 39] width 7 height 10
click at [284, 37] on input "POP-VIP-60%-Upto$500-20x-16-09-2025-V2" at bounding box center [269, 39] width 206 height 12
click at [290, 37] on input "POP-VIP-60%-Upto$500-20x-16-09-2025-V2" at bounding box center [269, 39] width 206 height 12
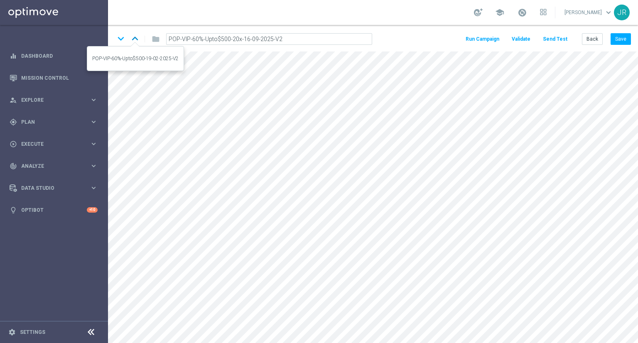
drag, startPoint x: 294, startPoint y: 37, endPoint x: 137, endPoint y: 35, distance: 157.5
click at [137, 35] on div "keyboard_arrow_down keyboard_arrow_up folder POP-VIP-60%-Upto$500-20x-16-09-202…" at bounding box center [247, 38] width 264 height 13
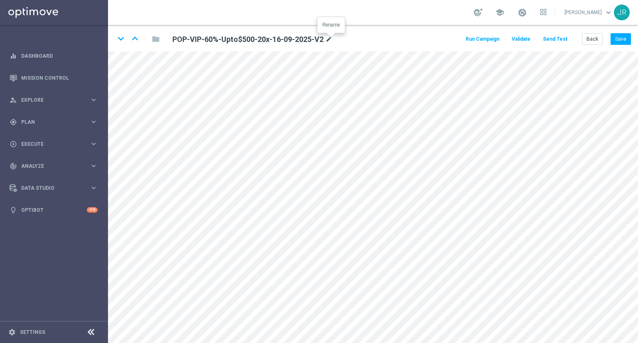
click at [333, 39] on icon "mode_edit" at bounding box center [328, 39] width 7 height 10
click at [274, 41] on input "POP-VIP-60%-Upto$500-20x-16-09-2025-V2" at bounding box center [269, 39] width 206 height 12
drag, startPoint x: 233, startPoint y: 39, endPoint x: 169, endPoint y: 42, distance: 64.0
click at [169, 42] on input "POP-VIP-60%-Upto$500-20x-16-09-2025-V2" at bounding box center [269, 39] width 206 height 12
click at [623, 39] on button "Save" at bounding box center [621, 39] width 20 height 12
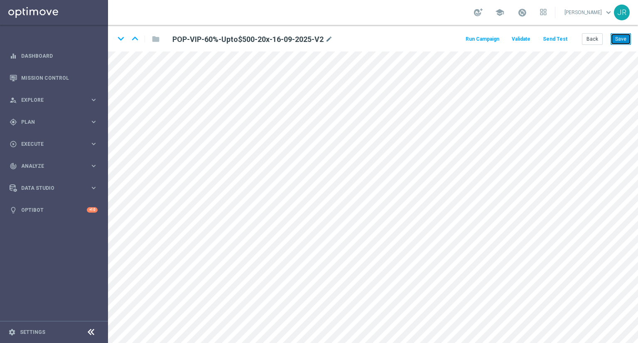
click at [625, 42] on button "Save" at bounding box center [621, 39] width 20 height 12
click at [561, 39] on button "Send Test" at bounding box center [555, 39] width 27 height 11
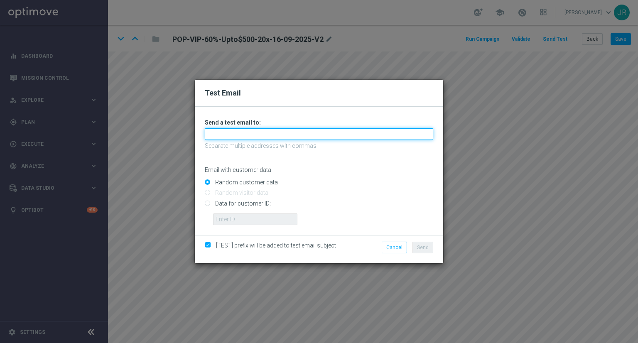
drag, startPoint x: 259, startPoint y: 136, endPoint x: 246, endPoint y: 138, distance: 13.4
click at [259, 136] on input "text" at bounding box center [319, 134] width 229 height 12
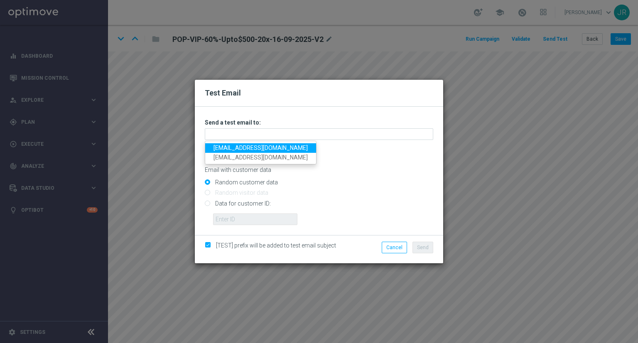
drag, startPoint x: 227, startPoint y: 148, endPoint x: 236, endPoint y: 150, distance: 9.0
click at [227, 148] on link "[EMAIL_ADDRESS][DOMAIN_NAME]" at bounding box center [260, 148] width 111 height 10
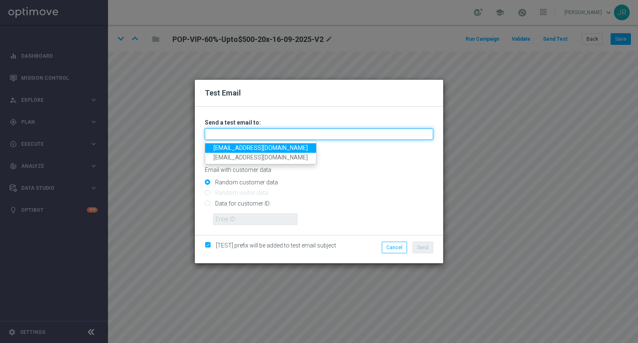
type input "[EMAIL_ADDRESS][DOMAIN_NAME]"
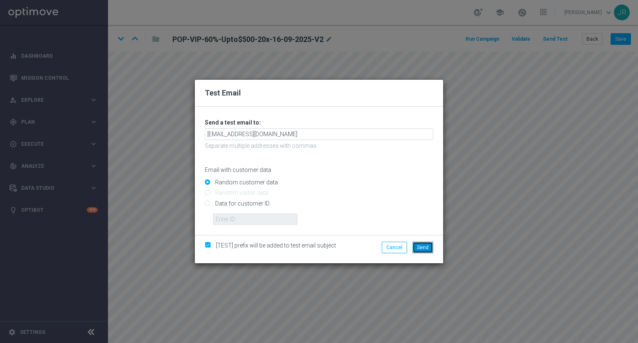
drag, startPoint x: 426, startPoint y: 247, endPoint x: 502, endPoint y: 288, distance: 86.4
click at [426, 248] on span "Send" at bounding box center [423, 248] width 12 height 6
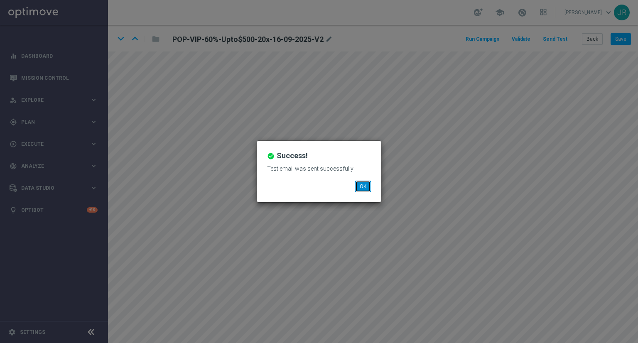
click at [362, 187] on button "OK" at bounding box center [363, 187] width 16 height 12
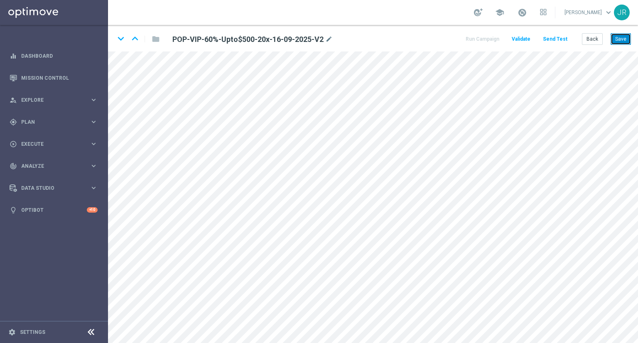
click at [619, 41] on button "Save" at bounding box center [621, 39] width 20 height 12
drag, startPoint x: 617, startPoint y: 40, endPoint x: 613, endPoint y: 71, distance: 31.5
click at [617, 40] on button "Save" at bounding box center [621, 39] width 20 height 12
click at [626, 39] on button "Save" at bounding box center [621, 39] width 20 height 12
click at [562, 39] on button "Send Test" at bounding box center [555, 39] width 27 height 11
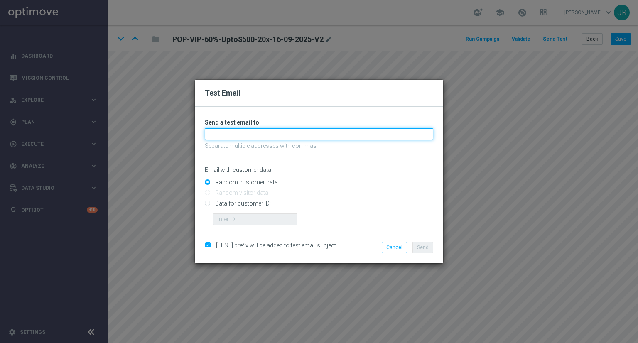
drag, startPoint x: 233, startPoint y: 138, endPoint x: 229, endPoint y: 142, distance: 5.3
click at [233, 138] on input "text" at bounding box center [319, 134] width 229 height 12
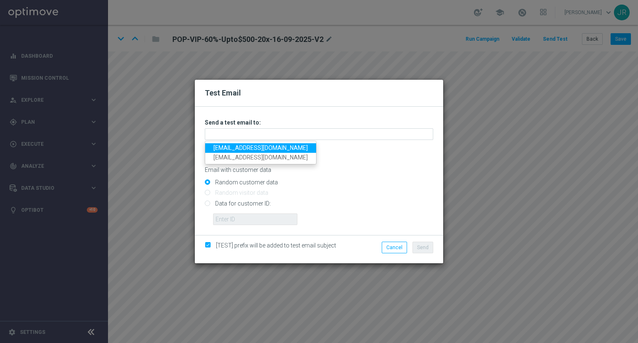
drag, startPoint x: 228, startPoint y: 148, endPoint x: 317, endPoint y: 231, distance: 122.6
click at [228, 148] on link "[EMAIL_ADDRESS][DOMAIN_NAME]" at bounding box center [260, 148] width 111 height 10
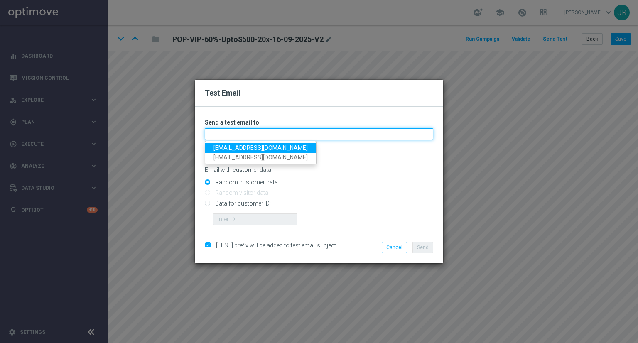
type input "[EMAIL_ADDRESS][DOMAIN_NAME]"
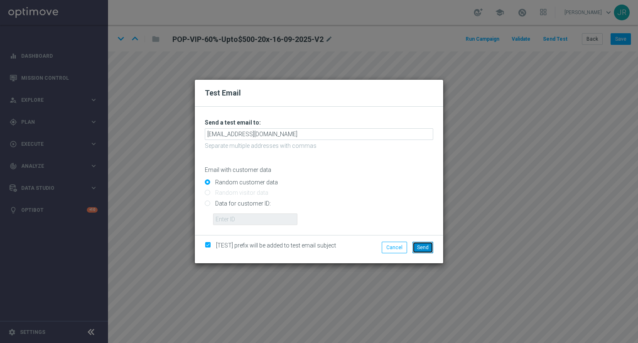
click at [422, 245] on span "Send" at bounding box center [423, 248] width 12 height 6
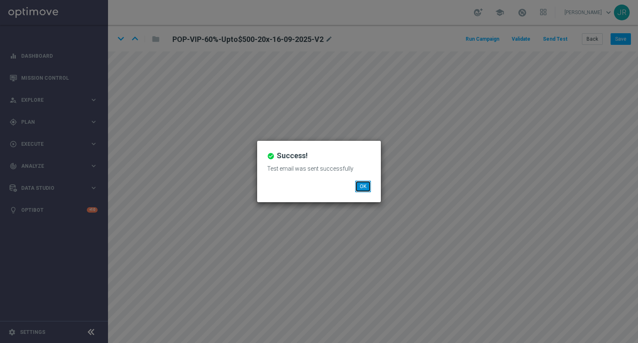
click at [370, 186] on button "OK" at bounding box center [363, 187] width 16 height 12
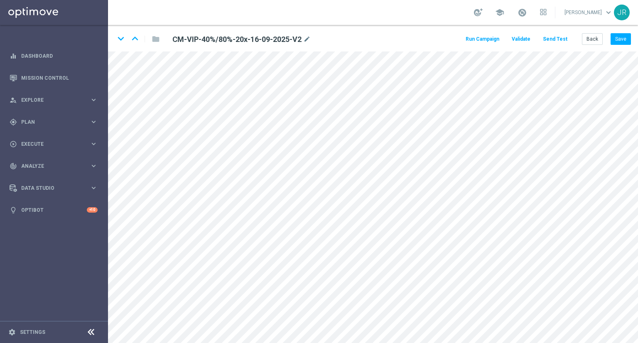
click at [564, 38] on button "Send Test" at bounding box center [555, 39] width 27 height 11
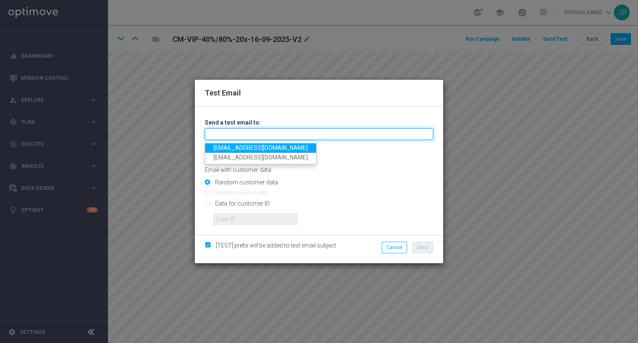
drag, startPoint x: 224, startPoint y: 138, endPoint x: 219, endPoint y: 143, distance: 7.7
click at [224, 138] on input "text" at bounding box center [319, 134] width 229 height 12
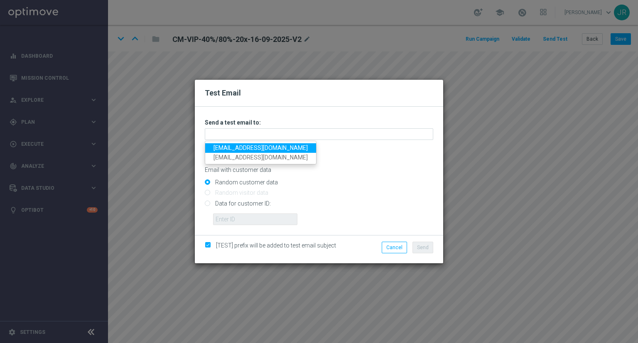
click at [219, 148] on link "[EMAIL_ADDRESS][DOMAIN_NAME]" at bounding box center [260, 148] width 111 height 10
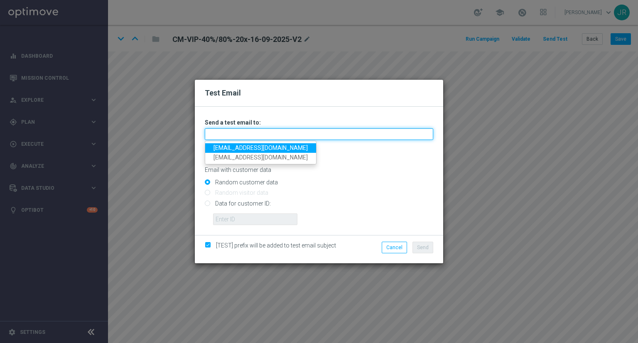
type input "[EMAIL_ADDRESS][DOMAIN_NAME]"
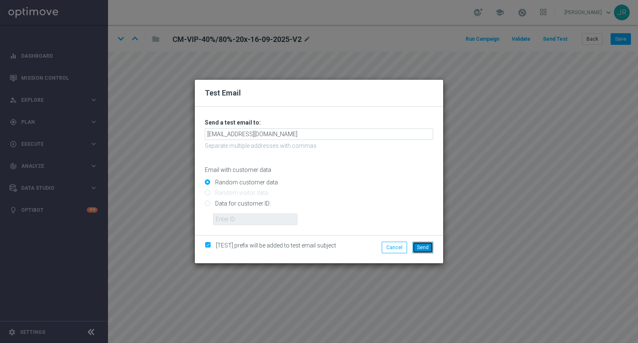
click at [425, 246] on span "Send" at bounding box center [423, 248] width 12 height 6
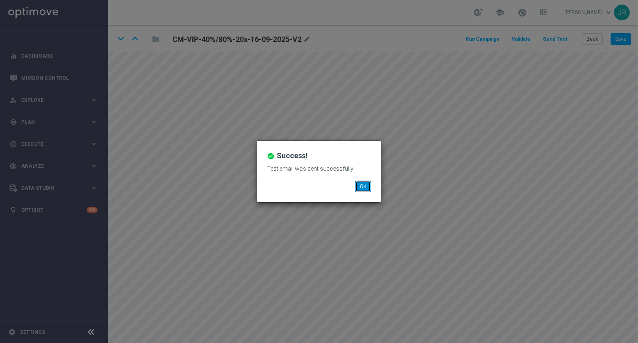
click at [363, 188] on button "OK" at bounding box center [363, 187] width 16 height 12
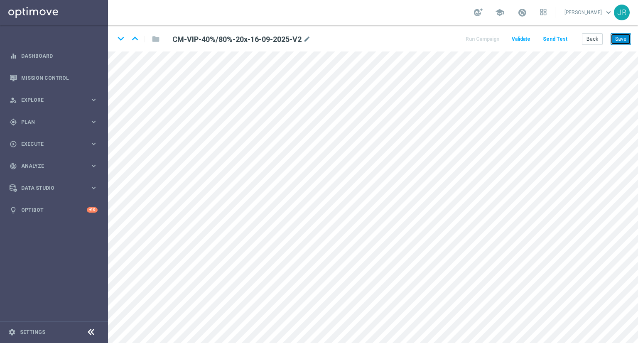
click at [622, 36] on button "Save" at bounding box center [621, 39] width 20 height 12
click at [625, 34] on button "Save" at bounding box center [621, 39] width 20 height 12
drag, startPoint x: 616, startPoint y: 37, endPoint x: 622, endPoint y: 39, distance: 5.8
click at [617, 37] on button "Save" at bounding box center [621, 39] width 20 height 12
click at [623, 39] on button "Save" at bounding box center [621, 39] width 20 height 12
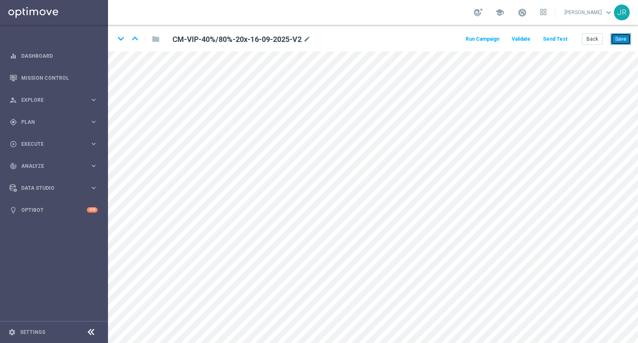
click at [625, 35] on button "Save" at bounding box center [621, 39] width 20 height 12
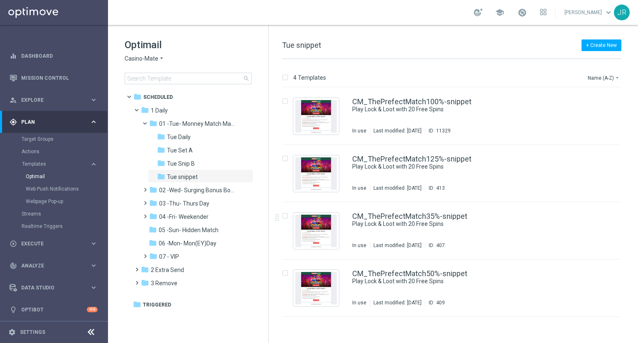
click at [127, 58] on span "Casino-Mate" at bounding box center [142, 59] width 34 height 8
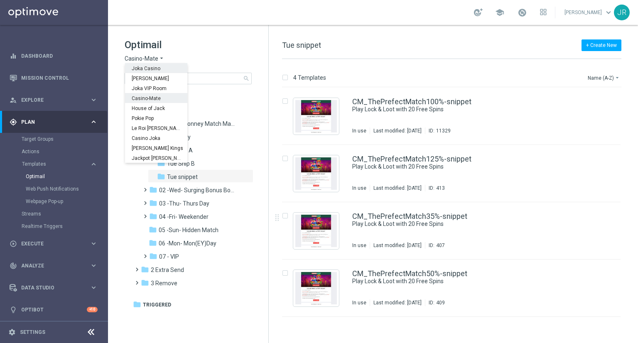
click at [138, 64] on div "Joka Casino" at bounding box center [156, 68] width 62 height 10
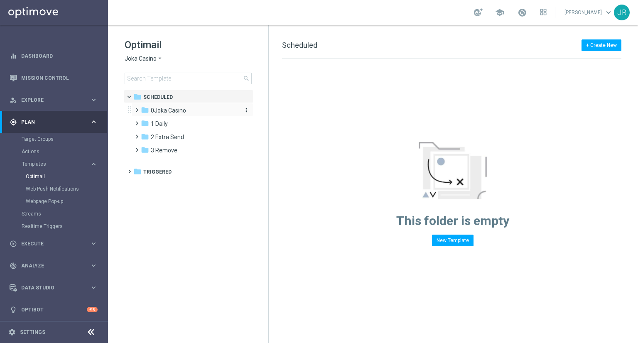
click at [181, 113] on span "0Joka Casino" at bounding box center [168, 110] width 35 height 7
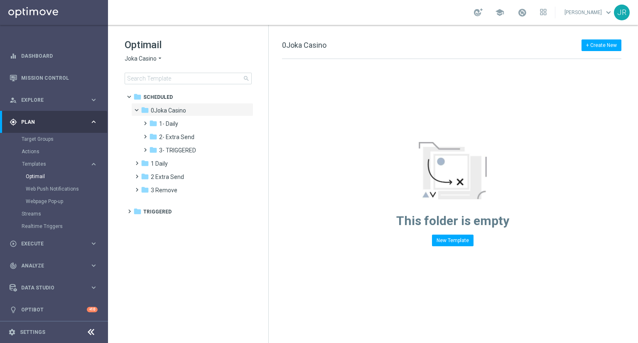
drag, startPoint x: 175, startPoint y: 120, endPoint x: 307, endPoint y: 145, distance: 134.9
click at [181, 125] on div "folder 1- Daily" at bounding box center [193, 124] width 89 height 10
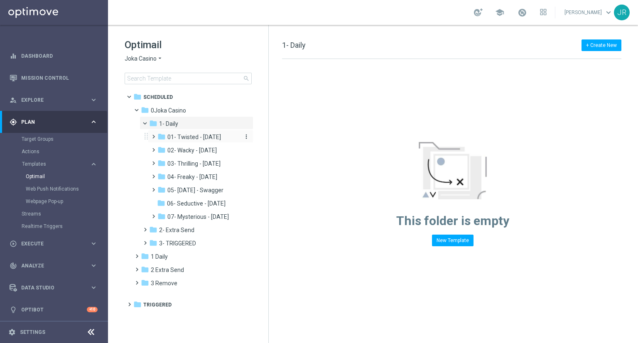
click at [191, 138] on span "01- Twisted - Tuesday" at bounding box center [194, 136] width 54 height 7
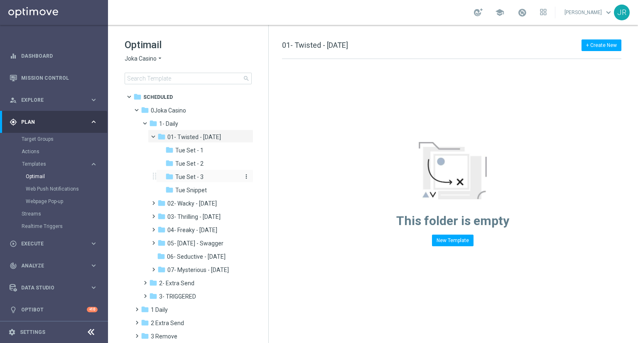
click at [193, 177] on span "Tue Set - 3" at bounding box center [189, 176] width 28 height 7
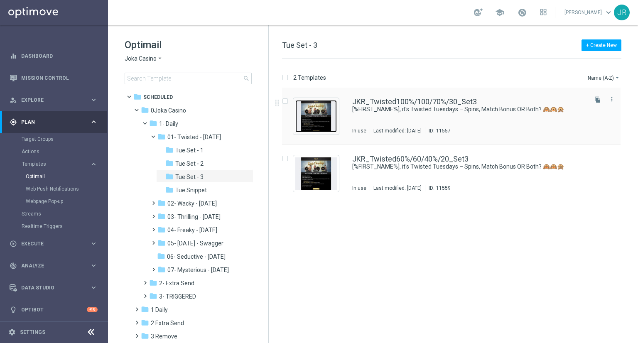
click at [324, 123] on img "Press SPACE to select this row." at bounding box center [316, 116] width 42 height 32
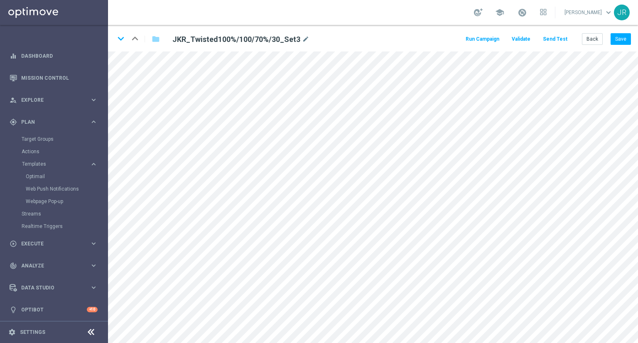
click at [562, 39] on button "Send Test" at bounding box center [555, 39] width 27 height 11
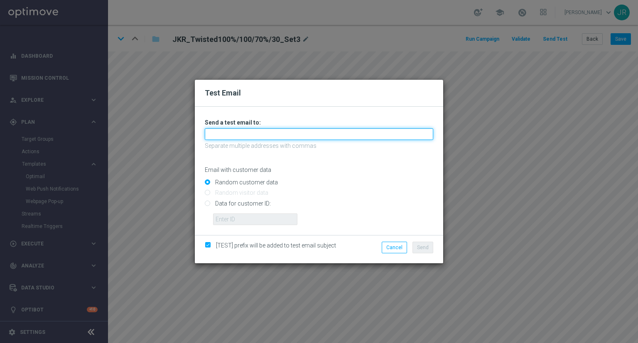
drag, startPoint x: 225, startPoint y: 130, endPoint x: 224, endPoint y: 135, distance: 5.1
click at [225, 130] on input "text" at bounding box center [319, 134] width 229 height 12
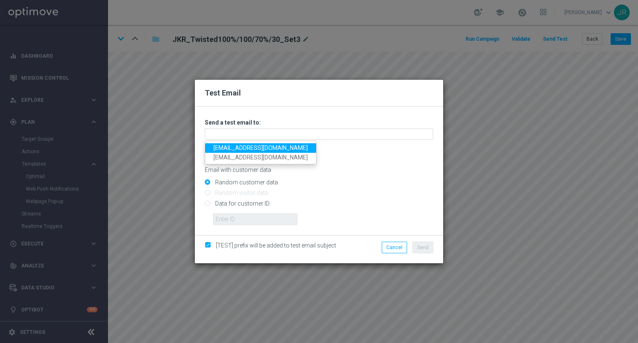
click at [221, 148] on link "testingalltesting@gmail.com" at bounding box center [260, 148] width 111 height 10
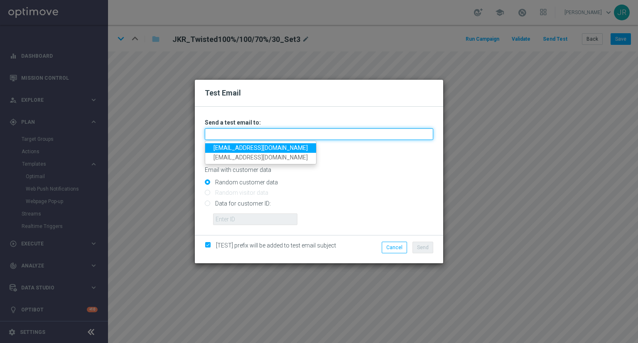
type input "testingalltesting@gmail.com"
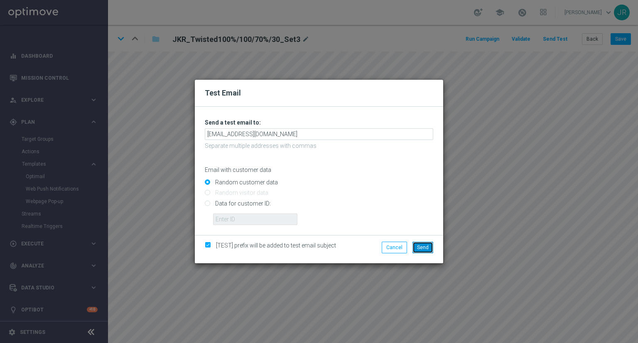
click at [422, 248] on span "Send" at bounding box center [423, 248] width 12 height 6
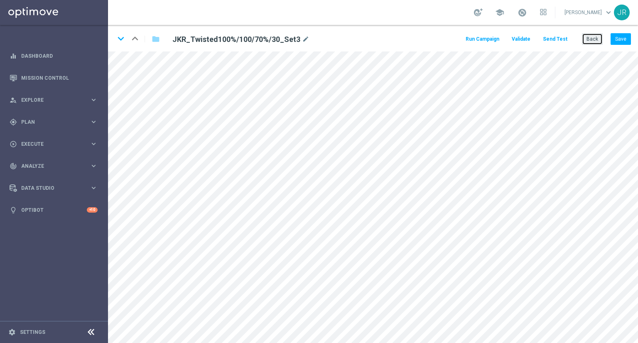
click at [591, 37] on button "Back" at bounding box center [592, 39] width 21 height 12
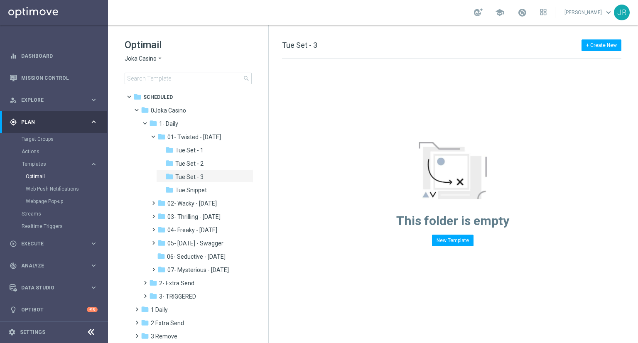
click at [140, 58] on span "Joka Casino" at bounding box center [141, 59] width 32 height 8
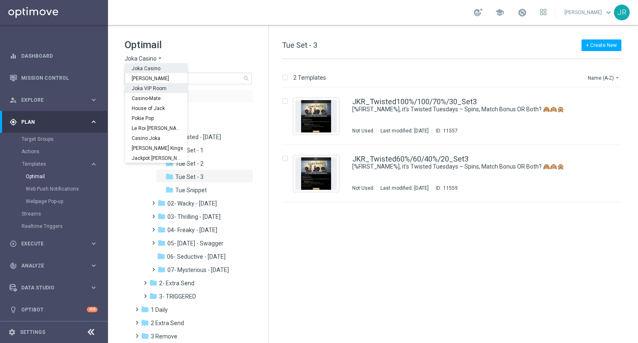
click at [143, 91] on div "Joka VIP Room" at bounding box center [156, 88] width 62 height 10
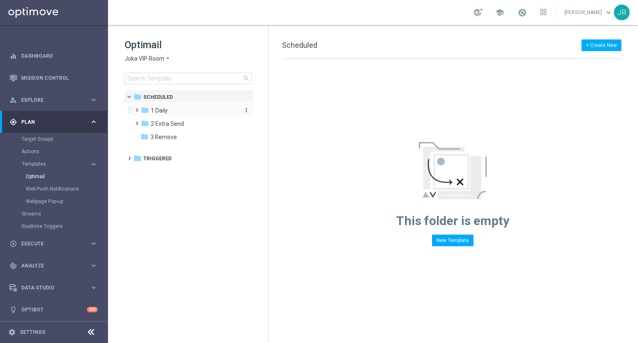
click at [163, 107] on span "1 Daily" at bounding box center [159, 110] width 17 height 7
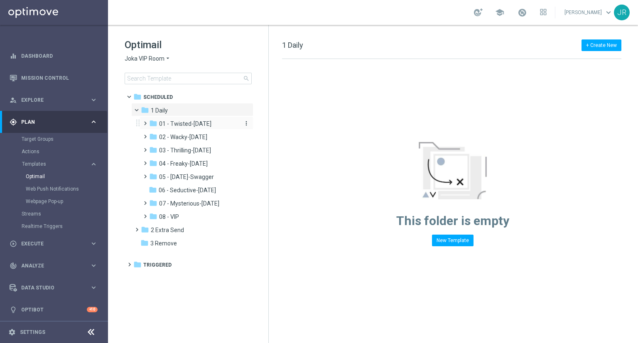
click at [178, 125] on span "01 - Twisted-[DATE]" at bounding box center [185, 123] width 52 height 7
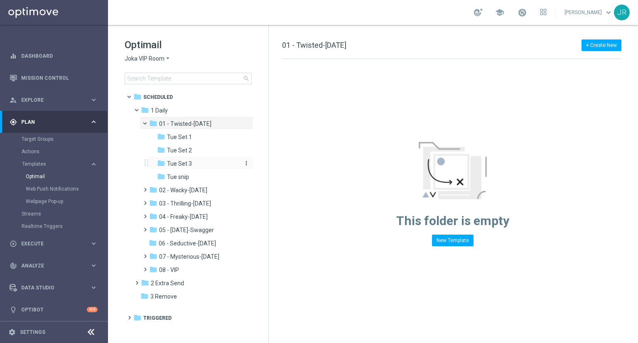
click at [178, 162] on span "Tue Set 3" at bounding box center [179, 163] width 25 height 7
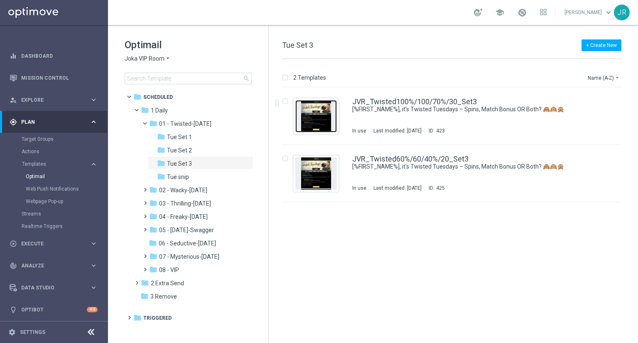
drag, startPoint x: 311, startPoint y: 125, endPoint x: 293, endPoint y: 124, distance: 17.9
click at [311, 125] on img "Press SPACE to select this row." at bounding box center [316, 116] width 42 height 32
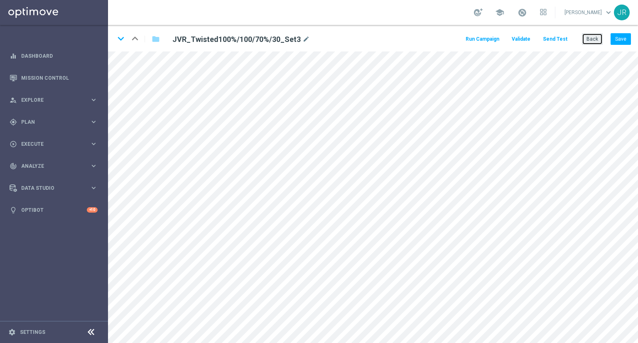
click at [600, 43] on button "Back" at bounding box center [592, 39] width 21 height 12
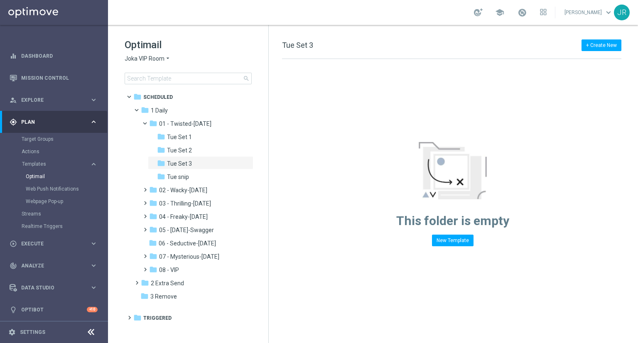
click at [145, 57] on span "Joka VIP Room" at bounding box center [145, 59] width 40 height 8
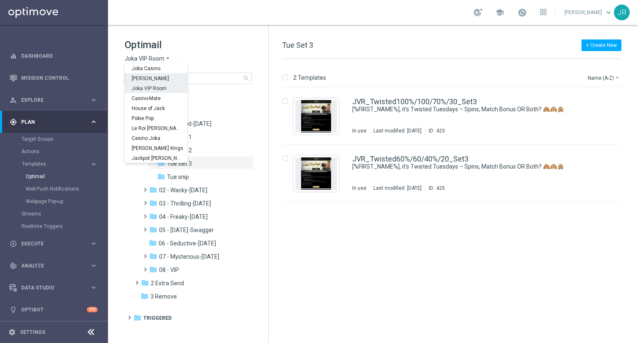
click at [142, 82] on div "[PERSON_NAME]" at bounding box center [156, 78] width 62 height 10
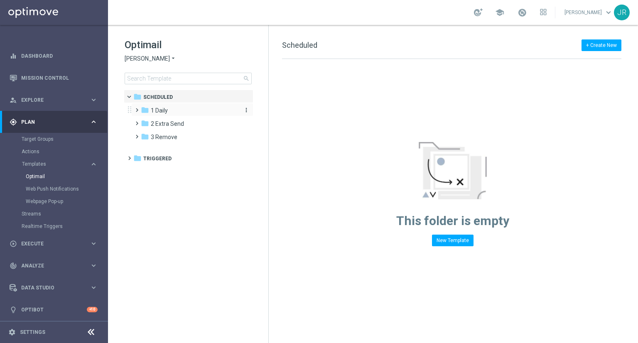
click at [178, 111] on div "folder 1 Daily" at bounding box center [189, 111] width 96 height 10
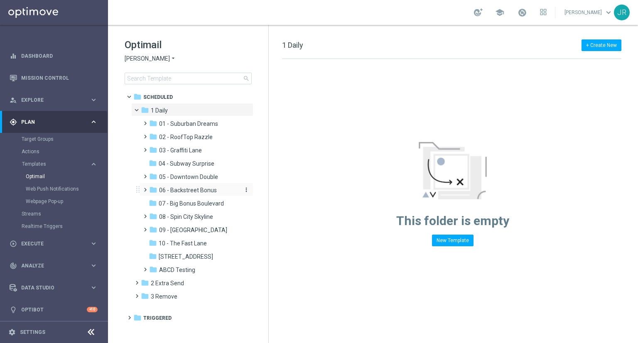
click at [177, 191] on span "06 - Backstreet Bonus" at bounding box center [188, 190] width 58 height 7
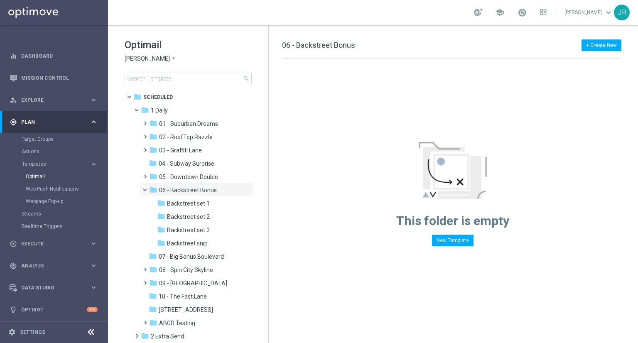
click at [214, 215] on div "folder Backstreet set 2" at bounding box center [198, 217] width 82 height 10
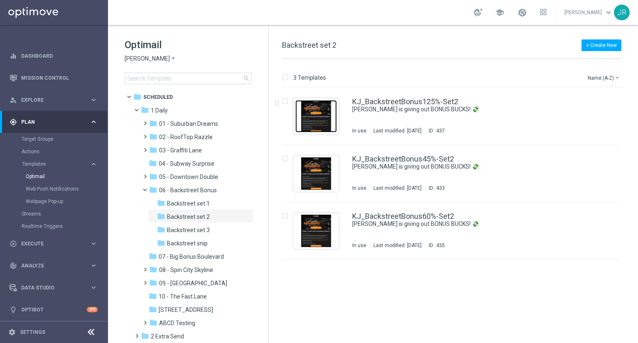
click at [328, 116] on img "Press SPACE to select this row." at bounding box center [316, 116] width 42 height 32
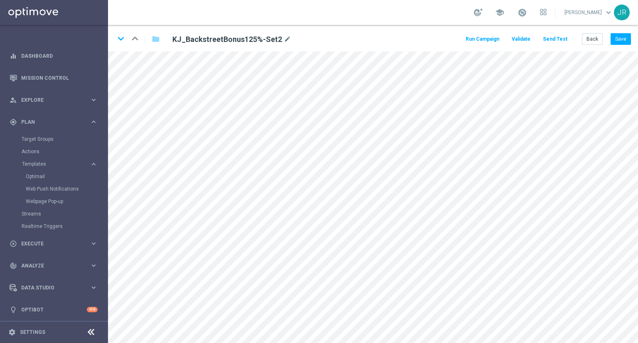
click at [559, 36] on button "Send Test" at bounding box center [555, 39] width 27 height 11
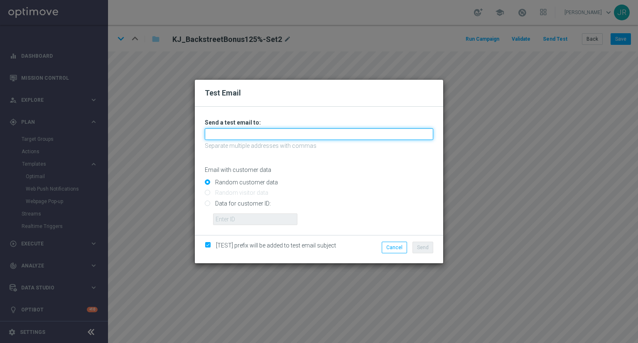
click at [223, 133] on input "text" at bounding box center [319, 134] width 229 height 12
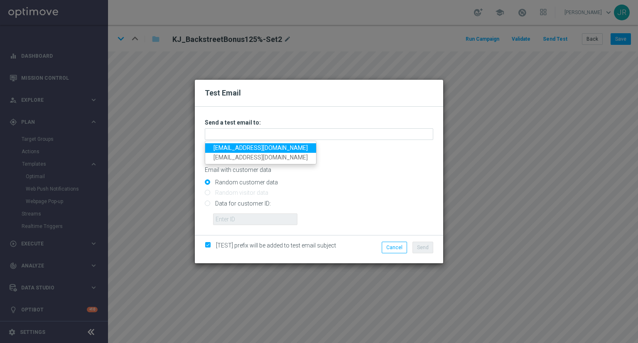
click at [218, 147] on link "[EMAIL_ADDRESS][DOMAIN_NAME]" at bounding box center [260, 148] width 111 height 10
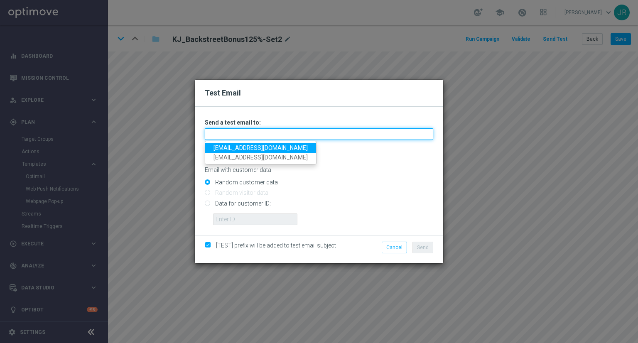
type input "[EMAIL_ADDRESS][DOMAIN_NAME]"
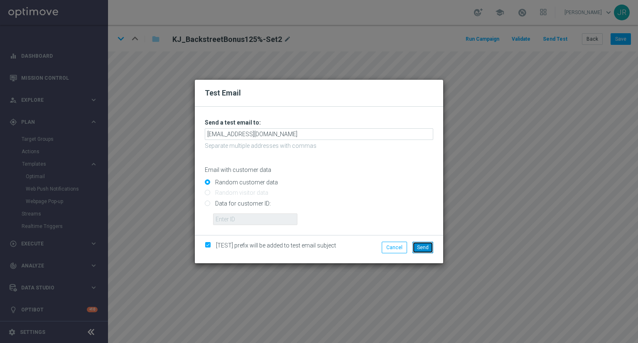
click at [425, 243] on button "Send" at bounding box center [423, 248] width 21 height 12
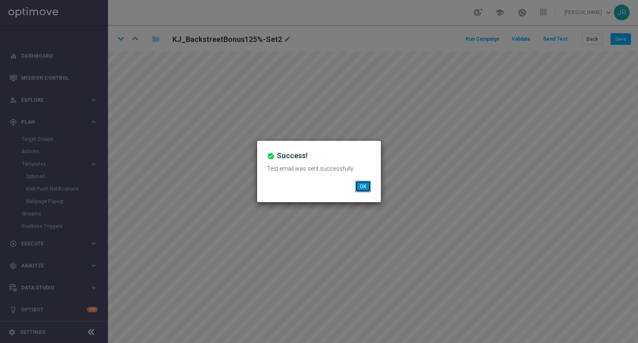
drag, startPoint x: 359, startPoint y: 185, endPoint x: 356, endPoint y: 181, distance: 5.3
click at [359, 185] on button "OK" at bounding box center [363, 187] width 16 height 12
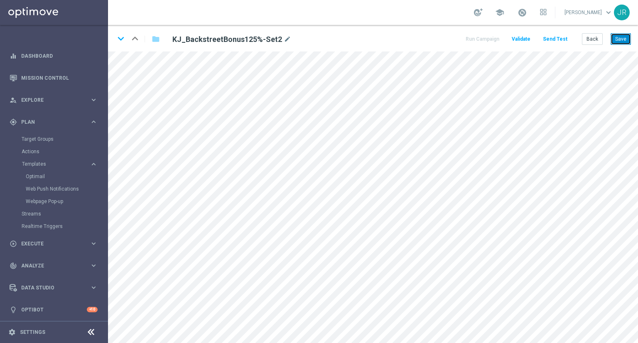
click at [623, 37] on button "Save" at bounding box center [621, 39] width 20 height 12
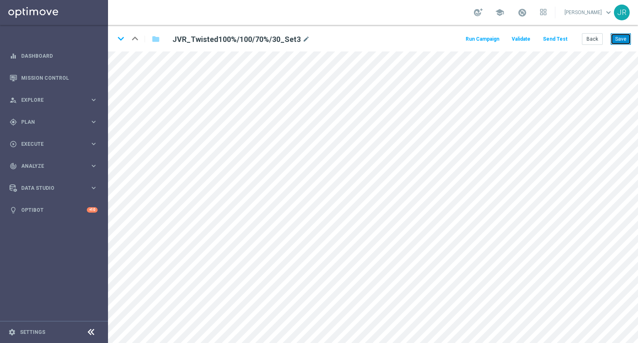
click at [624, 39] on button "Save" at bounding box center [621, 39] width 20 height 12
click at [558, 38] on button "Send Test" at bounding box center [555, 39] width 27 height 11
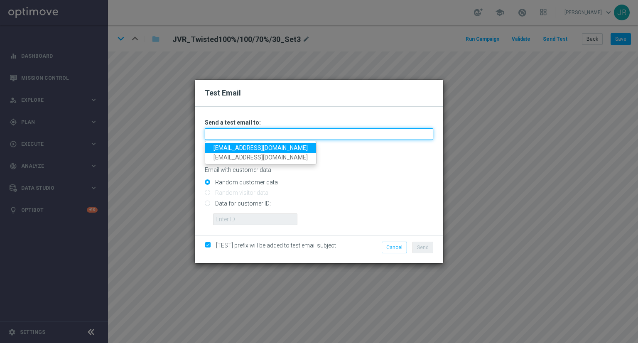
click at [229, 128] on input "text" at bounding box center [319, 134] width 229 height 12
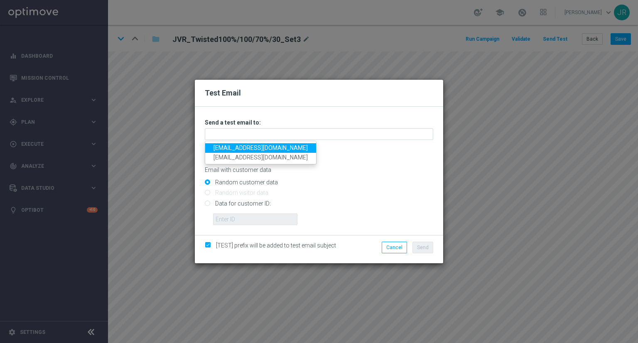
click at [214, 146] on link "[EMAIL_ADDRESS][DOMAIN_NAME]" at bounding box center [260, 148] width 111 height 10
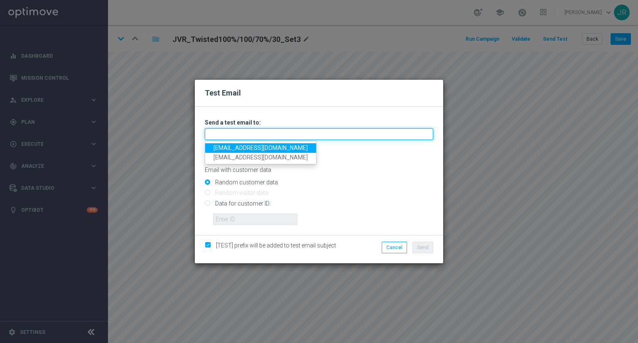
type input "[EMAIL_ADDRESS][DOMAIN_NAME]"
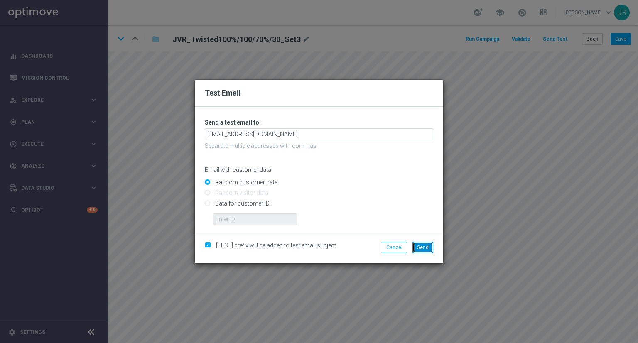
drag, startPoint x: 421, startPoint y: 249, endPoint x: 418, endPoint y: 254, distance: 6.1
click at [421, 248] on span "Send" at bounding box center [423, 248] width 12 height 6
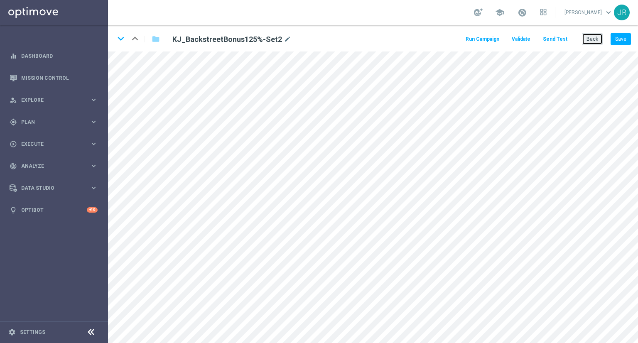
click at [585, 40] on button "Back" at bounding box center [592, 39] width 21 height 12
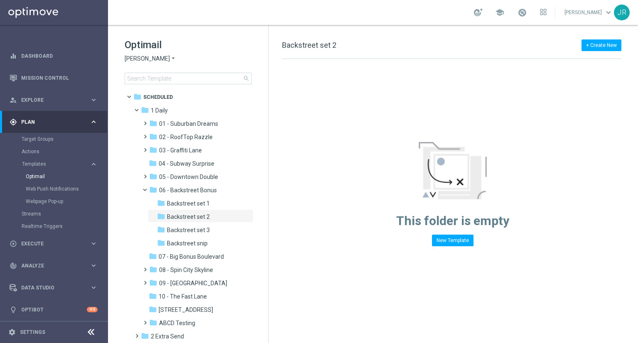
click at [147, 59] on span "[PERSON_NAME]" at bounding box center [147, 59] width 45 height 8
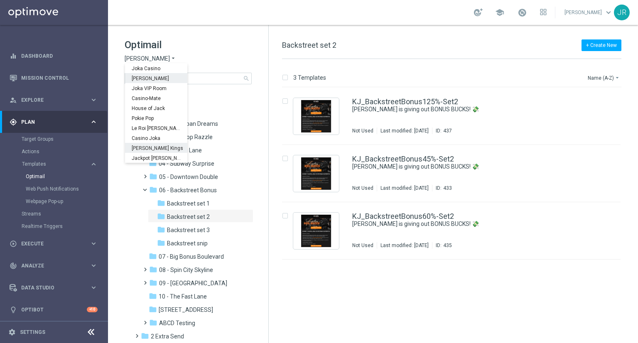
click at [0, 0] on span "[PERSON_NAME] Kings" at bounding box center [0, 0] width 0 height 0
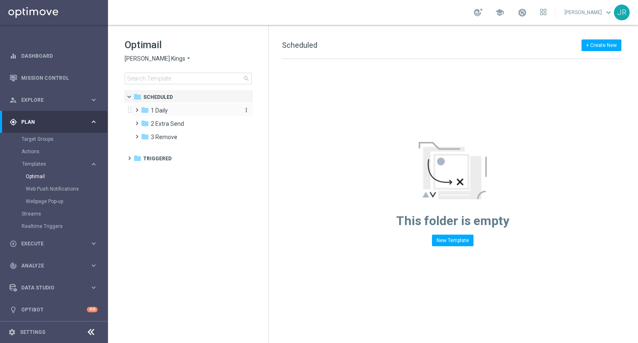
click at [165, 107] on span "1 Daily" at bounding box center [159, 110] width 17 height 7
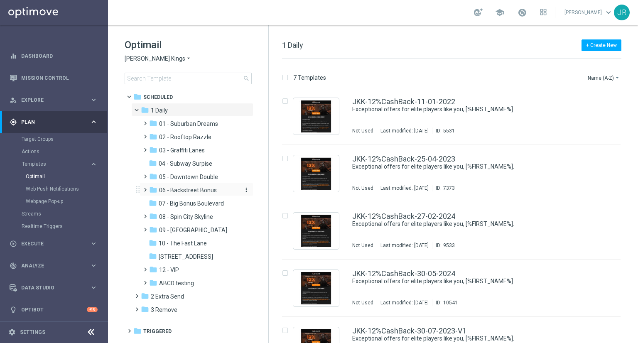
click at [176, 189] on span "06 - Backstreet Bonus" at bounding box center [188, 190] width 58 height 7
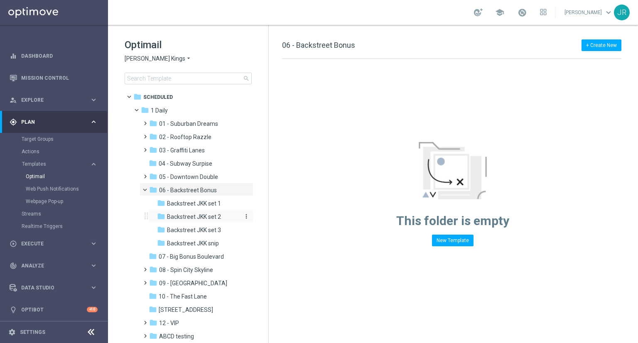
click at [198, 214] on span "Backstreet JKK set 2" at bounding box center [194, 216] width 54 height 7
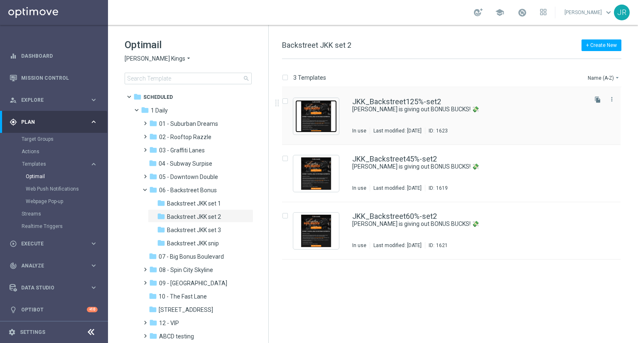
click at [300, 122] on img "Press SPACE to select this row." at bounding box center [316, 116] width 42 height 32
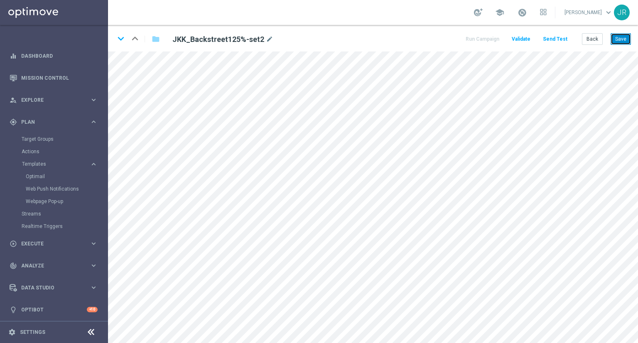
click at [620, 37] on button "Save" at bounding box center [621, 39] width 20 height 12
click at [618, 35] on button "Save" at bounding box center [621, 39] width 20 height 12
click at [554, 40] on button "Send Test" at bounding box center [555, 39] width 27 height 11
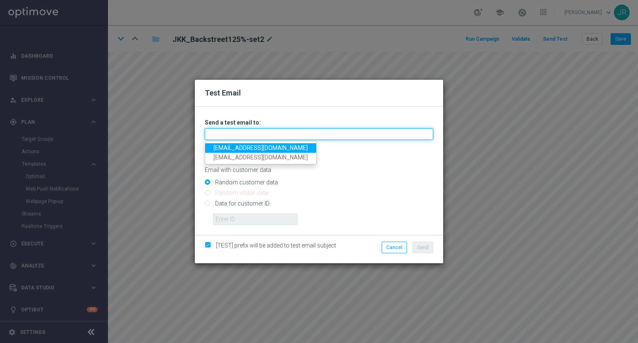
drag, startPoint x: 235, startPoint y: 134, endPoint x: 221, endPoint y: 143, distance: 16.6
click at [235, 134] on input "text" at bounding box center [319, 134] width 229 height 12
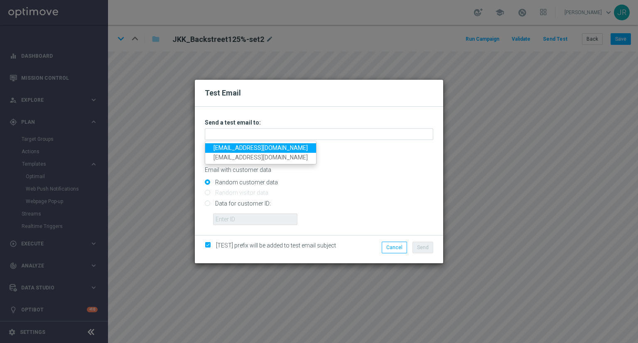
click at [222, 148] on link "testingalltesting@gmail.com" at bounding box center [260, 148] width 111 height 10
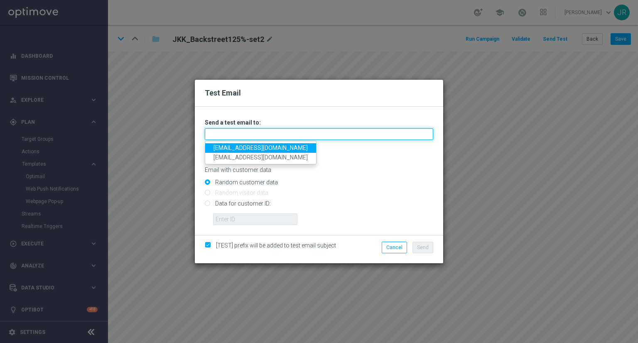
type input "testingalltesting@gmail.com"
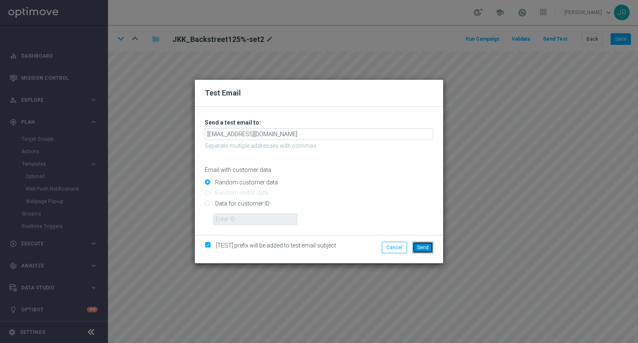
click at [427, 249] on span "Send" at bounding box center [423, 248] width 12 height 6
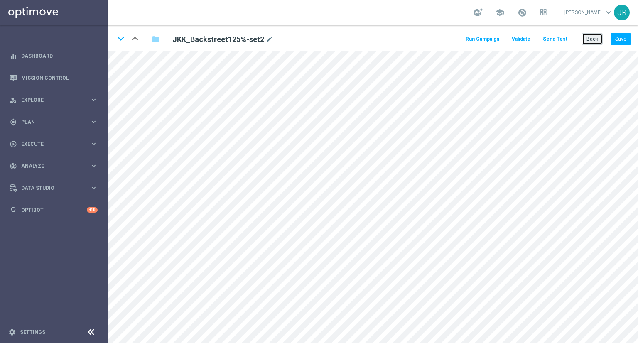
drag, startPoint x: 591, startPoint y: 42, endPoint x: 580, endPoint y: 44, distance: 10.7
click at [591, 42] on button "Back" at bounding box center [592, 39] width 21 height 12
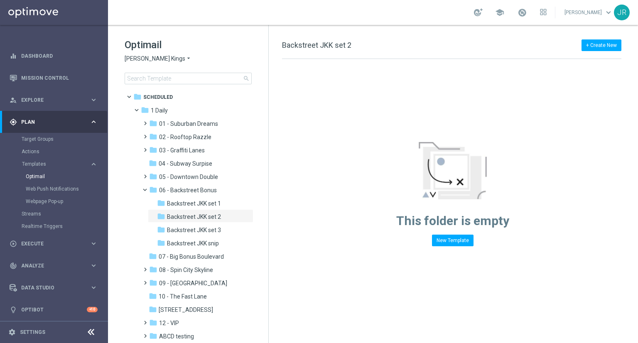
click at [133, 60] on span "[PERSON_NAME] Kings" at bounding box center [155, 59] width 61 height 8
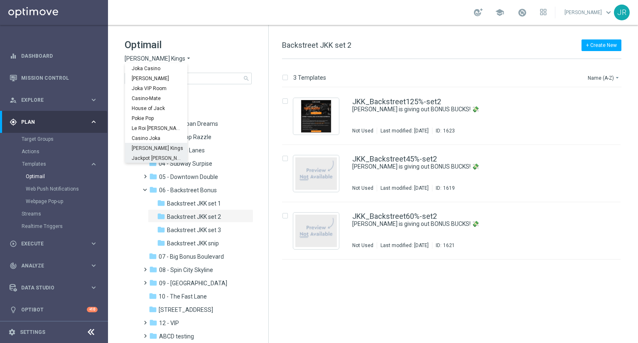
click at [0, 0] on span "Jackpot [PERSON_NAME]" at bounding box center [0, 0] width 0 height 0
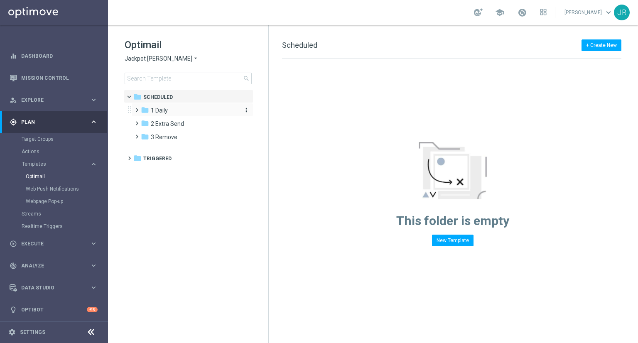
click at [169, 110] on div "folder 1 Daily" at bounding box center [189, 111] width 96 height 10
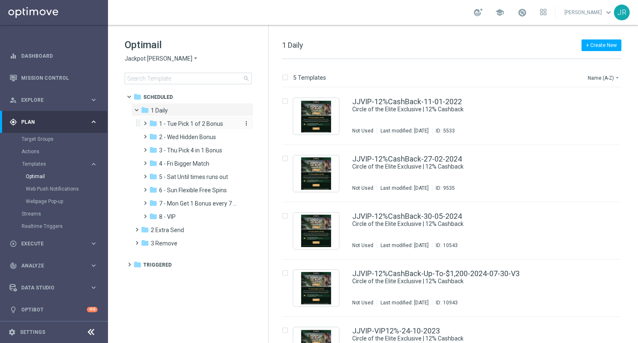
click at [180, 123] on span "1 - Tue Pick 1 of 2 Bonus" at bounding box center [191, 123] width 64 height 7
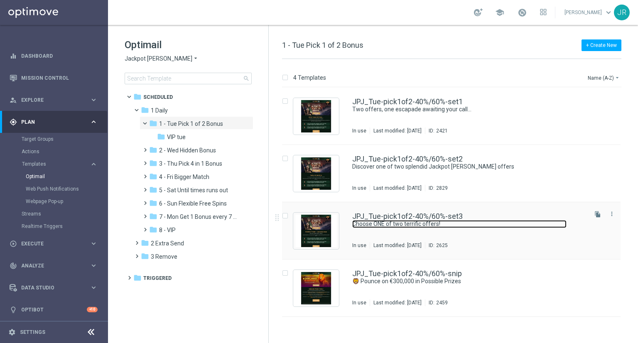
click at [420, 225] on link "Choose ONE of two terrific offers!" at bounding box center [459, 224] width 214 height 8
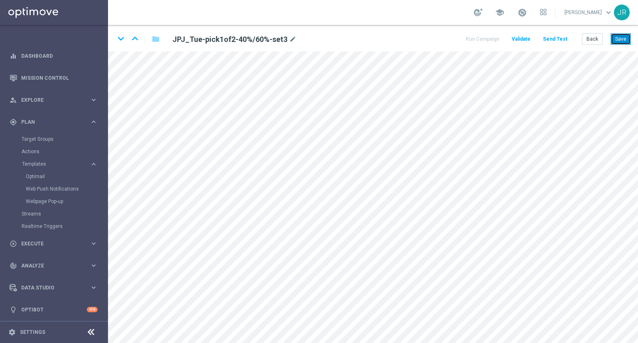
drag, startPoint x: 620, startPoint y: 37, endPoint x: 621, endPoint y: 45, distance: 8.4
click at [621, 41] on button "Save" at bounding box center [621, 39] width 20 height 12
click at [564, 35] on button "Send Test" at bounding box center [555, 39] width 27 height 11
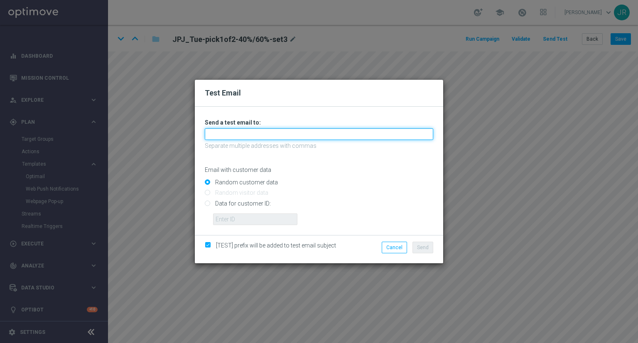
click at [214, 130] on input "text" at bounding box center [319, 134] width 229 height 12
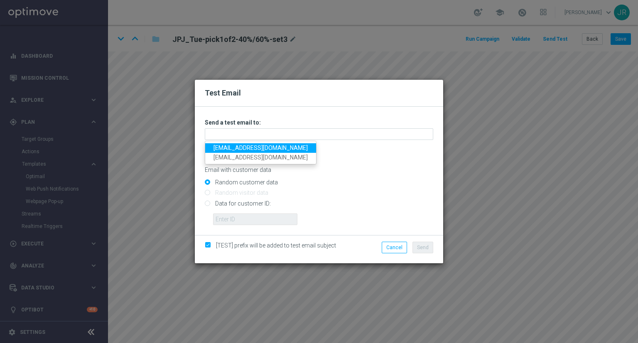
click at [220, 149] on link "[EMAIL_ADDRESS][DOMAIN_NAME]" at bounding box center [260, 148] width 111 height 10
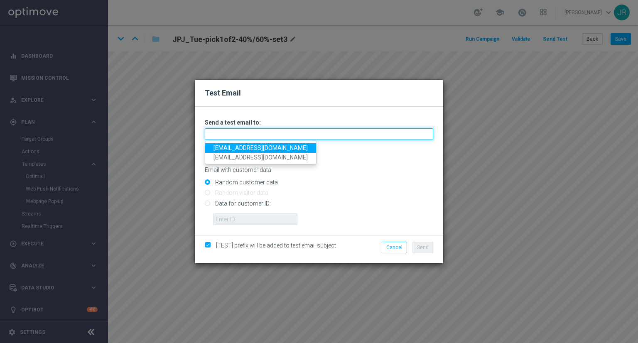
type input "[EMAIL_ADDRESS][DOMAIN_NAME]"
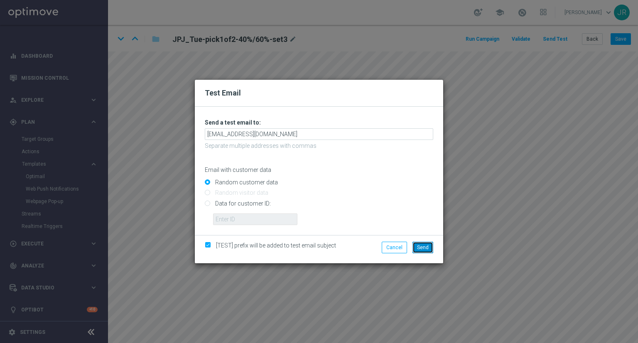
click at [418, 248] on span "Send" at bounding box center [423, 248] width 12 height 6
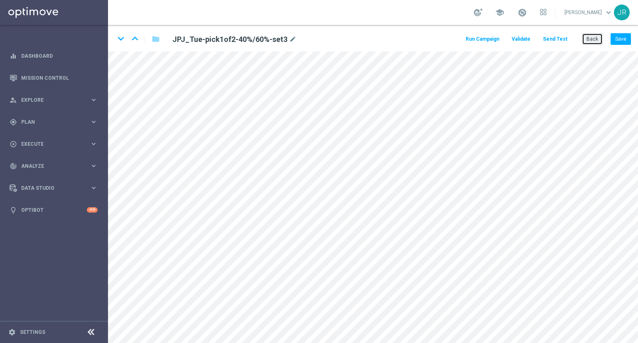
click at [598, 44] on button "Back" at bounding box center [592, 39] width 21 height 12
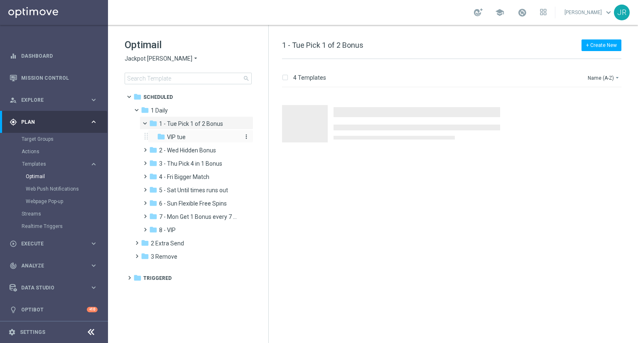
click at [180, 140] on span "VIP tue" at bounding box center [176, 136] width 19 height 7
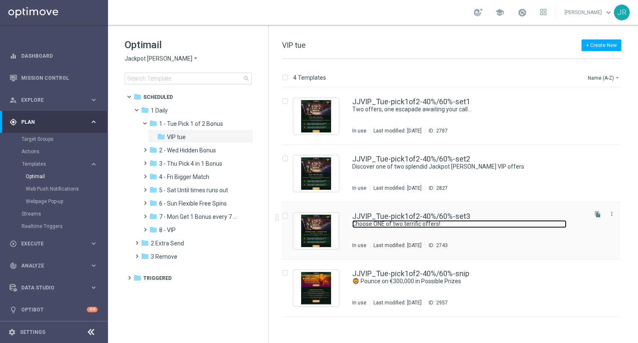
click at [401, 225] on link "Choose ONE of two terrific offers!" at bounding box center [459, 224] width 214 height 8
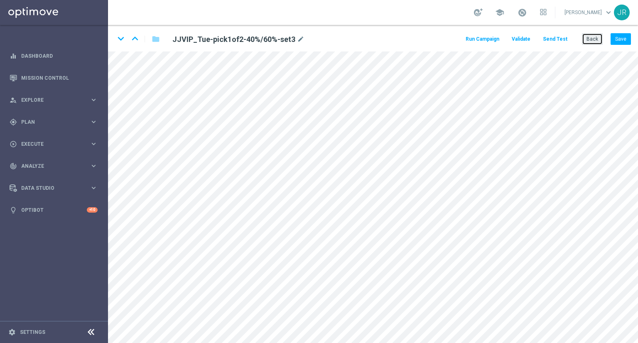
click at [588, 42] on button "Back" at bounding box center [592, 39] width 21 height 12
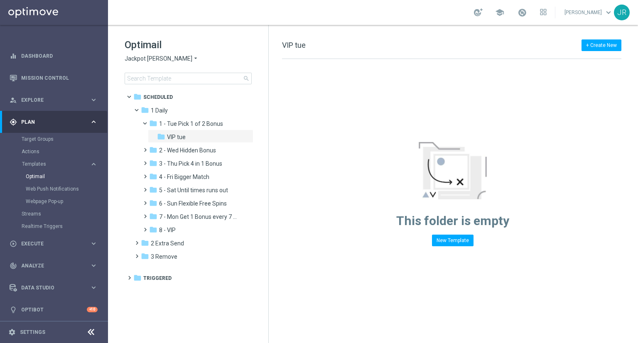
click at [128, 57] on span "Jackpot [PERSON_NAME]" at bounding box center [159, 59] width 68 height 8
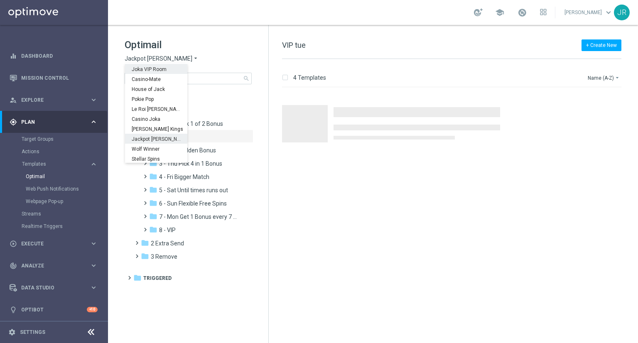
scroll to position [30, 0]
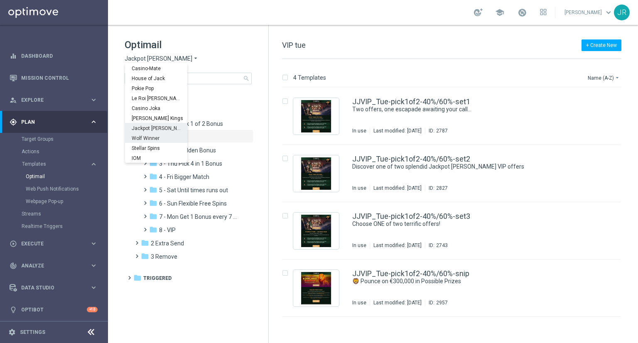
click at [144, 141] on div "Wolf Winner" at bounding box center [156, 138] width 62 height 10
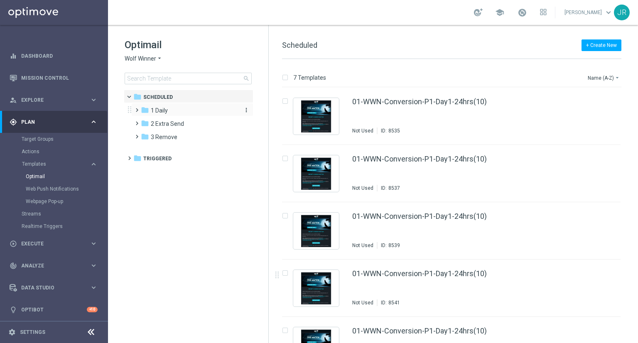
click at [159, 110] on span "1 Daily" at bounding box center [159, 110] width 17 height 7
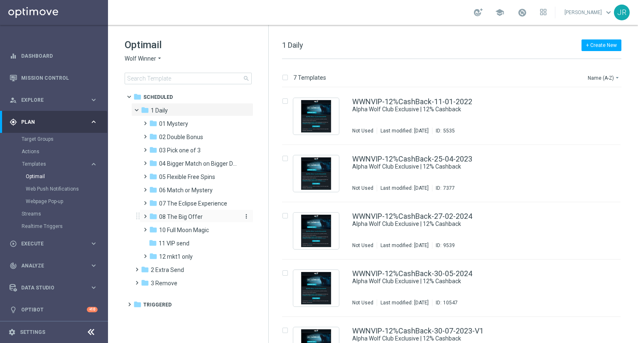
click at [199, 217] on span "08 The Big Offer" at bounding box center [181, 216] width 44 height 7
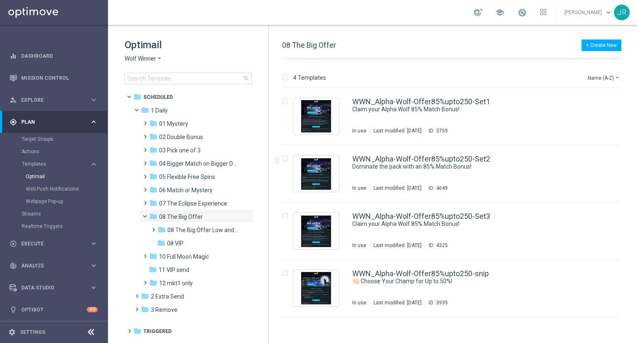
drag, startPoint x: 432, startPoint y: 179, endPoint x: 393, endPoint y: 115, distance: 75.0
click at [432, 178] on div "WWN_Alpha-Wolf-Offer85%upto250-Set2 Dominate the pack with an 85% Match Bonus! …" at bounding box center [469, 173] width 234 height 36
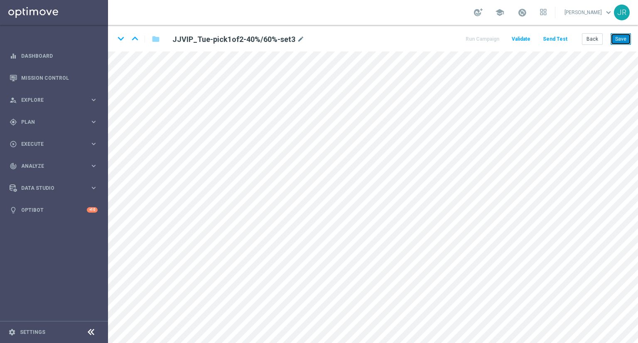
click at [621, 35] on button "Save" at bounding box center [621, 39] width 20 height 12
drag, startPoint x: 628, startPoint y: 37, endPoint x: 620, endPoint y: 40, distance: 8.7
click at [628, 37] on button "Save" at bounding box center [621, 39] width 20 height 12
click at [560, 41] on button "Send Test" at bounding box center [555, 39] width 27 height 11
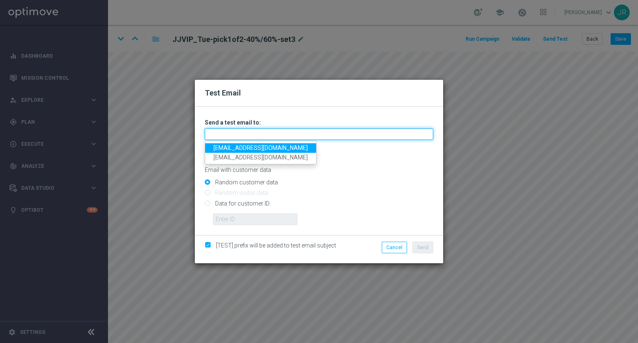
click at [269, 128] on input "text" at bounding box center [319, 134] width 229 height 12
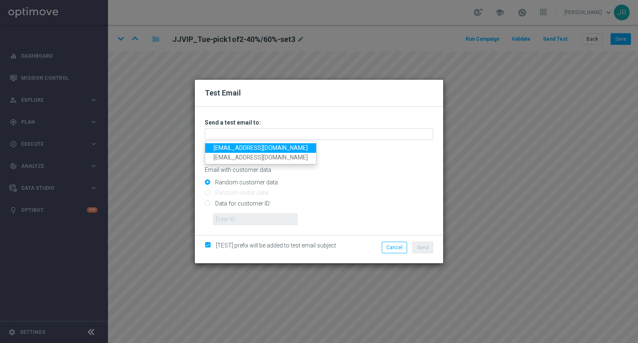
click at [228, 146] on link "[EMAIL_ADDRESS][DOMAIN_NAME]" at bounding box center [260, 148] width 111 height 10
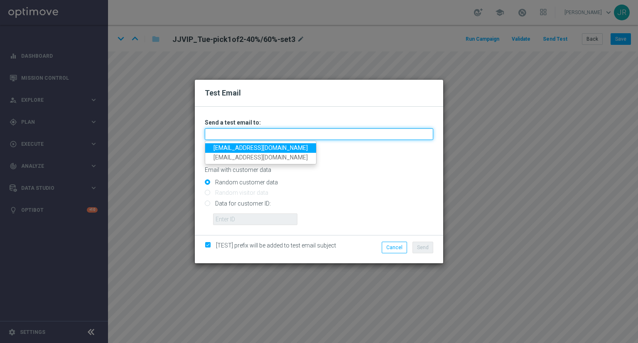
type input "[EMAIL_ADDRESS][DOMAIN_NAME]"
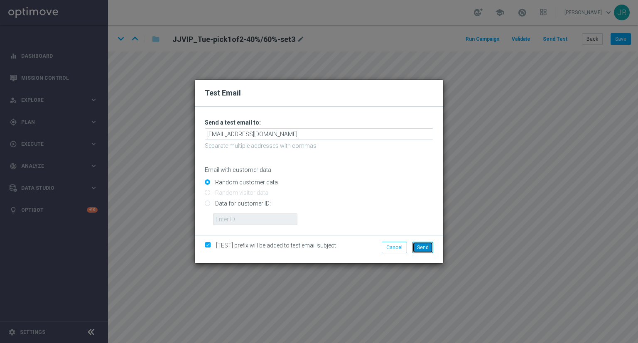
click at [421, 245] on span "Send" at bounding box center [423, 248] width 12 height 6
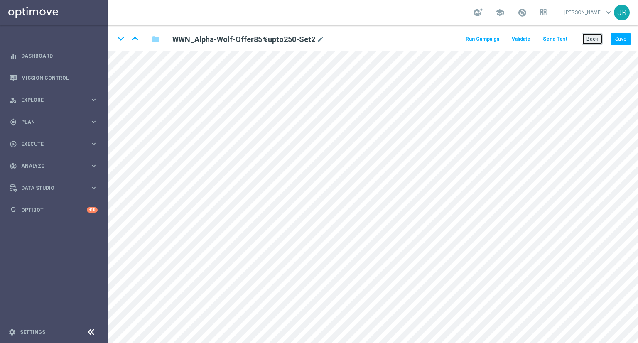
click at [592, 42] on button "Back" at bounding box center [592, 39] width 21 height 12
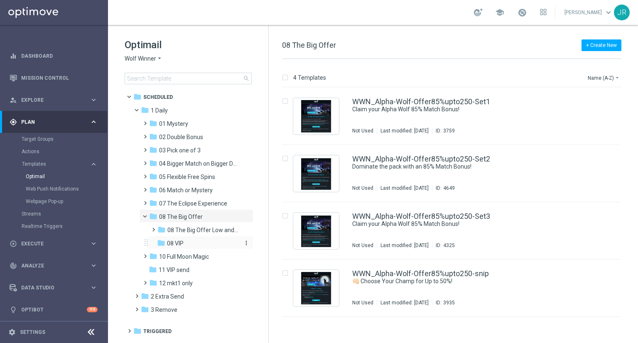
click at [181, 242] on span "08 VIP" at bounding box center [175, 243] width 17 height 7
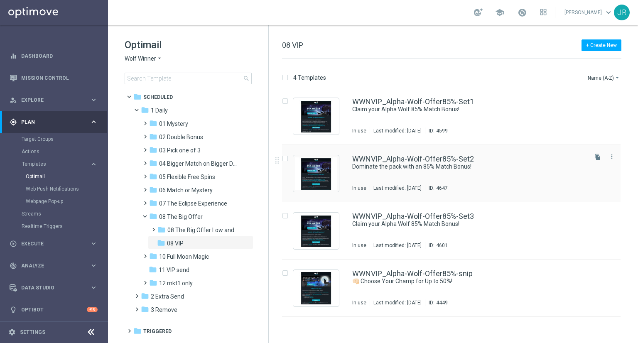
click at [427, 175] on div "WWNVIP_Alpha-Wolf-Offer85%-Set2 Dominate the pack with an 85% Match Bonus! In u…" at bounding box center [469, 173] width 234 height 36
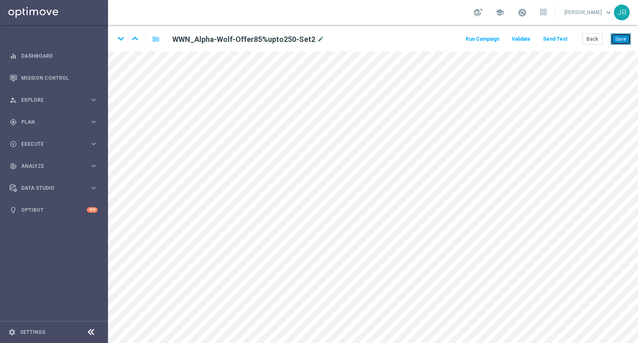
click at [618, 42] on button "Save" at bounding box center [621, 39] width 20 height 12
click at [556, 35] on button "Send Test" at bounding box center [555, 39] width 27 height 11
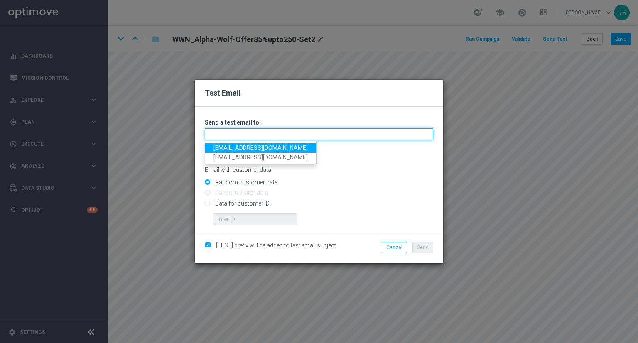
drag, startPoint x: 283, startPoint y: 133, endPoint x: 271, endPoint y: 139, distance: 13.4
click at [283, 133] on input "text" at bounding box center [319, 134] width 229 height 12
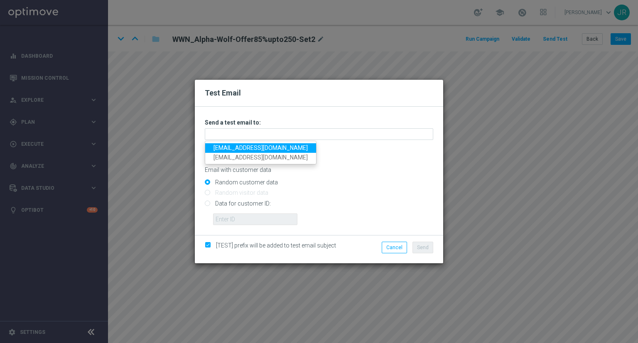
click at [222, 147] on link "testingalltesting@gmail.com" at bounding box center [260, 148] width 111 height 10
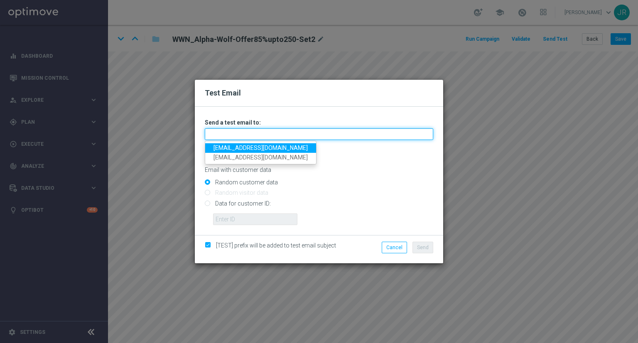
type input "testingalltesting@gmail.com"
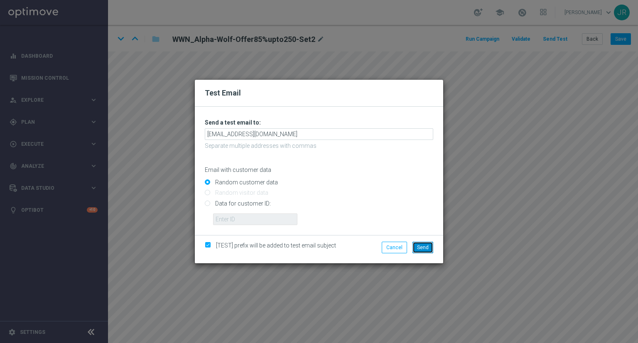
click at [425, 246] on span "Send" at bounding box center [423, 248] width 12 height 6
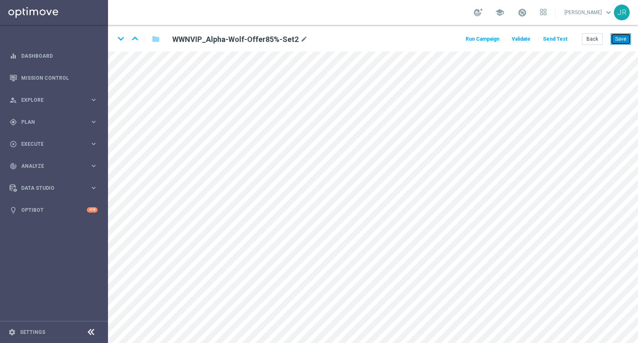
click at [615, 39] on button "Save" at bounding box center [621, 39] width 20 height 12
click at [557, 39] on button "Send Test" at bounding box center [555, 39] width 27 height 11
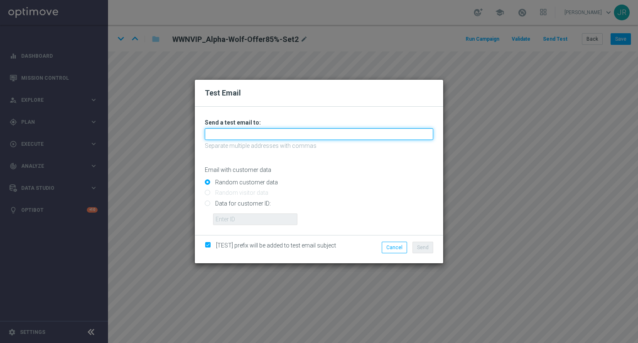
click at [238, 138] on input "text" at bounding box center [319, 134] width 229 height 12
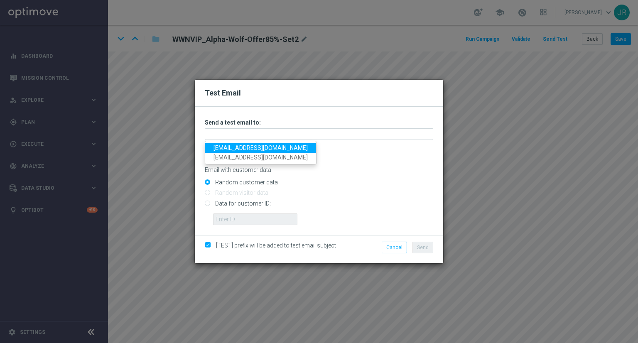
drag, startPoint x: 226, startPoint y: 150, endPoint x: 236, endPoint y: 153, distance: 10.7
click at [226, 150] on link "testingalltesting@gmail.com" at bounding box center [260, 148] width 111 height 10
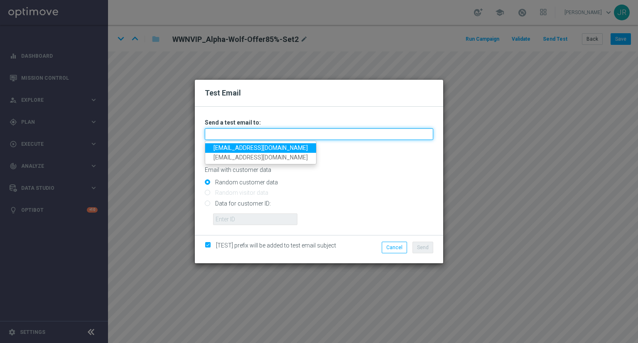
type input "testingalltesting@gmail.com"
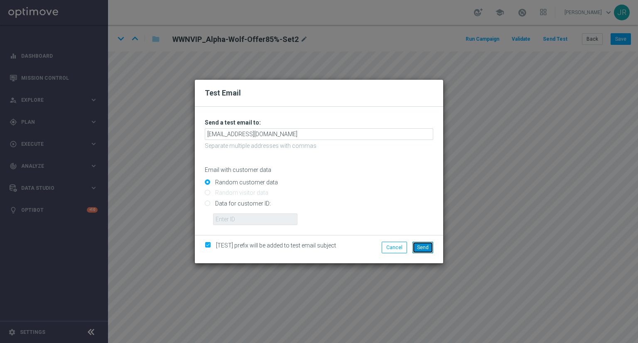
drag, startPoint x: 419, startPoint y: 251, endPoint x: 408, endPoint y: 255, distance: 11.4
click at [418, 251] on button "Send" at bounding box center [423, 248] width 21 height 12
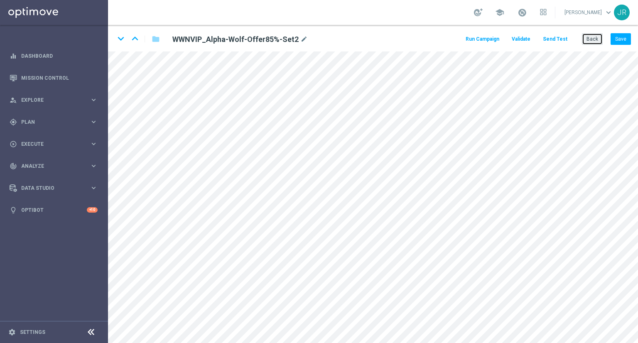
click at [600, 43] on button "Back" at bounding box center [592, 39] width 21 height 12
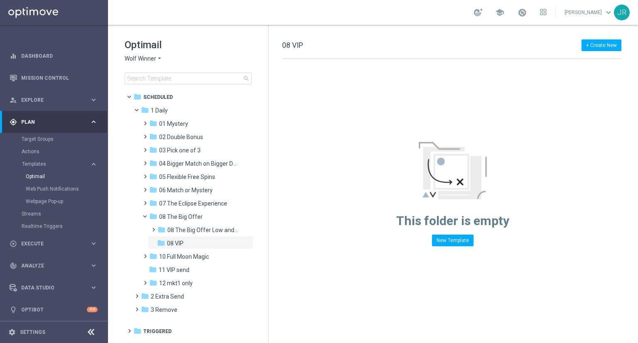
click at [128, 57] on span "Wolf Winner" at bounding box center [141, 59] width 32 height 8
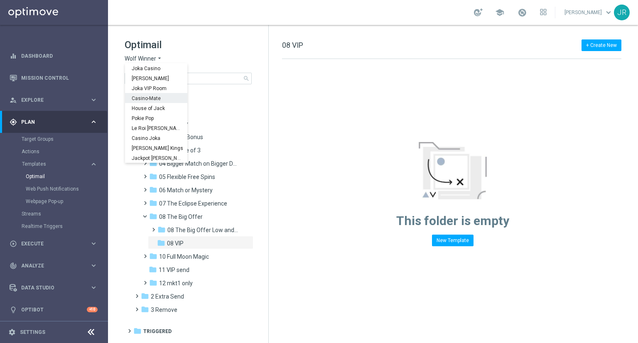
scroll to position [30, 0]
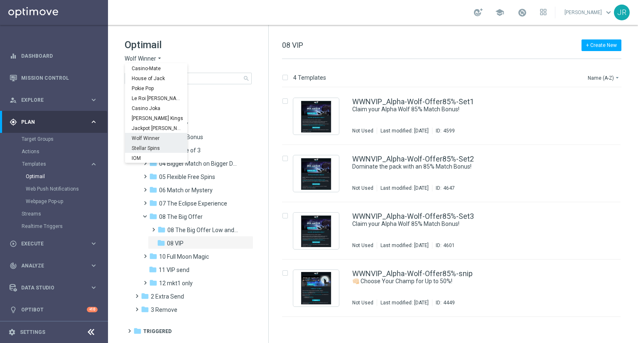
click at [0, 0] on span "Stellar Spins" at bounding box center [0, 0] width 0 height 0
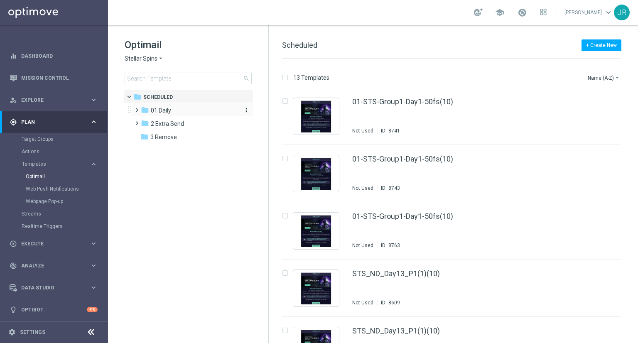
click at [155, 113] on span "01 Daily" at bounding box center [161, 110] width 20 height 7
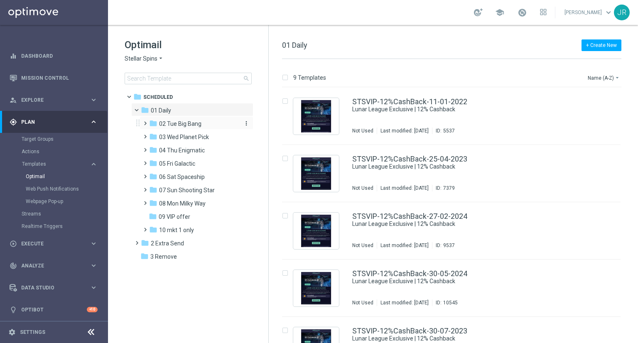
click at [181, 125] on span "02 Tue Big Bang" at bounding box center [180, 123] width 42 height 7
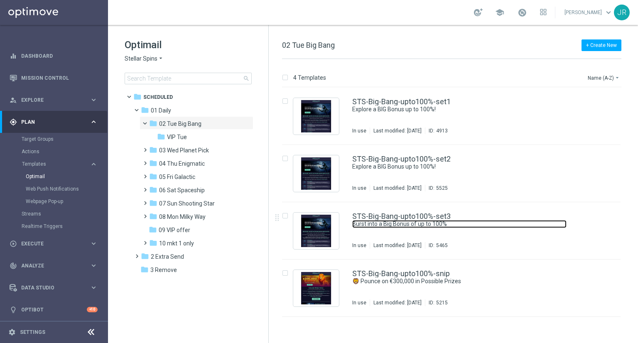
drag, startPoint x: 495, startPoint y: 224, endPoint x: 504, endPoint y: 224, distance: 8.3
click at [495, 224] on link "Burst into a Big Bonus of up to 100%" at bounding box center [459, 224] width 214 height 8
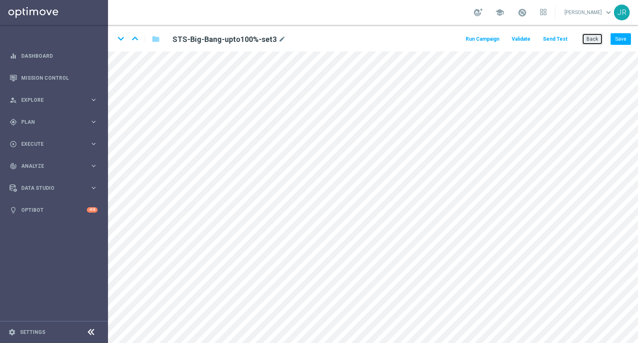
click at [586, 38] on button "Back" at bounding box center [592, 39] width 21 height 12
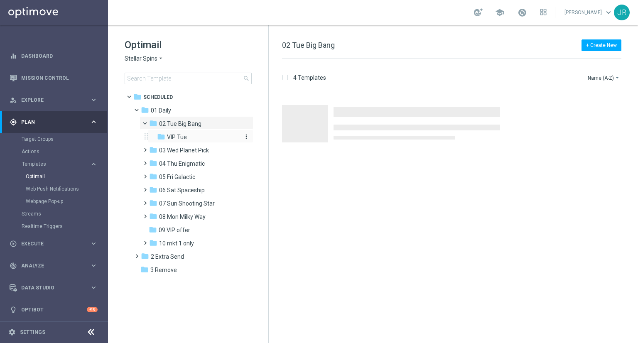
click at [177, 135] on span "VIP Tue" at bounding box center [177, 136] width 20 height 7
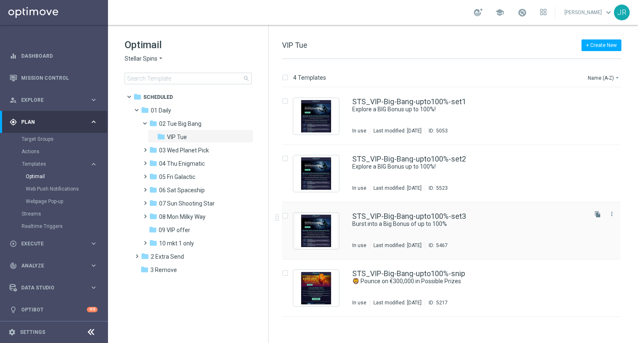
click at [367, 229] on div "STS_VIP-Big-Bang-upto100%-set3 Burst into a Big Bonus of up to 100% In use Last…" at bounding box center [469, 231] width 234 height 36
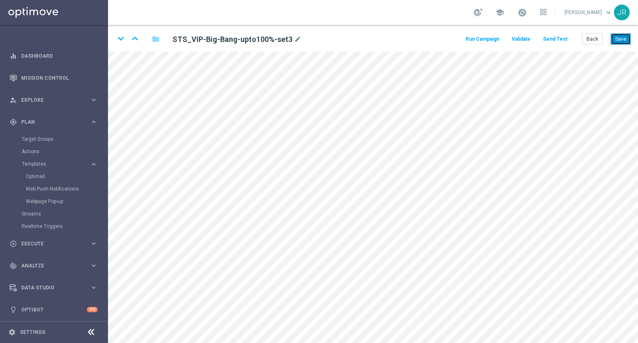
click at [627, 40] on button "Save" at bounding box center [621, 39] width 20 height 12
click at [618, 39] on button "Save" at bounding box center [621, 39] width 20 height 12
click at [555, 39] on button "Send Test" at bounding box center [555, 39] width 27 height 11
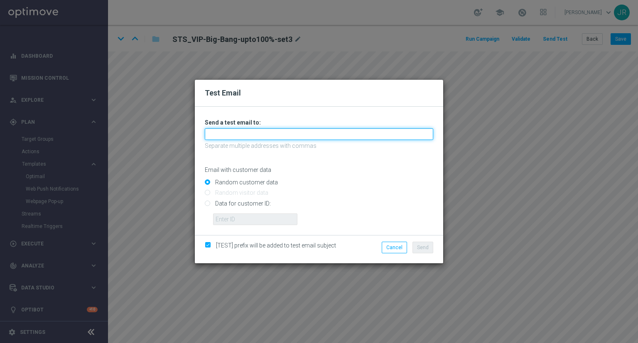
click at [218, 137] on input "text" at bounding box center [319, 134] width 229 height 12
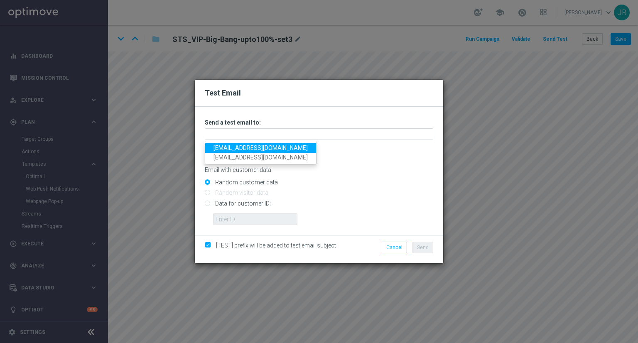
click at [212, 143] on link "[EMAIL_ADDRESS][DOMAIN_NAME]" at bounding box center [260, 148] width 111 height 10
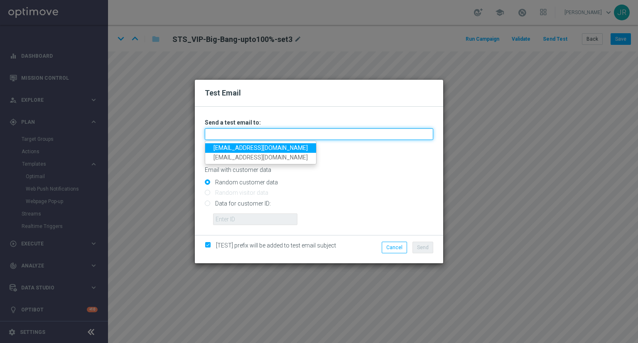
type input "[EMAIL_ADDRESS][DOMAIN_NAME]"
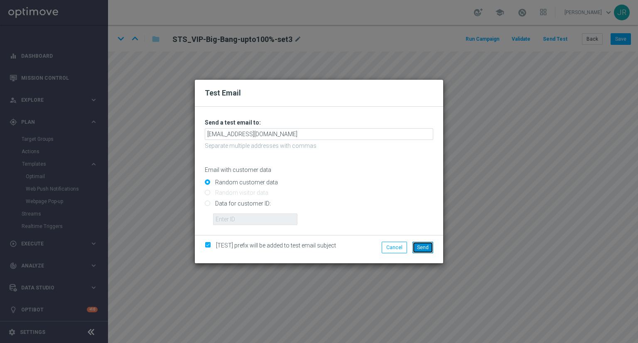
click at [418, 243] on button "Send" at bounding box center [423, 248] width 21 height 12
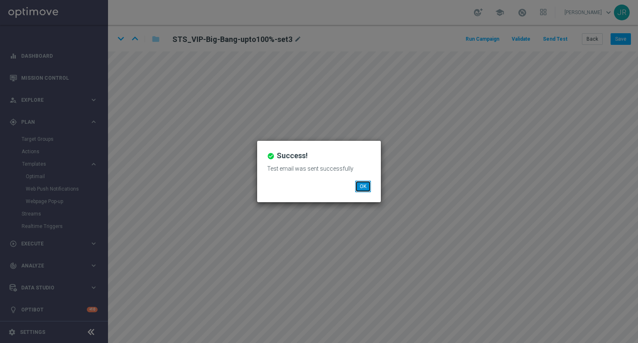
click at [366, 186] on button "OK" at bounding box center [363, 187] width 16 height 12
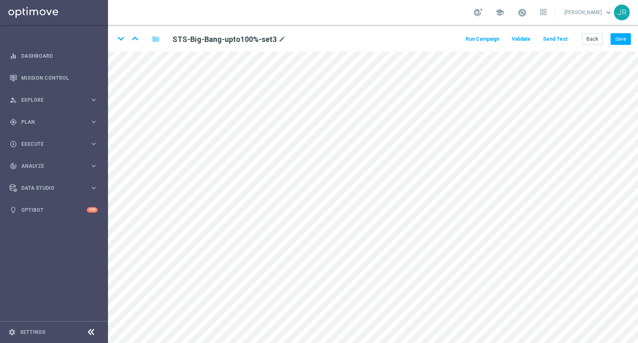
click at [562, 39] on button "Send Test" at bounding box center [555, 39] width 27 height 11
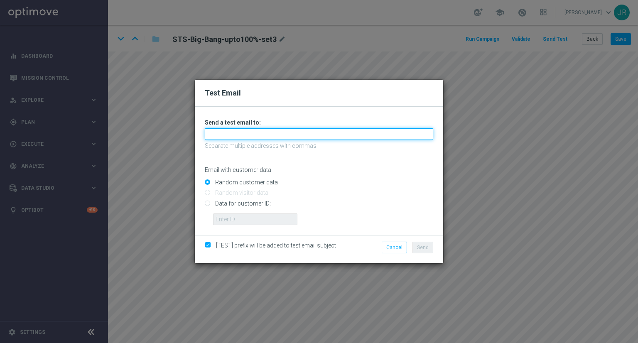
drag, startPoint x: 249, startPoint y: 133, endPoint x: 238, endPoint y: 141, distance: 13.5
click at [249, 133] on input "text" at bounding box center [319, 134] width 229 height 12
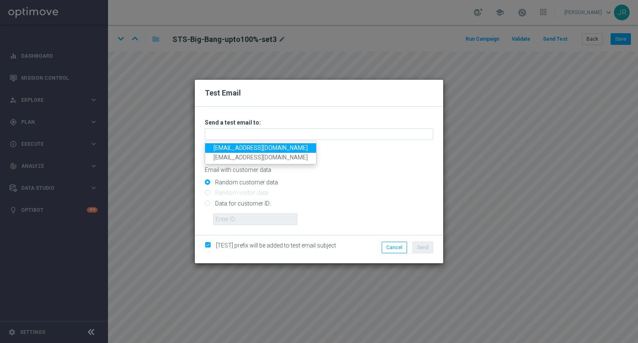
drag, startPoint x: 215, startPoint y: 149, endPoint x: 374, endPoint y: 170, distance: 160.9
click at [215, 148] on link "[EMAIL_ADDRESS][DOMAIN_NAME]" at bounding box center [260, 148] width 111 height 10
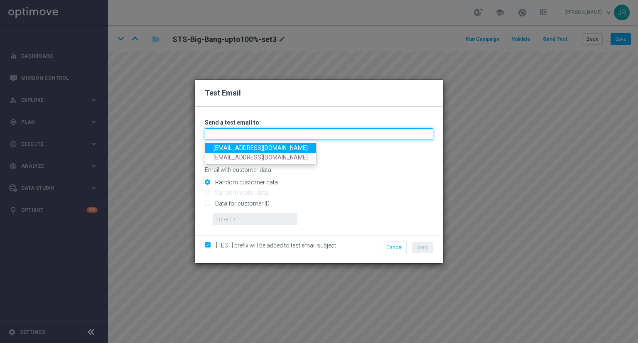
type input "[EMAIL_ADDRESS][DOMAIN_NAME]"
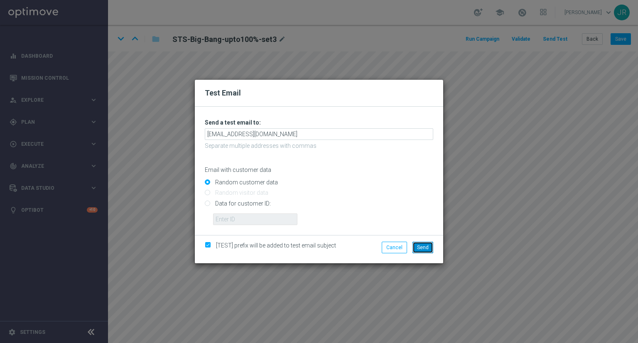
click at [419, 244] on button "Send" at bounding box center [423, 248] width 21 height 12
